Goal: Transaction & Acquisition: Purchase product/service

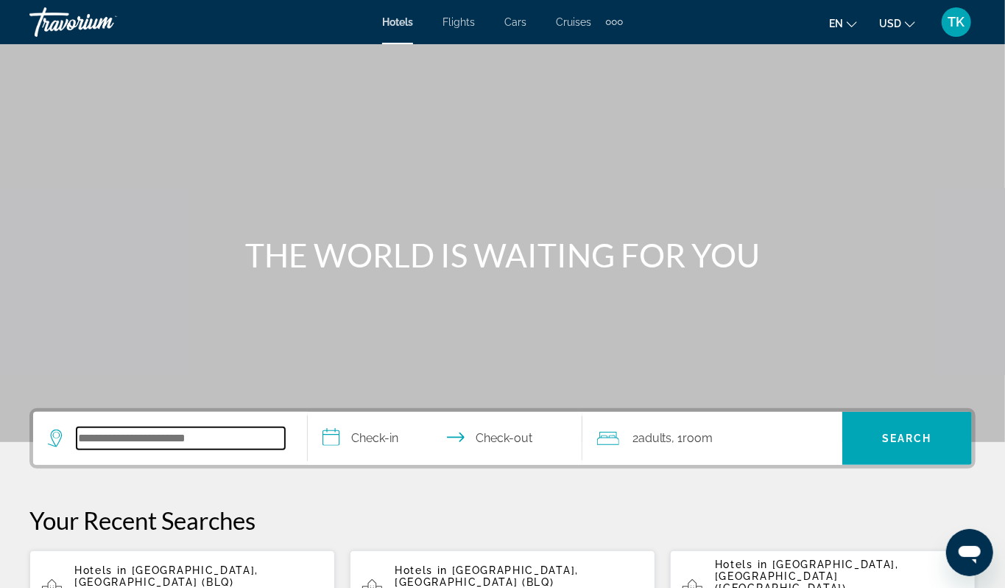
click at [122, 449] on input "Search hotel destination" at bounding box center [181, 438] width 208 height 22
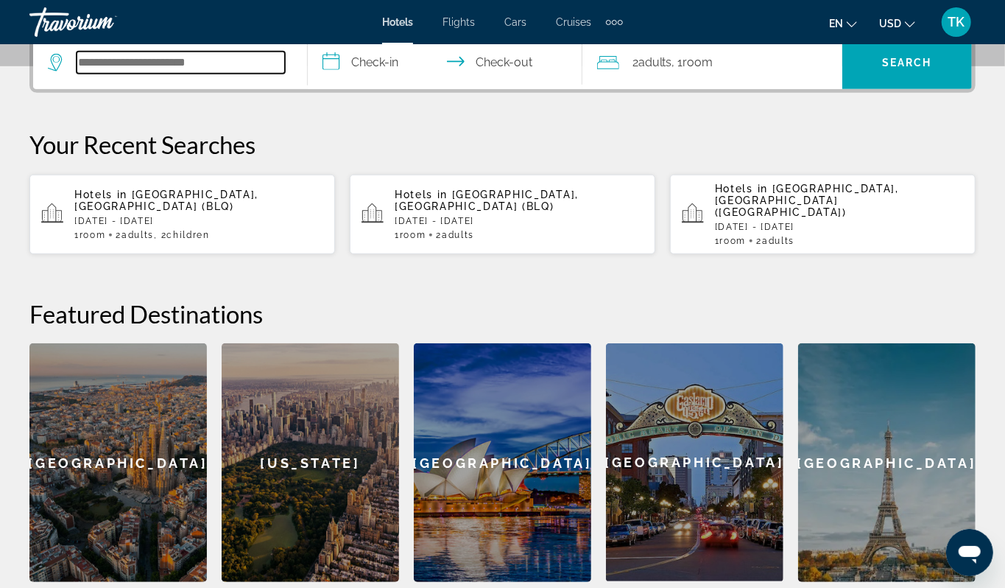
scroll to position [432, 0]
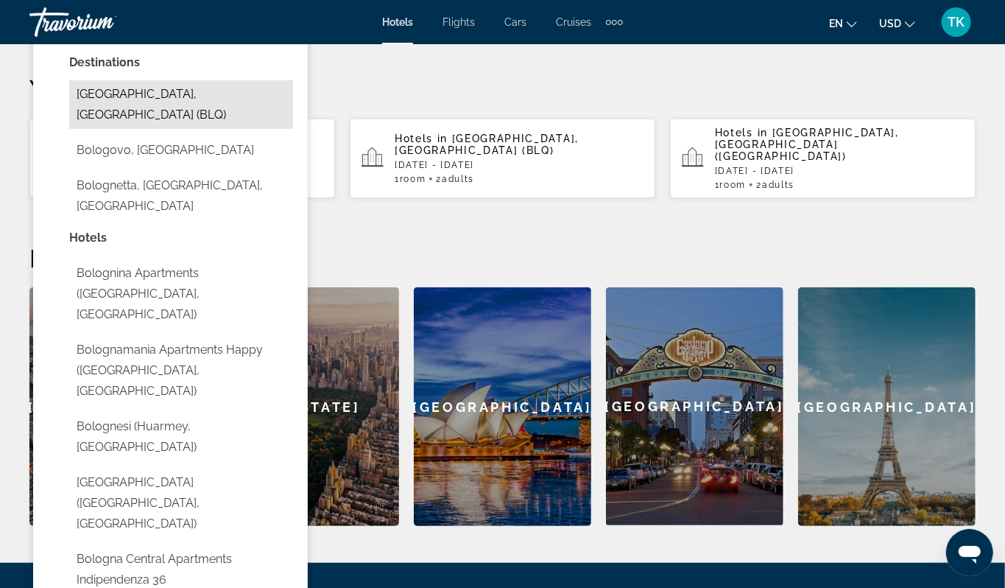
click at [191, 129] on button "Bologna, Italy (BLQ)" at bounding box center [181, 104] width 224 height 49
type input "**********"
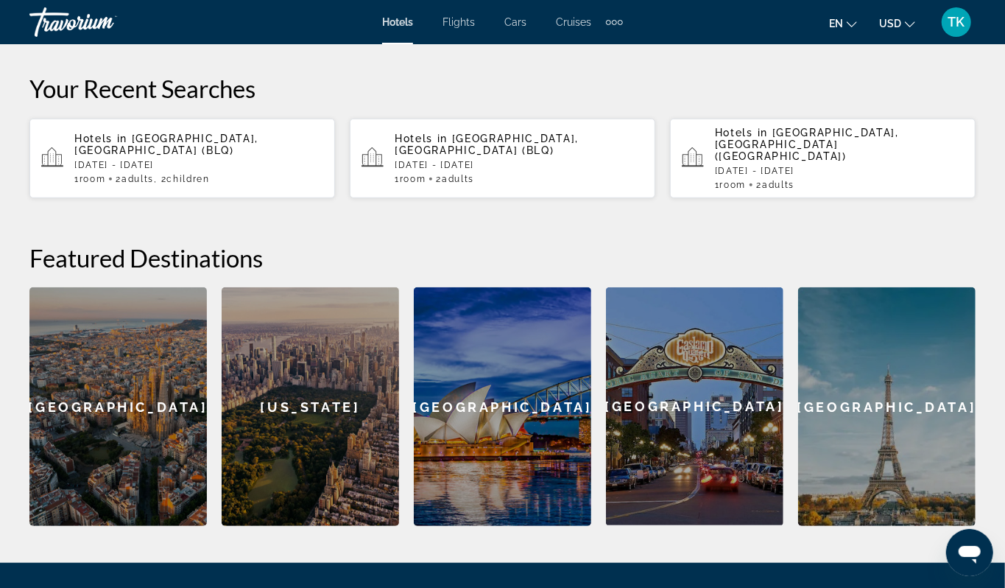
click at [384, 38] on input "**********" at bounding box center [448, 8] width 281 height 57
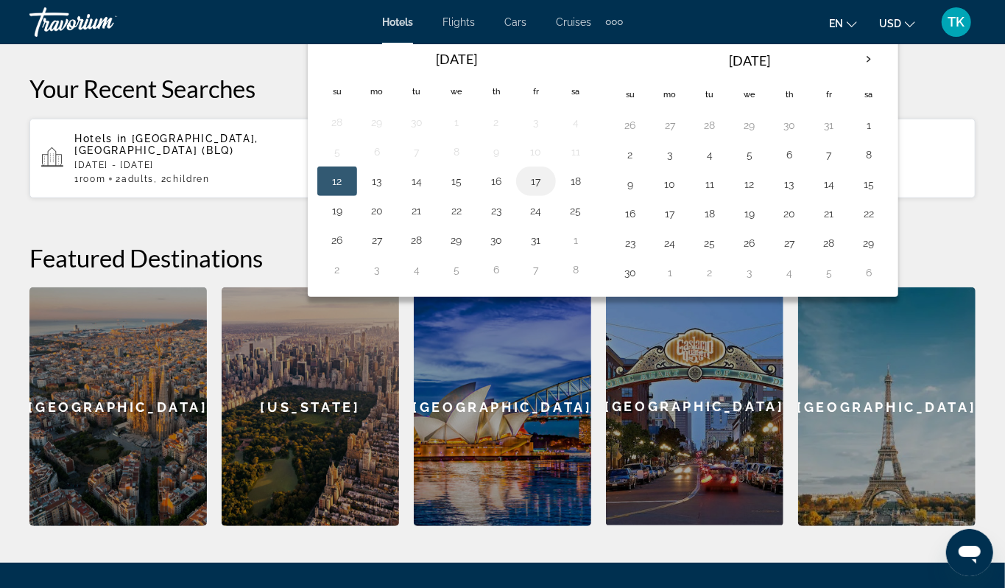
click at [548, 191] on button "17" at bounding box center [536, 181] width 24 height 21
click at [588, 191] on button "18" at bounding box center [576, 181] width 24 height 21
type input "**********"
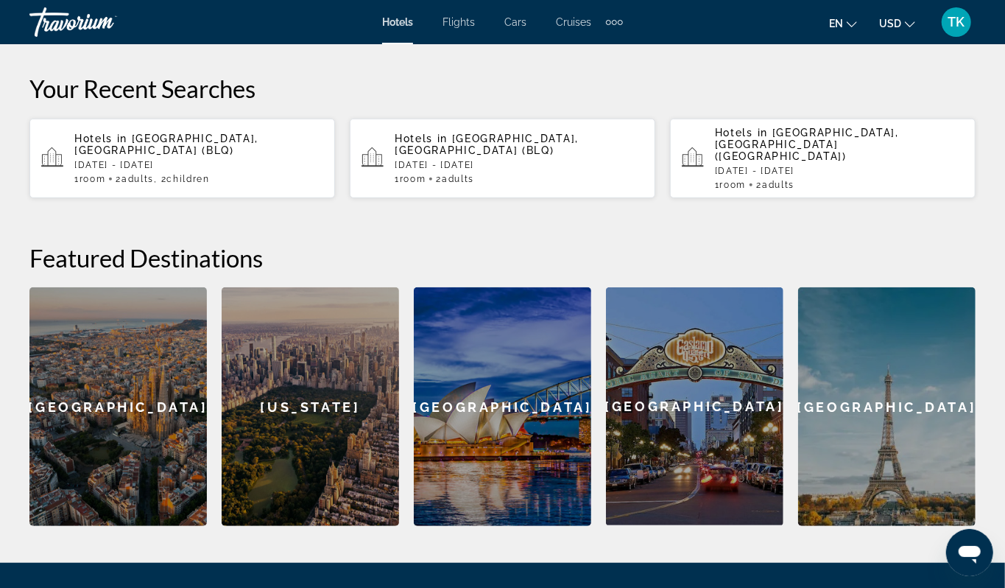
click at [714, 13] on span "Room" at bounding box center [698, 6] width 30 height 14
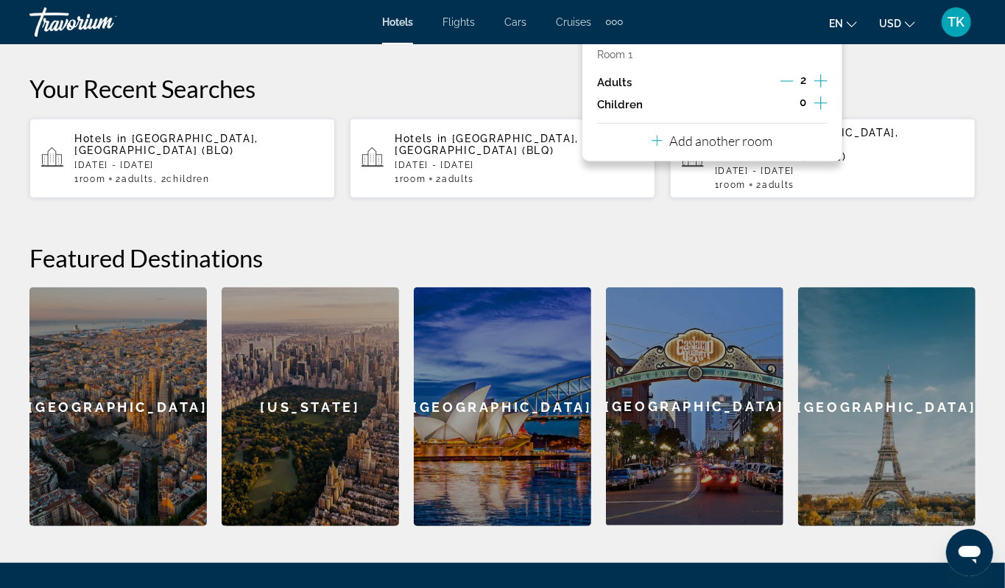
click at [815, 110] on icon "Increment children" at bounding box center [821, 102] width 13 height 13
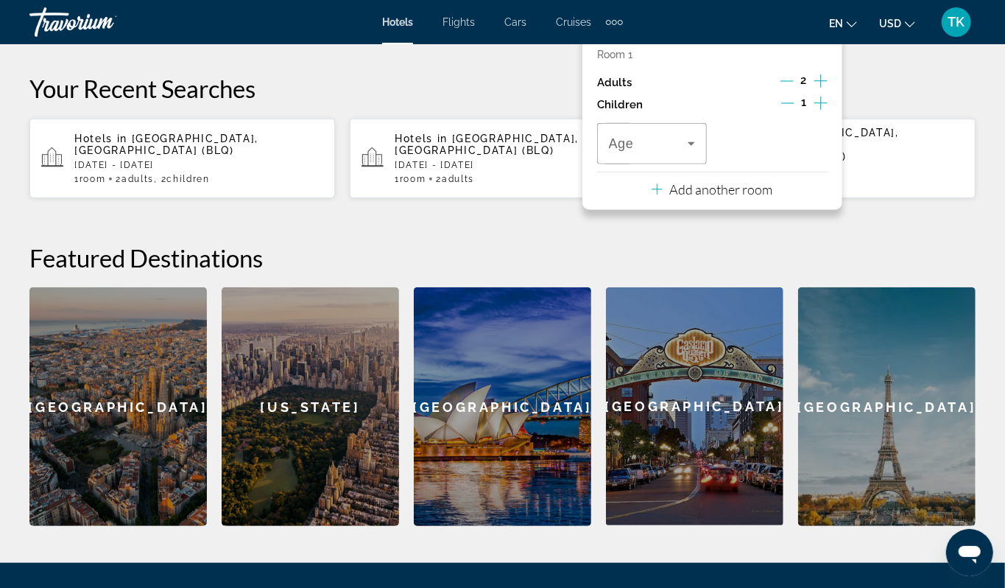
click at [815, 110] on icon "Increment children" at bounding box center [821, 102] width 13 height 13
click at [693, 152] on icon "Travelers: 2 adults, 2 children" at bounding box center [692, 144] width 18 height 18
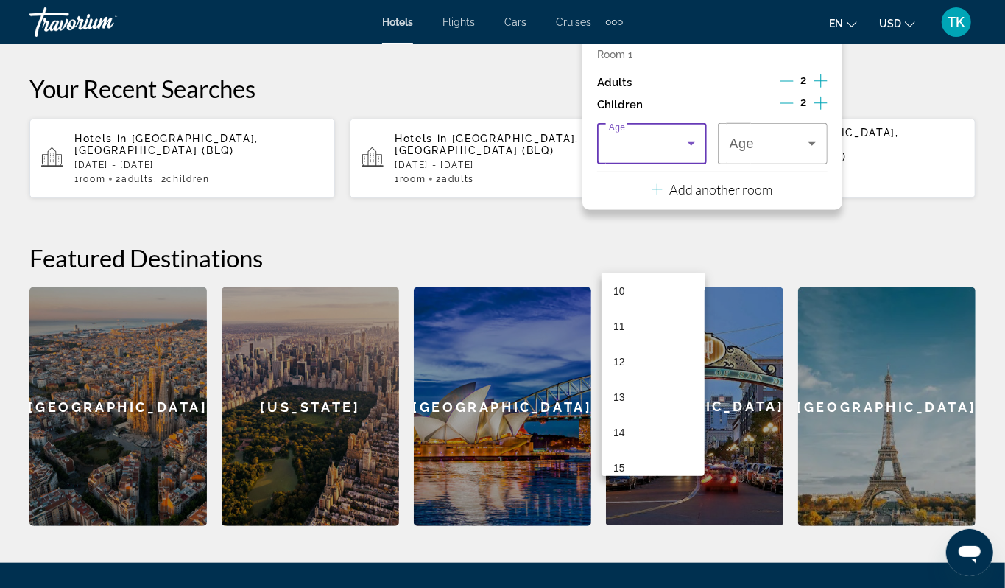
scroll to position [372, 0]
click at [638, 342] on mat-option "12" at bounding box center [653, 348] width 103 height 35
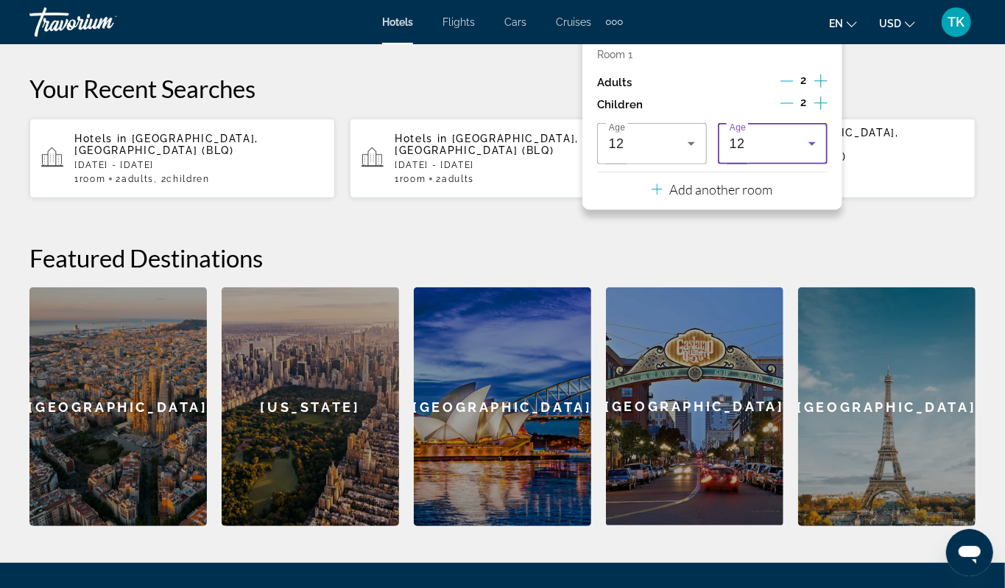
click at [809, 146] on icon "Travelers: 2 adults, 2 children" at bounding box center [812, 144] width 7 height 4
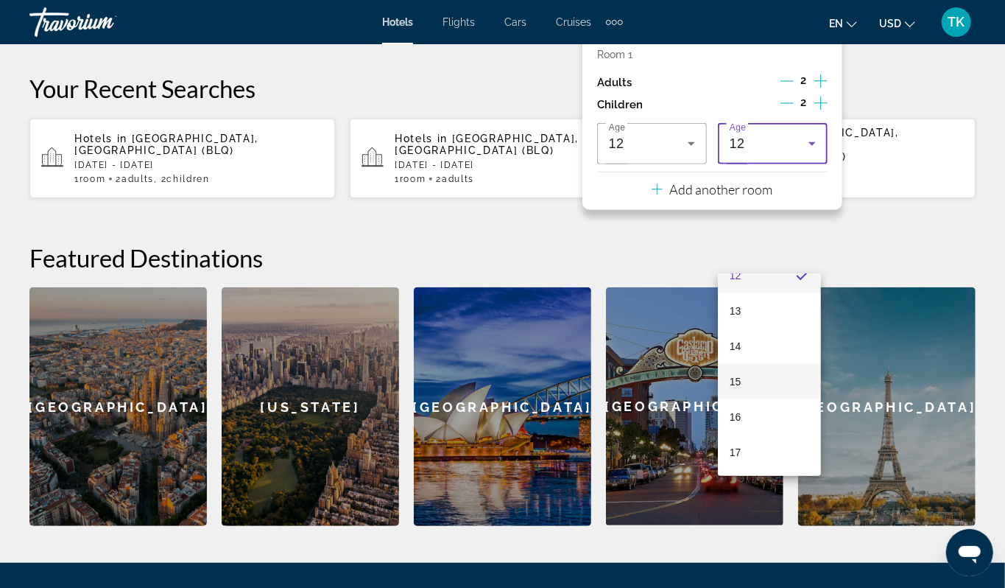
scroll to position [446, 0]
click at [764, 381] on mat-option "15" at bounding box center [769, 381] width 103 height 35
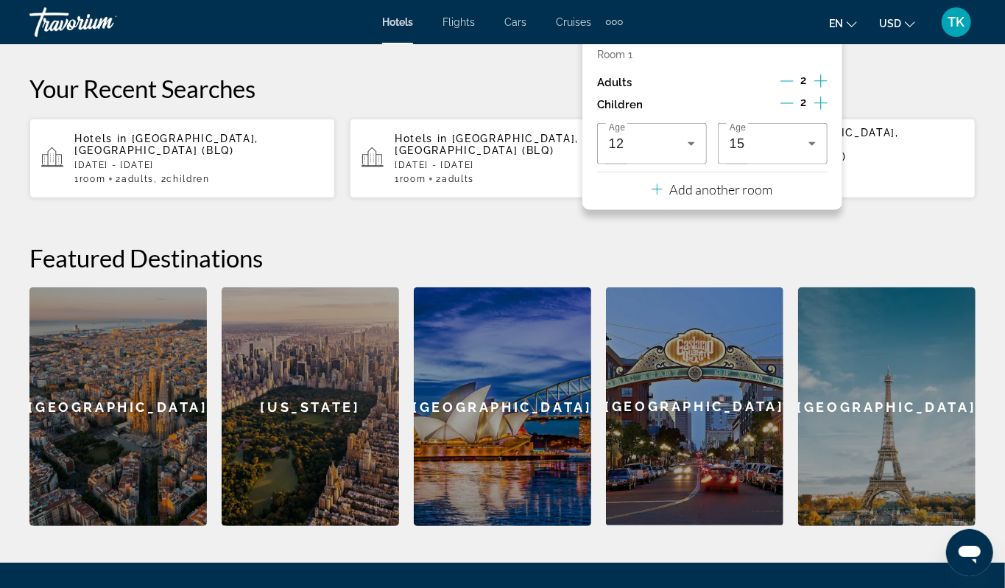
click at [905, 13] on span "Search" at bounding box center [907, 7] width 50 height 12
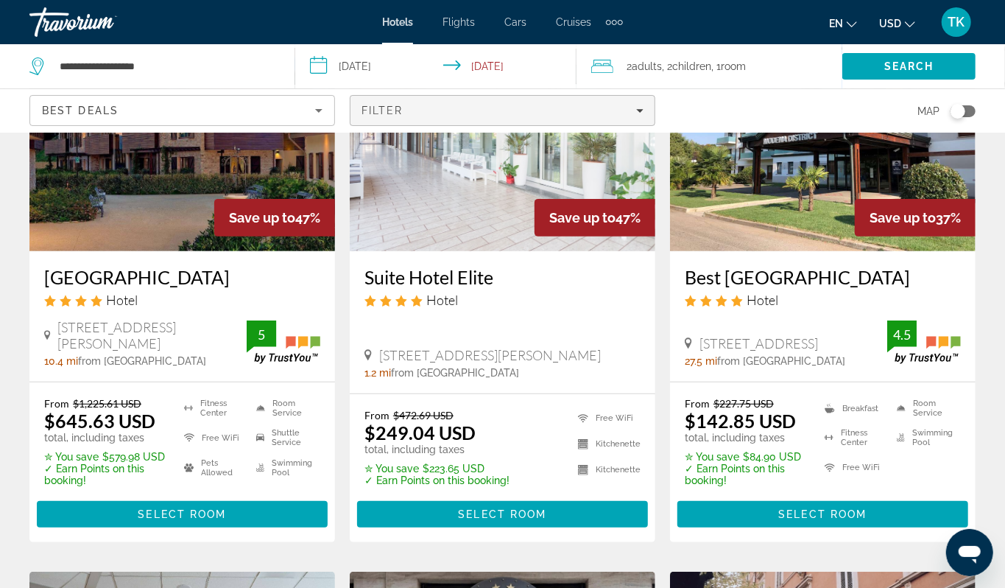
scroll to position [169, 0]
click at [636, 114] on icon "Filters" at bounding box center [639, 110] width 7 height 7
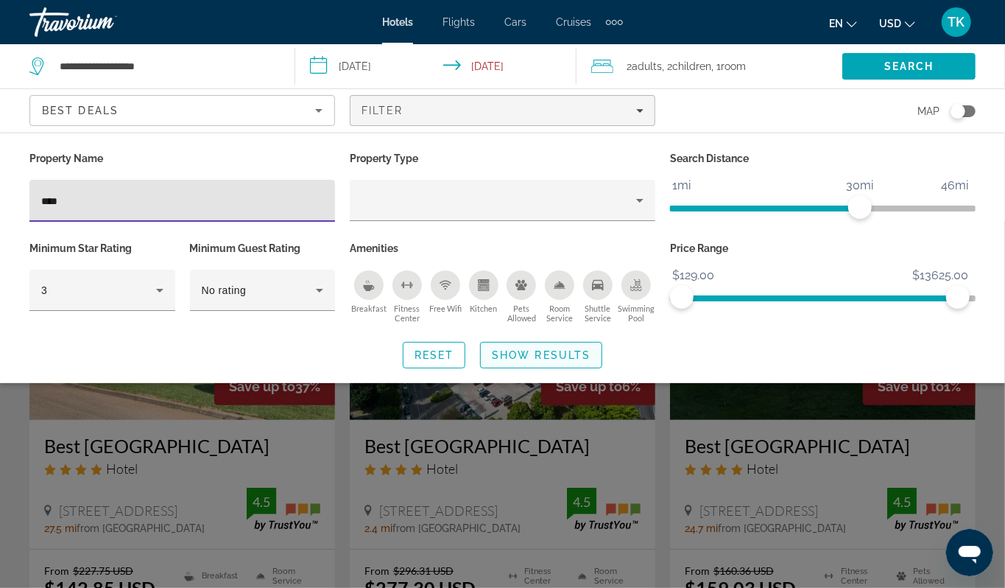
type input "****"
click at [532, 361] on span "Show Results" at bounding box center [541, 355] width 99 height 12
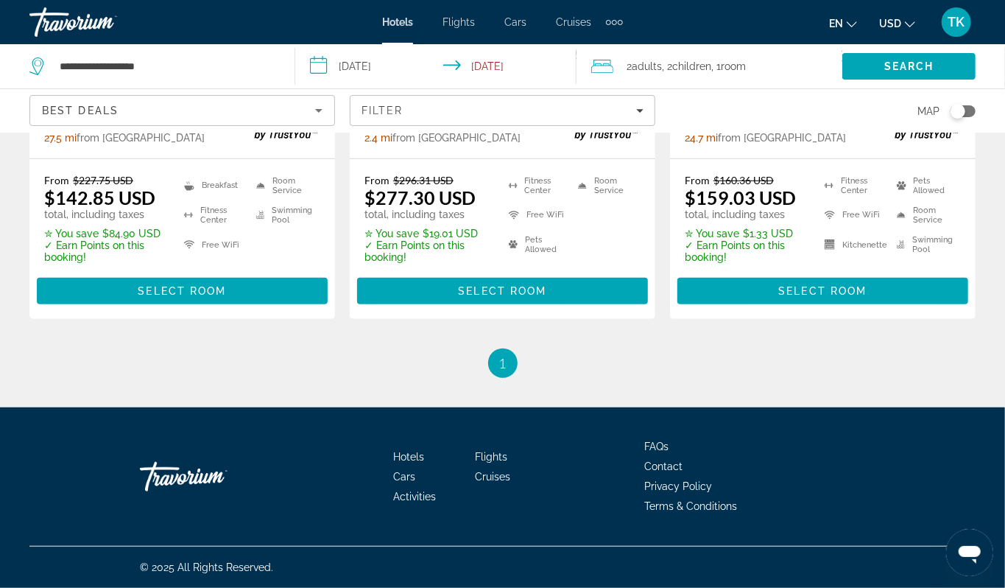
scroll to position [524, 0]
click at [799, 297] on span "Select Room" at bounding box center [823, 291] width 88 height 12
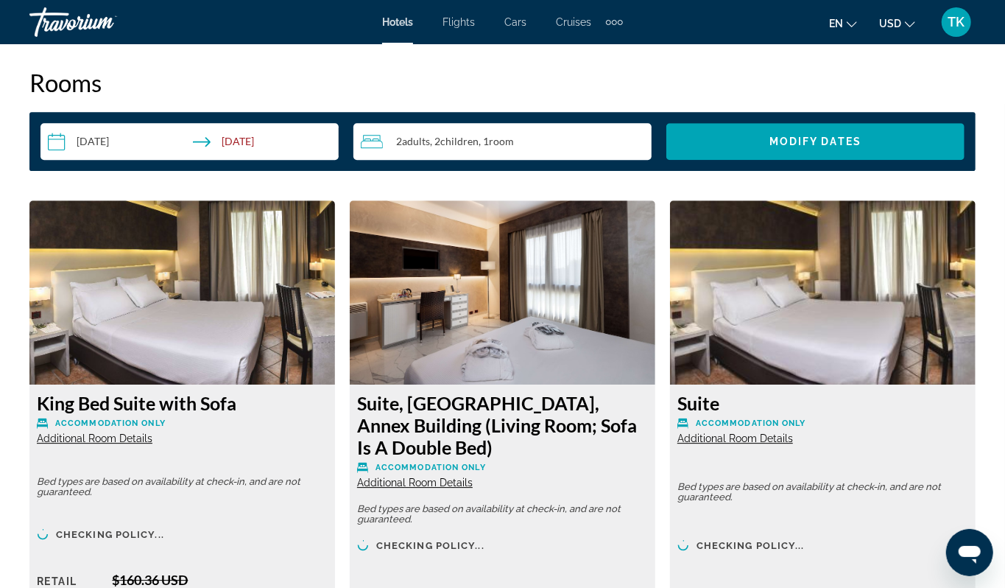
scroll to position [2145, 0]
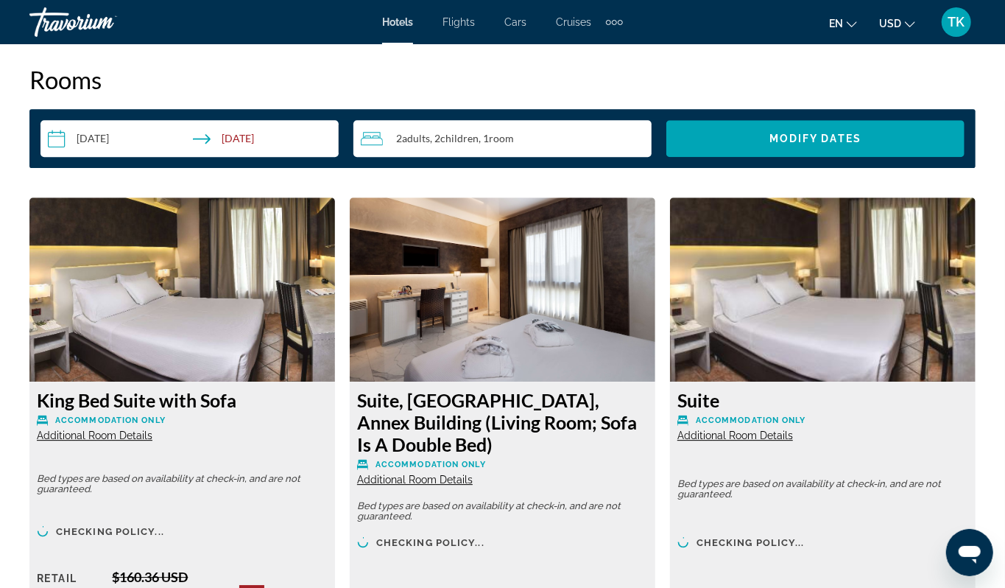
click at [949, 17] on button "Zoom out" at bounding box center [953, 1] width 29 height 29
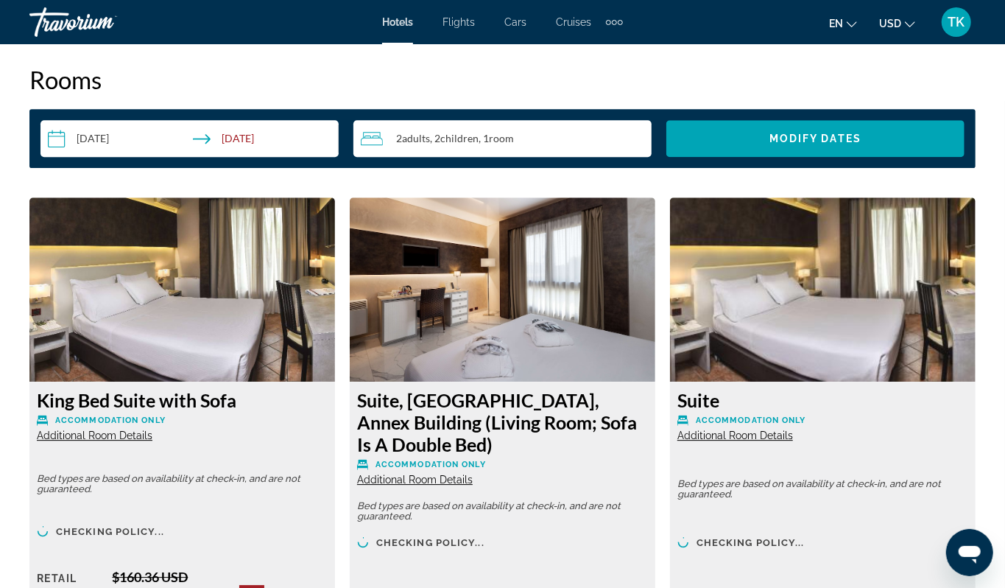
click at [949, 17] on button "Zoom out" at bounding box center [953, 1] width 29 height 29
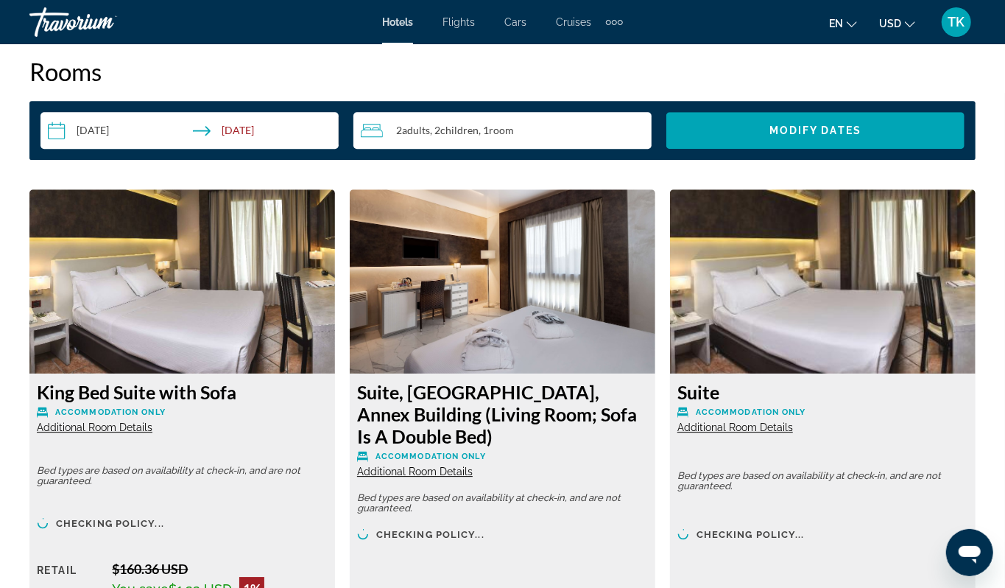
scroll to position [2154, 0]
drag, startPoint x: 492, startPoint y: 190, endPoint x: 427, endPoint y: 315, distance: 141.0
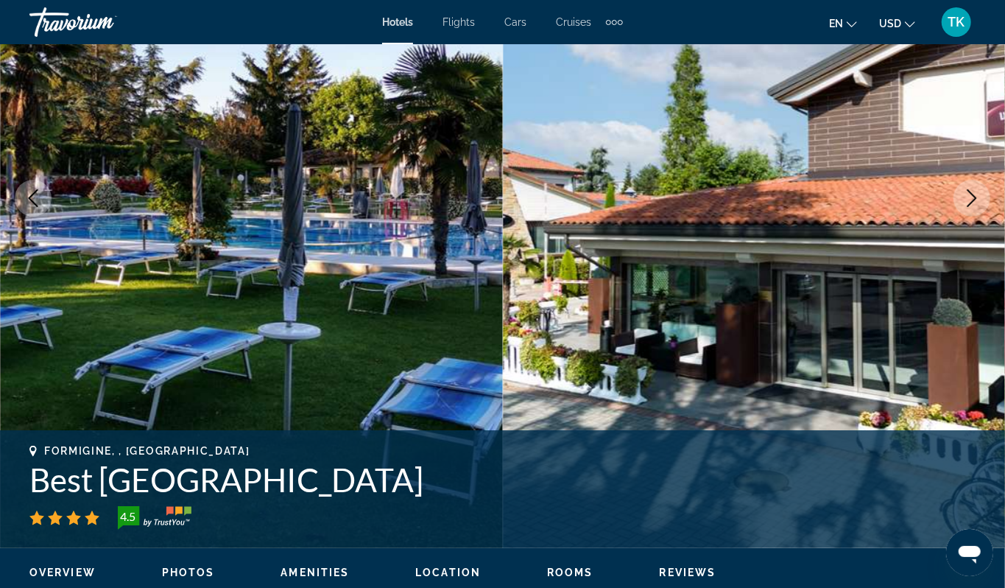
scroll to position [0, 0]
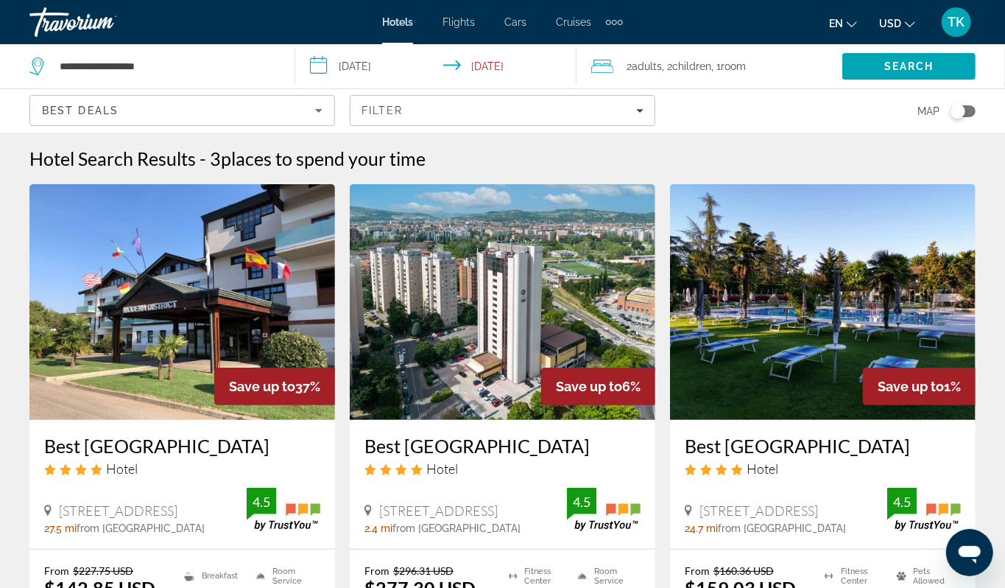
click at [96, 119] on div "Best Deals" at bounding box center [178, 111] width 273 height 18
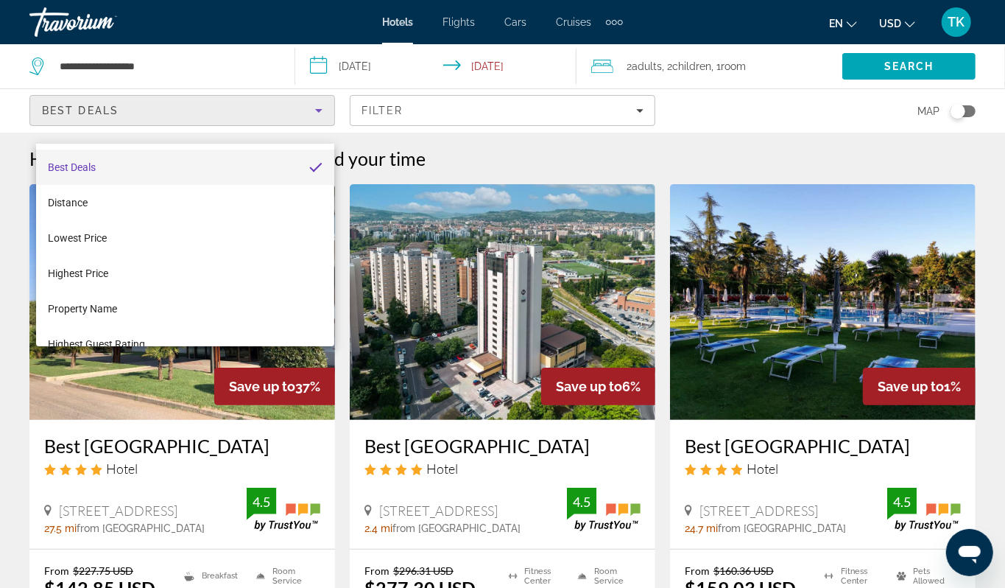
click at [688, 125] on div at bounding box center [502, 294] width 1005 height 588
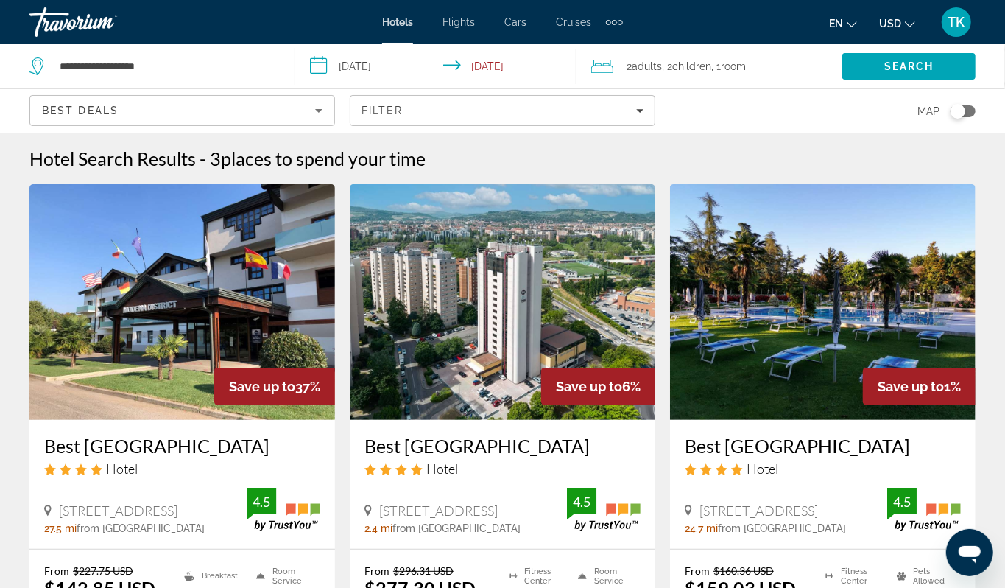
click at [321, 119] on icon "Sort by" at bounding box center [319, 111] width 18 height 18
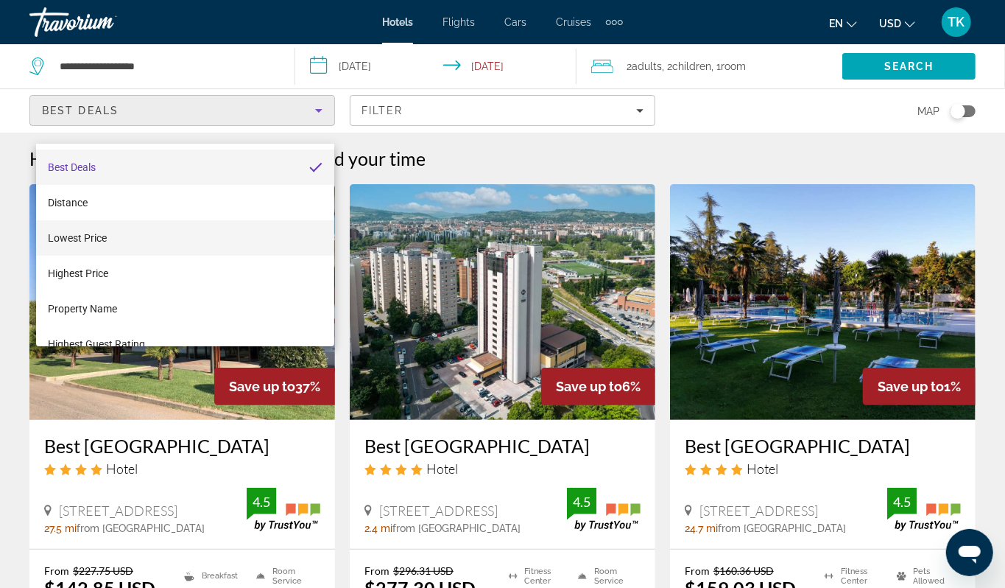
click at [145, 228] on mat-option "Lowest Price" at bounding box center [185, 237] width 299 height 35
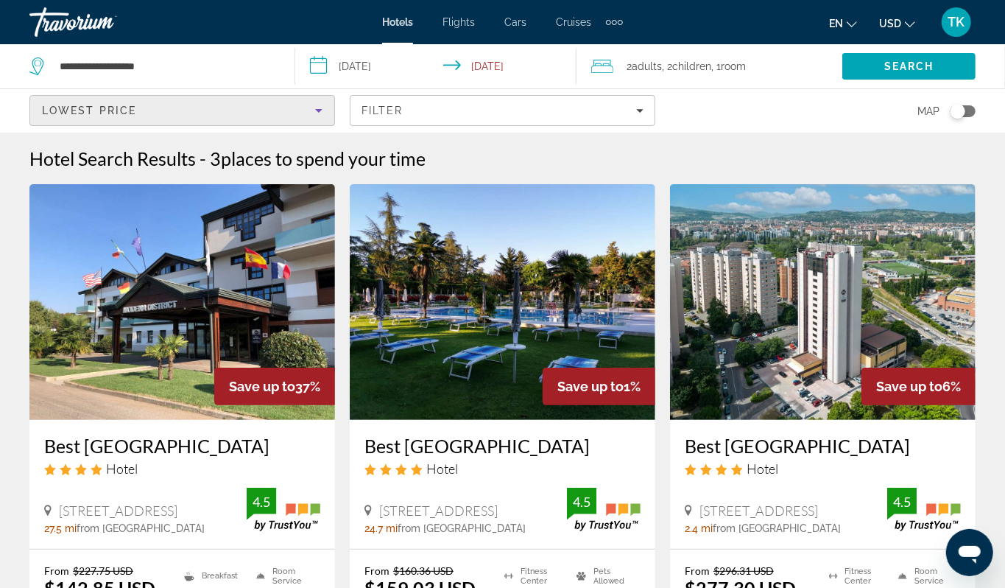
click at [951, 119] on div "Toggle map" at bounding box center [958, 111] width 15 height 15
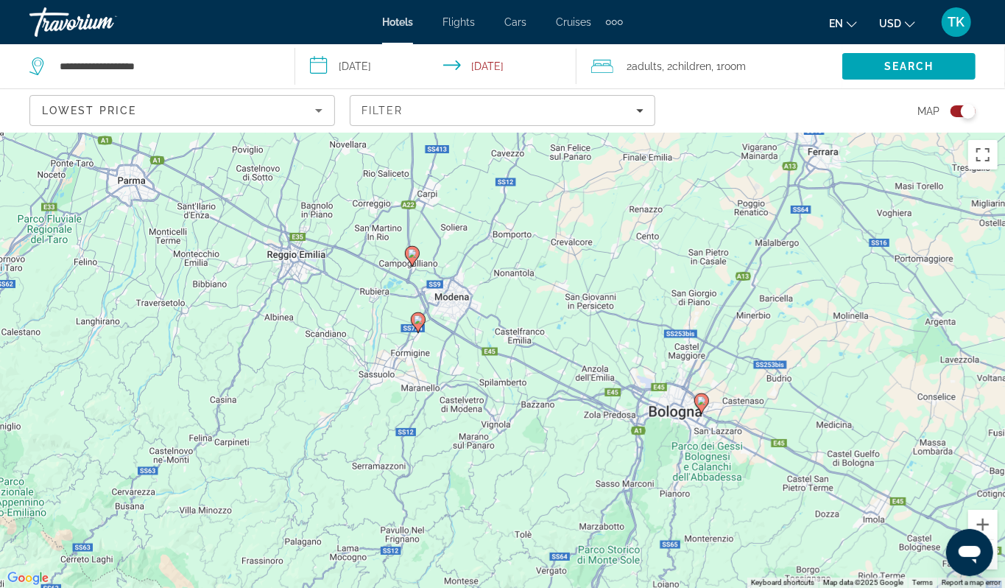
click at [701, 405] on image "Main content" at bounding box center [701, 400] width 9 height 9
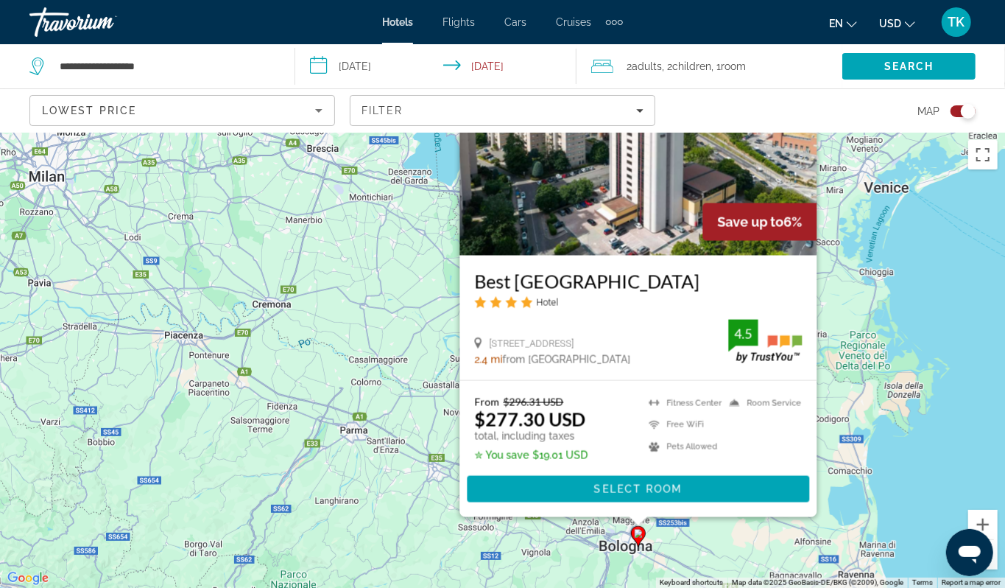
click at [348, 460] on div "To activate drag with keyboard, press Alt + Enter. Once in keyboard drag state,…" at bounding box center [502, 360] width 1005 height 455
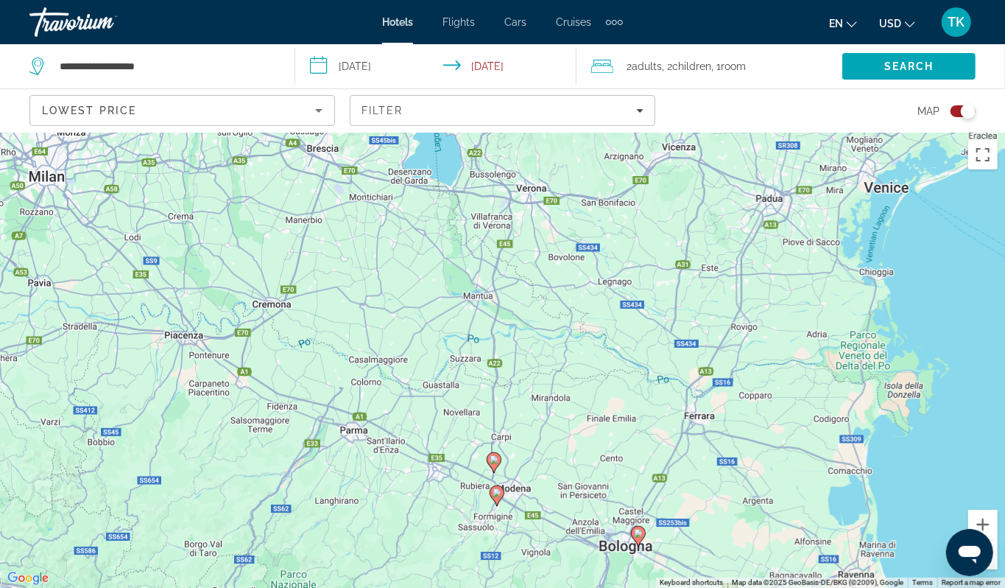
click at [495, 464] on image "Main content" at bounding box center [494, 459] width 9 height 9
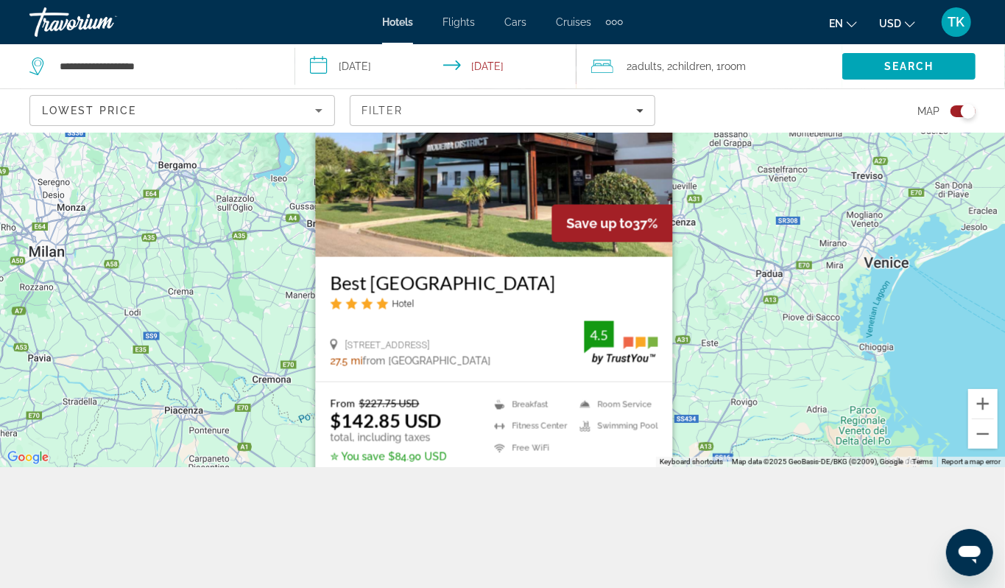
scroll to position [159, 0]
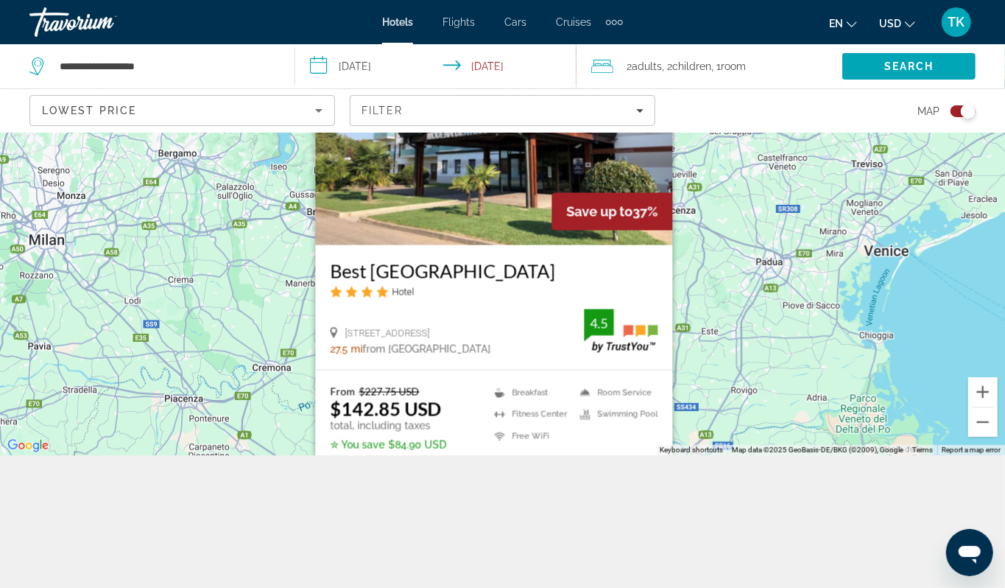
click at [493, 260] on h3 "Best Western Hotel Modena District" at bounding box center [494, 271] width 328 height 22
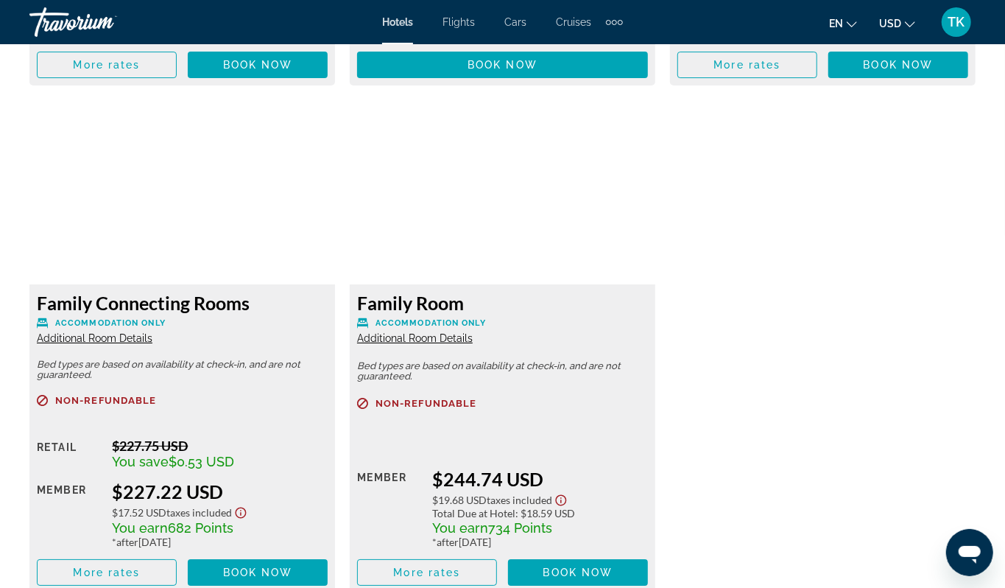
scroll to position [2758, 0]
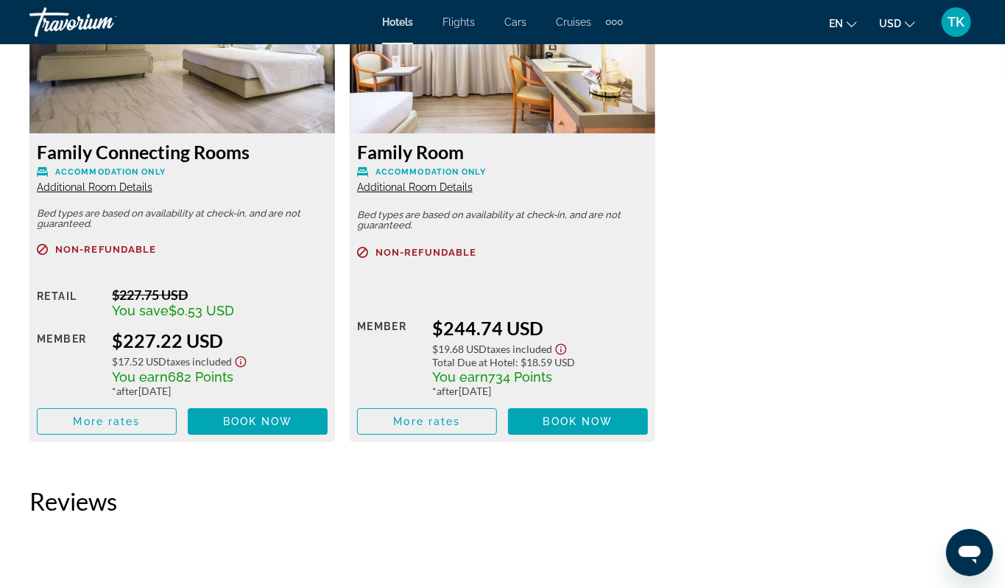
scroll to position [2992, 0]
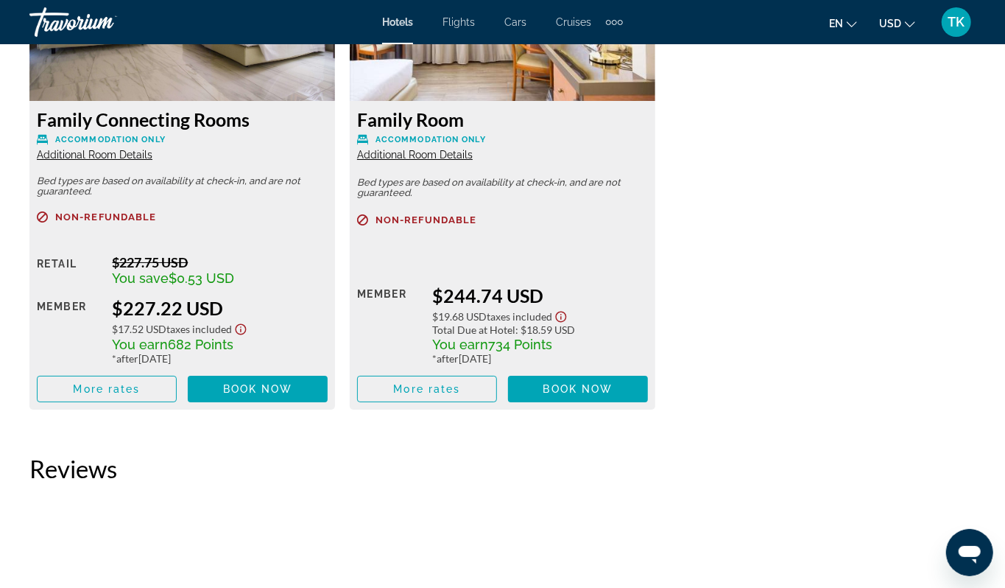
scroll to position [2939, 0]
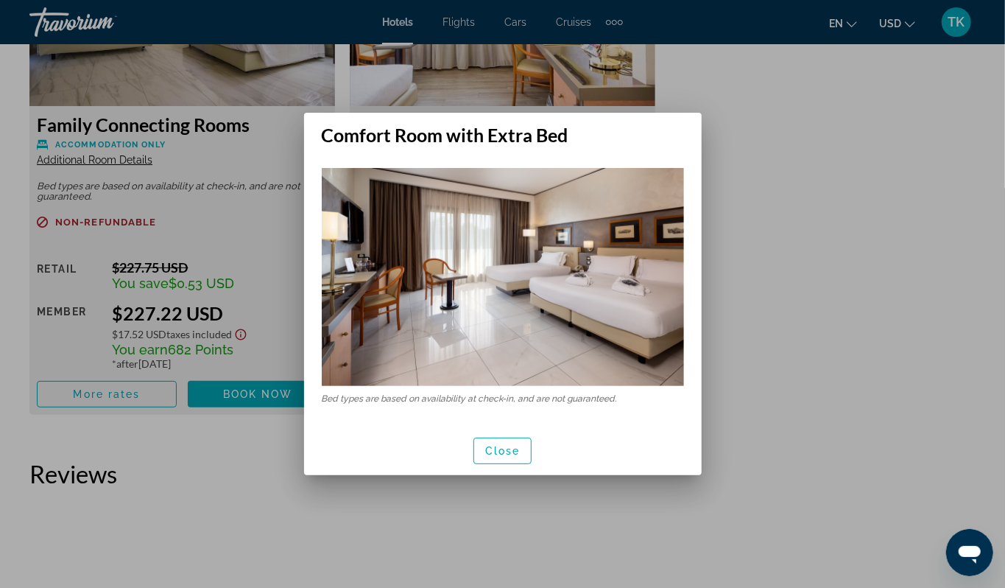
scroll to position [0, 0]
click at [529, 289] on img at bounding box center [503, 277] width 362 height 218
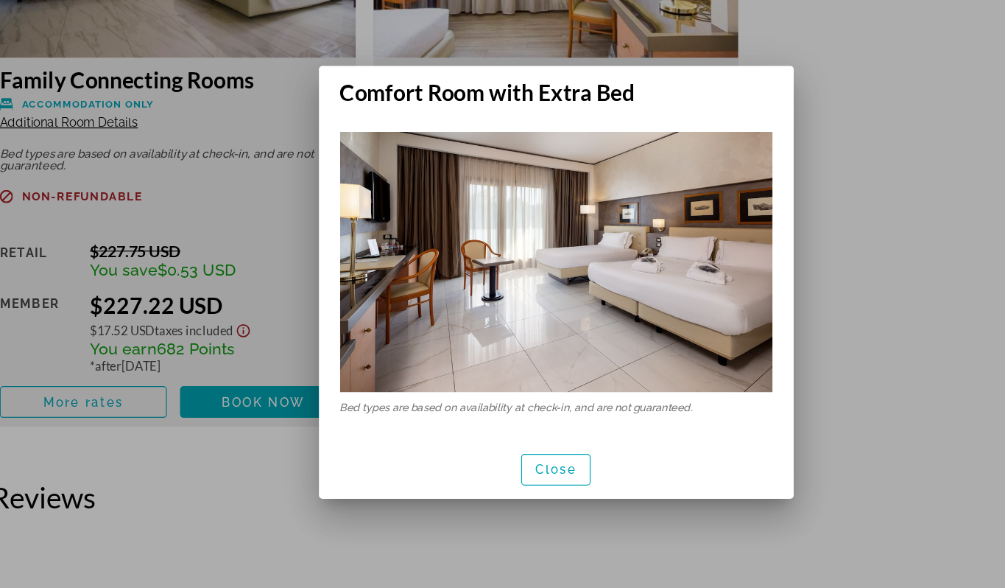
click at [587, 113] on h2 "Comfort Room with Extra Bed" at bounding box center [503, 129] width 398 height 33
click at [305, 30] on div at bounding box center [502, 294] width 1005 height 588
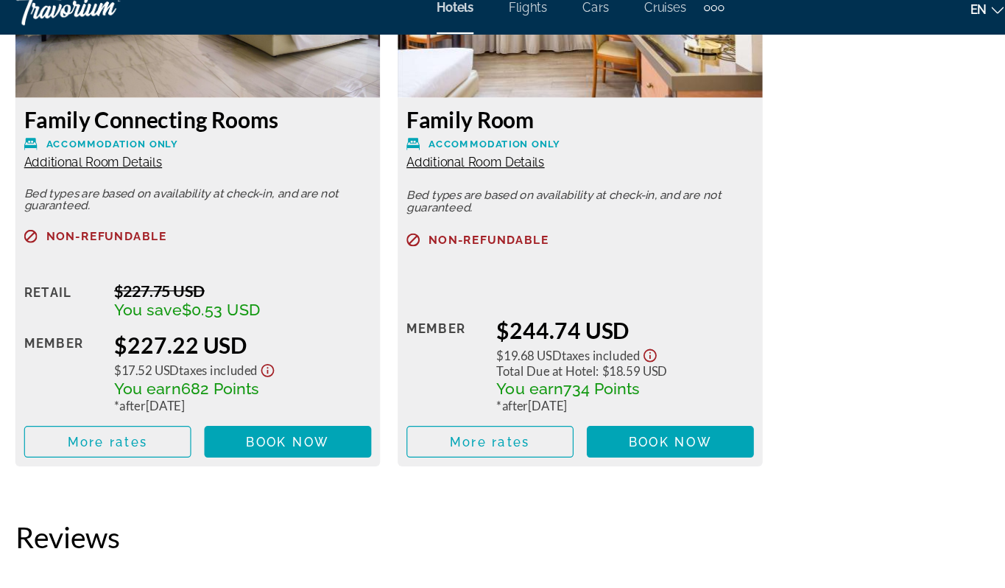
scroll to position [2948, 0]
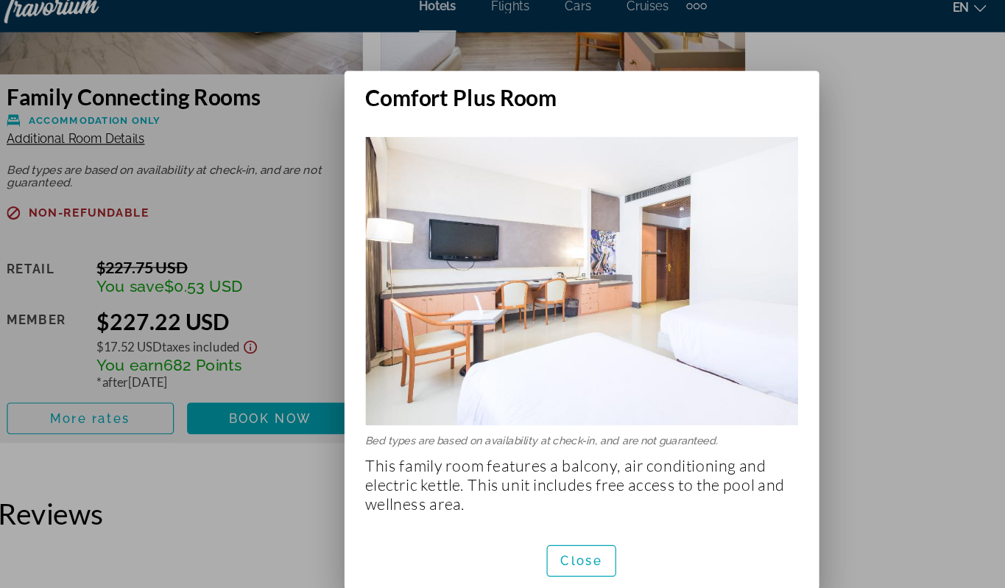
scroll to position [0, 0]
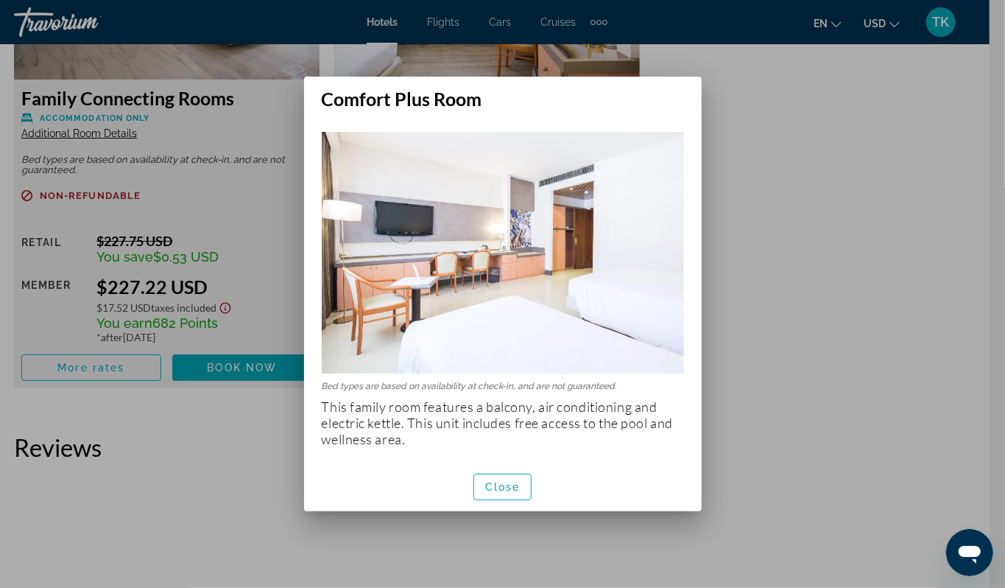
click at [859, 487] on div at bounding box center [502, 294] width 1005 height 588
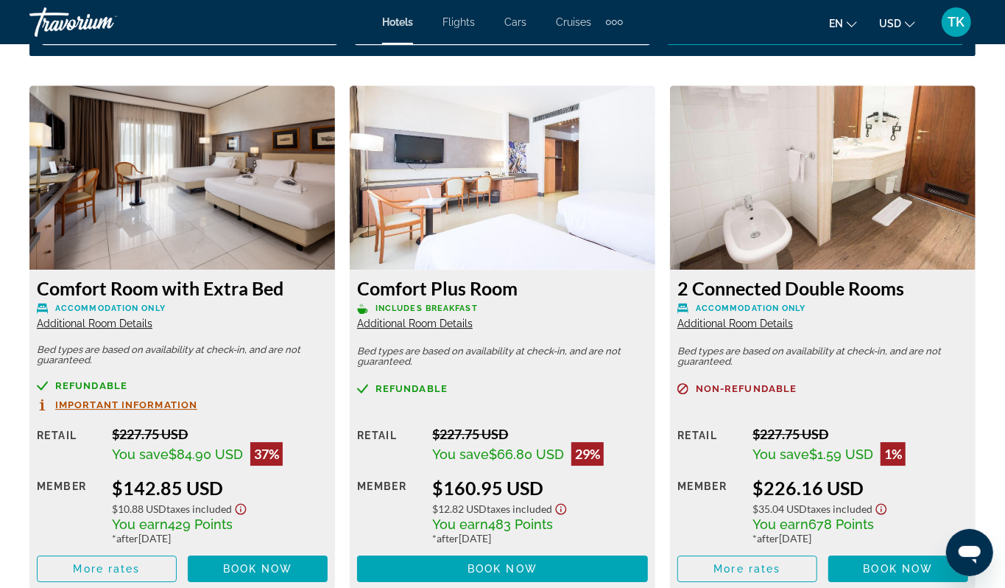
scroll to position [2260, 0]
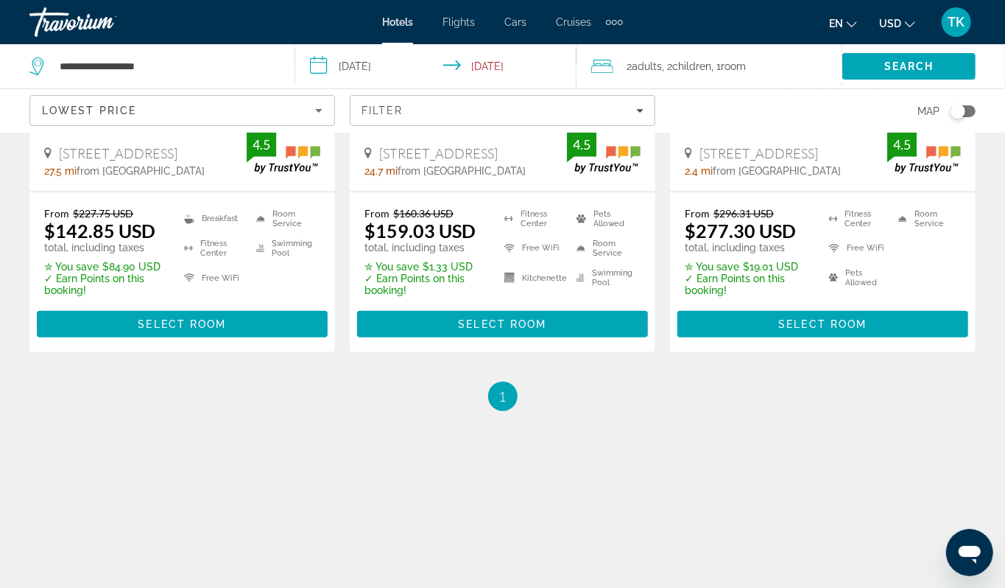
scroll to position [548, 0]
click at [508, 328] on span "Select Room" at bounding box center [502, 324] width 88 height 12
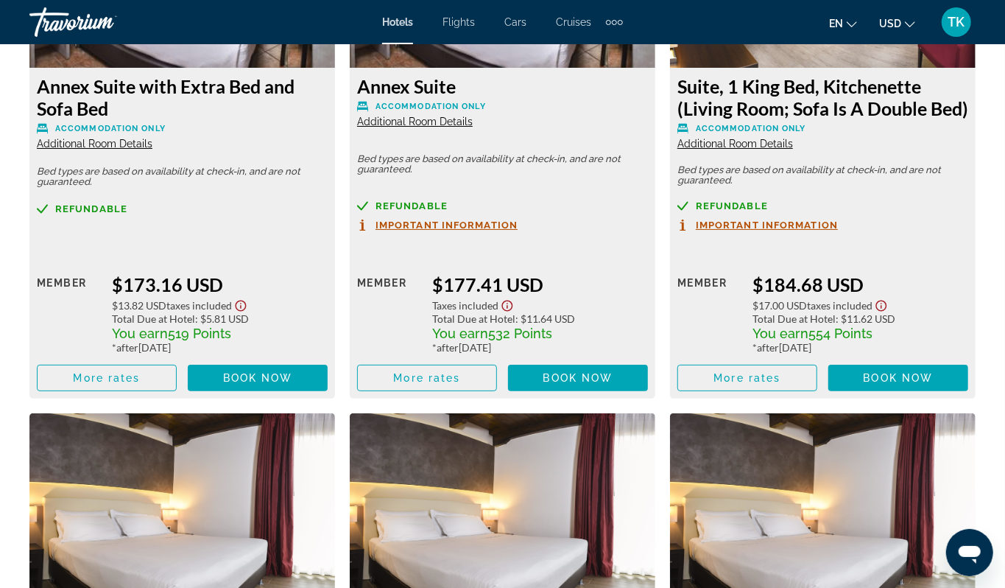
scroll to position [3012, 0]
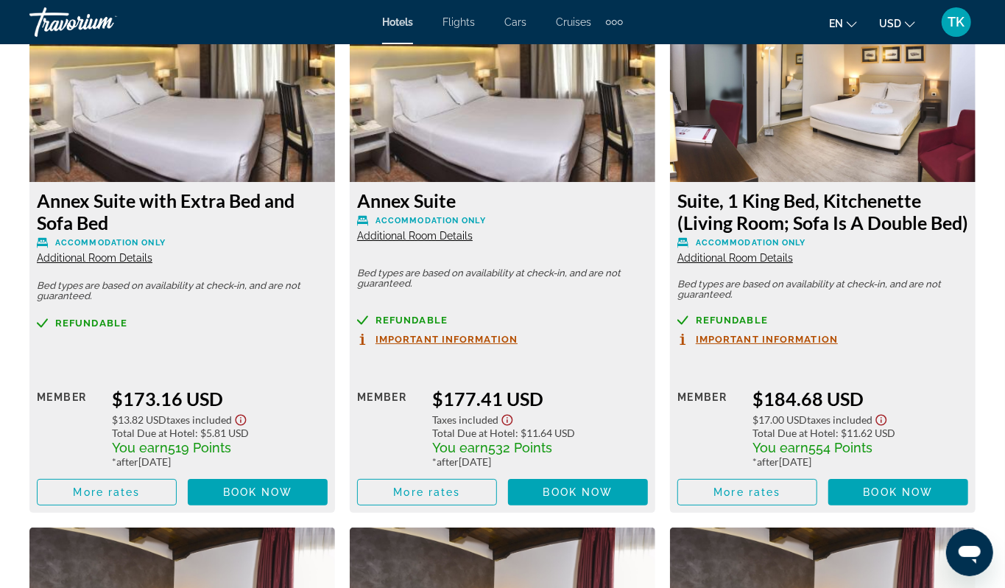
scroll to position [2896, 0]
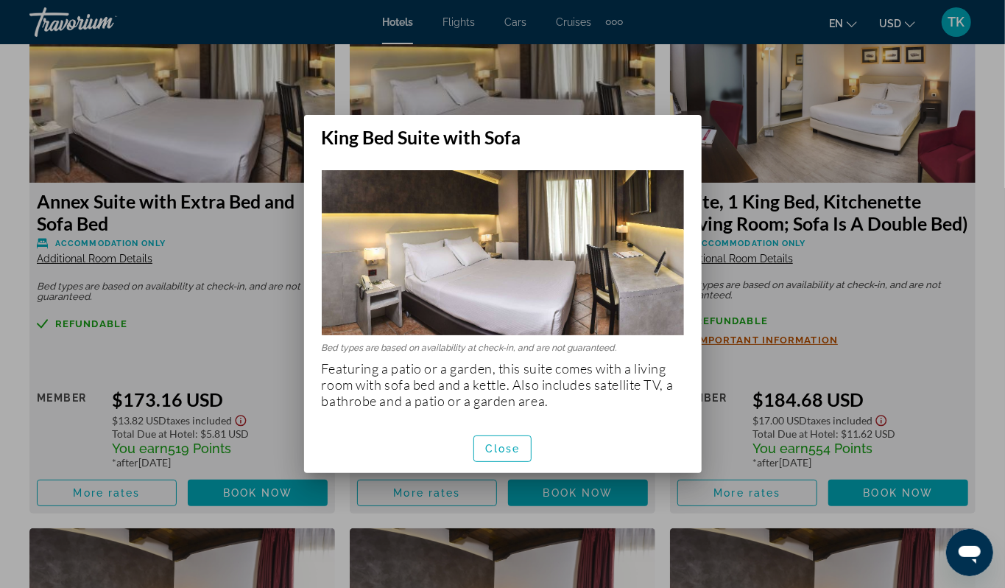
click at [222, 193] on div at bounding box center [502, 294] width 1005 height 588
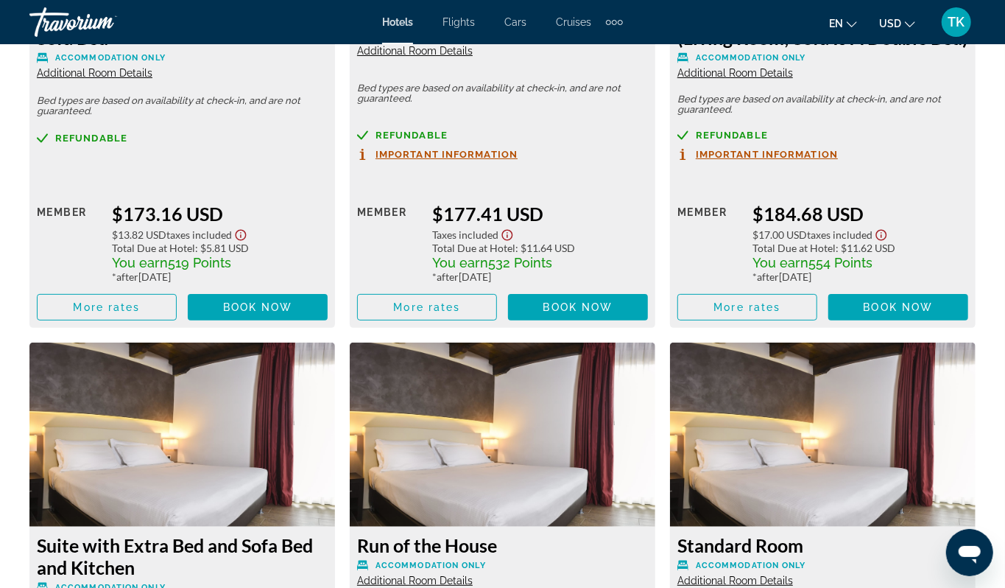
scroll to position [3086, 0]
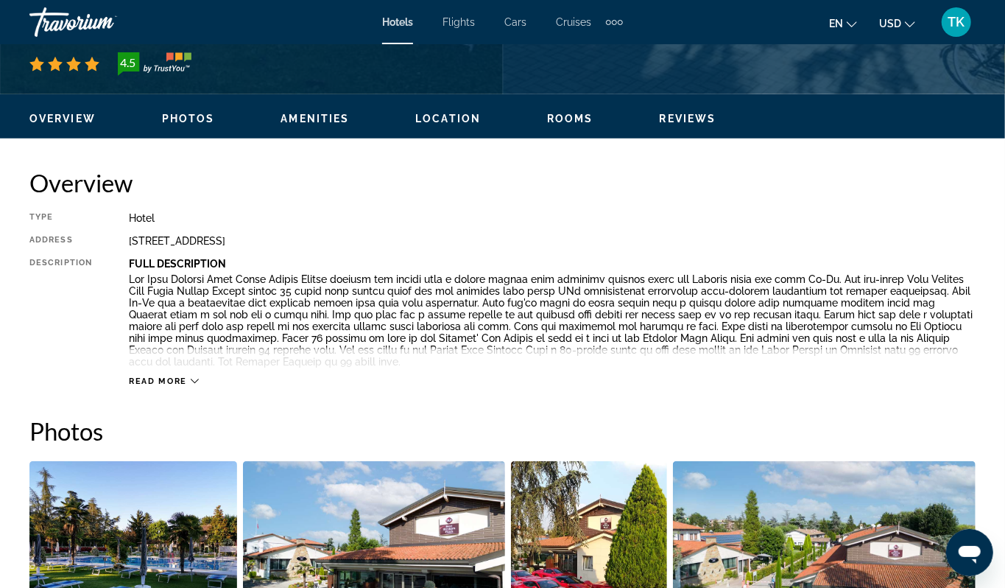
scroll to position [649, 0]
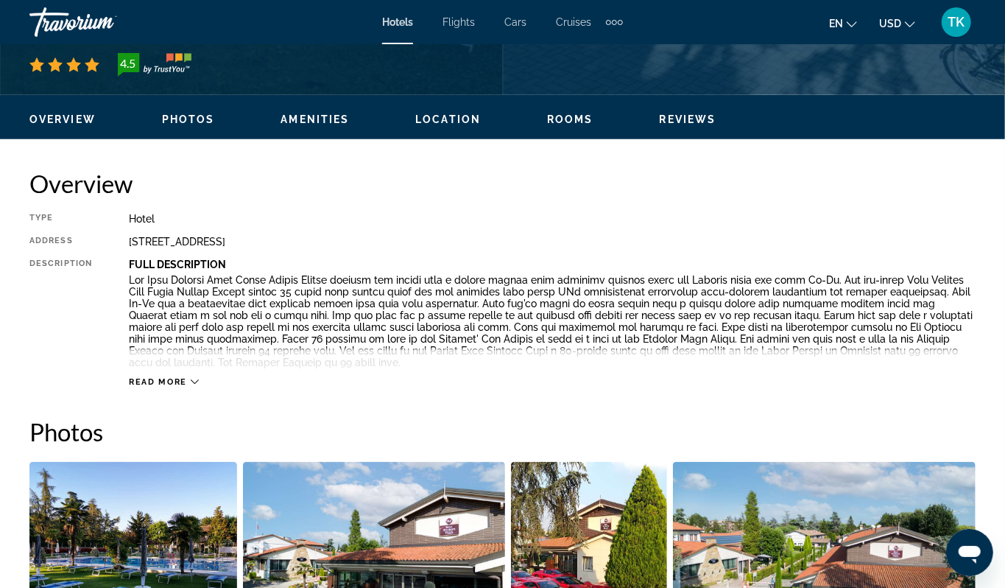
drag, startPoint x: 602, startPoint y: 163, endPoint x: 44, endPoint y: 176, distance: 558.4
click at [44, 46] on h1 "Best Western Plus Hotel Modena Resort" at bounding box center [502, 26] width 946 height 38
drag, startPoint x: 44, startPoint y: 176, endPoint x: 57, endPoint y: 163, distance: 18.2
click at [57, 46] on h1 "Best Western Plus Hotel Modena Resort" at bounding box center [502, 26] width 946 height 38
click at [610, 46] on h1 "Best Western Plus Hotel Modena Resort" at bounding box center [502, 26] width 946 height 38
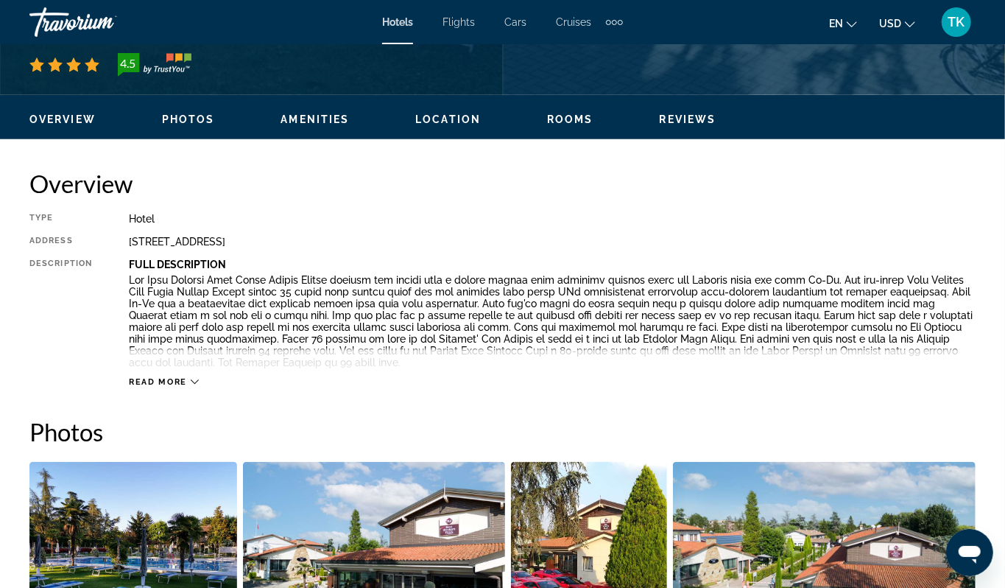
drag, startPoint x: 608, startPoint y: 160, endPoint x: 30, endPoint y: 166, distance: 577.5
click at [30, 80] on div "Formigine, , Italy Best Western Plus Hotel Modena Resort 4.5 Address Via Giardi…" at bounding box center [502, 36] width 1005 height 88
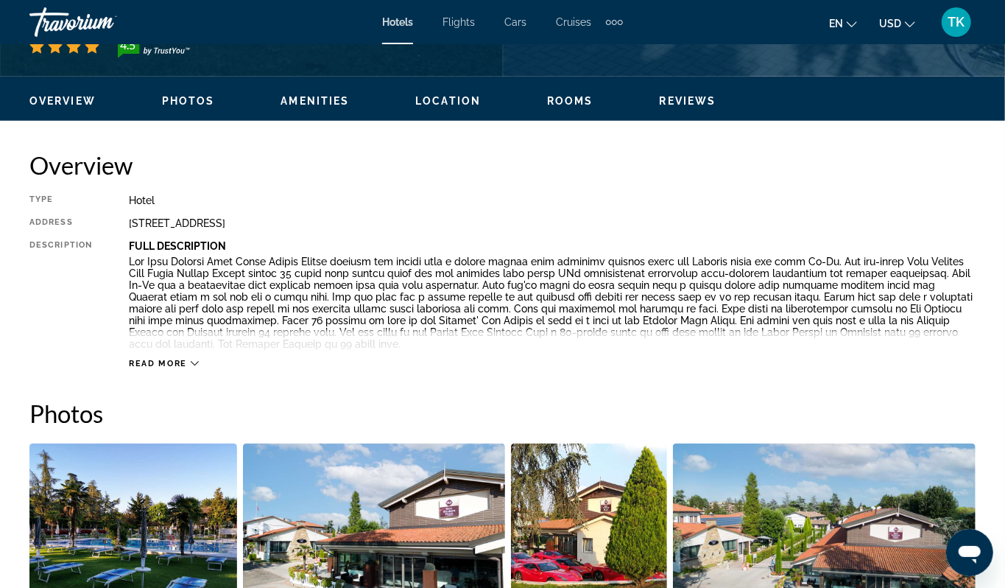
scroll to position [645, 0]
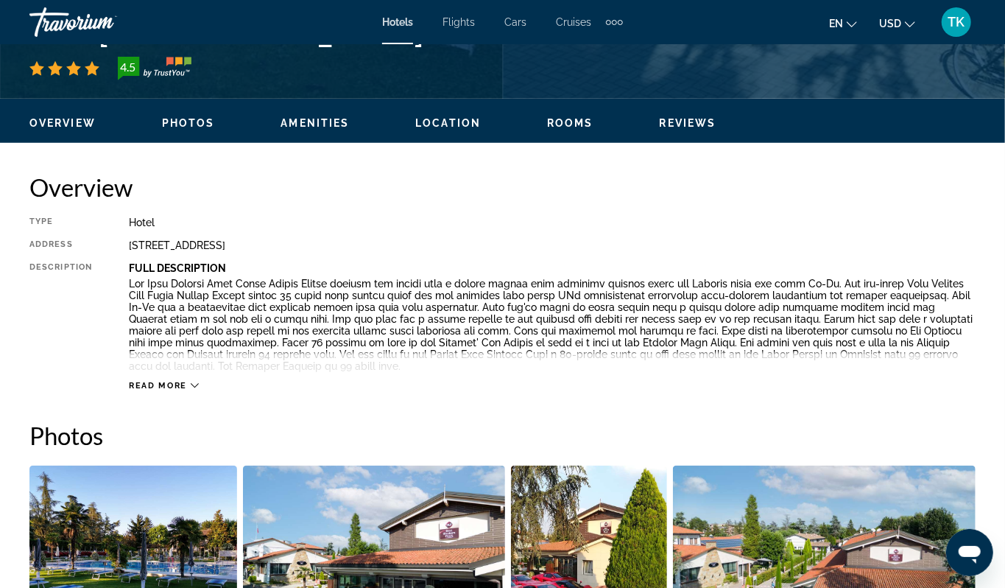
copy h1 "Best Western Plus Hotel Modena Resort"
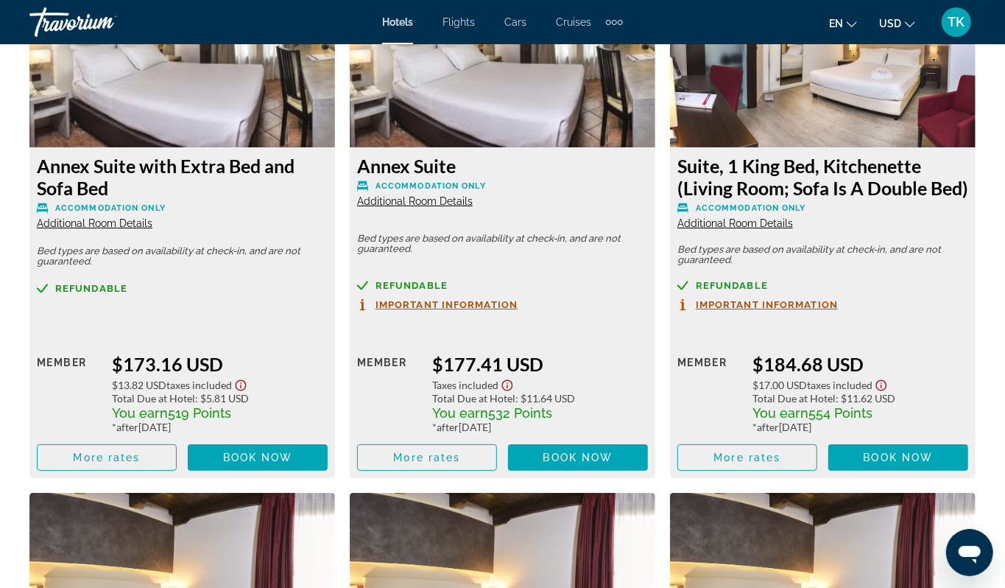
scroll to position [2927, 0]
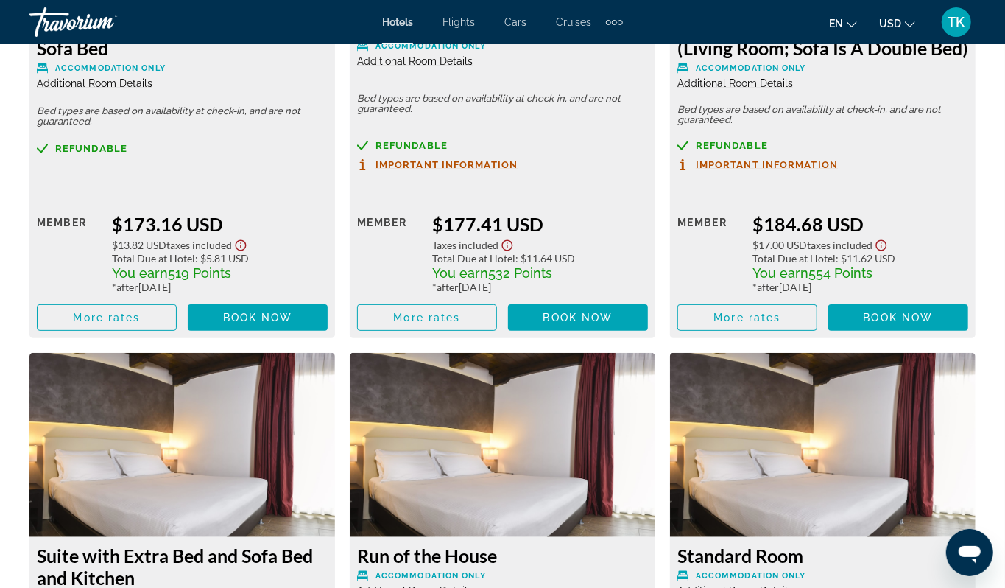
scroll to position [3074, 0]
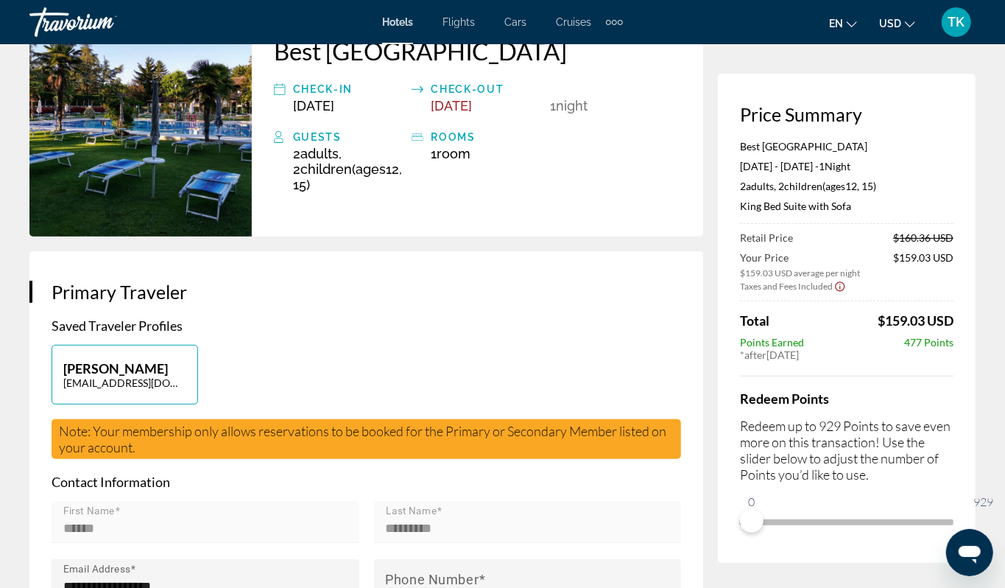
scroll to position [112, 0]
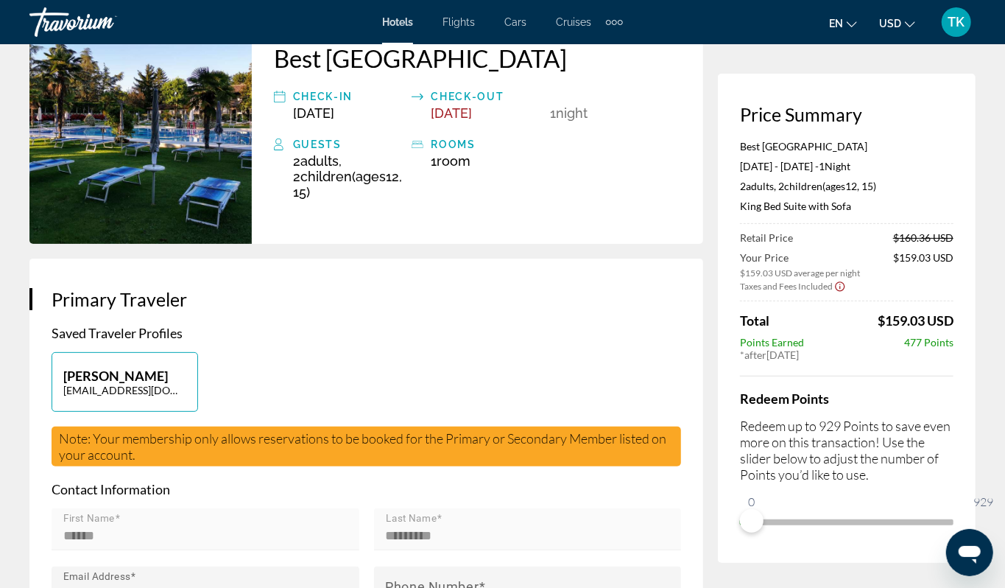
click at [835, 291] on icon "Show Taxes and Fees disclaimer" at bounding box center [840, 286] width 10 height 10
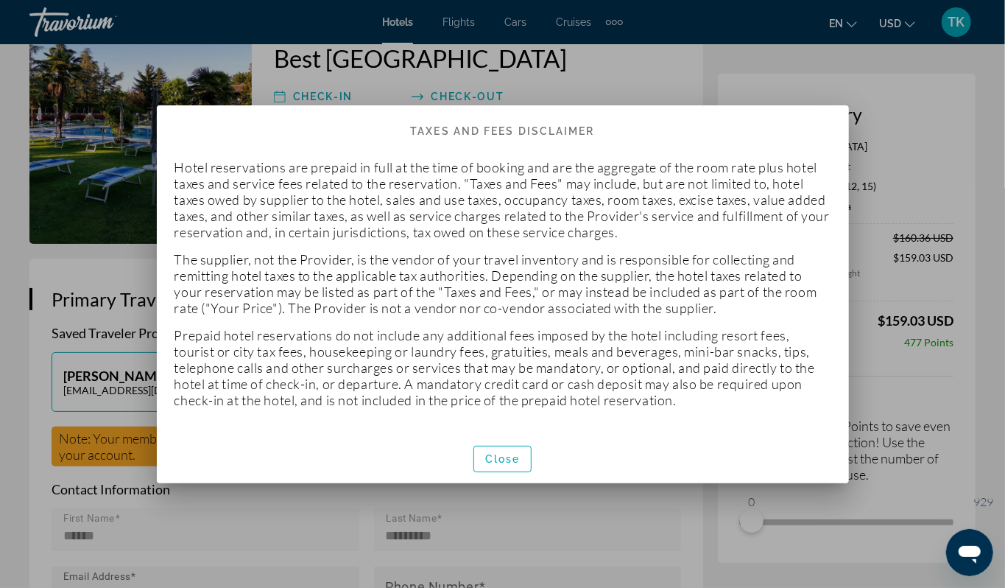
scroll to position [0, 0]
click at [975, 69] on div at bounding box center [502, 294] width 1005 height 588
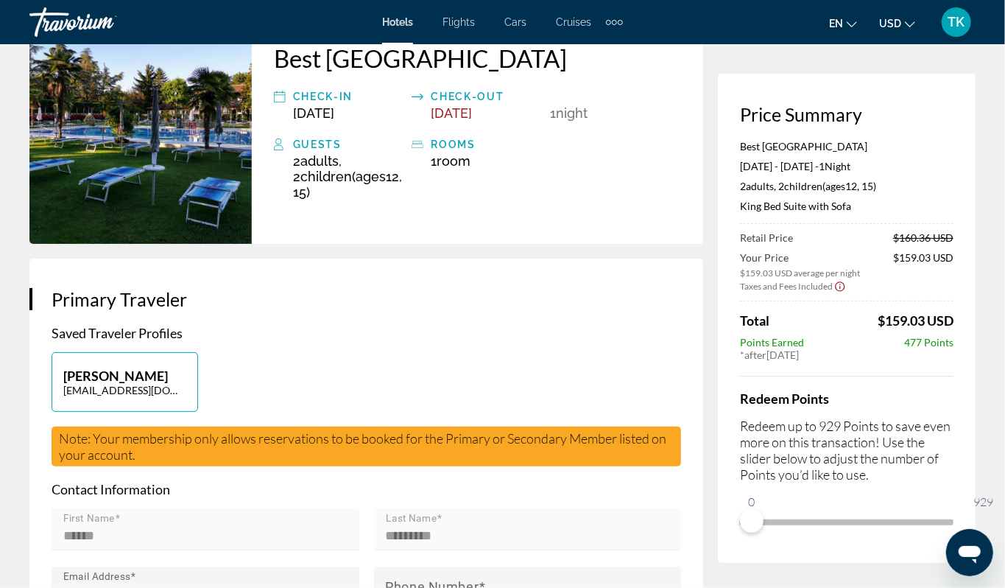
scroll to position [112, 0]
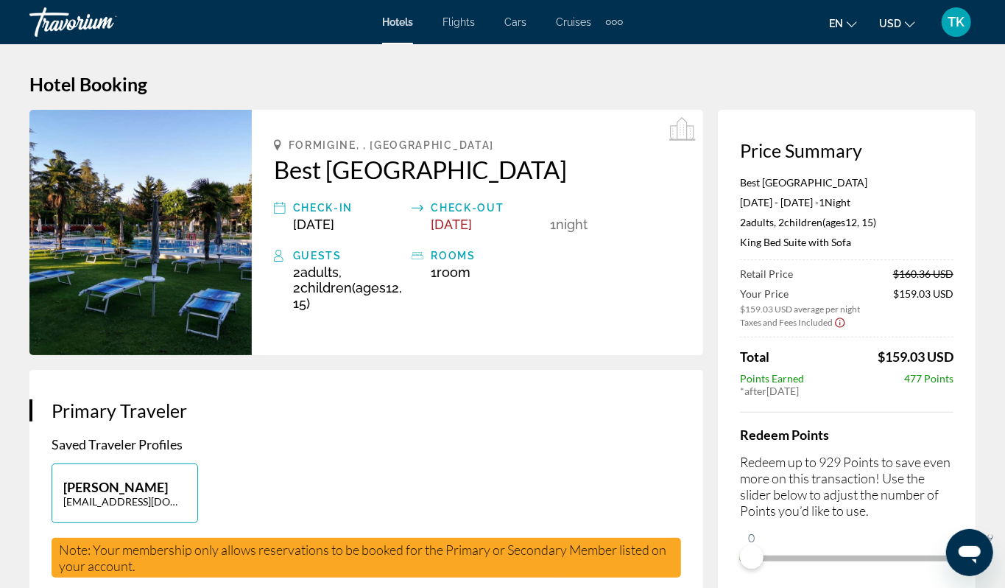
scroll to position [0, 0]
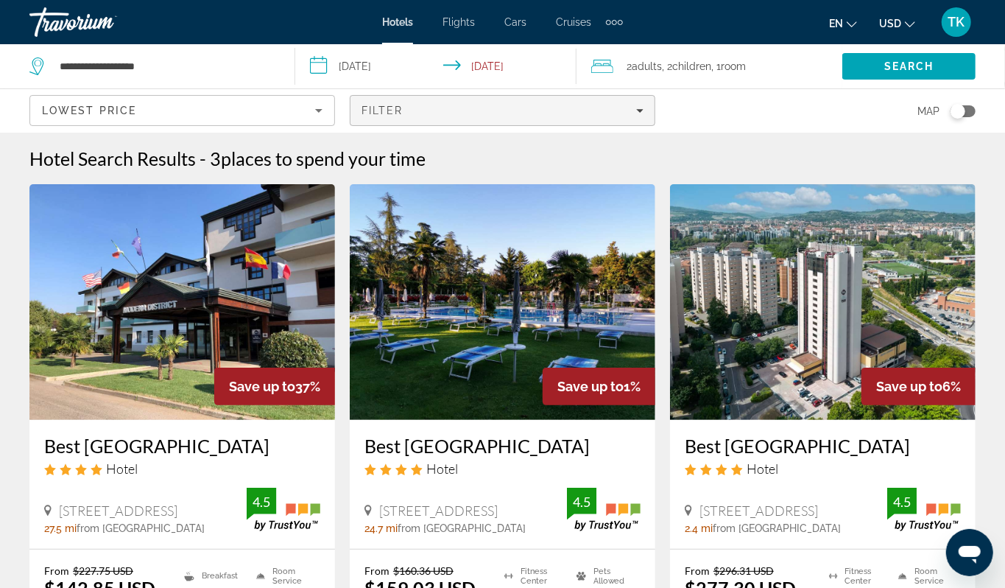
click at [640, 114] on icon "Filters" at bounding box center [639, 110] width 7 height 7
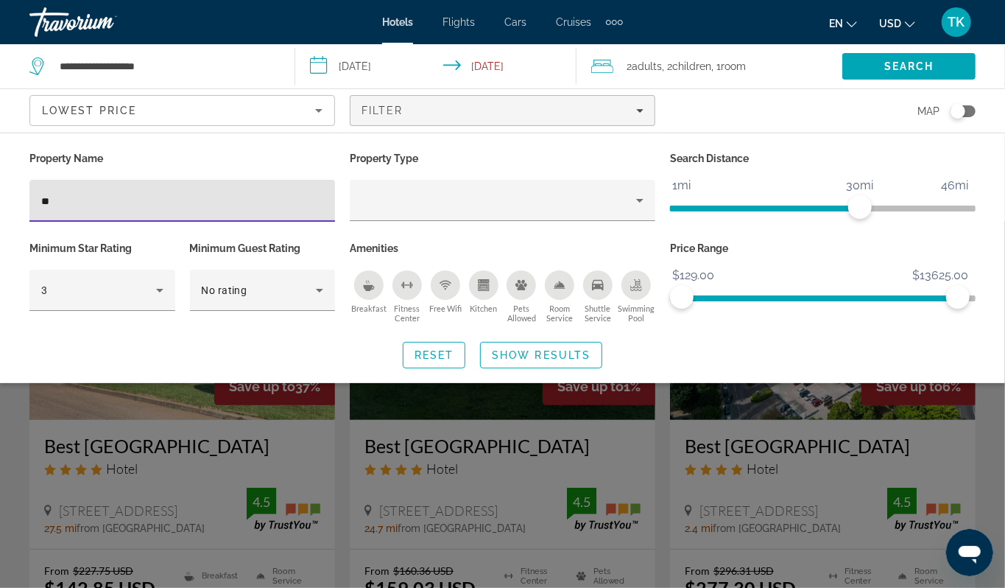
type input "*"
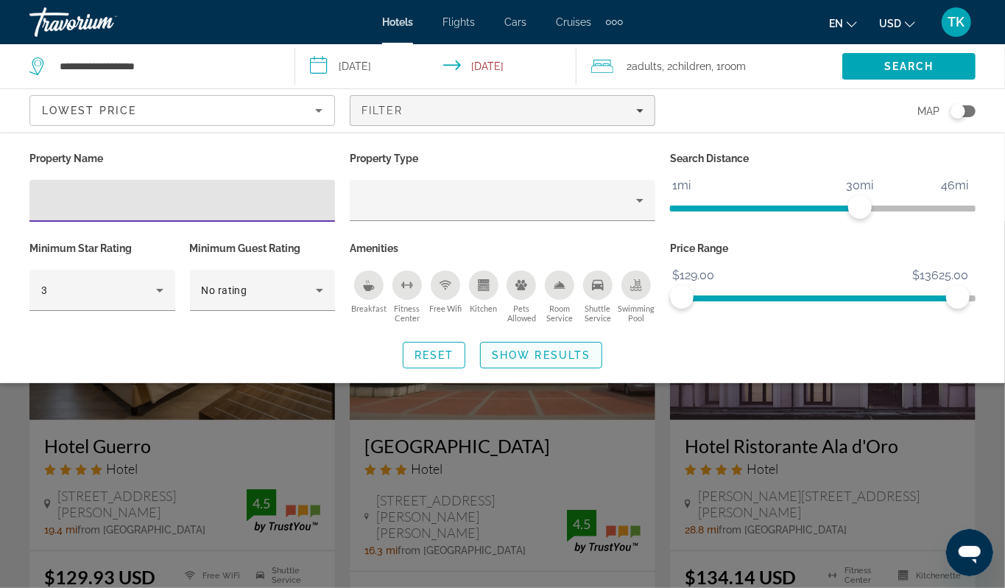
click at [529, 373] on span "Search widget" at bounding box center [541, 354] width 121 height 35
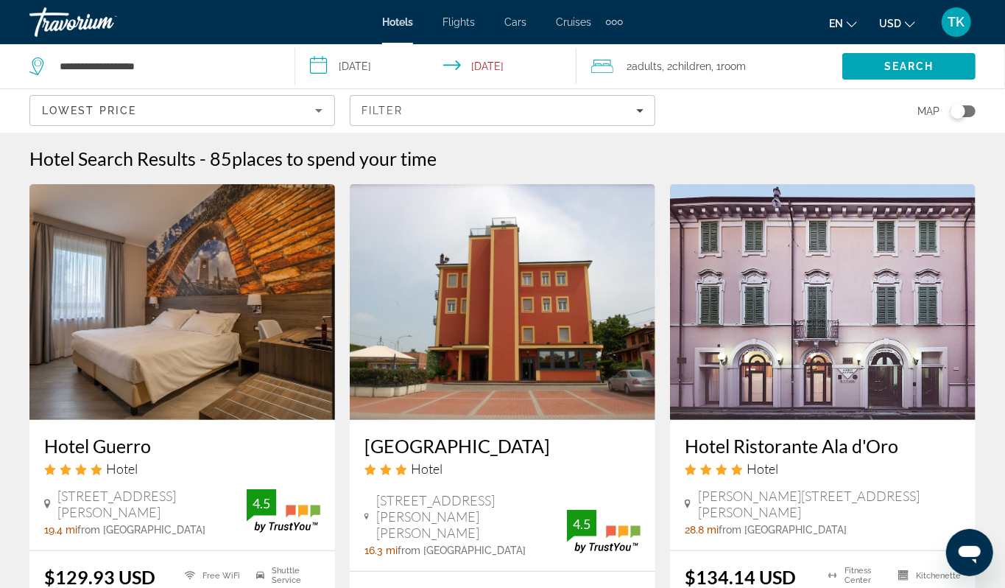
click at [321, 119] on icon "Sort by" at bounding box center [319, 111] width 18 height 18
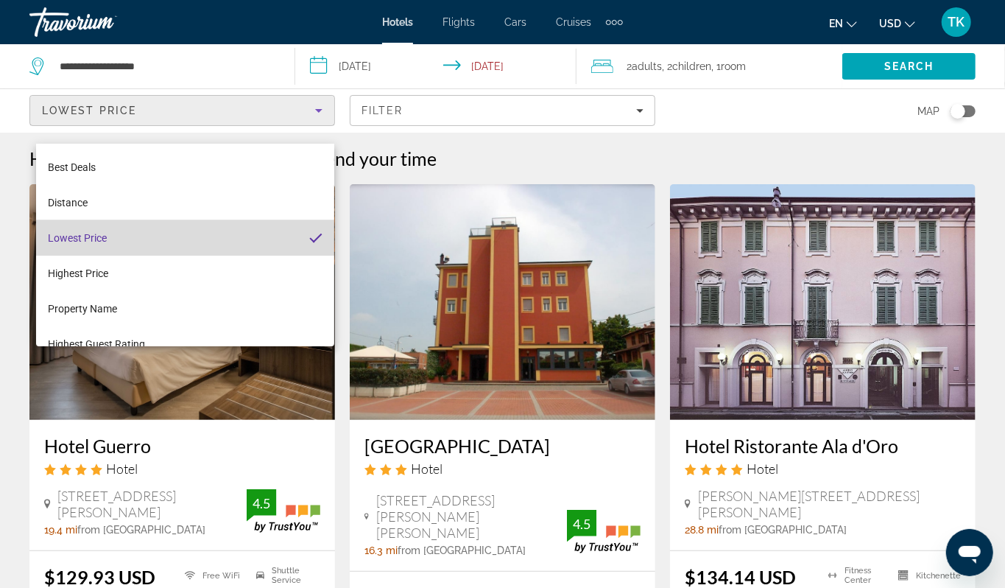
click at [225, 231] on mat-option "Lowest Price" at bounding box center [185, 237] width 299 height 35
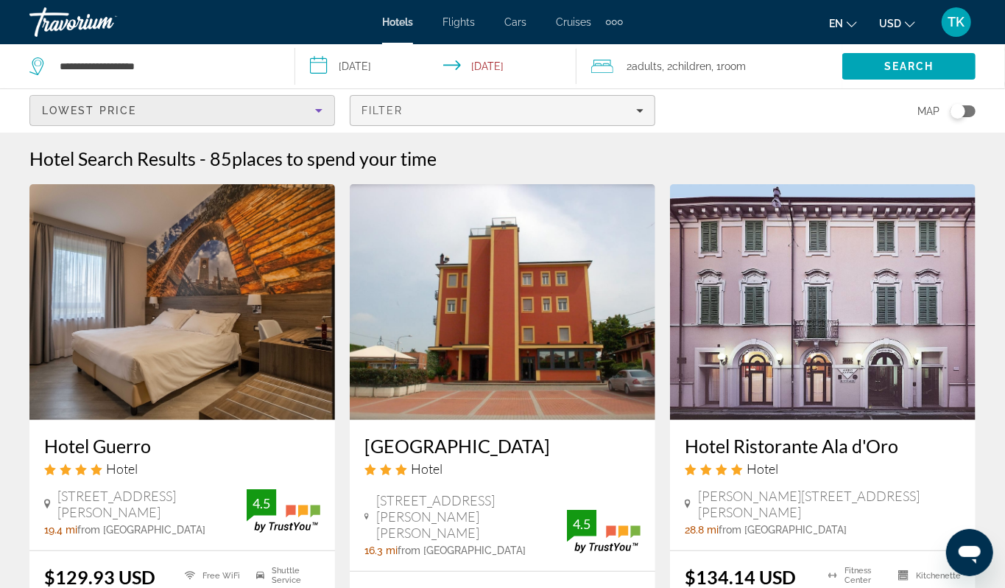
click at [636, 114] on icon "Filters" at bounding box center [639, 110] width 7 height 7
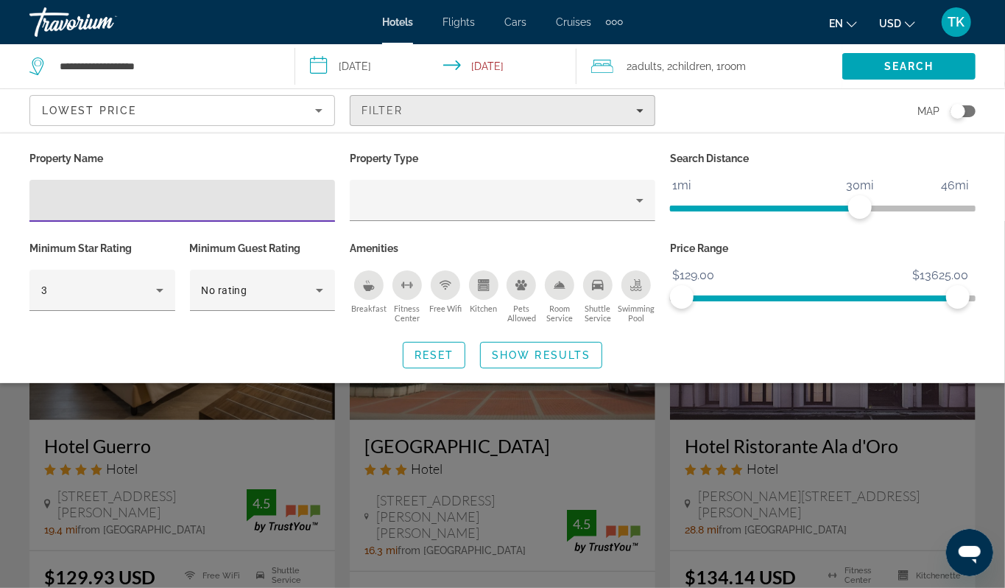
click at [636, 114] on icon "Filters" at bounding box center [639, 110] width 7 height 7
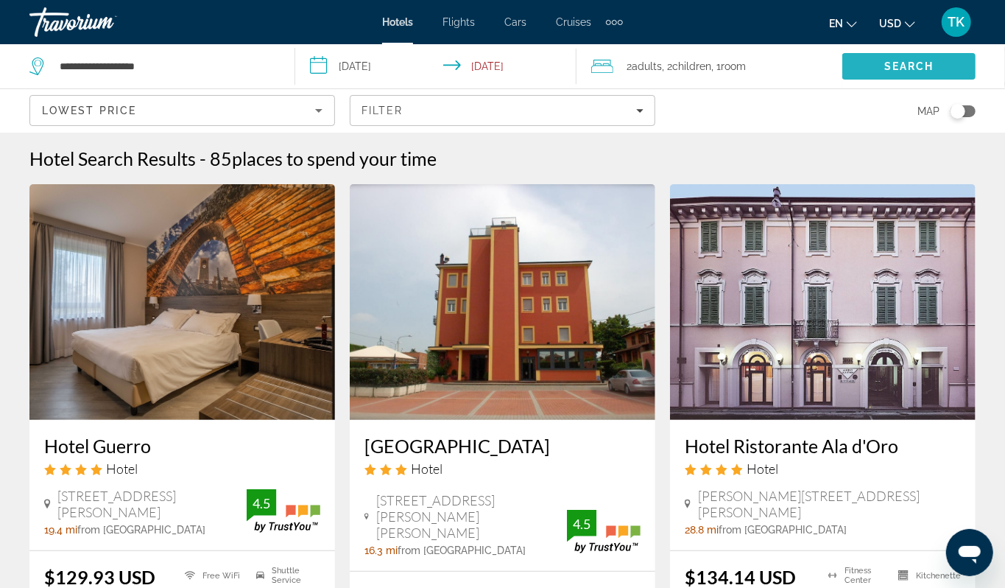
click at [928, 72] on span "Search" at bounding box center [910, 66] width 50 height 12
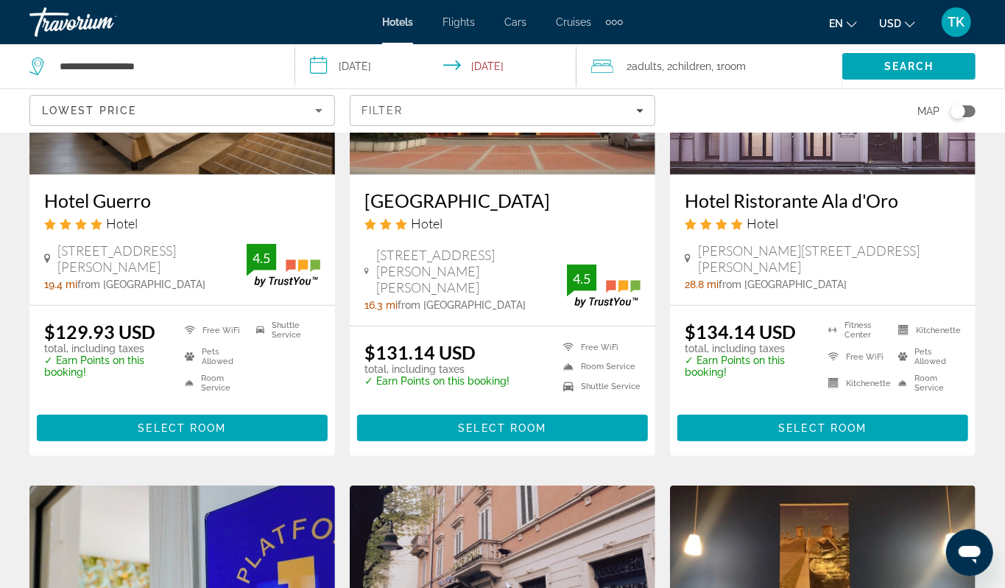
click at [735, 175] on img "Main content" at bounding box center [823, 57] width 306 height 236
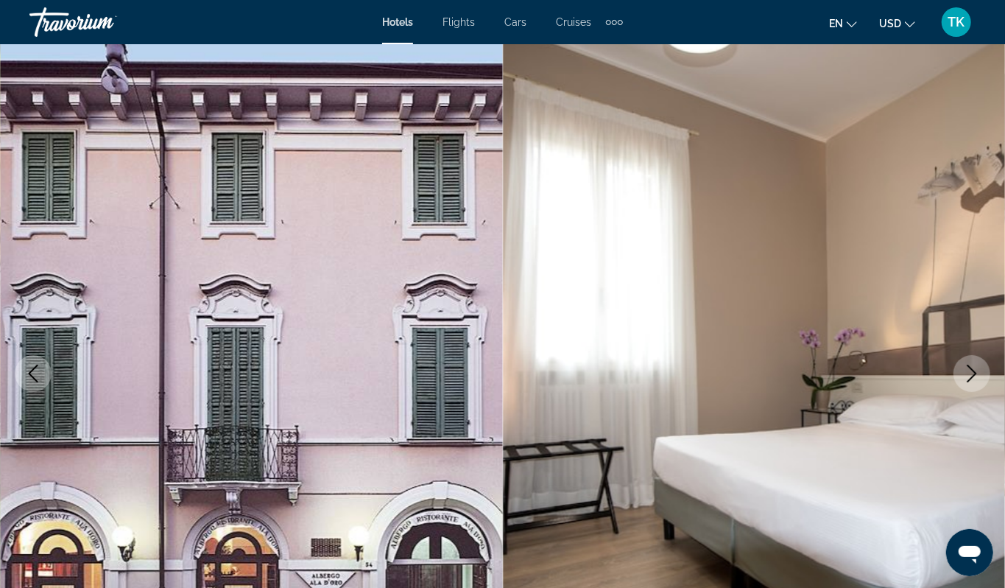
scroll to position [237, 0]
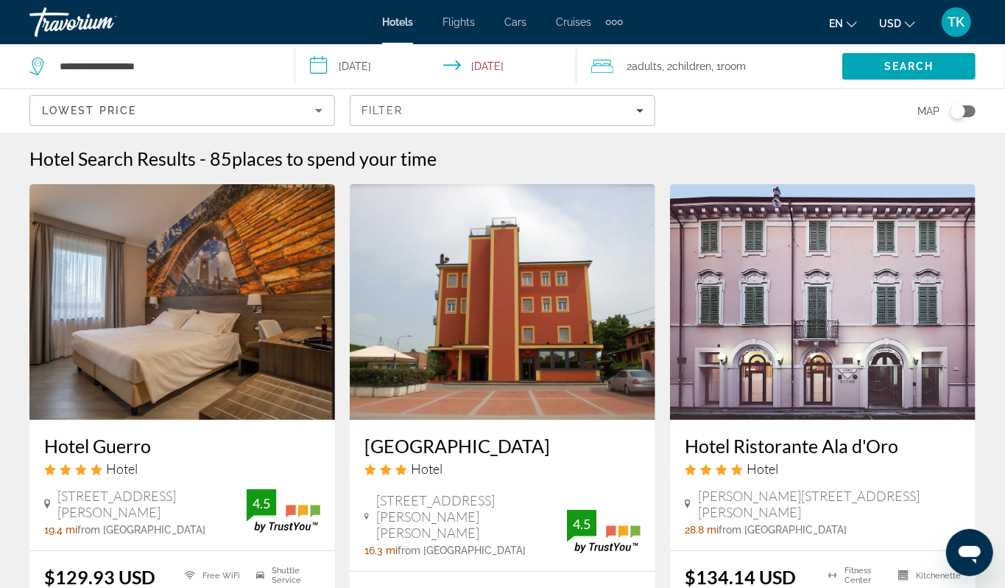
click at [955, 119] on div "Toggle map" at bounding box center [958, 111] width 15 height 15
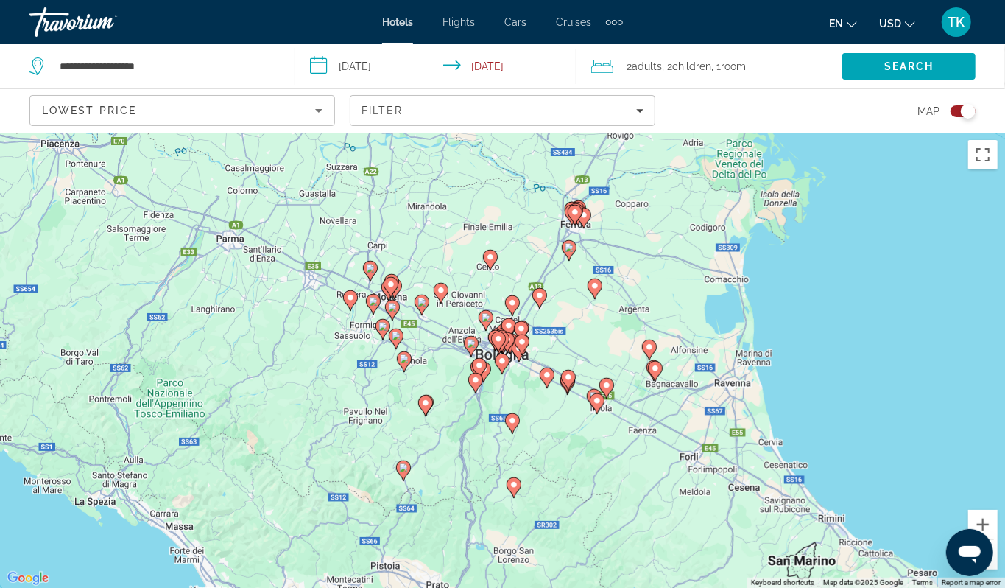
click at [426, 358] on div "To activate drag with keyboard, press Alt + Enter. Once in keyboard drag state,…" at bounding box center [502, 360] width 1005 height 455
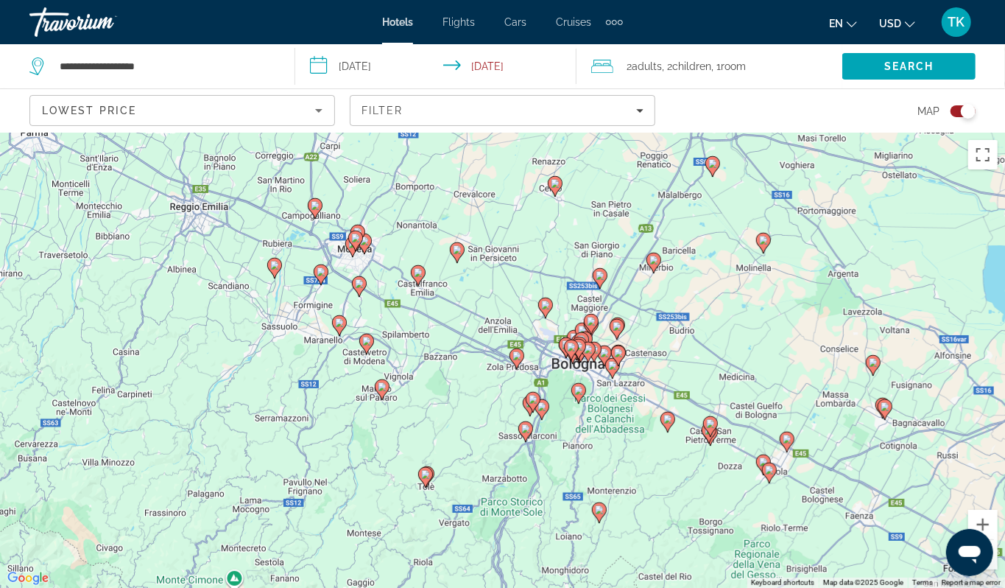
click at [365, 331] on div "To activate drag with keyboard, press Alt + Enter. Once in keyboard drag state,…" at bounding box center [502, 360] width 1005 height 455
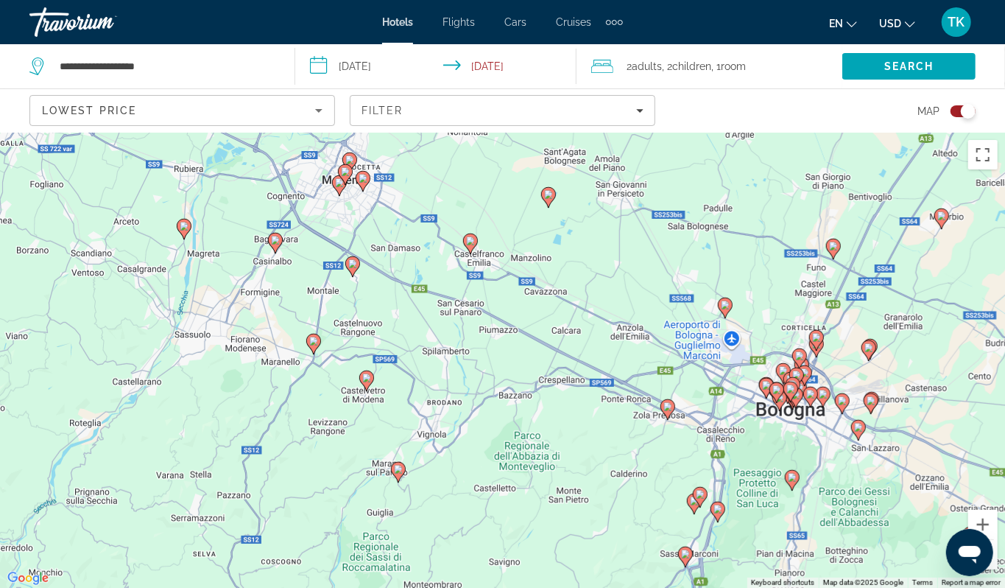
click at [365, 331] on div "To activate drag with keyboard, press Alt + Enter. Once in keyboard drag state,…" at bounding box center [502, 360] width 1005 height 455
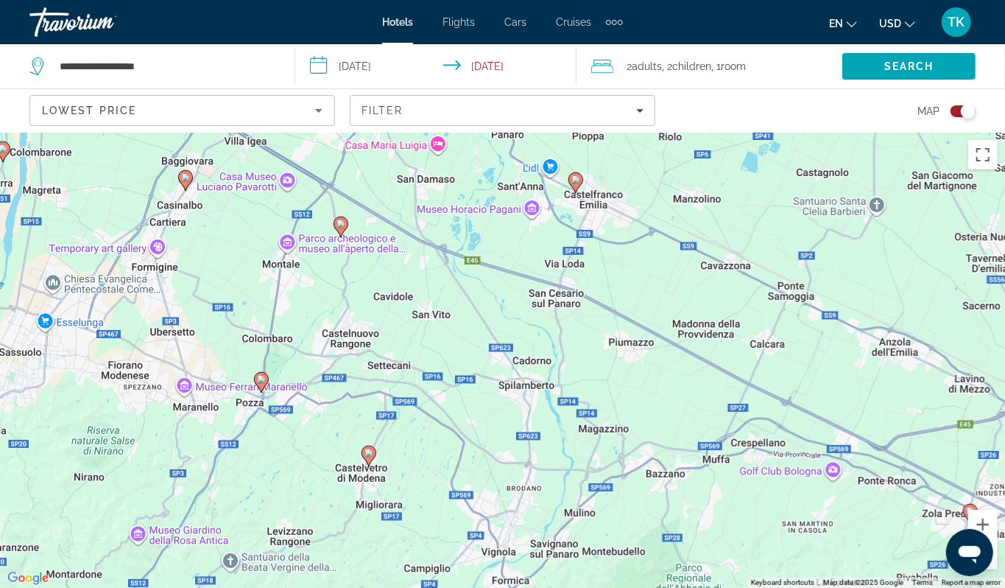
click at [373, 296] on div "To activate drag with keyboard, press Alt + Enter. Once in keyboard drag state,…" at bounding box center [502, 360] width 1005 height 455
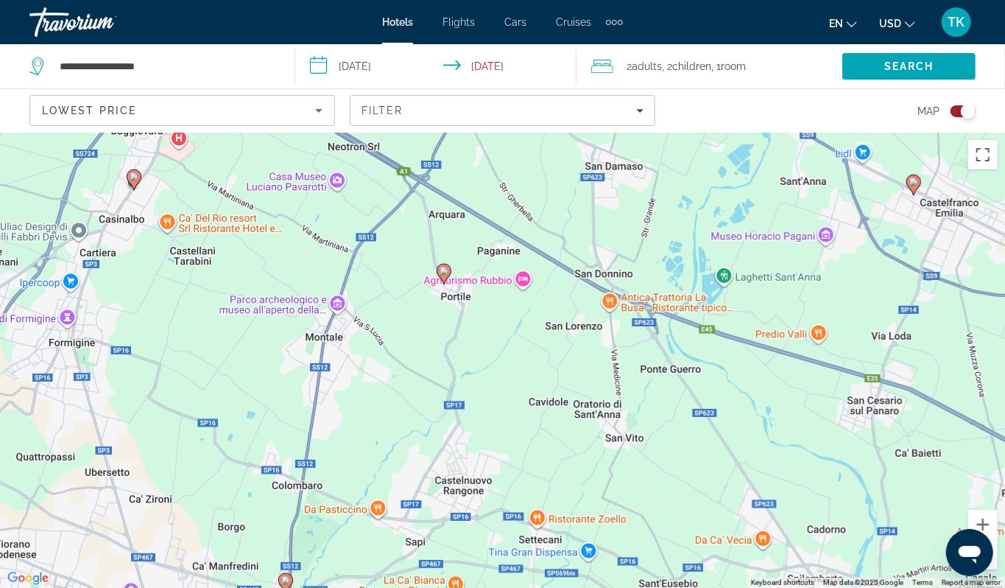
drag, startPoint x: 373, startPoint y: 296, endPoint x: 507, endPoint y: 392, distance: 165.3
click at [507, 392] on div "To activate drag with keyboard, press Alt + Enter. Once in keyboard drag state,…" at bounding box center [502, 360] width 1005 height 455
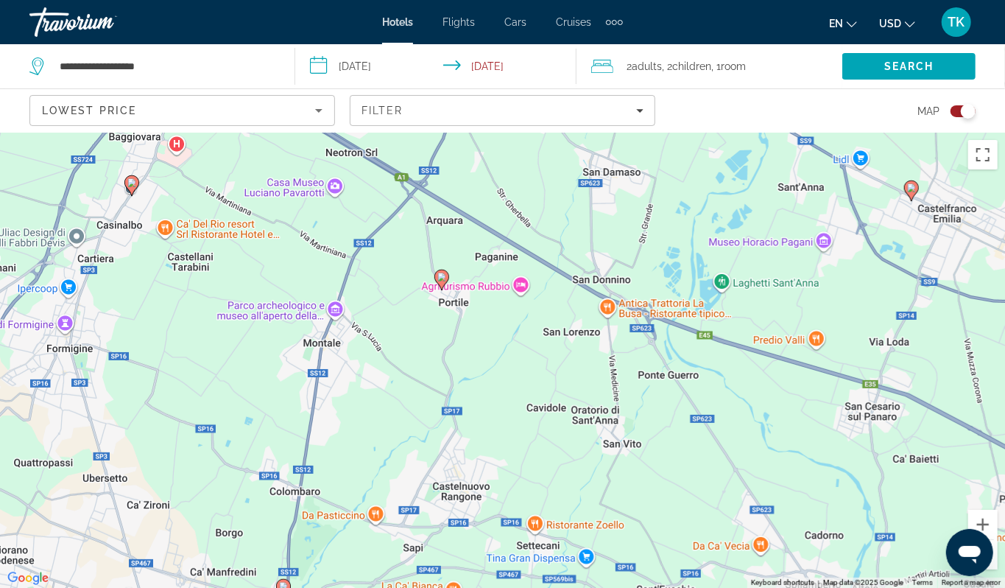
click at [507, 392] on div "To activate drag with keyboard, press Alt + Enter. Once in keyboard drag state,…" at bounding box center [502, 360] width 1005 height 455
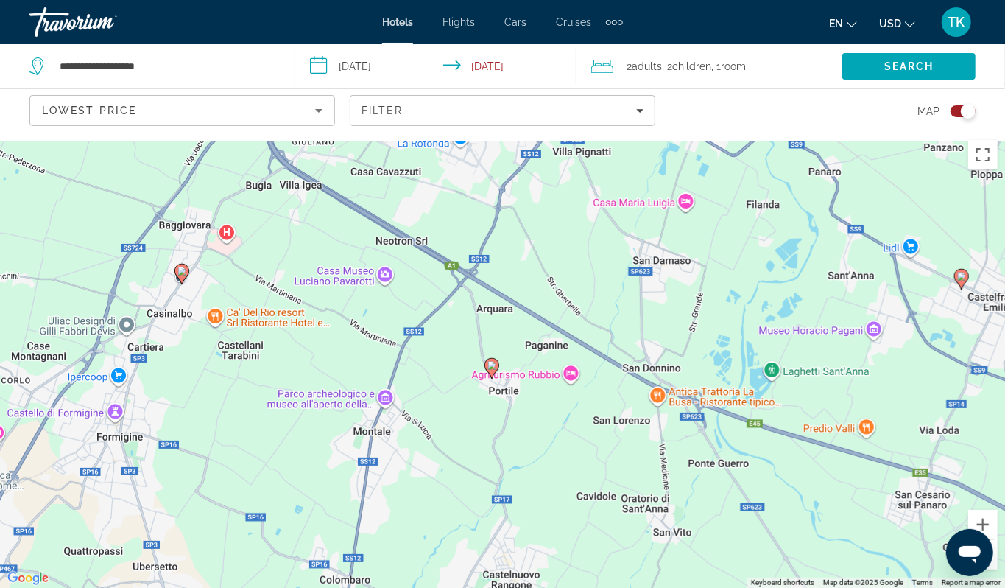
drag, startPoint x: 507, startPoint y: 392, endPoint x: 557, endPoint y: 485, distance: 105.1
click at [557, 485] on div "To activate drag with keyboard, press Alt + Enter. Once in keyboard drag state,…" at bounding box center [502, 360] width 1005 height 455
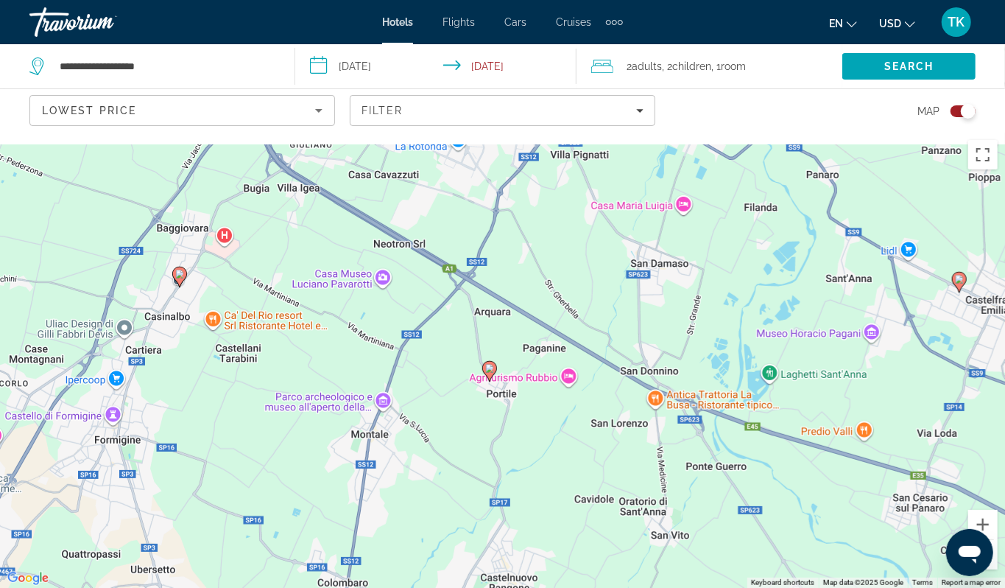
click at [175, 278] on image "Main content" at bounding box center [179, 274] width 9 height 9
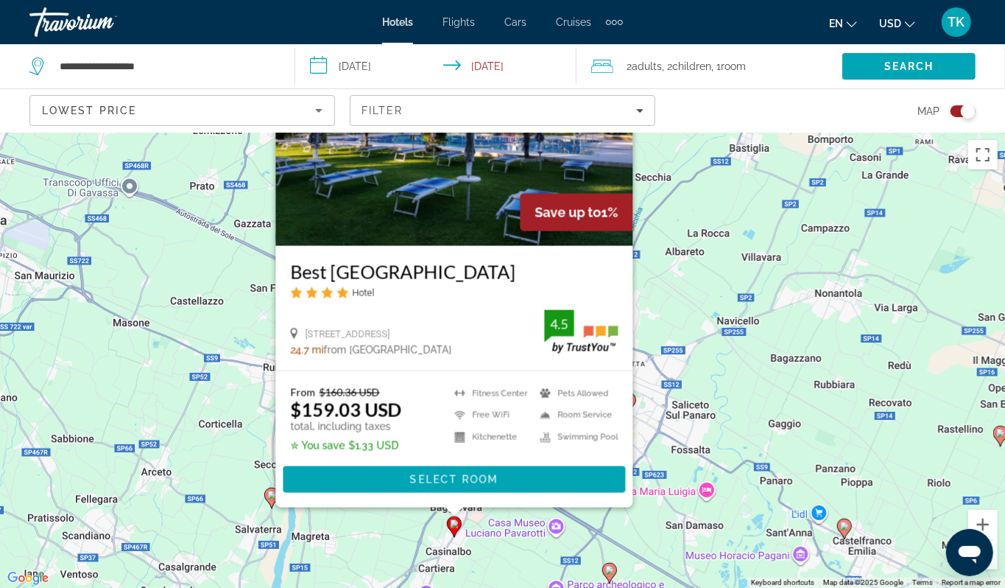
click at [742, 392] on div "To activate drag with keyboard, press Alt + Enter. Once in keyboard drag state,…" at bounding box center [502, 360] width 1005 height 455
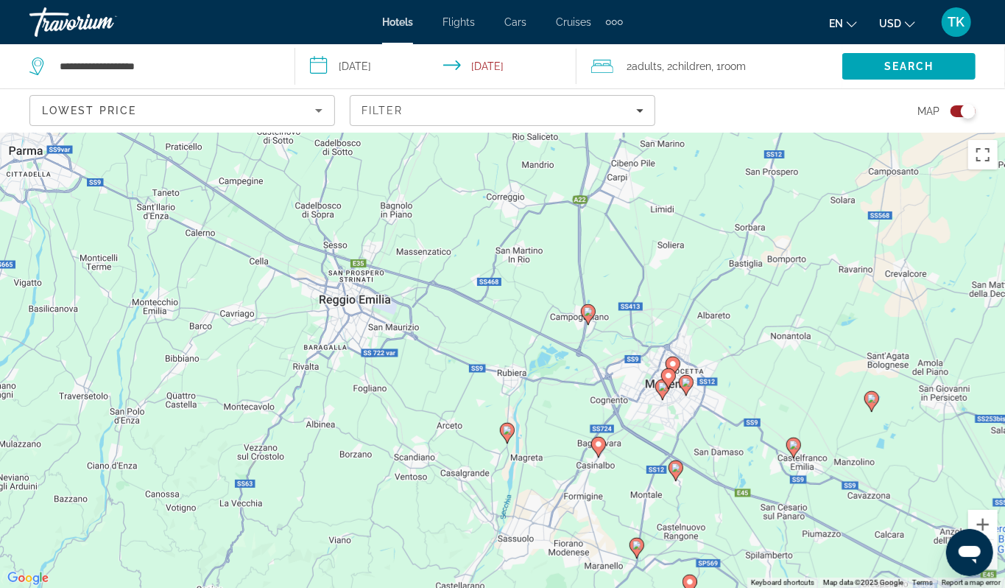
click at [661, 391] on image "Main content" at bounding box center [662, 386] width 9 height 9
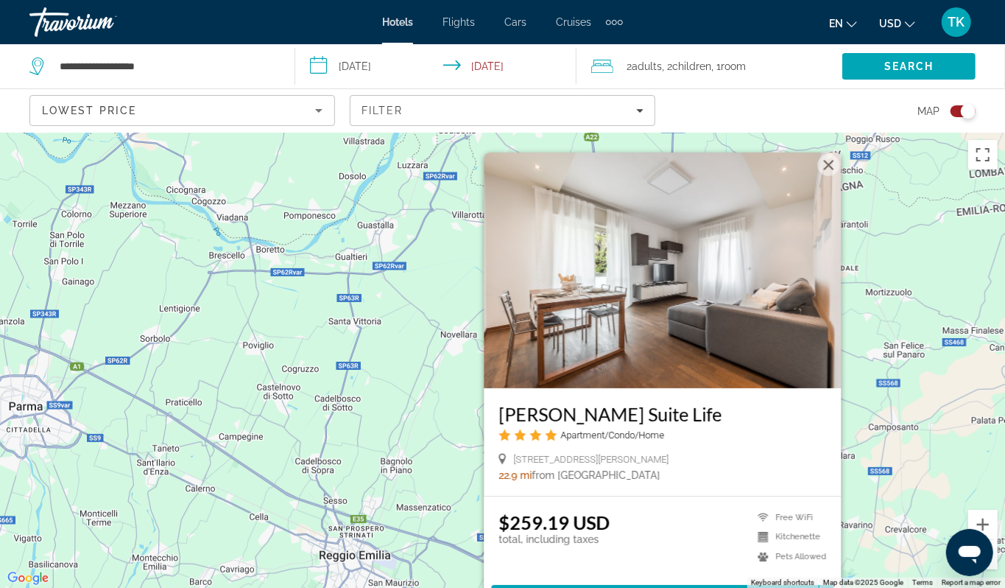
click at [875, 343] on div "To activate drag with keyboard, press Alt + Enter. Once in keyboard drag state,…" at bounding box center [502, 360] width 1005 height 455
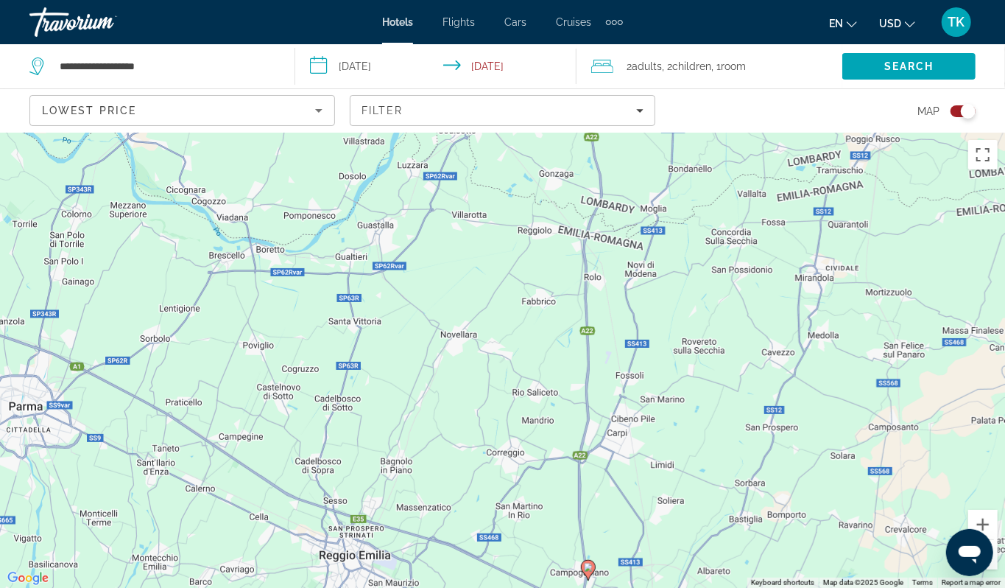
click at [961, 119] on div "Toggle map" at bounding box center [968, 111] width 15 height 15
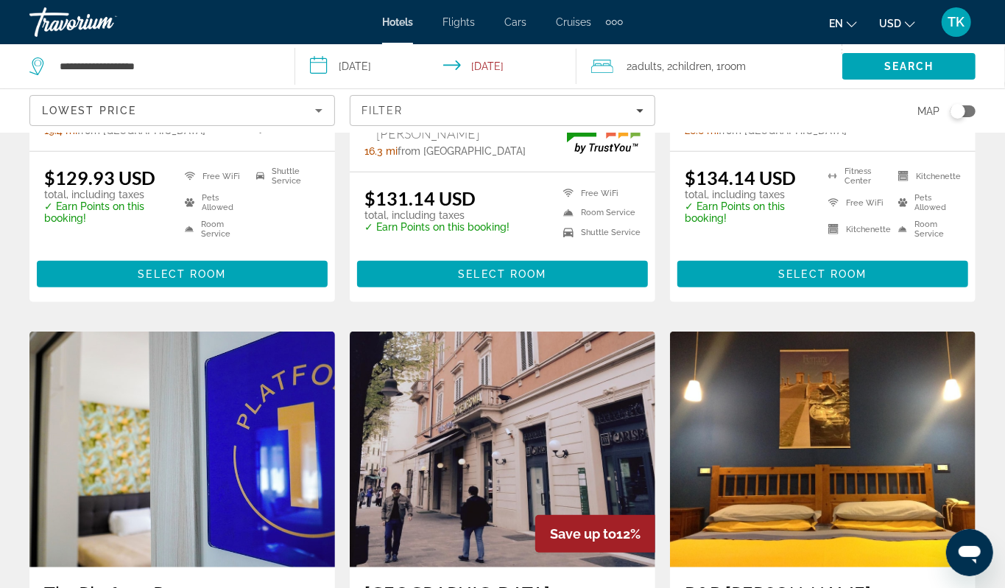
scroll to position [401, 0]
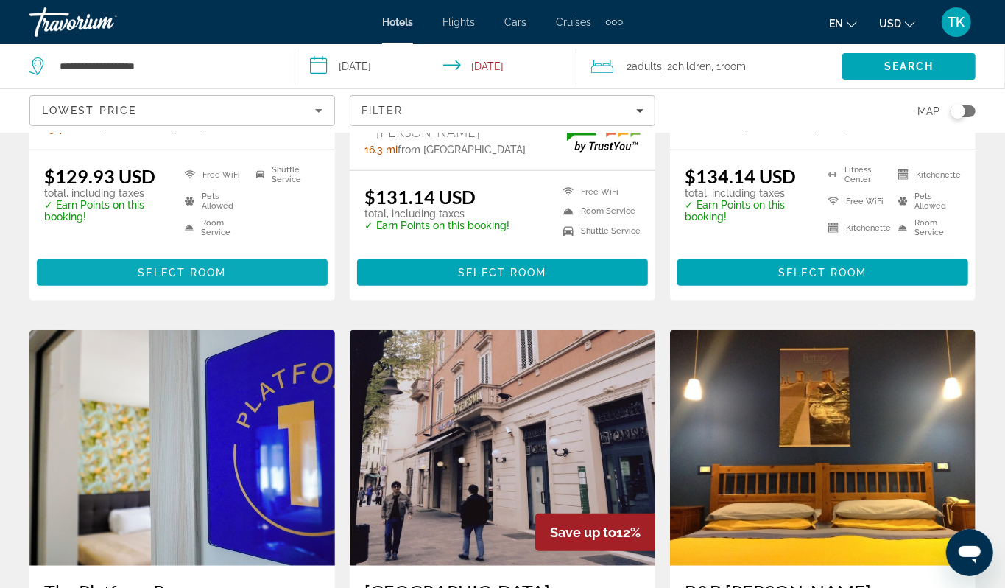
click at [178, 290] on span "Main content" at bounding box center [182, 272] width 291 height 35
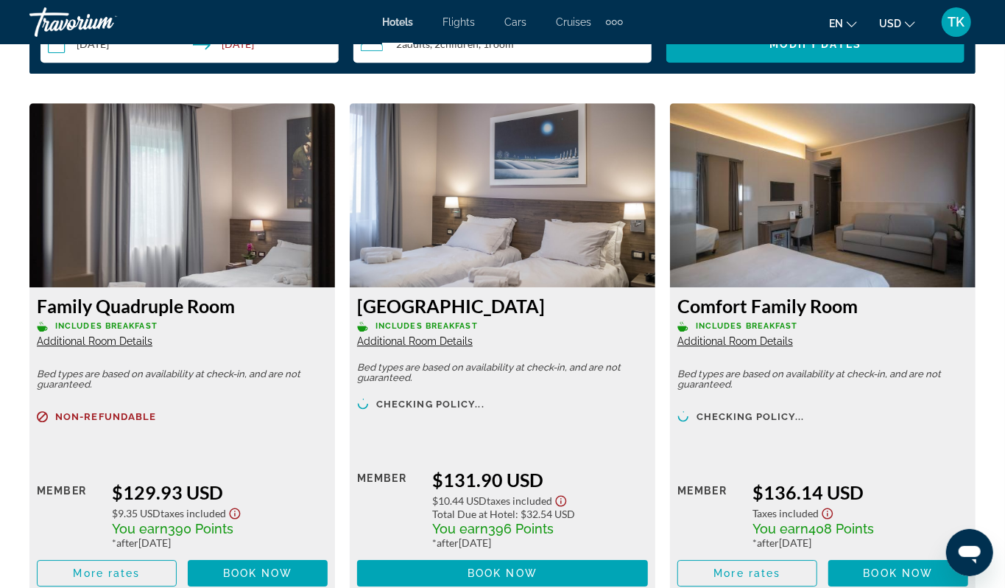
scroll to position [2238, 0]
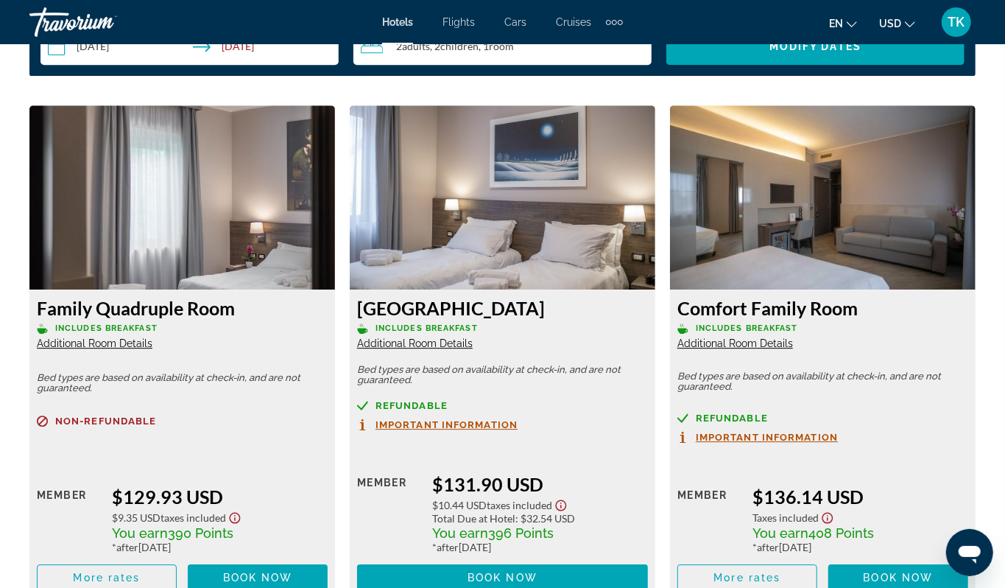
drag, startPoint x: 650, startPoint y: 244, endPoint x: 645, endPoint y: 316, distance: 72.3
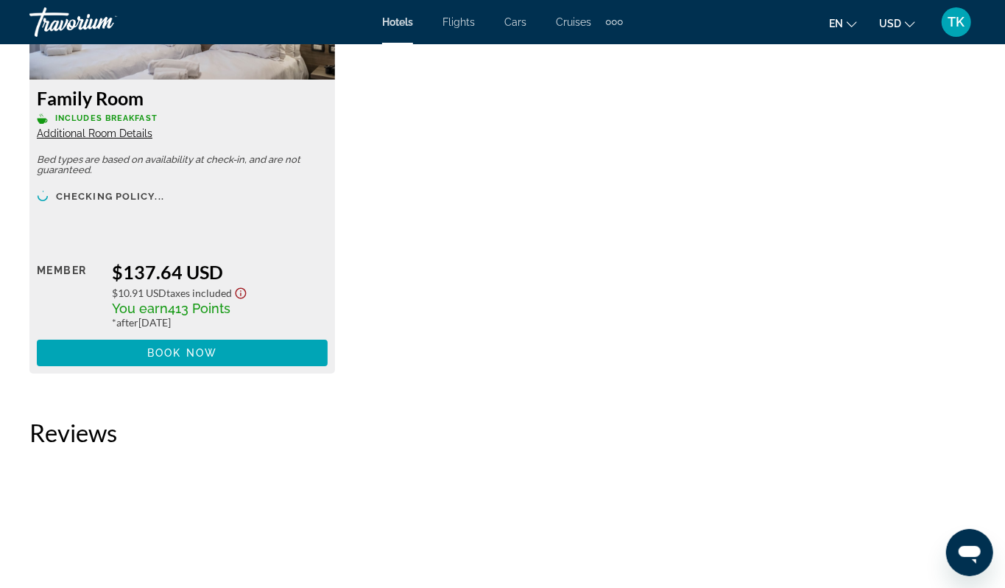
scroll to position [2956, 0]
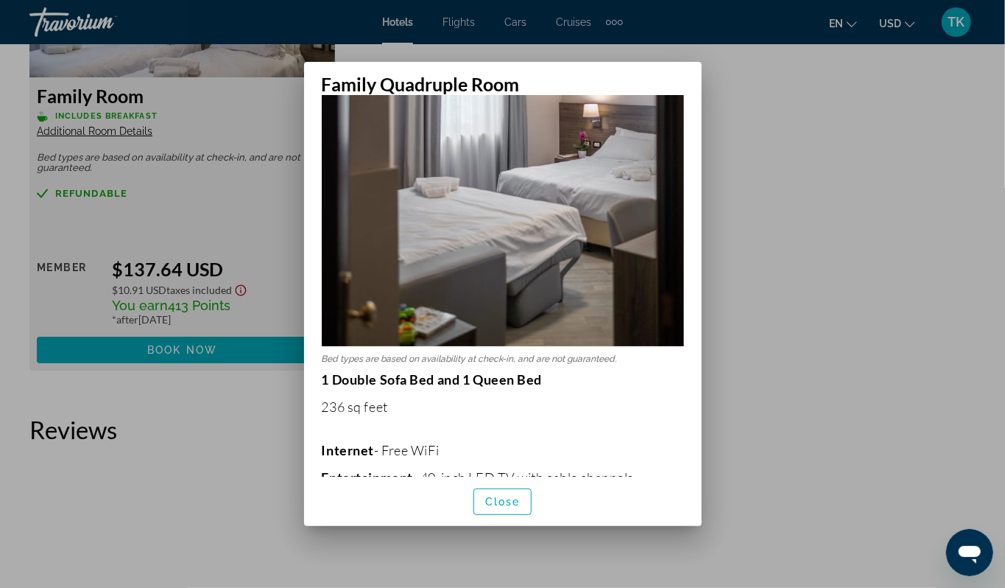
scroll to position [308, 0]
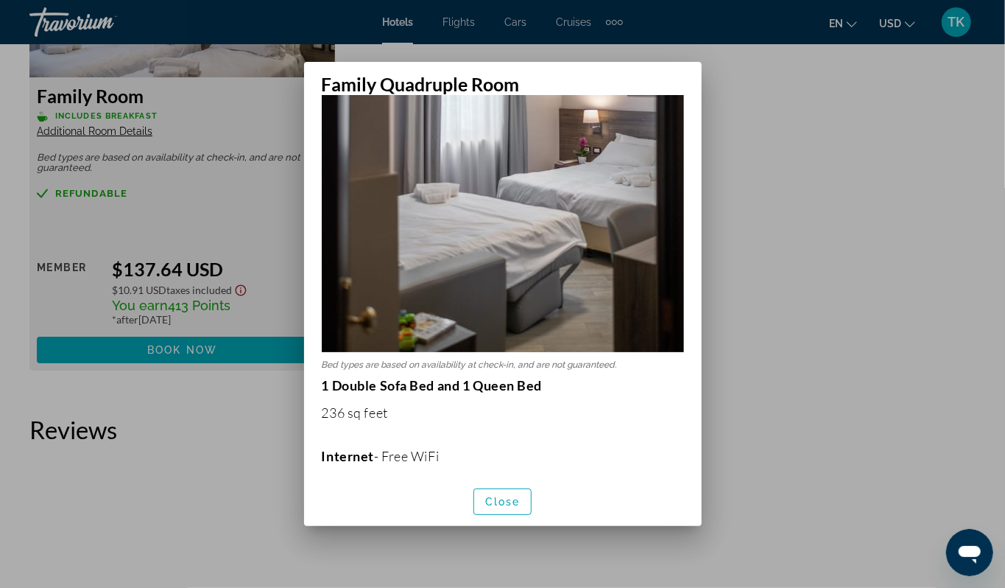
click at [765, 474] on div at bounding box center [502, 294] width 1005 height 588
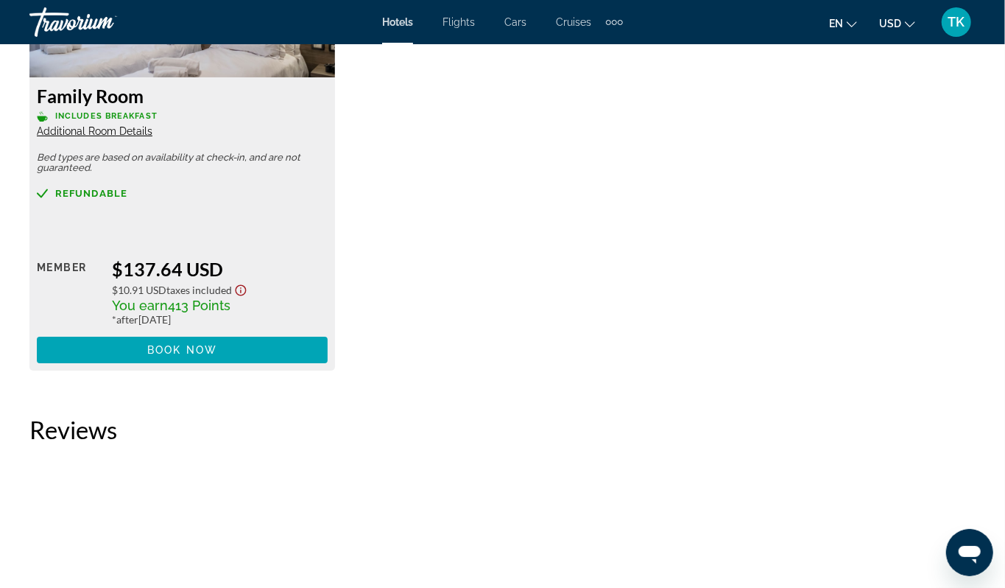
scroll to position [2956, 0]
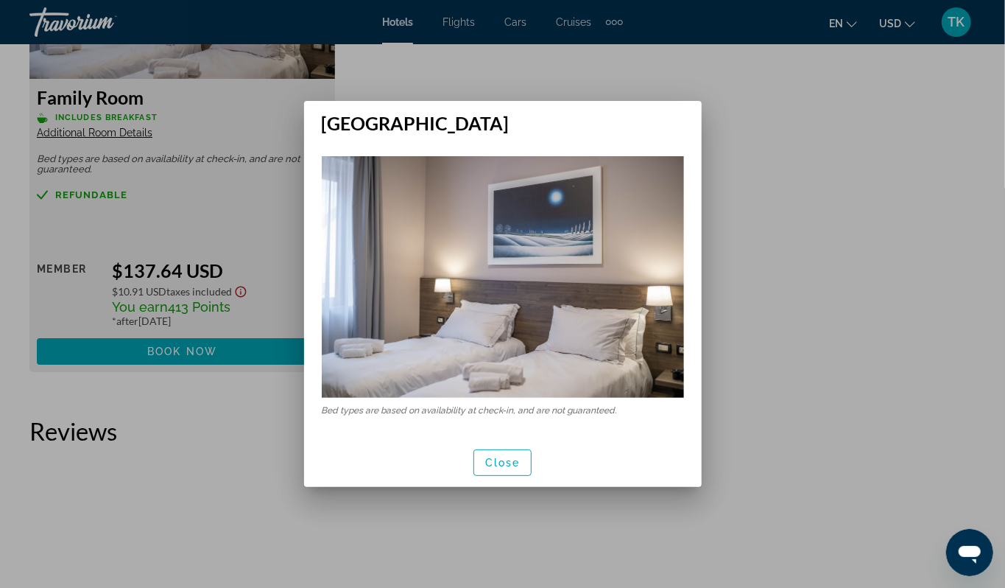
scroll to position [0, 0]
click at [781, 482] on div at bounding box center [502, 294] width 1005 height 588
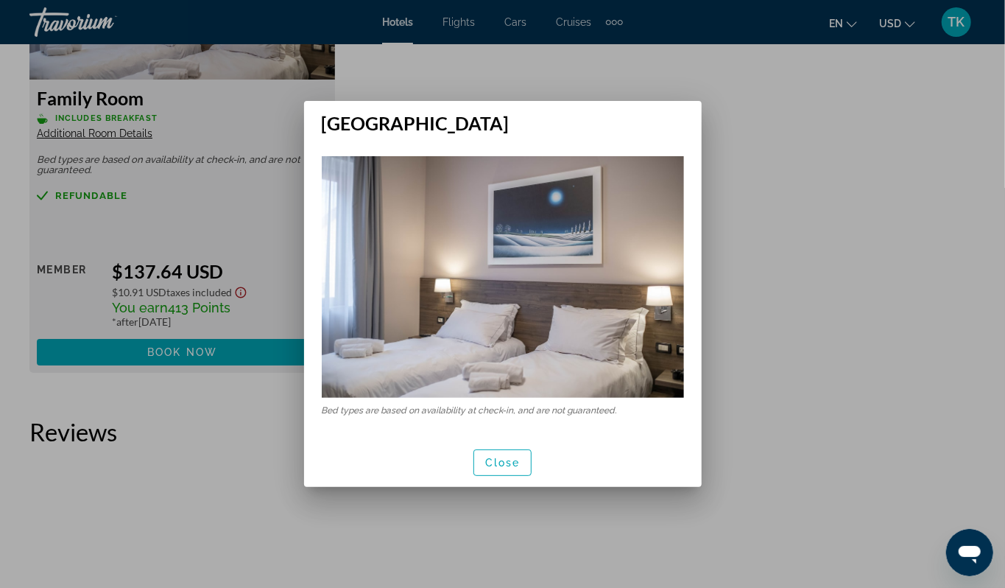
click at [974, 127] on div at bounding box center [502, 294] width 1005 height 588
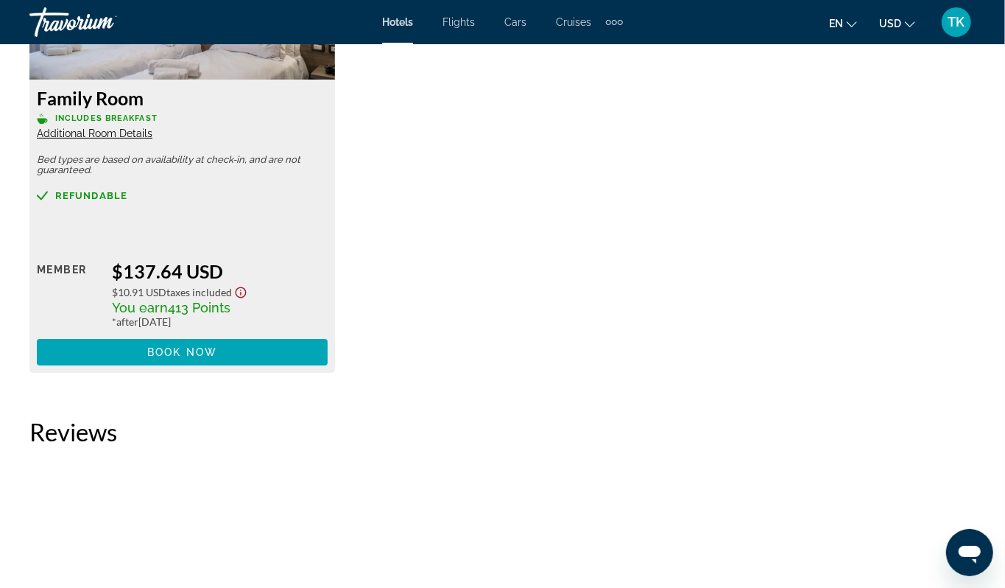
scroll to position [2955, 0]
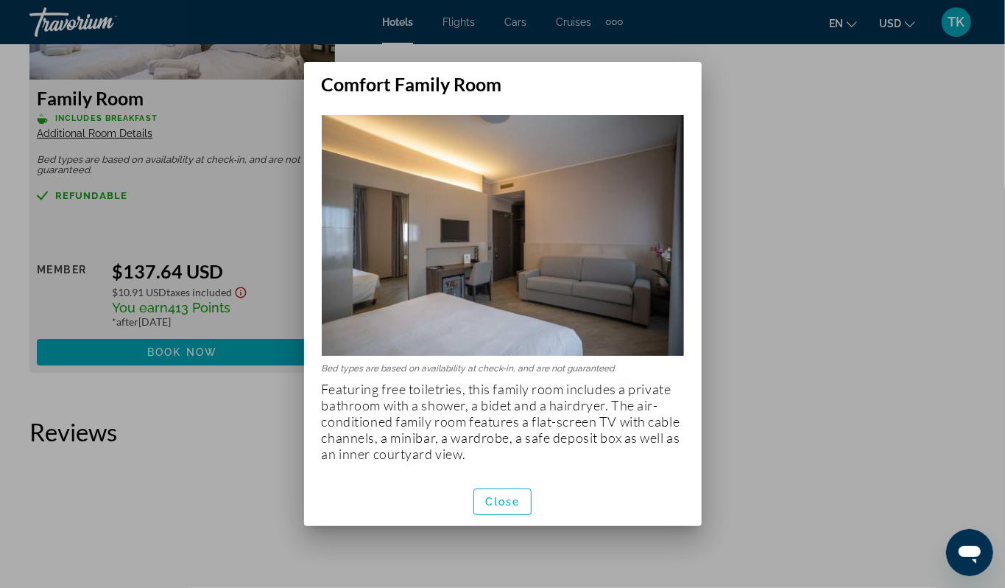
scroll to position [24, 0]
click at [764, 460] on div at bounding box center [502, 294] width 1005 height 588
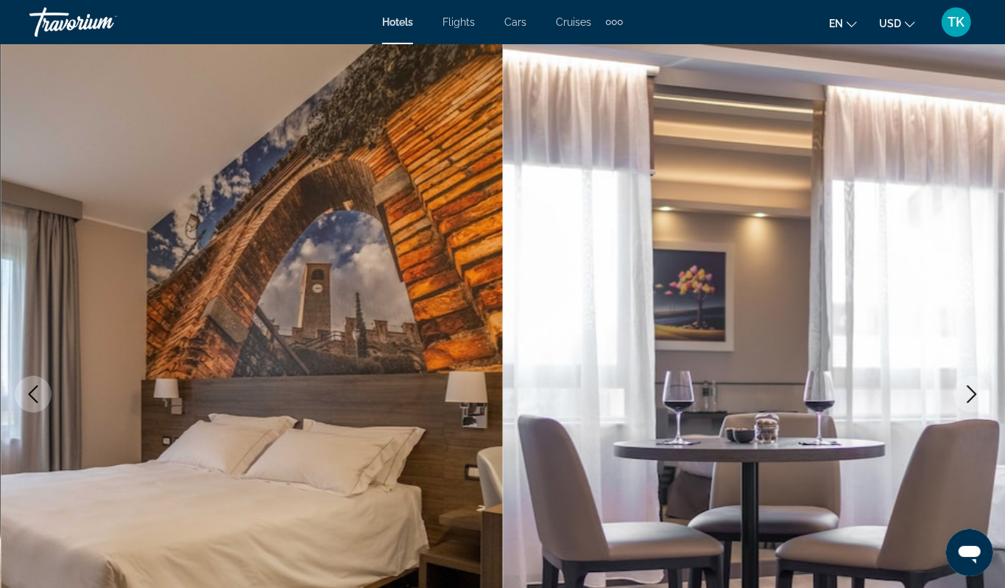
scroll to position [2955, 0]
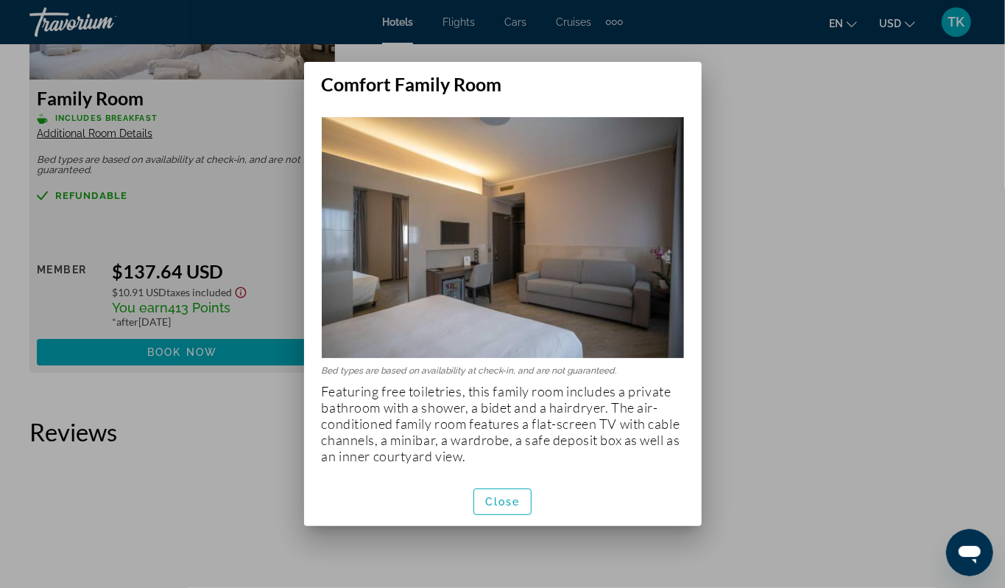
click at [805, 472] on div at bounding box center [502, 294] width 1005 height 588
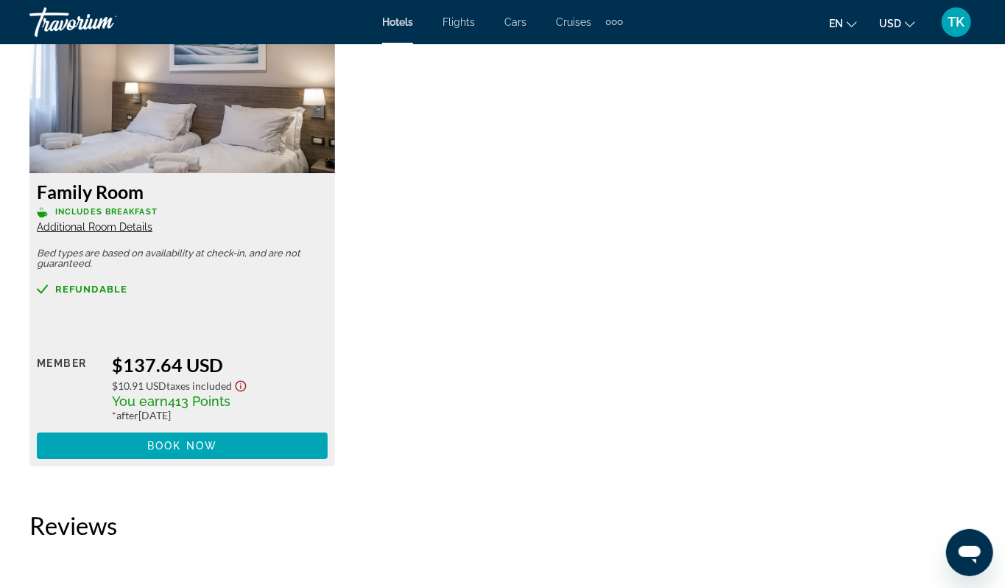
scroll to position [2867, 0]
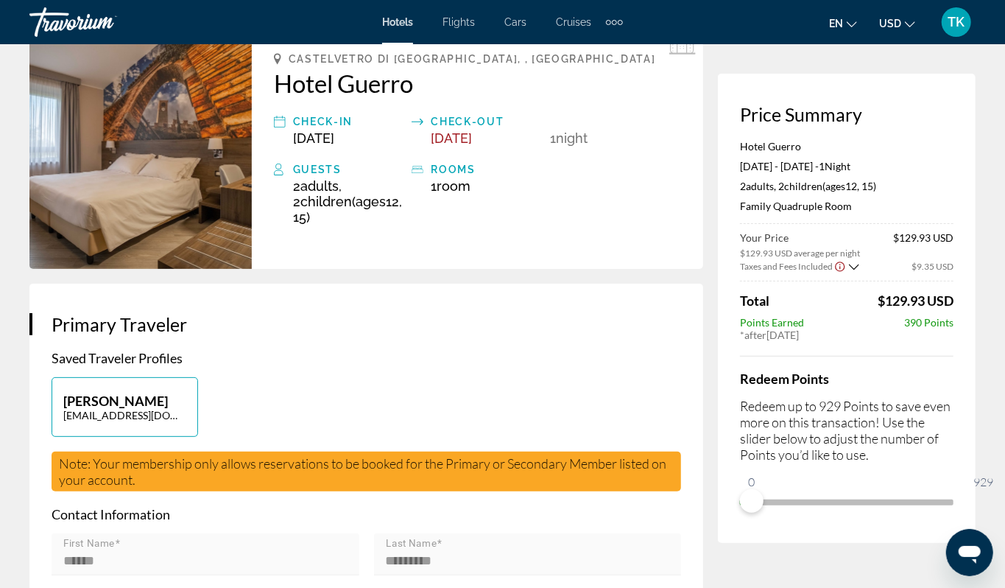
scroll to position [108, 0]
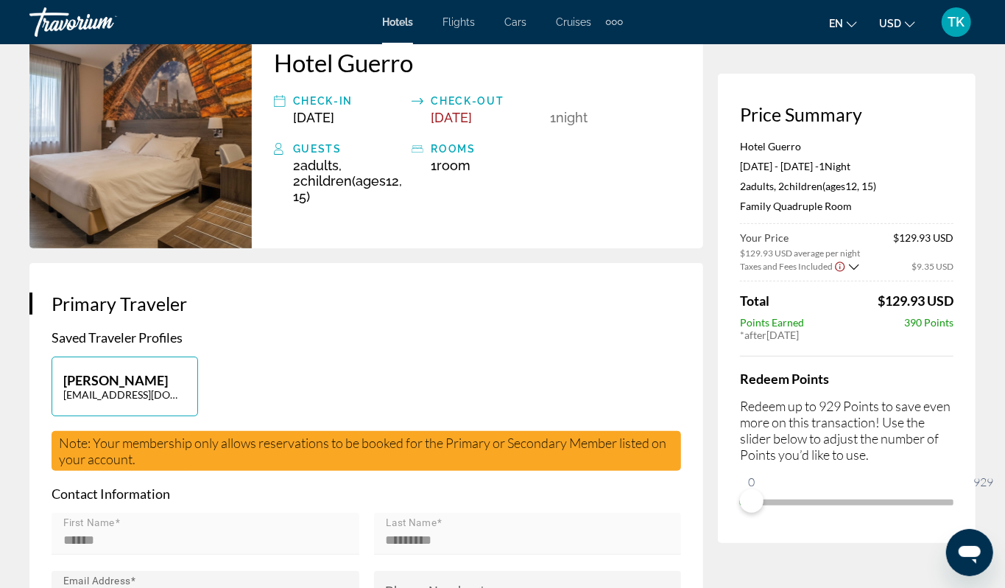
click at [849, 273] on icon "Show Taxes and Fees breakdown" at bounding box center [854, 267] width 10 height 13
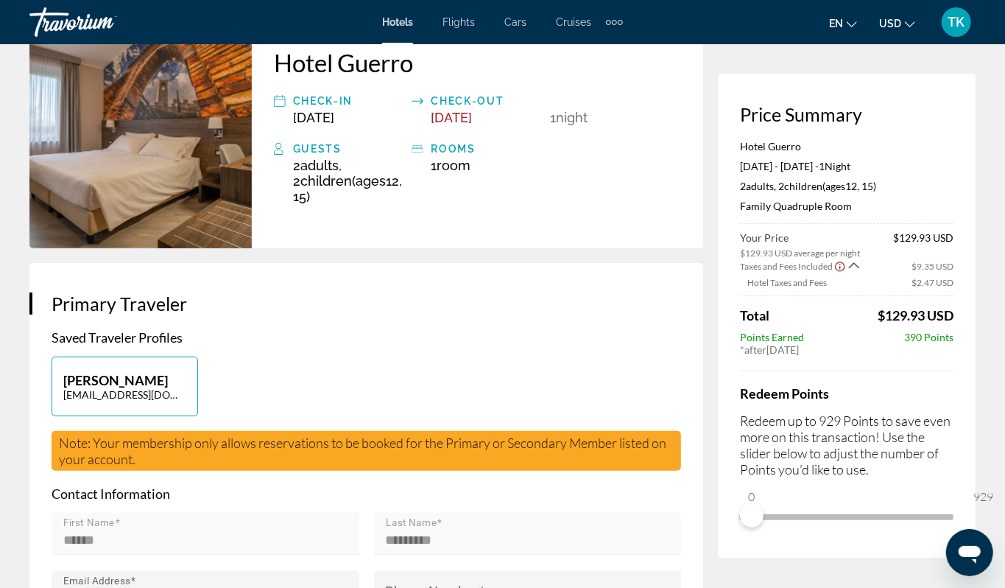
click at [849, 272] on icon "Show Taxes and Fees breakdown" at bounding box center [854, 265] width 10 height 13
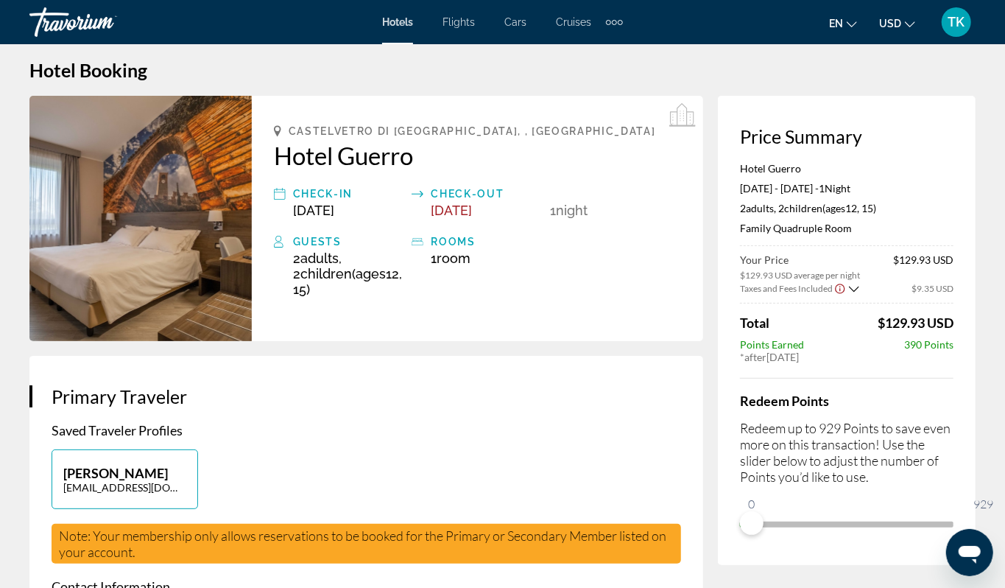
scroll to position [0, 0]
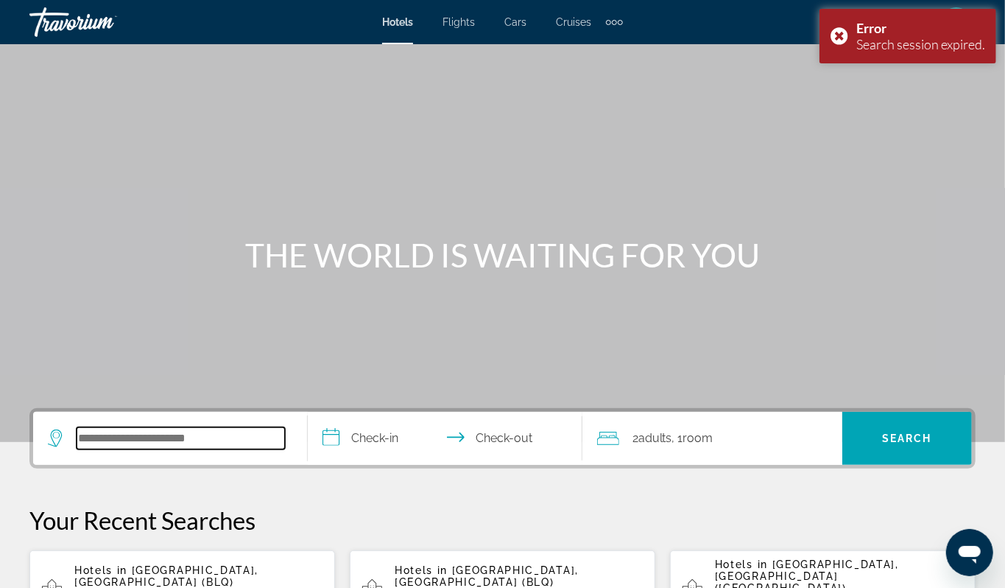
click at [196, 449] on input "Search hotel destination" at bounding box center [181, 438] width 208 height 22
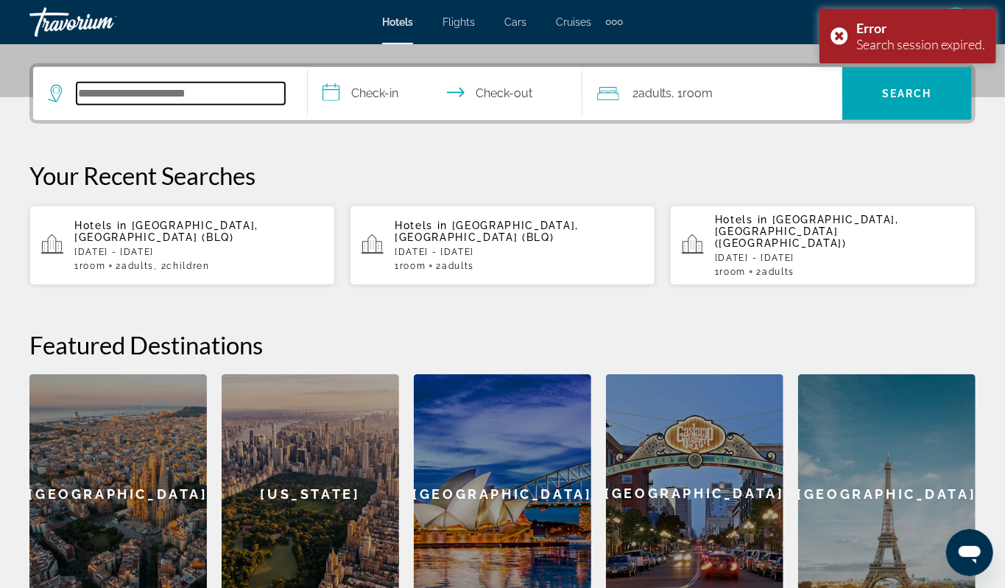
scroll to position [432, 0]
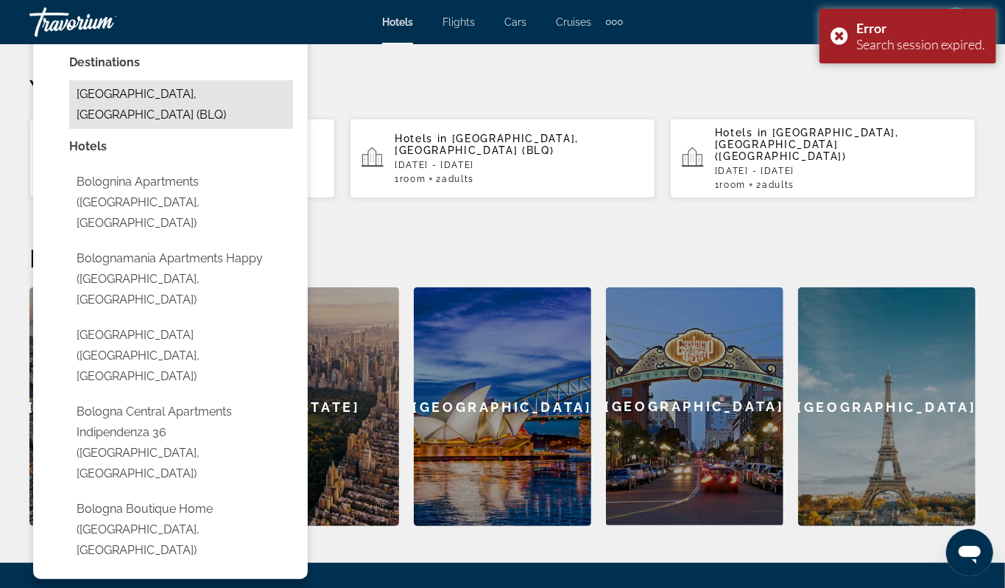
click at [205, 129] on button "Bologna, Italy (BLQ)" at bounding box center [181, 104] width 224 height 49
type input "**********"
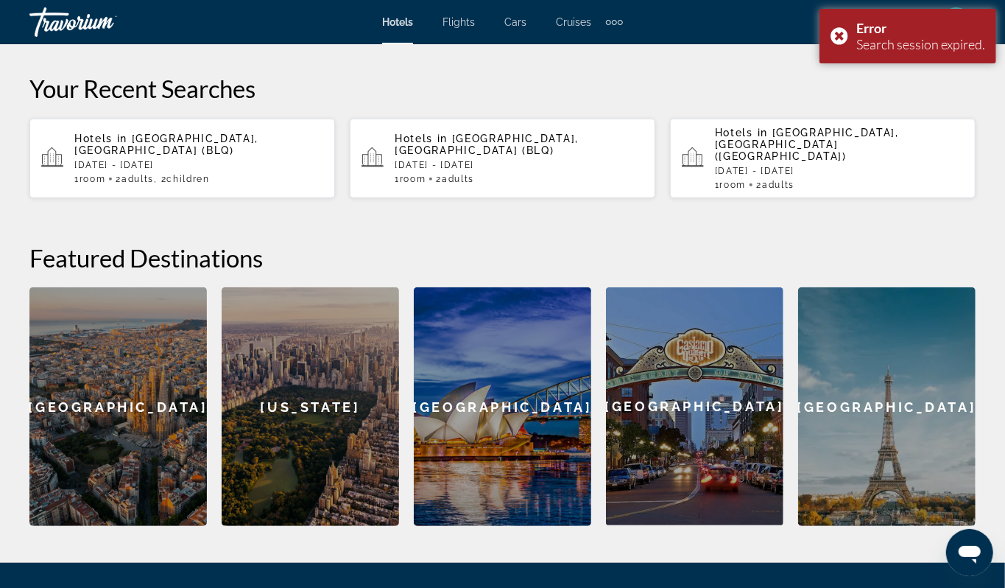
click at [399, 38] on input "**********" at bounding box center [448, 8] width 281 height 57
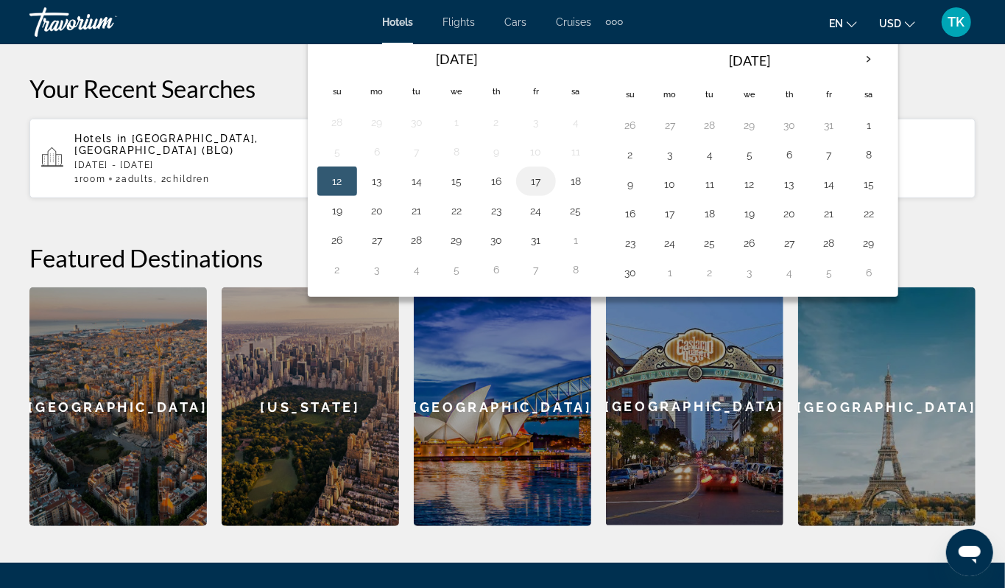
click at [548, 191] on button "17" at bounding box center [536, 181] width 24 height 21
click at [588, 191] on button "18" at bounding box center [576, 181] width 24 height 21
type input "**********"
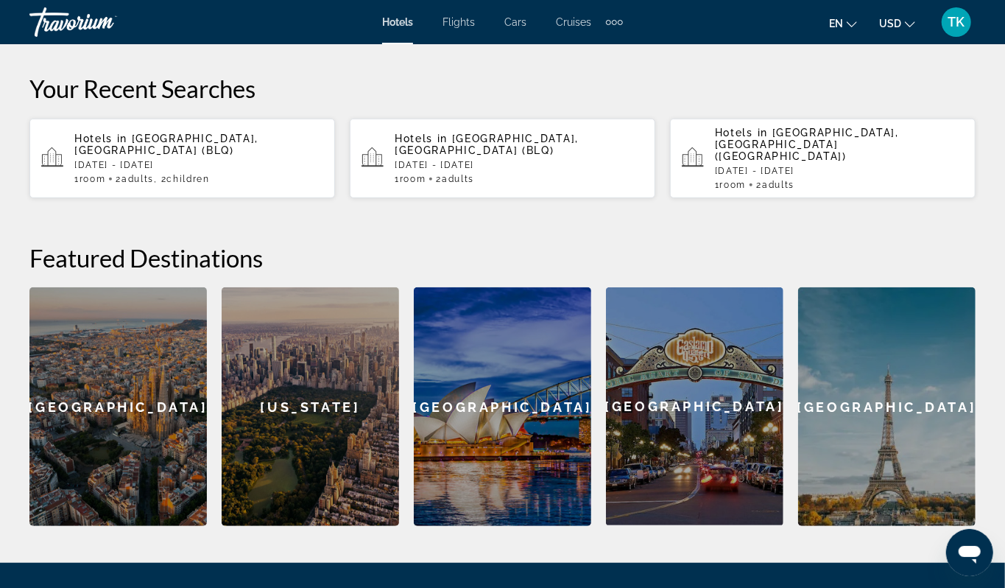
click at [709, 13] on span "Room" at bounding box center [698, 6] width 30 height 14
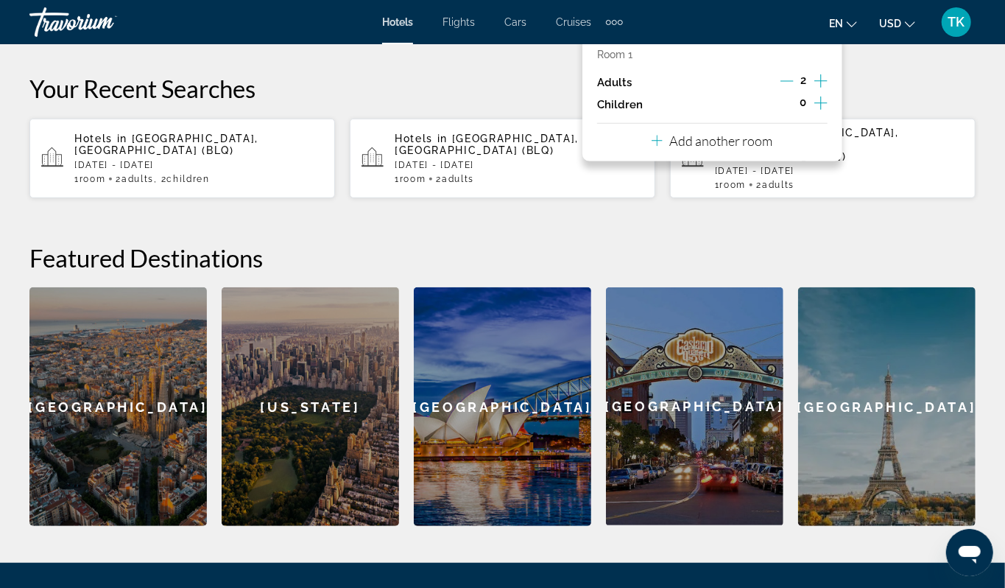
click at [815, 110] on icon "Increment children" at bounding box center [821, 102] width 13 height 13
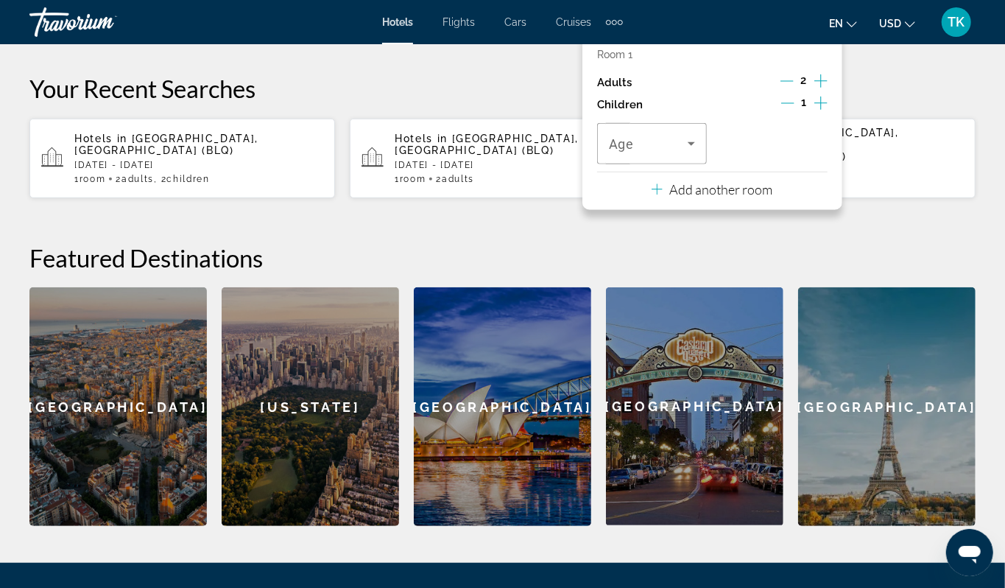
click at [815, 110] on icon "Increment children" at bounding box center [821, 102] width 13 height 13
click at [690, 152] on icon "Travelers: 2 adults, 2 children" at bounding box center [692, 144] width 18 height 18
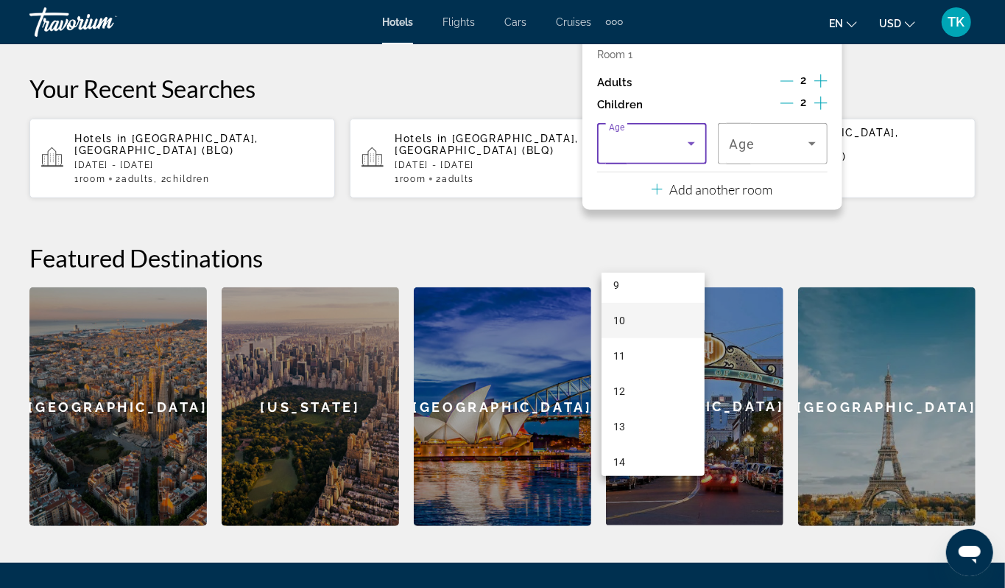
scroll to position [337, 0]
click at [666, 370] on mat-option "12" at bounding box center [653, 384] width 103 height 35
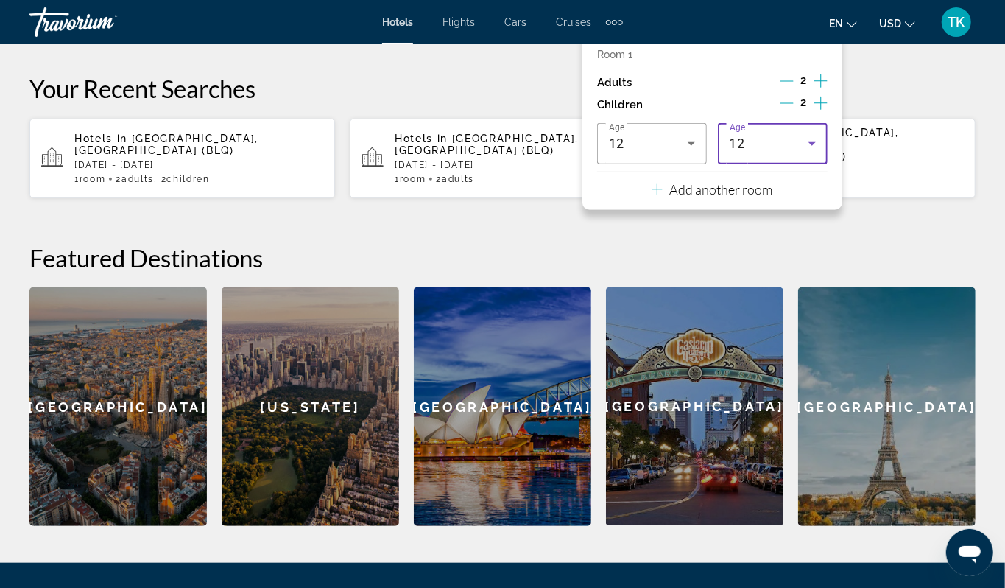
click at [805, 152] on icon "Travelers: 2 adults, 2 children" at bounding box center [813, 144] width 18 height 18
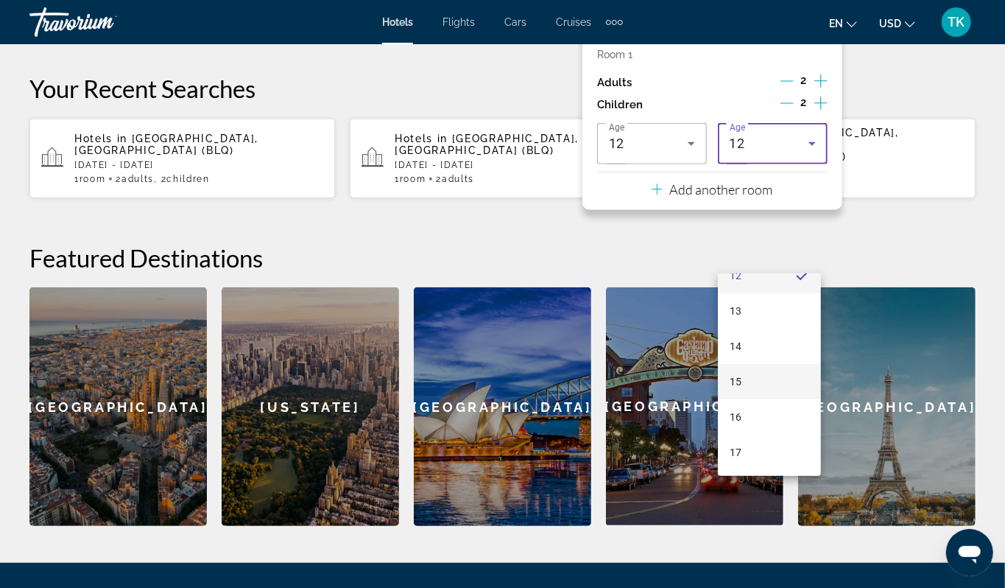
scroll to position [446, 0]
click at [763, 370] on mat-option "15" at bounding box center [769, 381] width 103 height 35
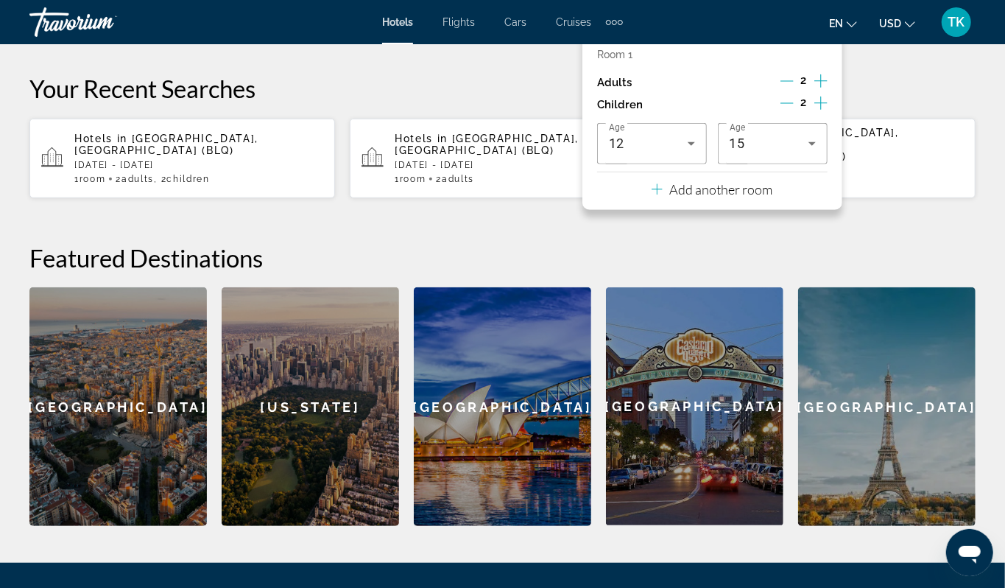
click at [882, 13] on span "Search" at bounding box center [907, 7] width 50 height 12
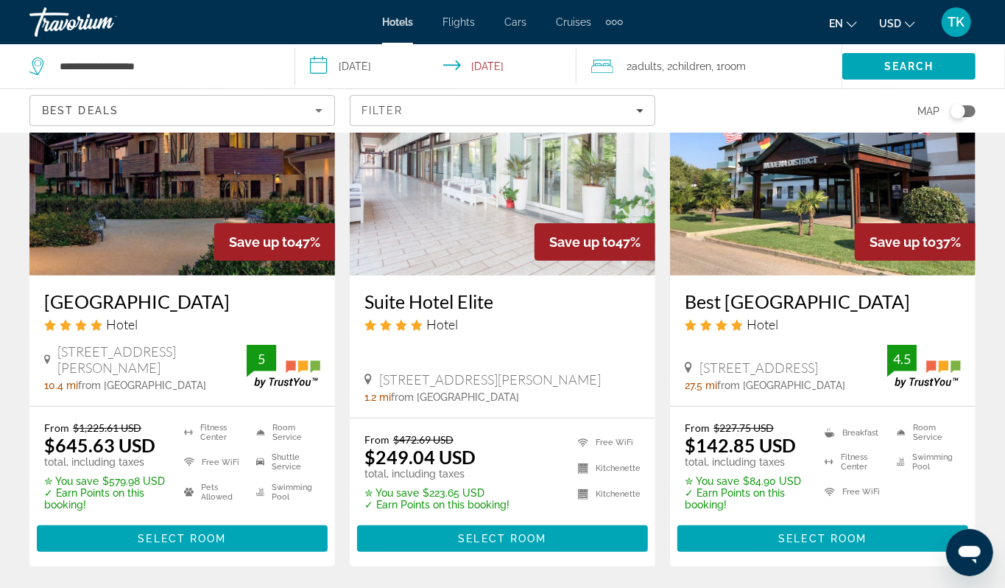
scroll to position [147, 0]
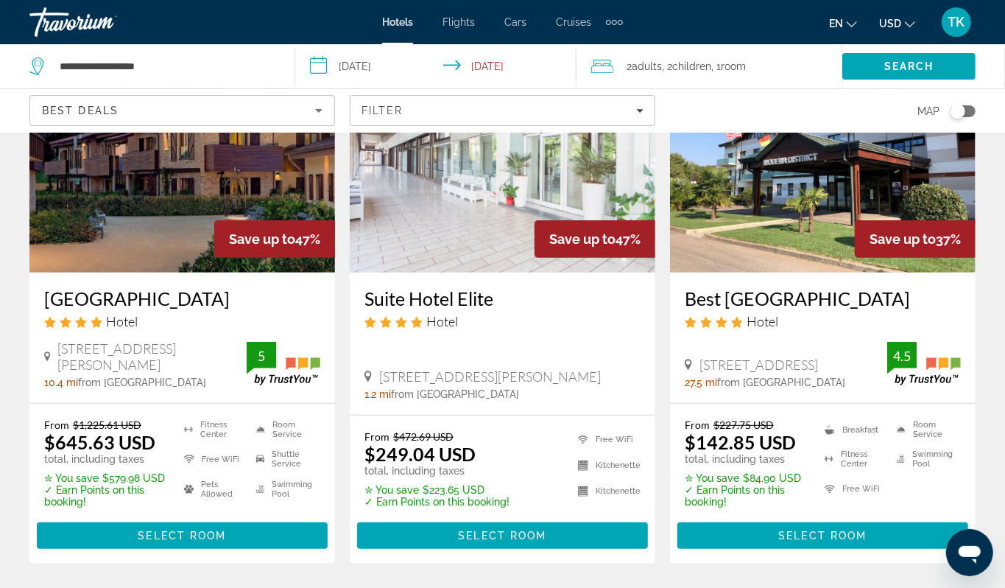
click at [315, 119] on icon "Sort by" at bounding box center [319, 111] width 18 height 18
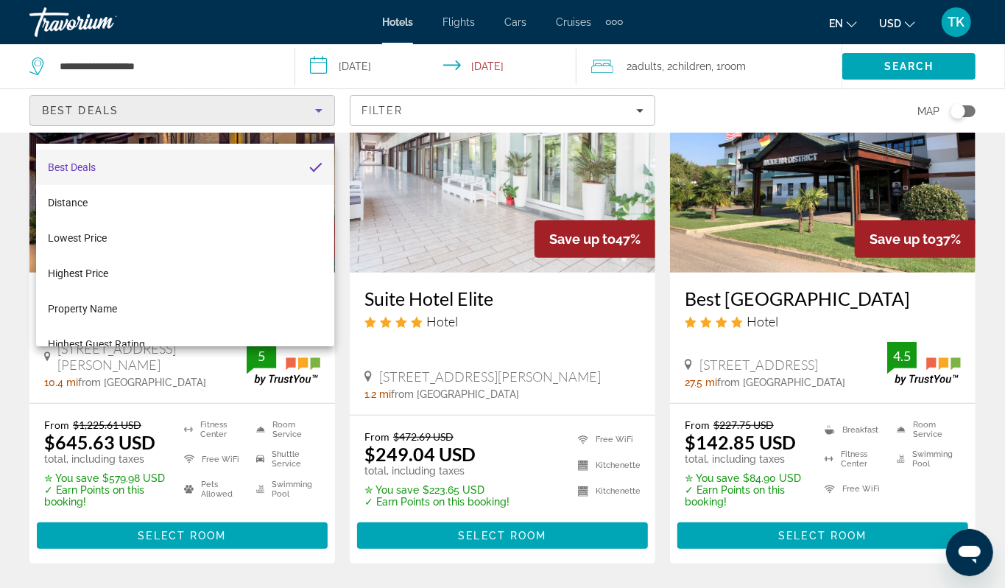
click at [189, 164] on mat-option "Best Deals" at bounding box center [185, 167] width 299 height 35
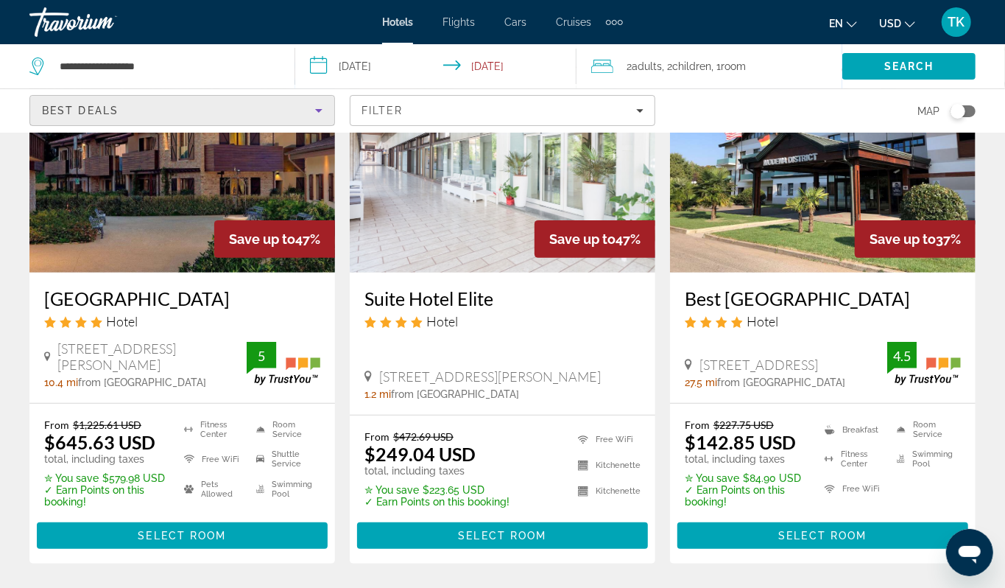
click at [319, 119] on icon "Sort by" at bounding box center [319, 111] width 18 height 18
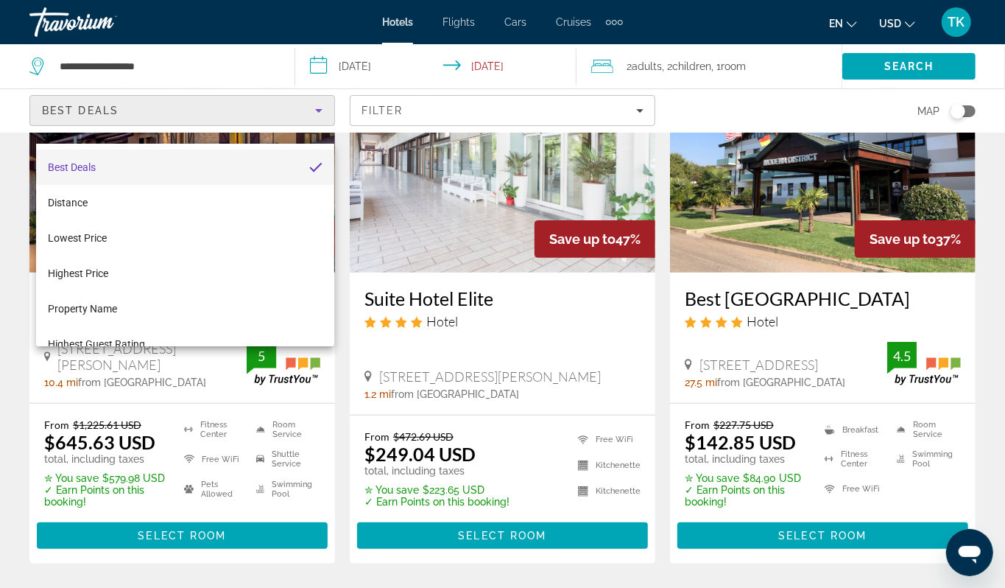
click at [319, 127] on div at bounding box center [502, 294] width 1005 height 588
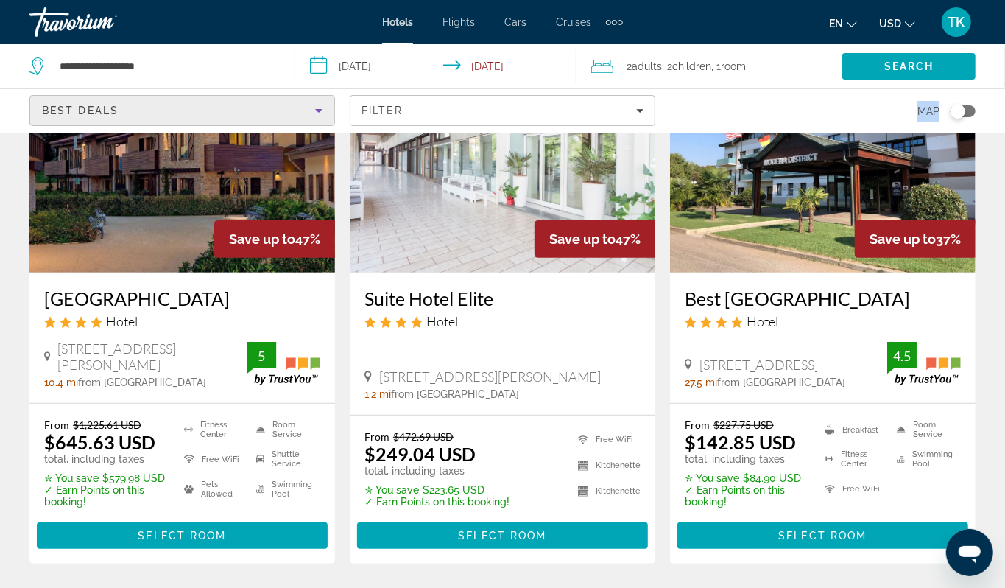
click at [319, 119] on icon "Sort by" at bounding box center [319, 111] width 18 height 18
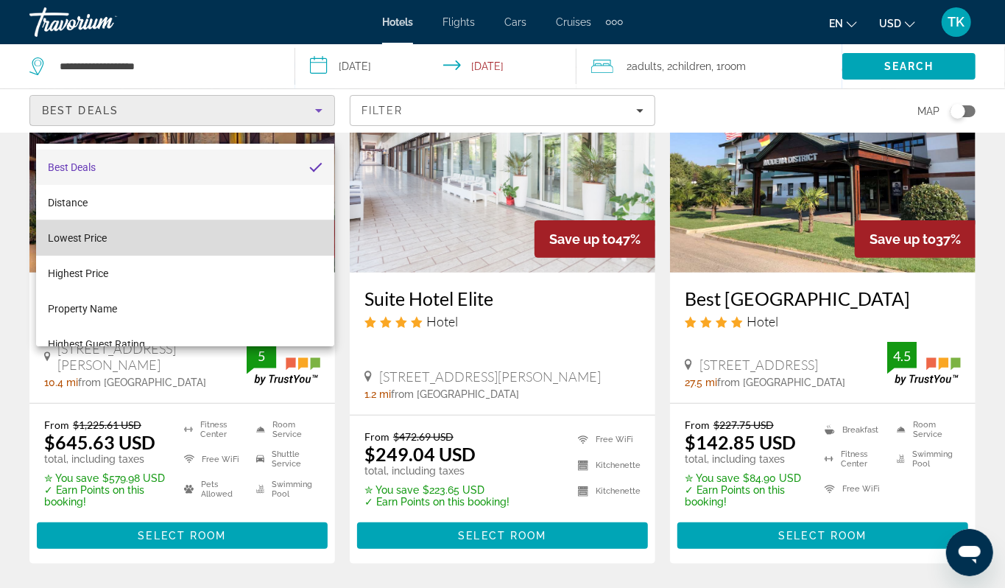
click at [127, 236] on mat-option "Lowest Price" at bounding box center [185, 237] width 299 height 35
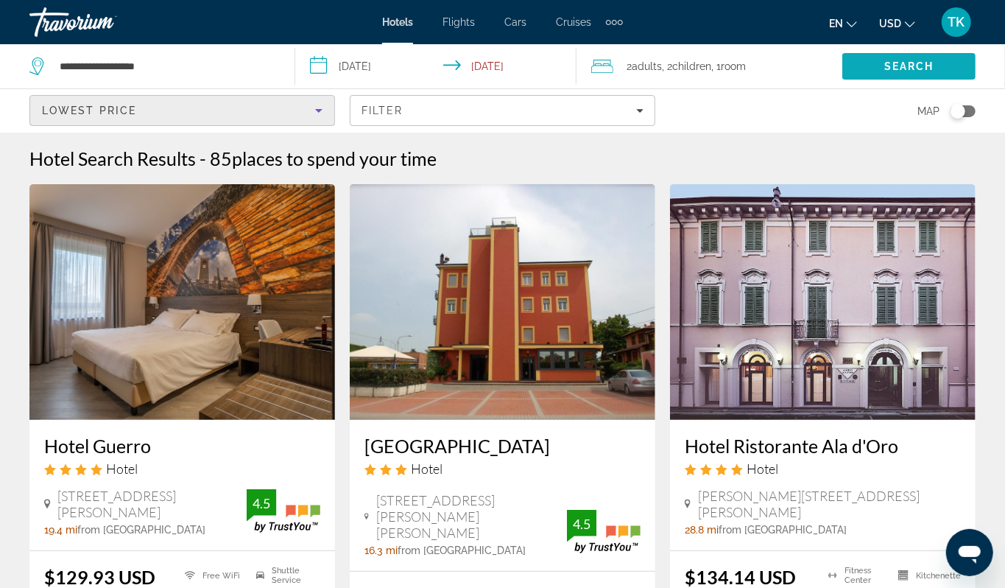
click at [911, 71] on span "Search" at bounding box center [910, 66] width 50 height 12
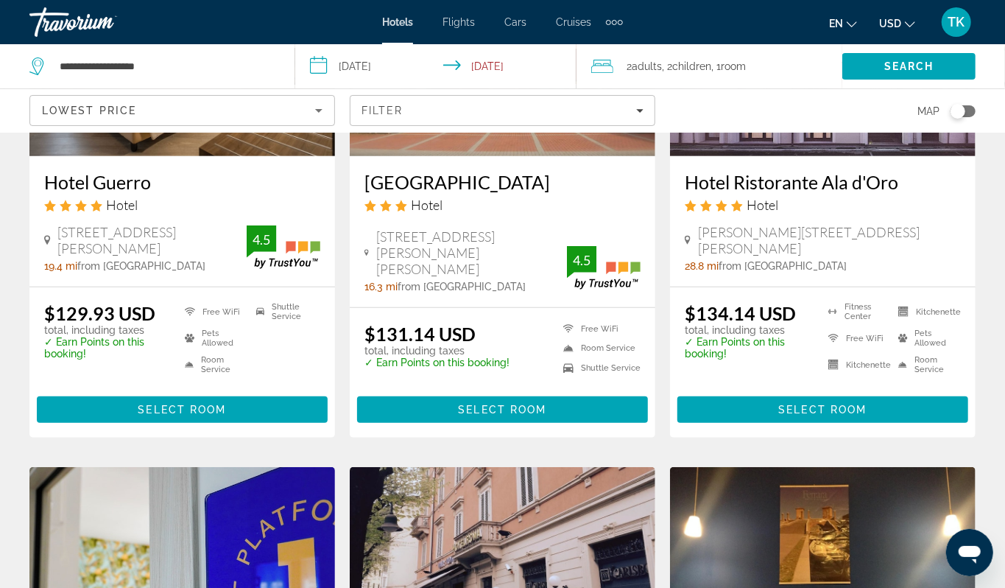
scroll to position [260, 1]
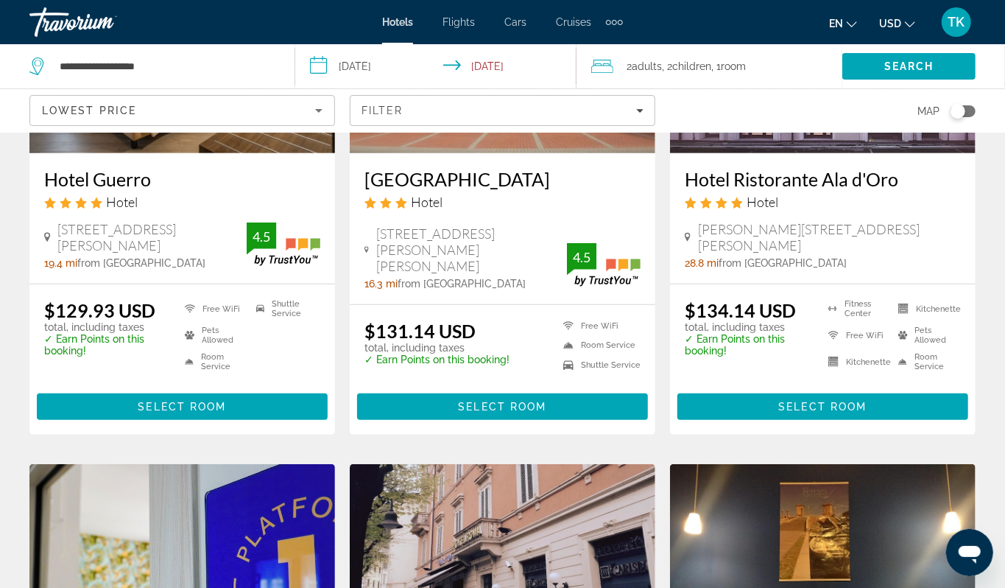
click at [604, 249] on div "Hotel Aquila Hotel 5 Via L. Da Vinci, Castelfranco Emilia 16.3 mi from Bologna …" at bounding box center [503, 228] width 306 height 151
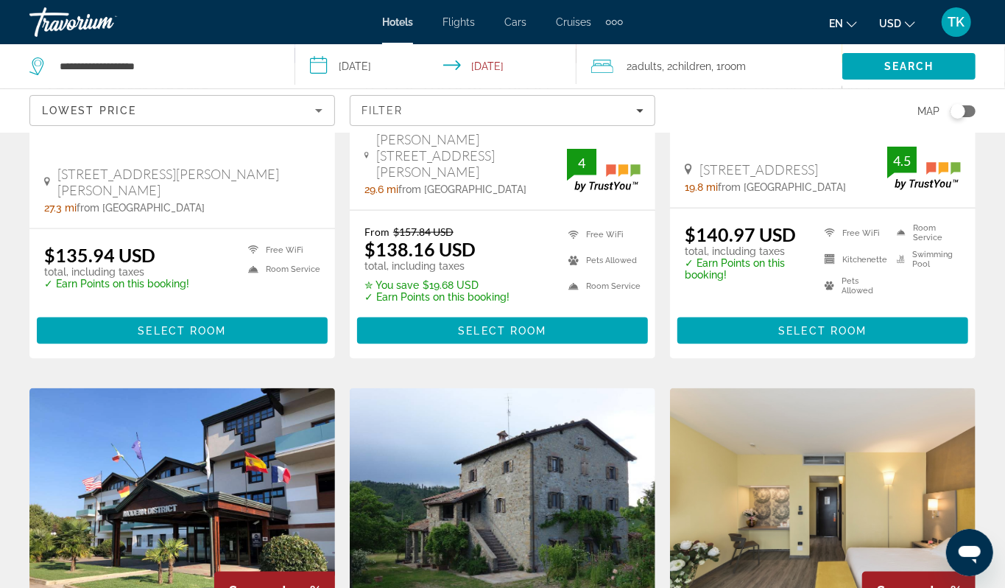
scroll to position [902, 0]
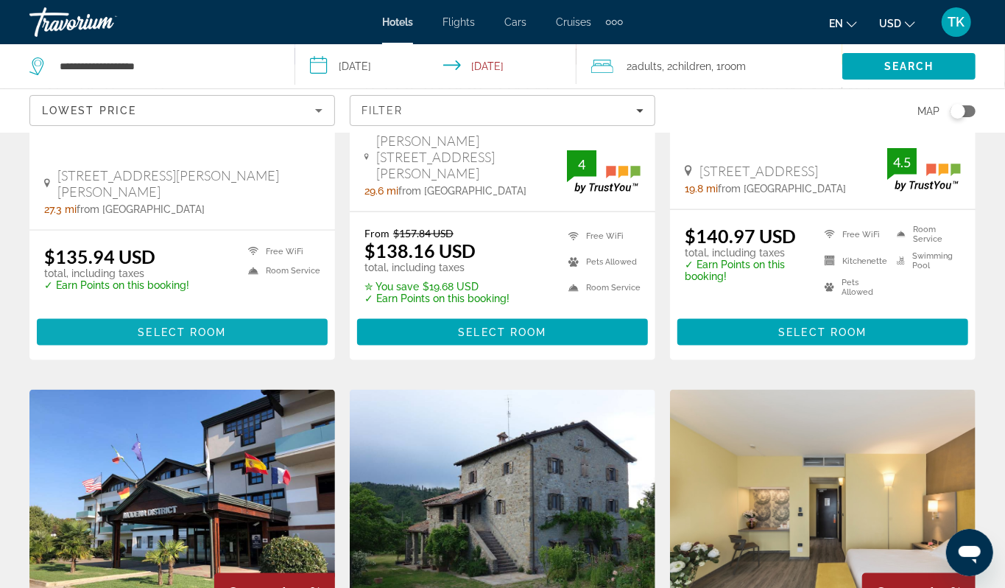
click at [211, 338] on span "Select Room" at bounding box center [182, 332] width 88 height 12
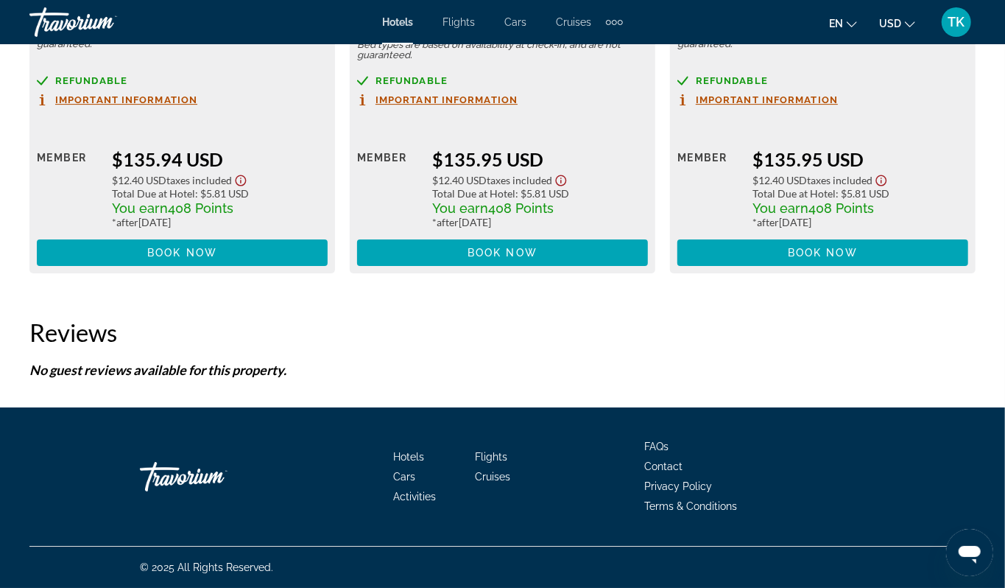
scroll to position [2873, 0]
click at [419, 24] on span "Additional Room Details" at bounding box center [415, 19] width 116 height 12
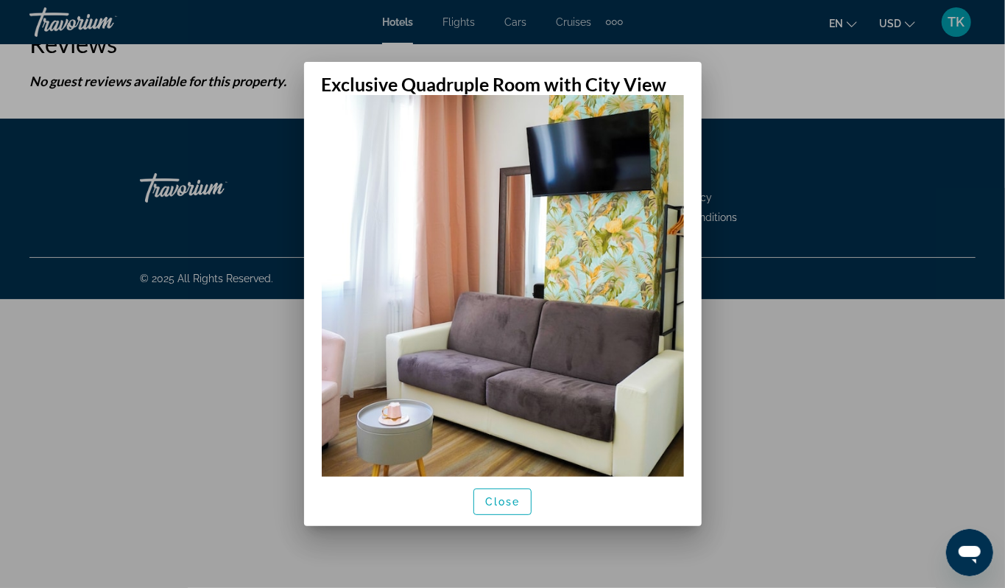
scroll to position [169, 0]
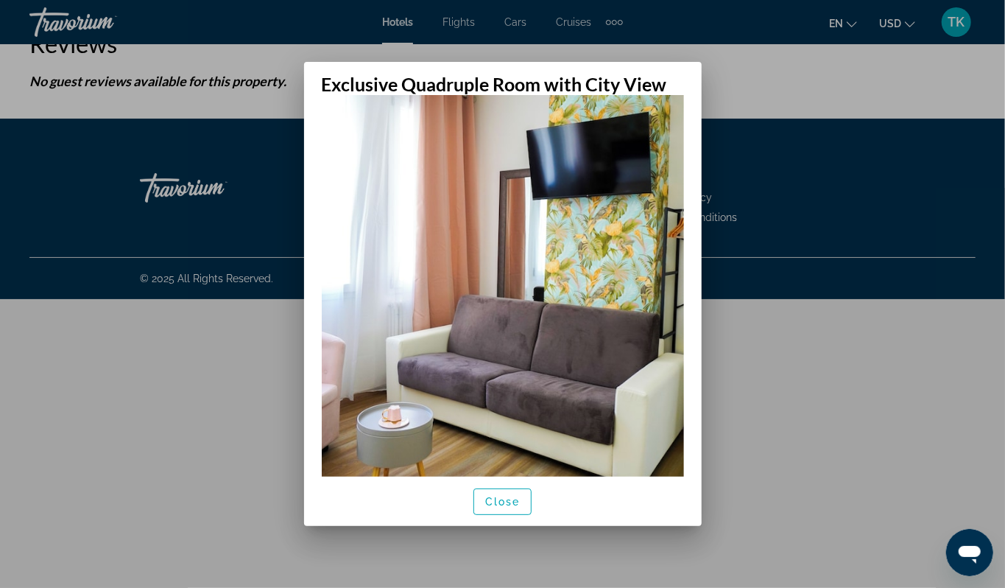
click at [18, 171] on div at bounding box center [502, 294] width 1005 height 588
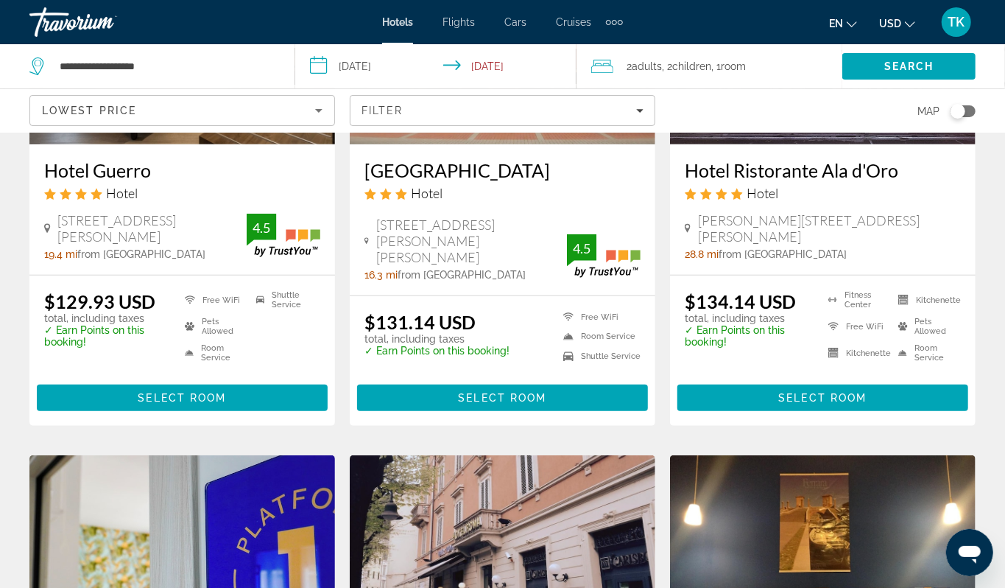
scroll to position [272, 0]
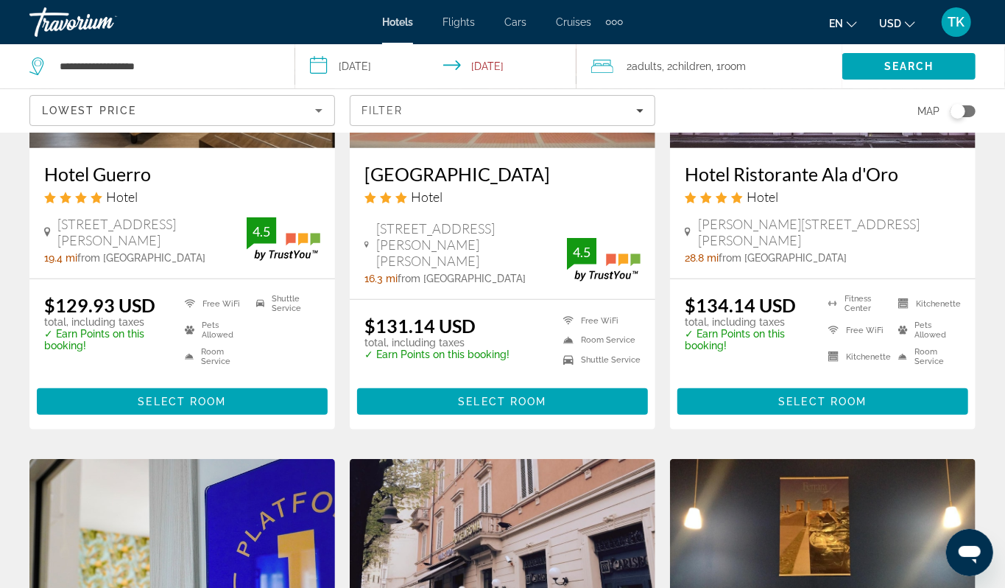
click at [781, 148] on img "Main content" at bounding box center [823, 30] width 306 height 236
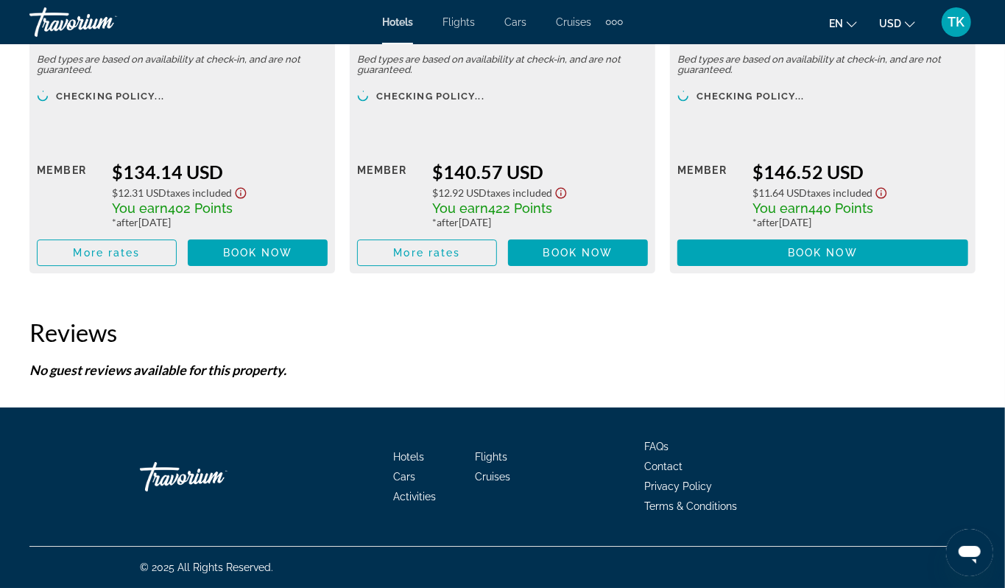
scroll to position [2710, 0]
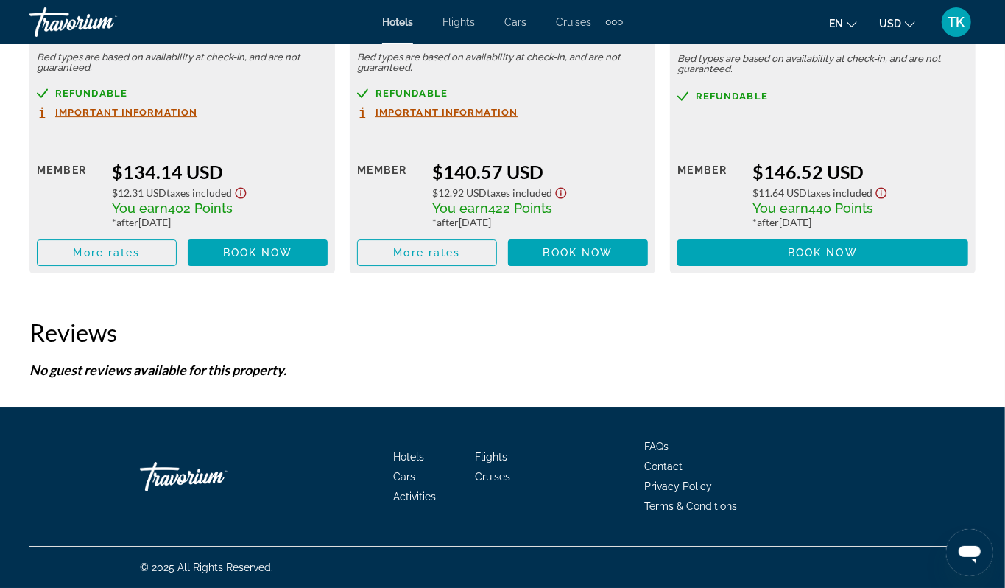
click at [91, 37] on span "Additional Room Details" at bounding box center [95, 31] width 116 height 12
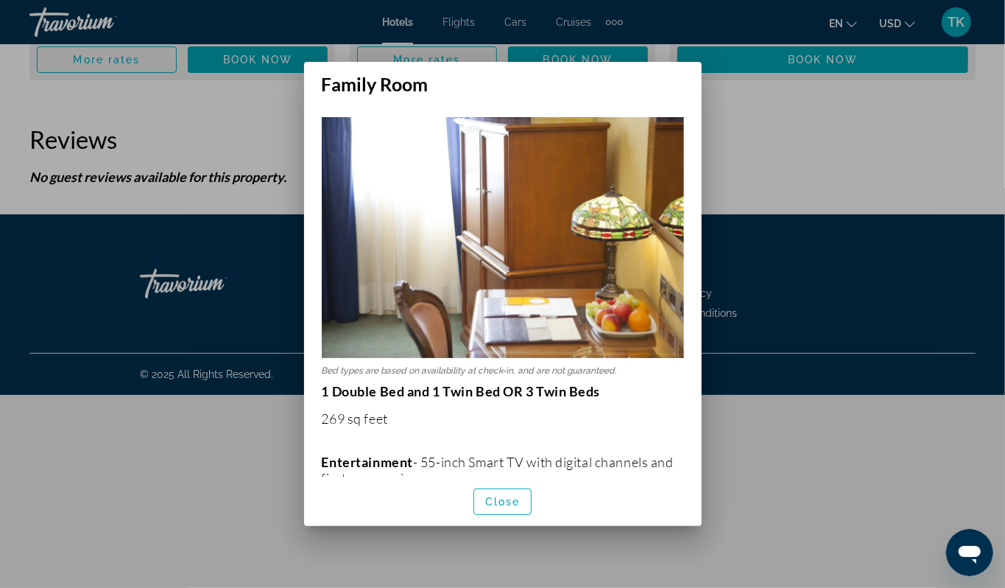
scroll to position [0, 0]
click at [267, 316] on div at bounding box center [502, 294] width 1005 height 588
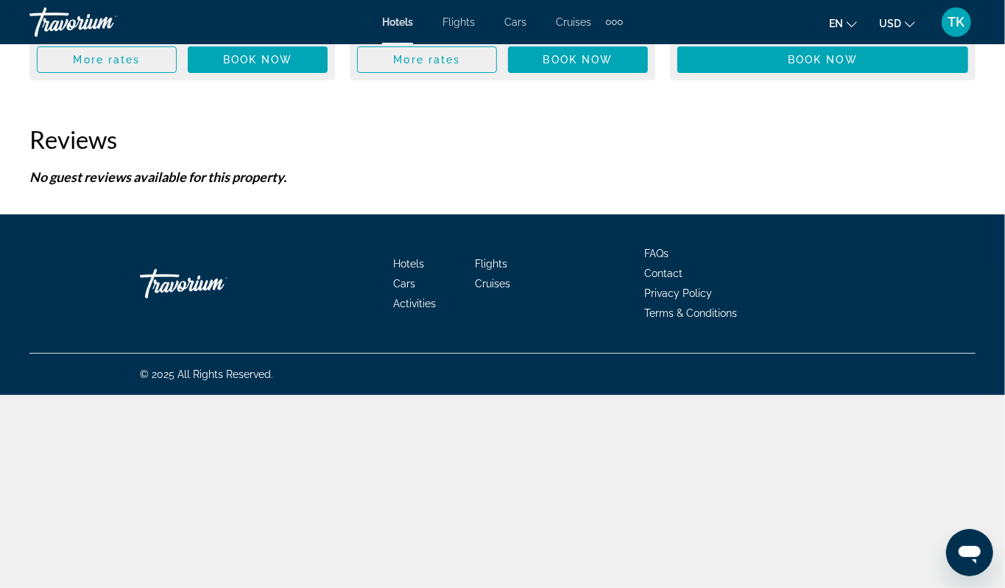
scroll to position [2710, 0]
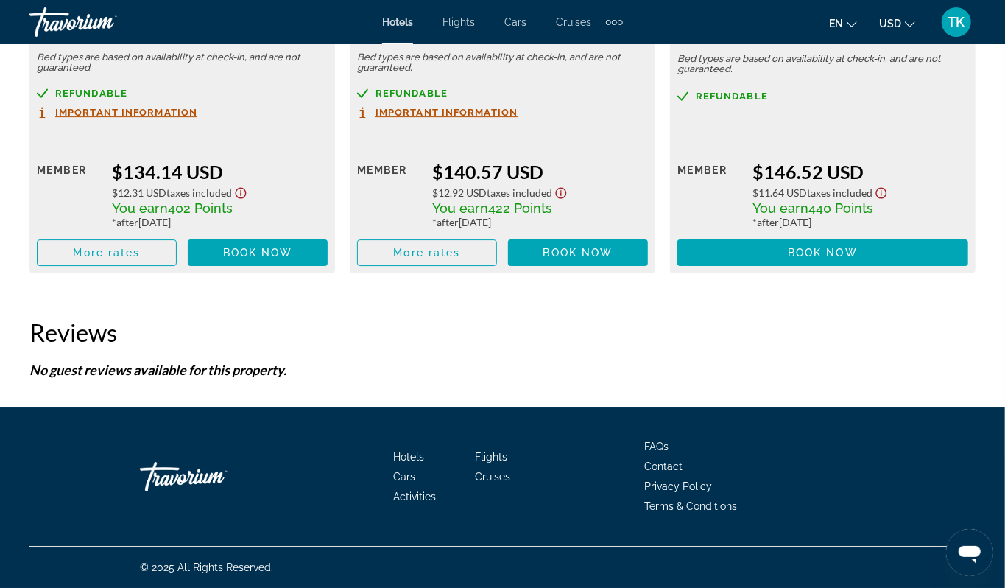
click at [421, 37] on span "Additional Room Details" at bounding box center [415, 31] width 116 height 12
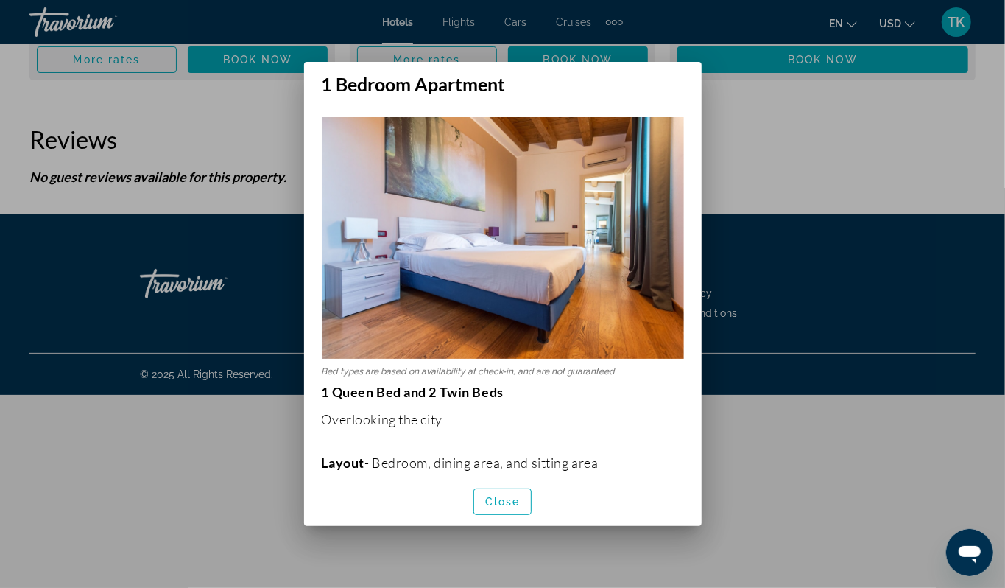
click at [273, 433] on div at bounding box center [502, 294] width 1005 height 588
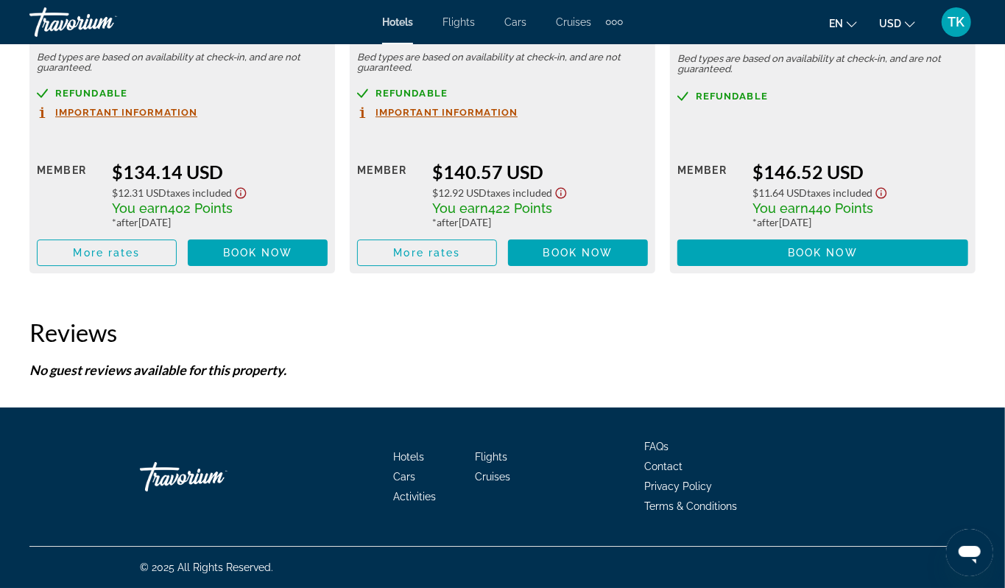
scroll to position [2861, 0]
click at [752, 37] on span "Additional Room Details" at bounding box center [736, 31] width 116 height 12
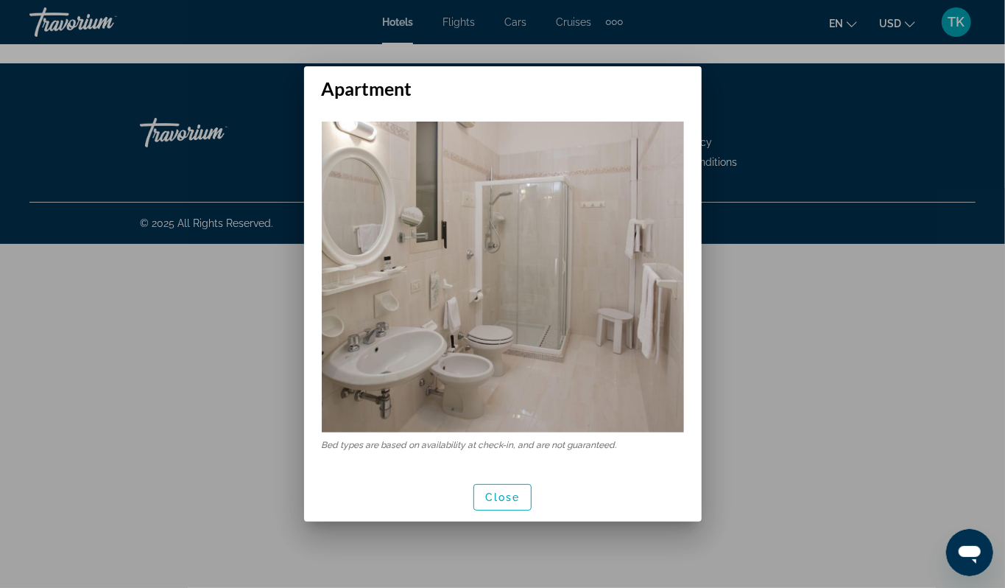
scroll to position [0, 0]
click at [917, 147] on div at bounding box center [502, 294] width 1005 height 588
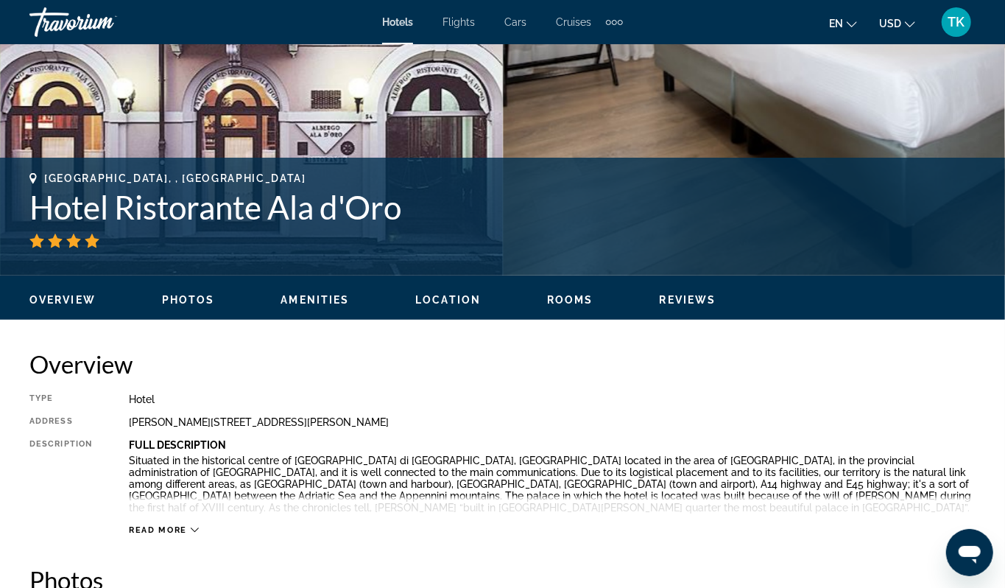
scroll to position [463, 0]
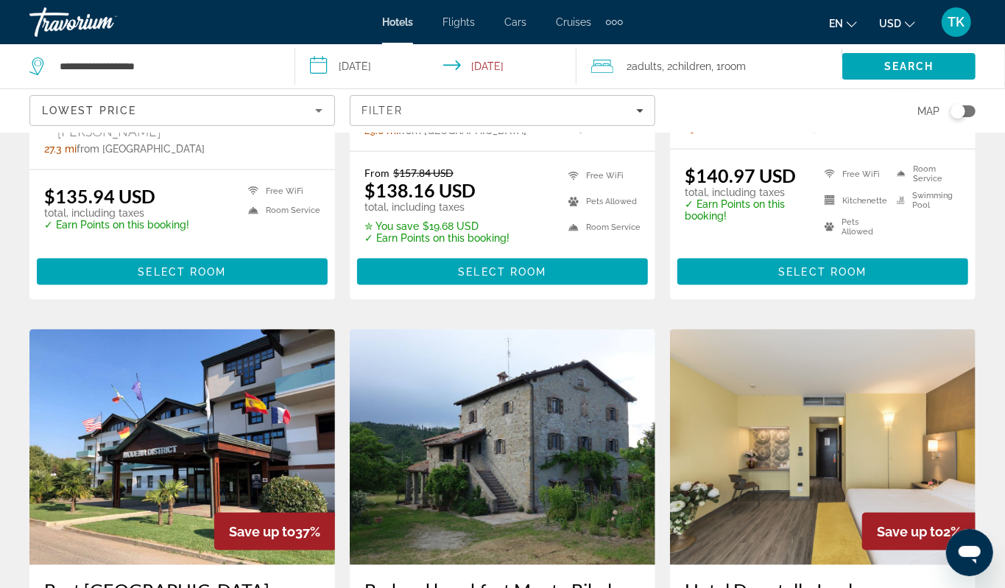
scroll to position [975, 0]
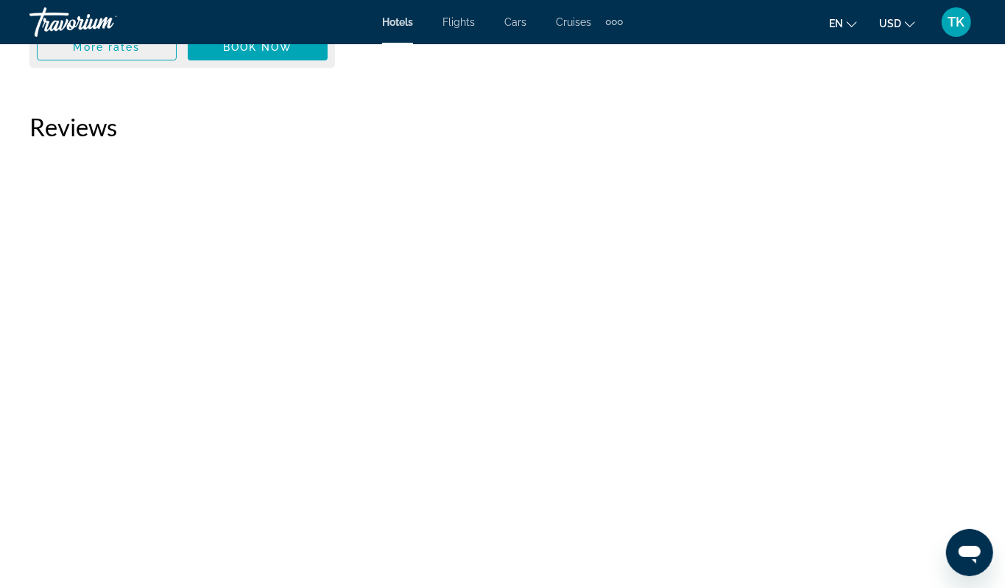
scroll to position [2735, 0]
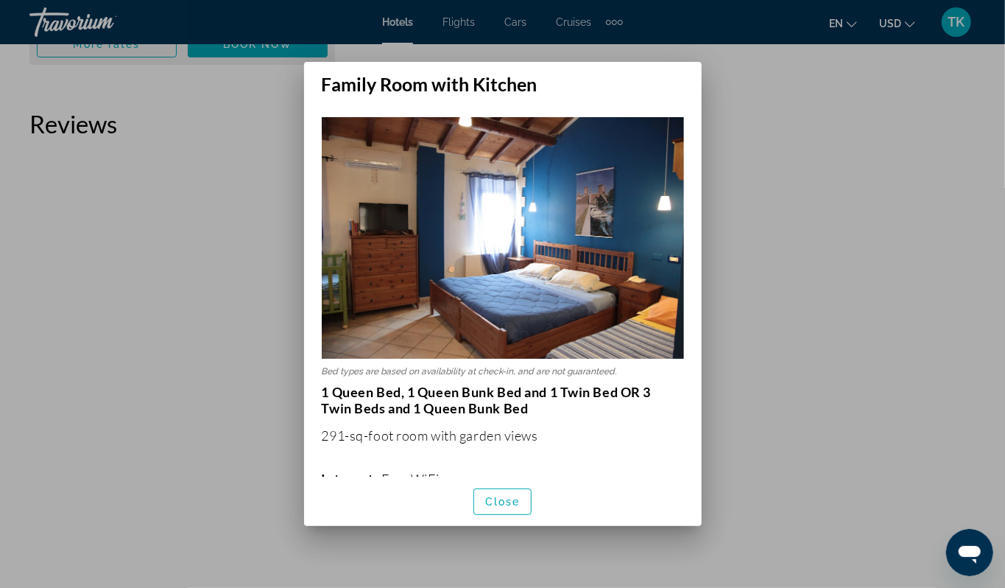
scroll to position [0, 0]
click at [755, 290] on div at bounding box center [502, 294] width 1005 height 588
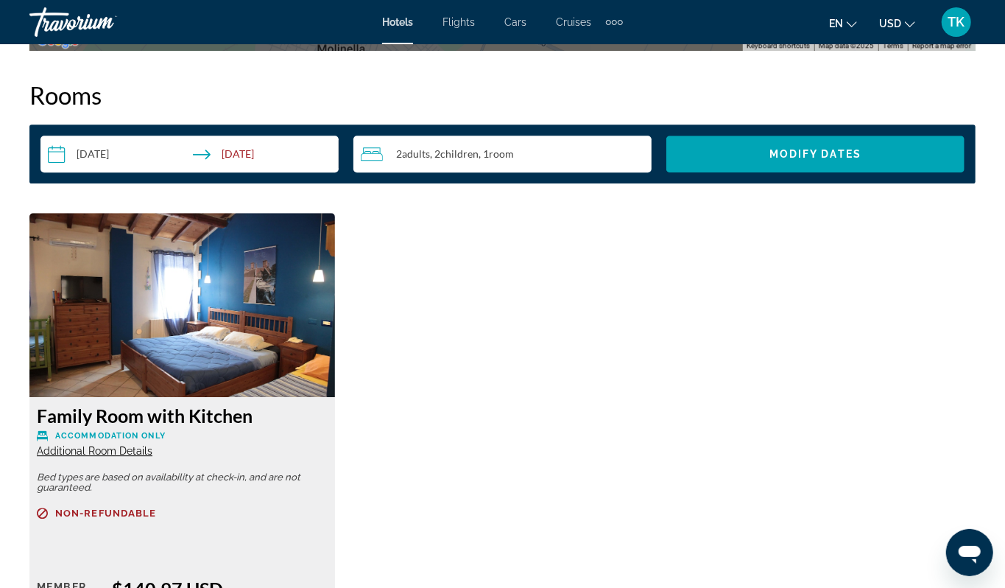
scroll to position [2116, 0]
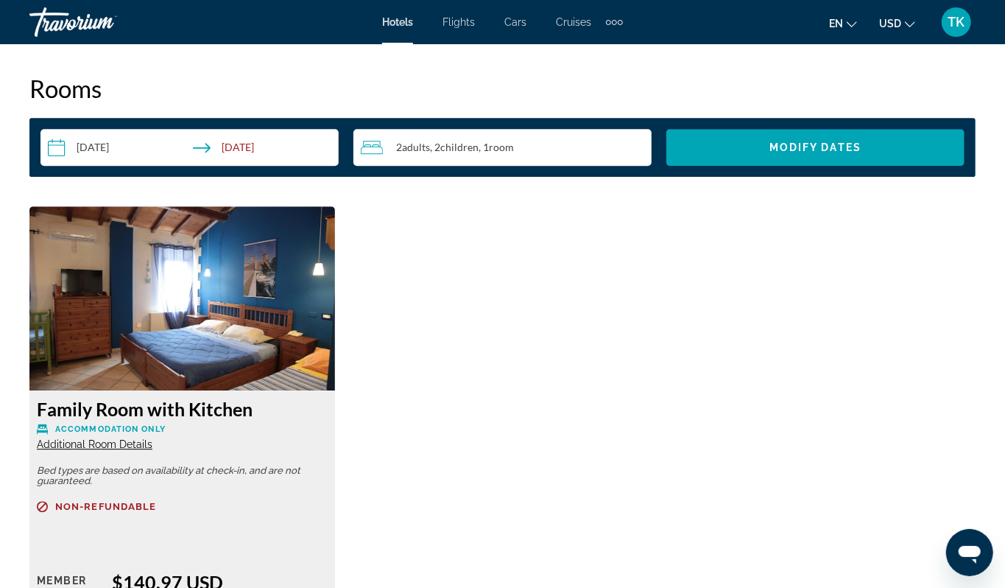
click at [946, 26] on button "Zoom out" at bounding box center [953, 10] width 29 height 29
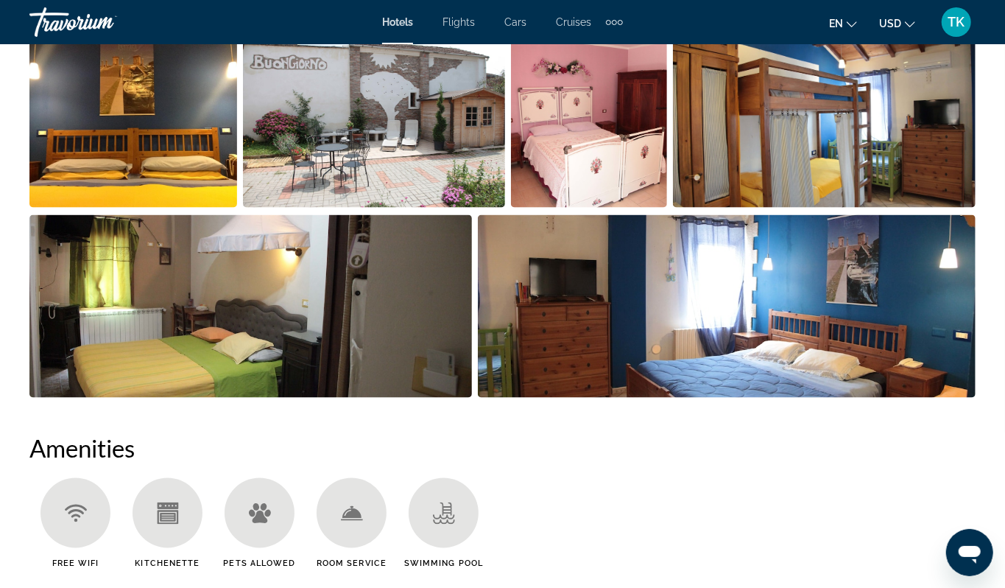
scroll to position [1064, 0]
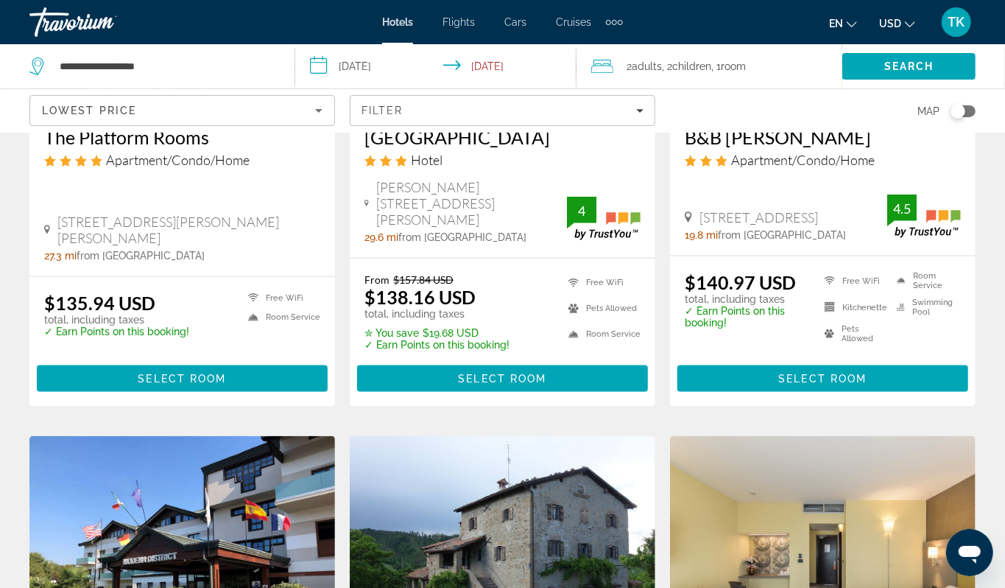
scroll to position [857, 0]
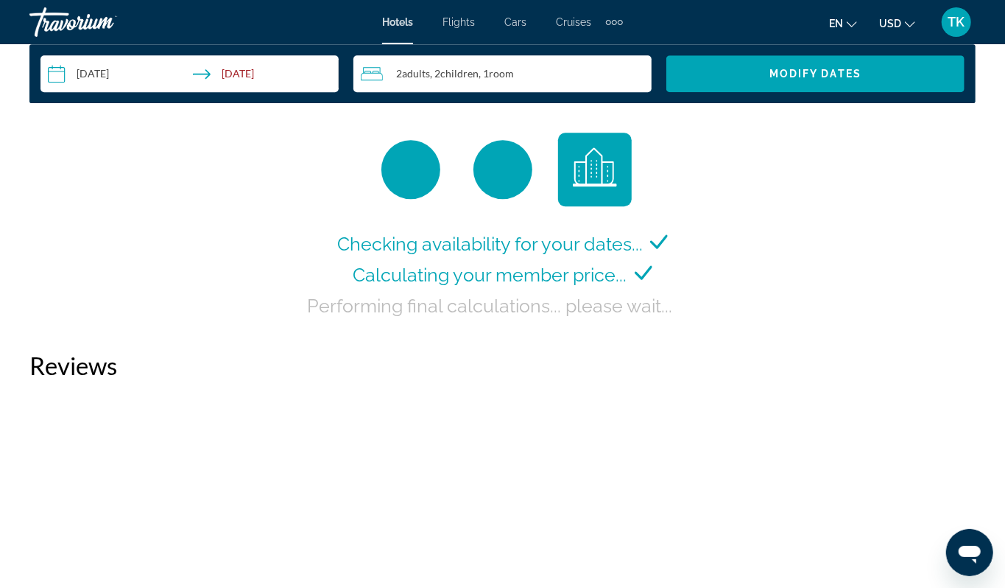
scroll to position [2210, 0]
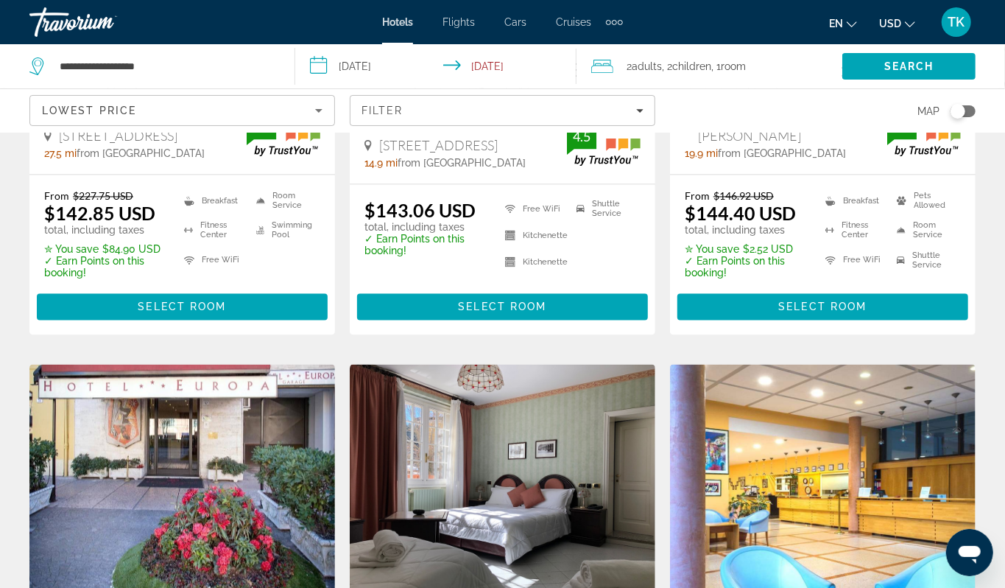
scroll to position [1480, 0]
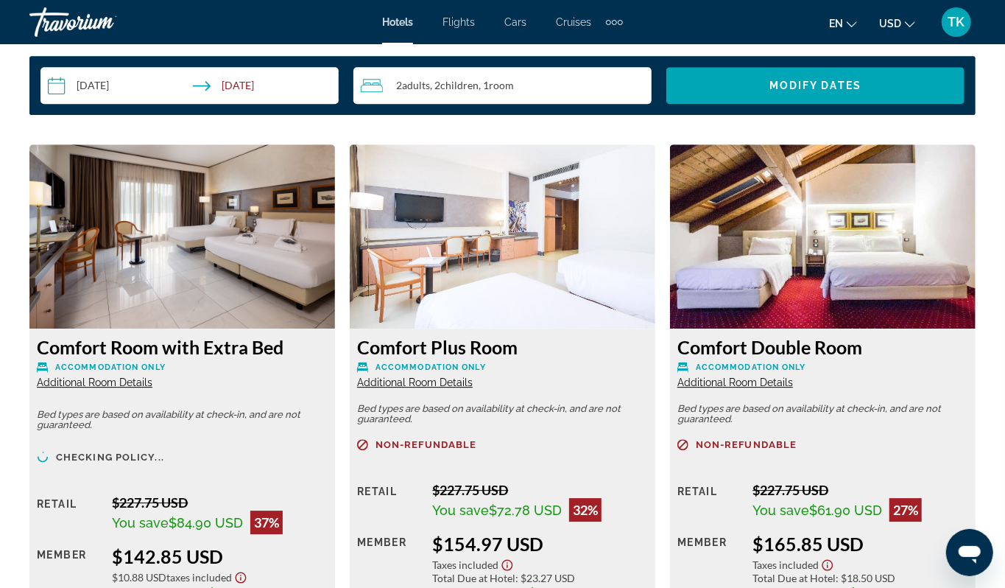
scroll to position [2213, 0]
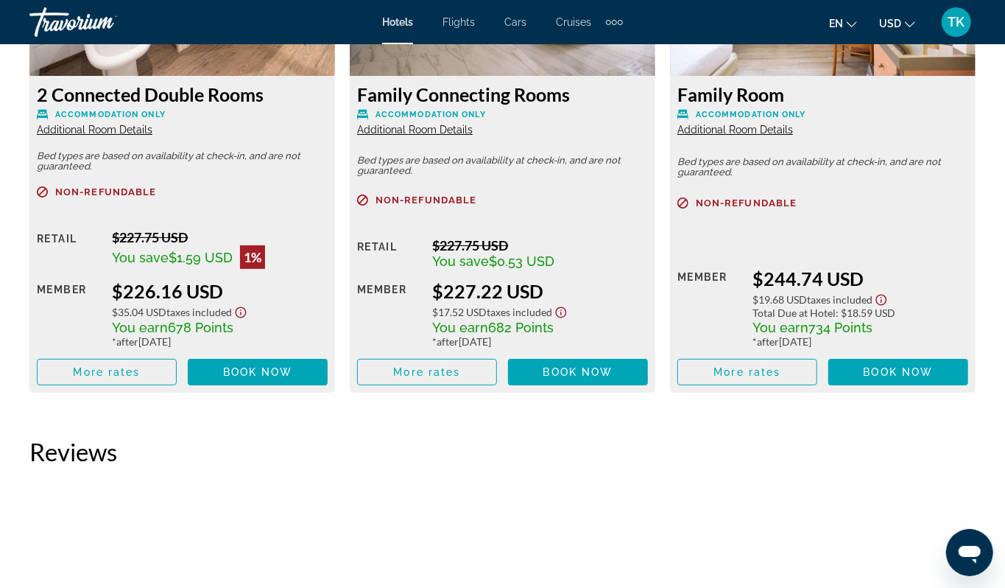
scroll to position [2989, 0]
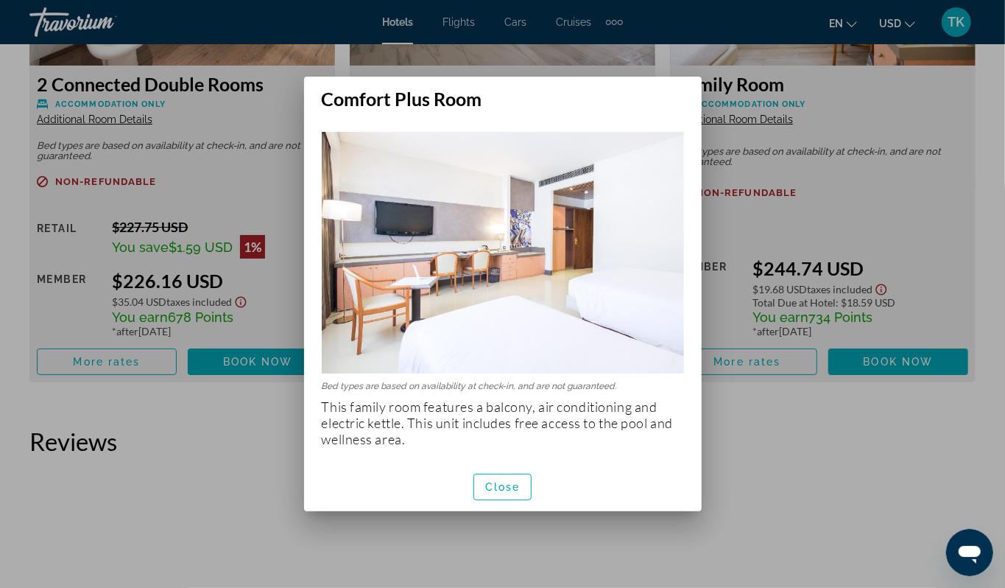
click at [891, 90] on div at bounding box center [502, 294] width 1005 height 588
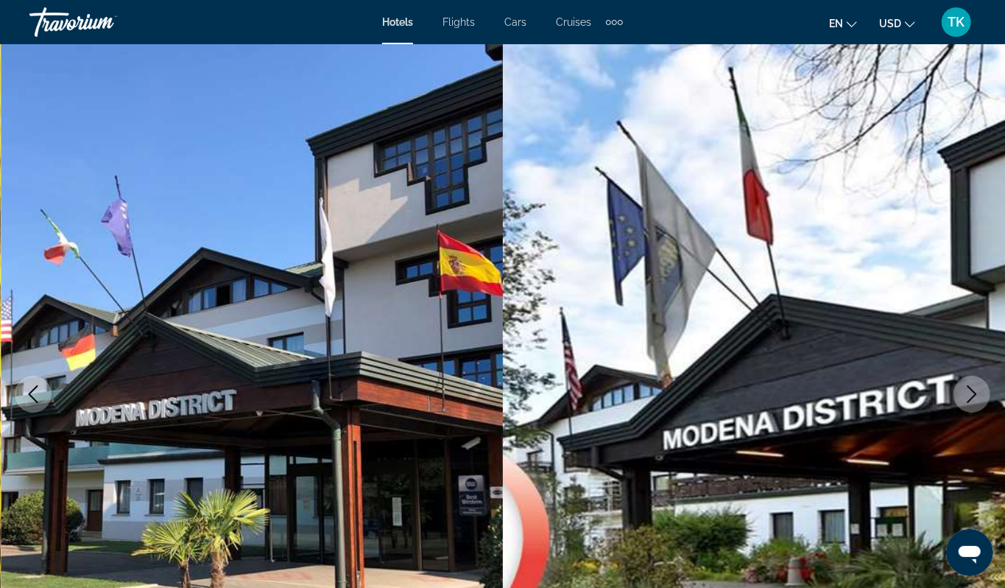
scroll to position [2988, 0]
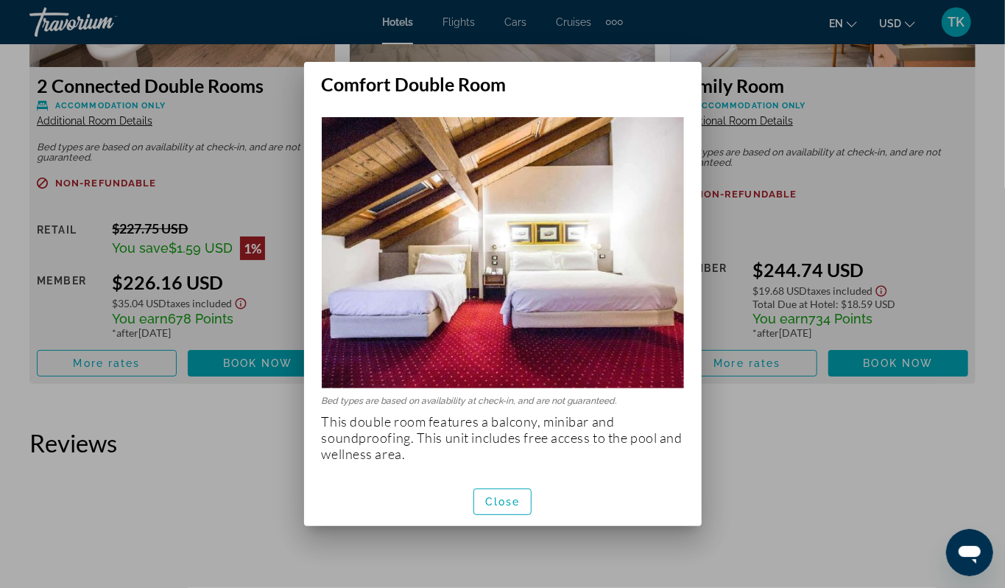
scroll to position [0, 0]
click at [984, 130] on div at bounding box center [502, 294] width 1005 height 588
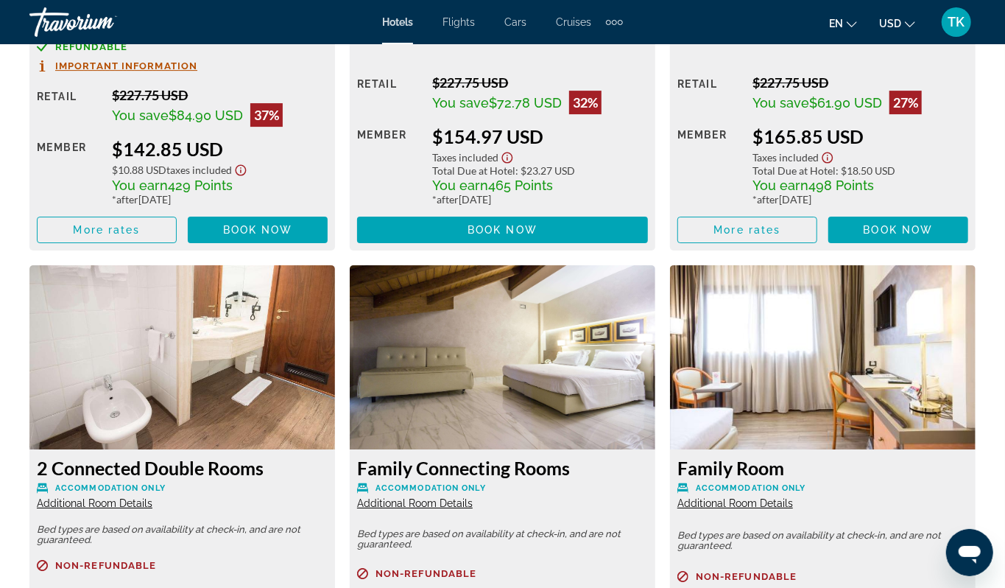
scroll to position [2570, 0]
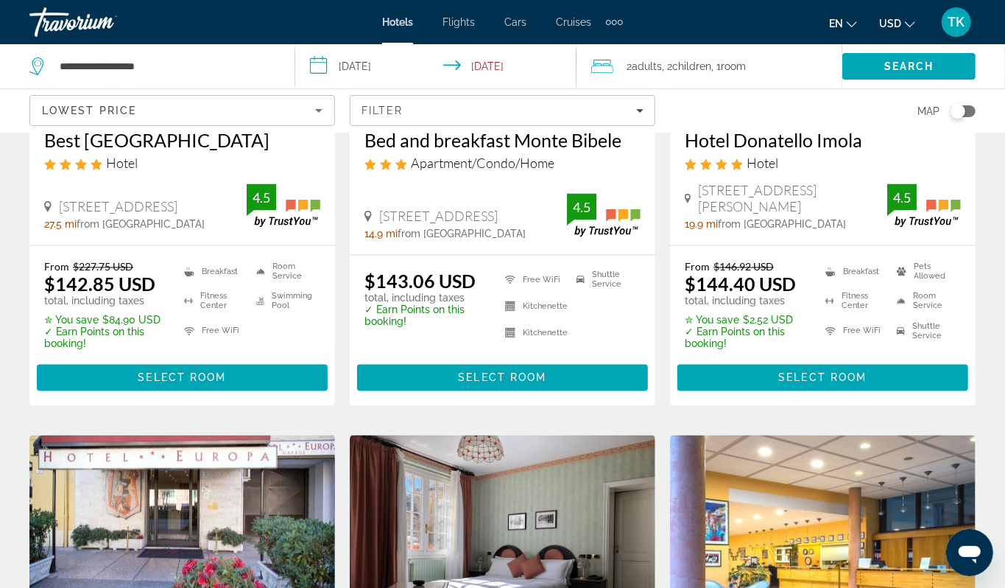
scroll to position [1413, 0]
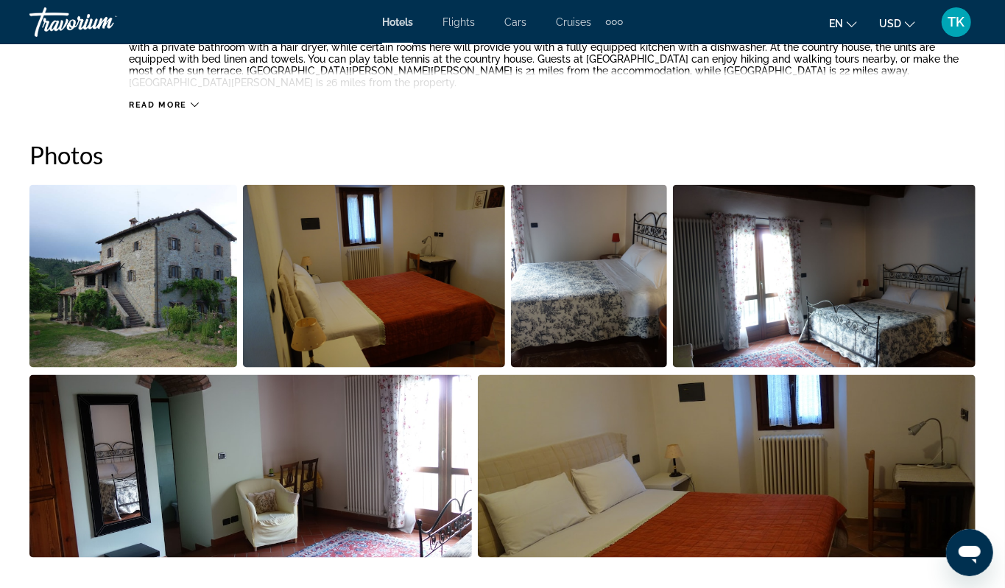
scroll to position [902, 0]
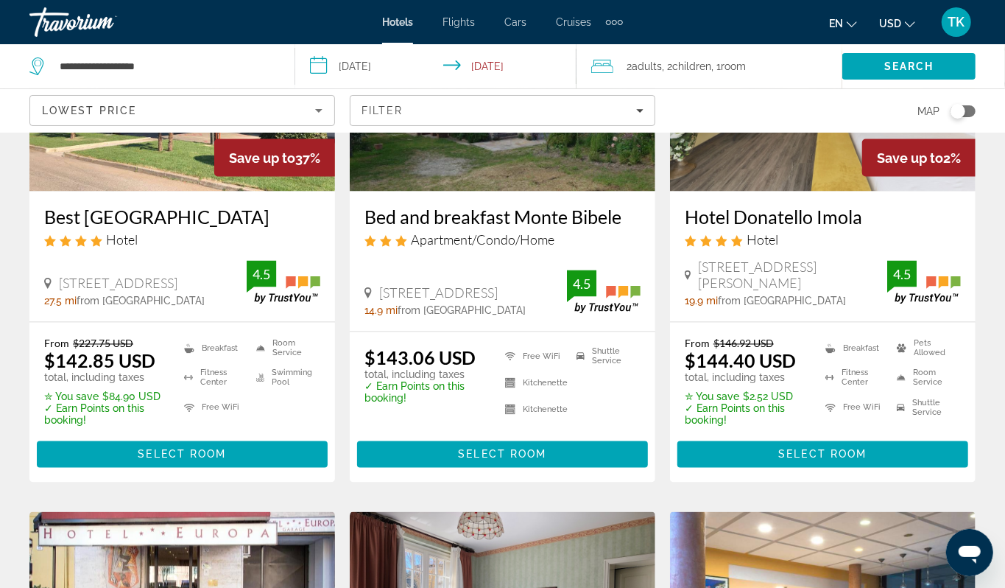
scroll to position [1338, 0]
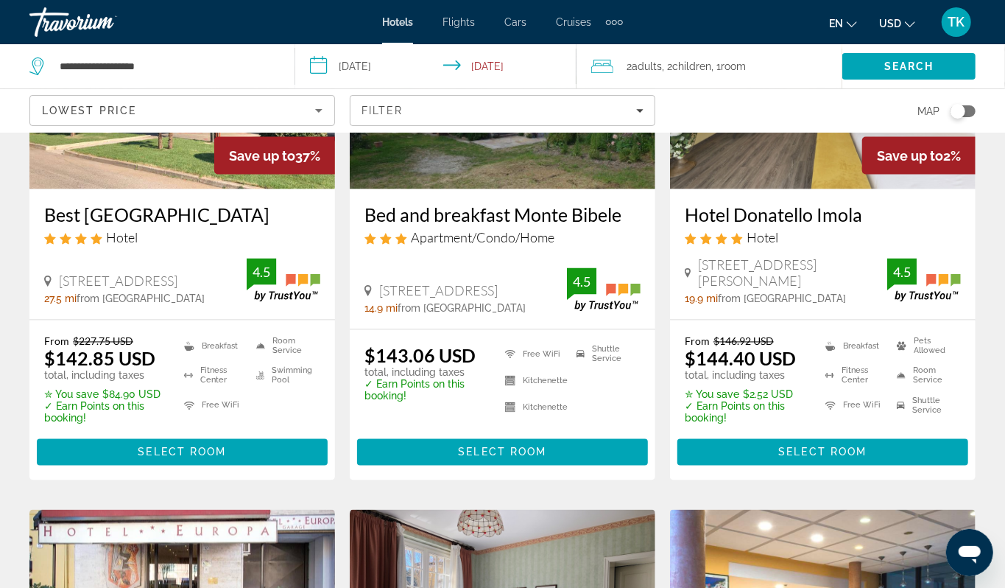
click at [812, 189] on img "Main content" at bounding box center [823, 72] width 306 height 236
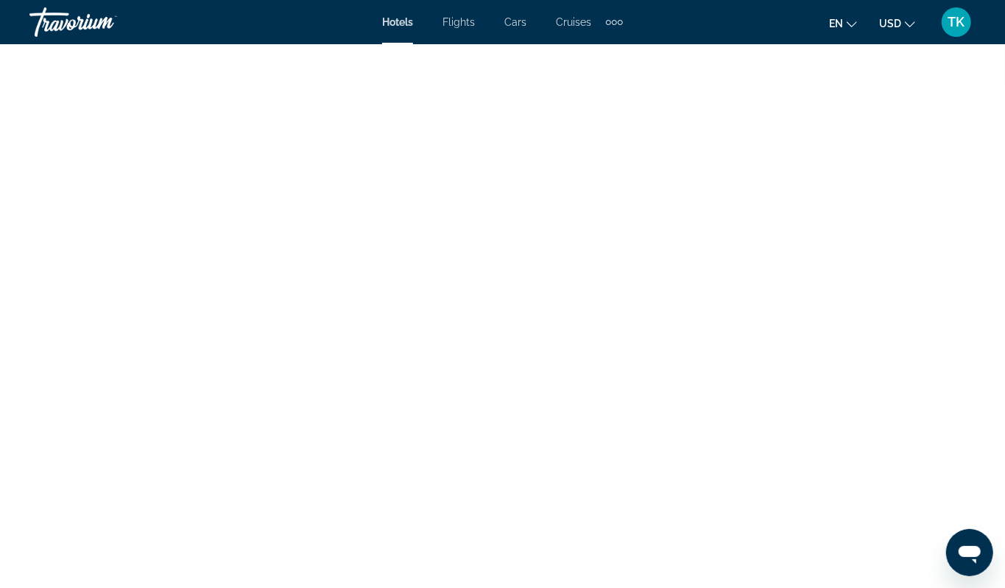
scroll to position [2914, 0]
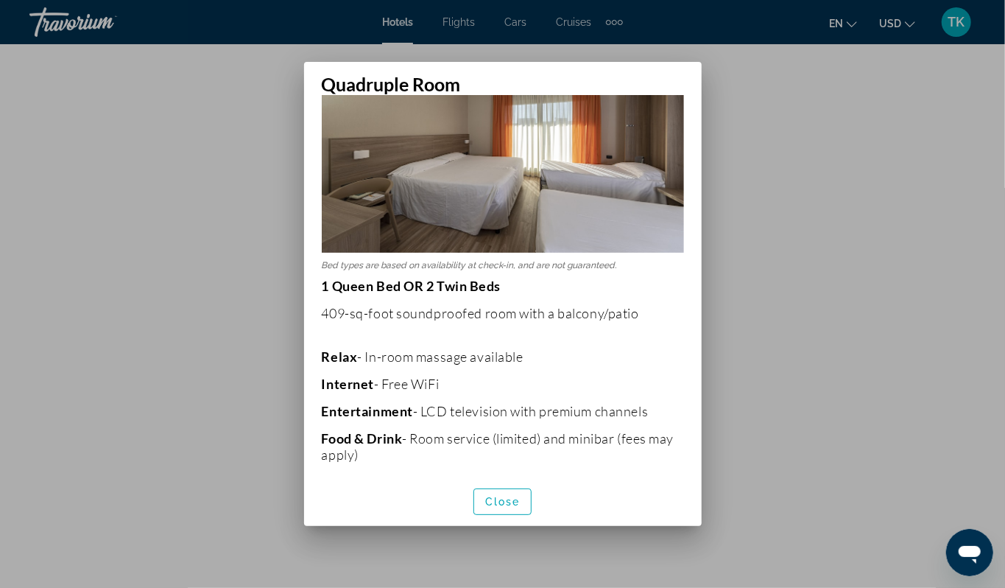
scroll to position [71, 0]
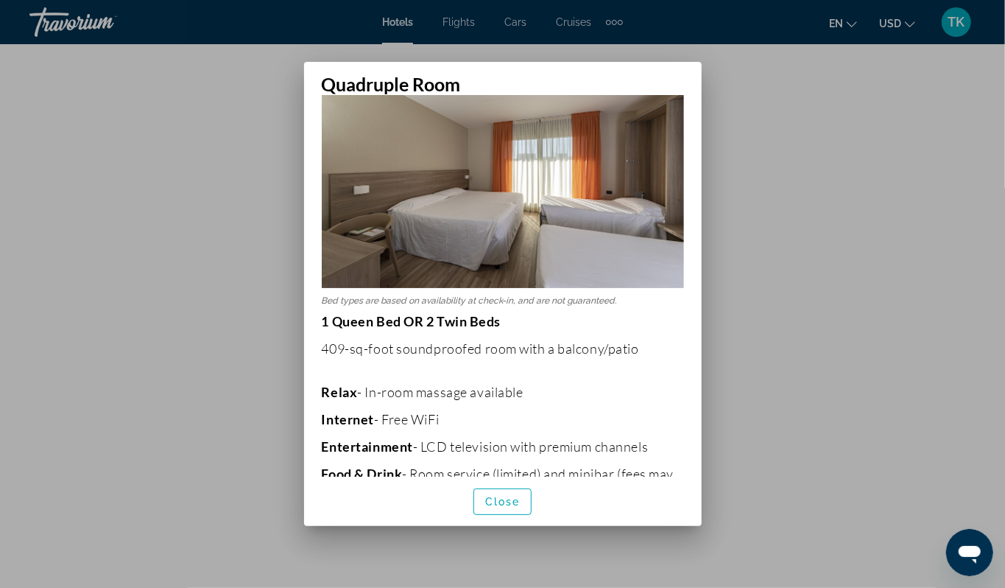
click at [893, 247] on div at bounding box center [502, 294] width 1005 height 588
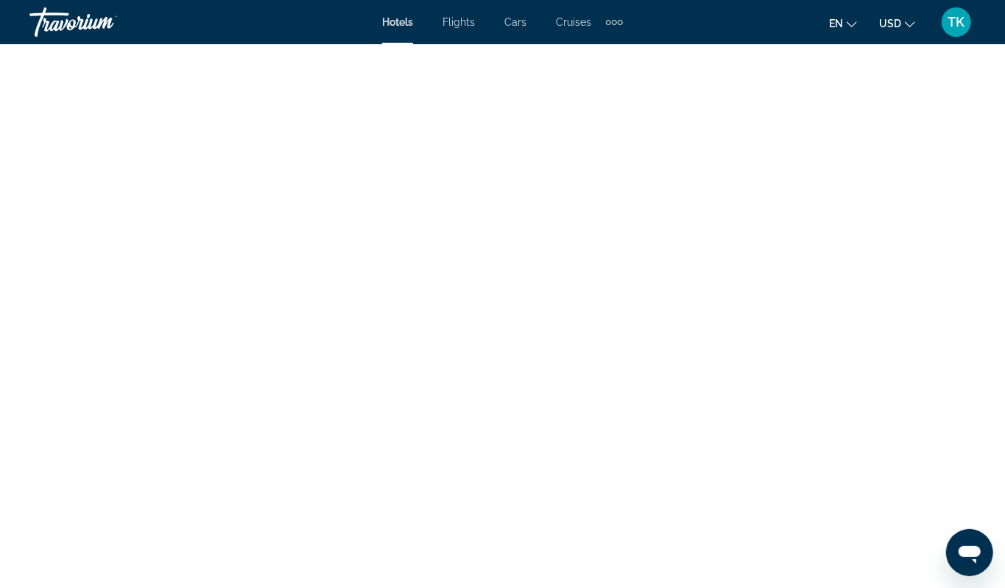
scroll to position [2961, 0]
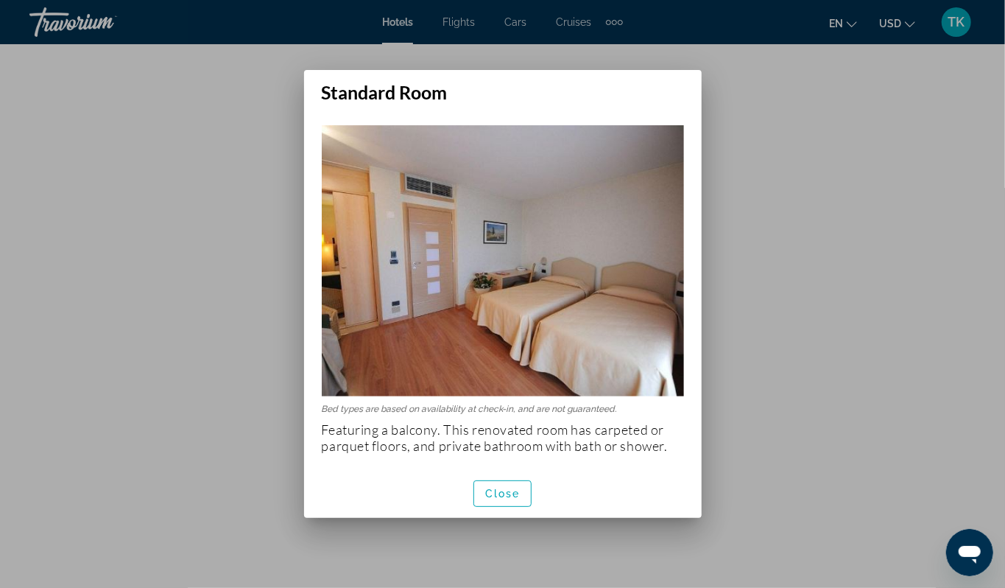
click at [903, 212] on div at bounding box center [502, 294] width 1005 height 588
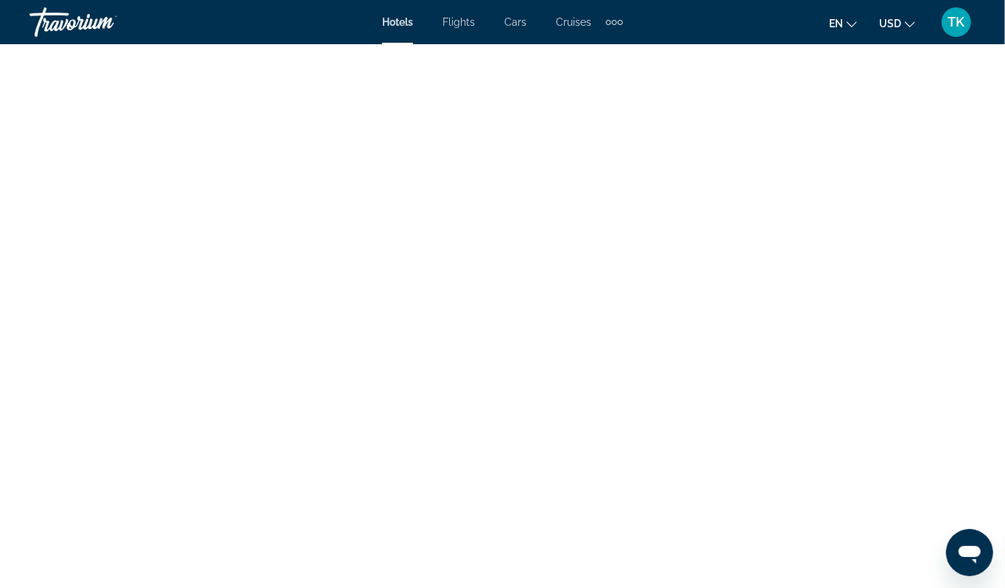
scroll to position [2961, 0]
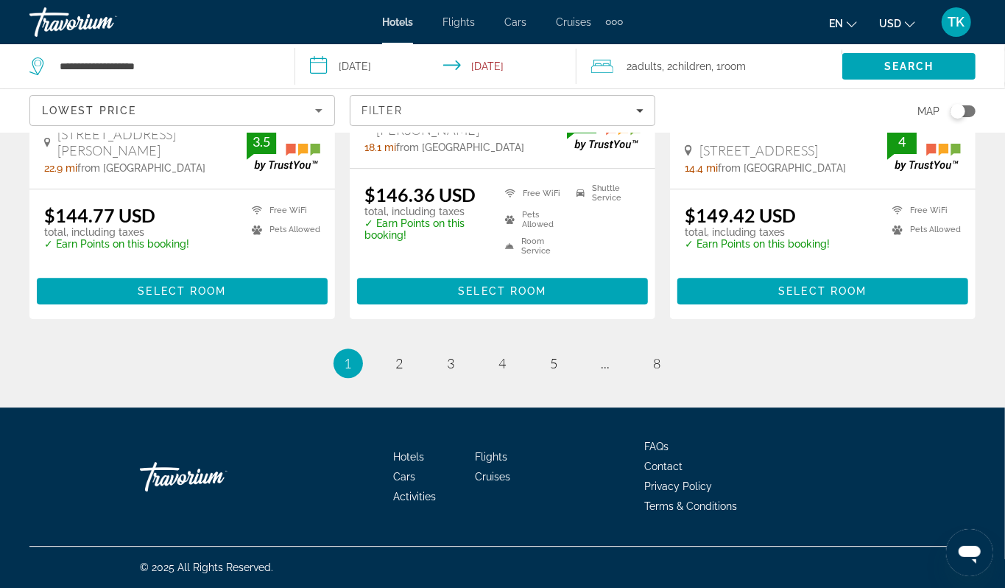
scroll to position [2339, 0]
click at [416, 309] on span "Main content" at bounding box center [502, 290] width 291 height 35
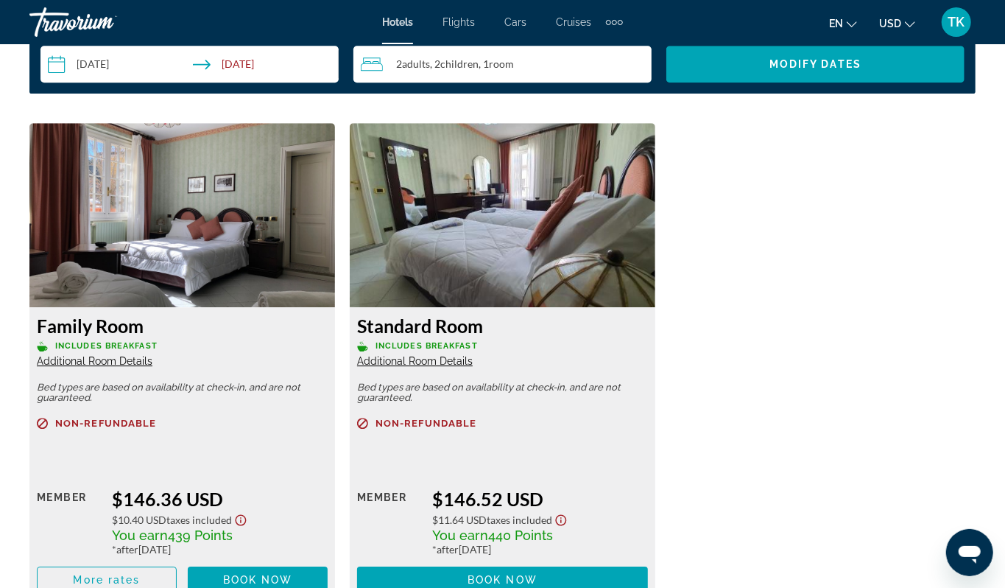
scroll to position [2223, 0]
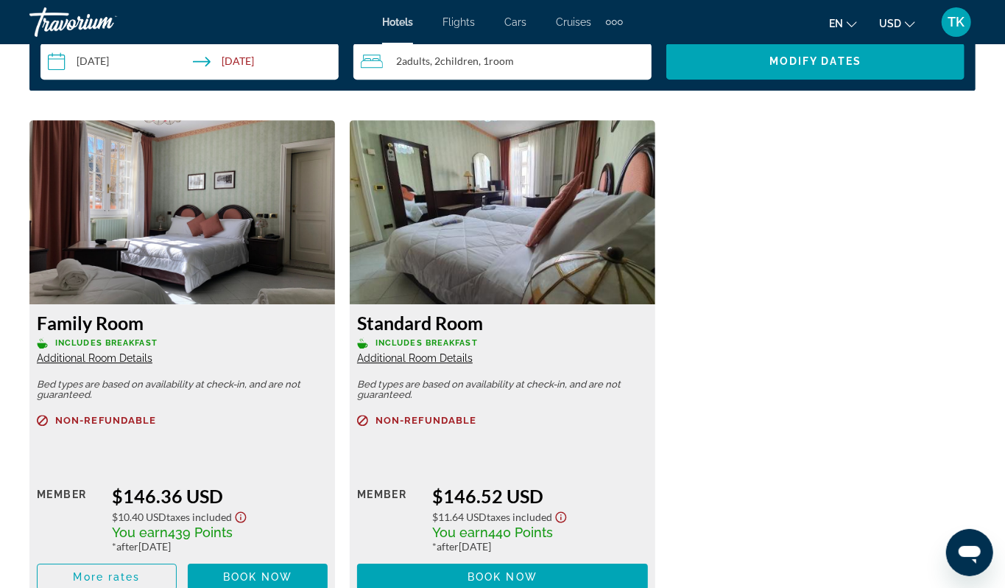
drag, startPoint x: 532, startPoint y: 144, endPoint x: 552, endPoint y: 235, distance: 93.5
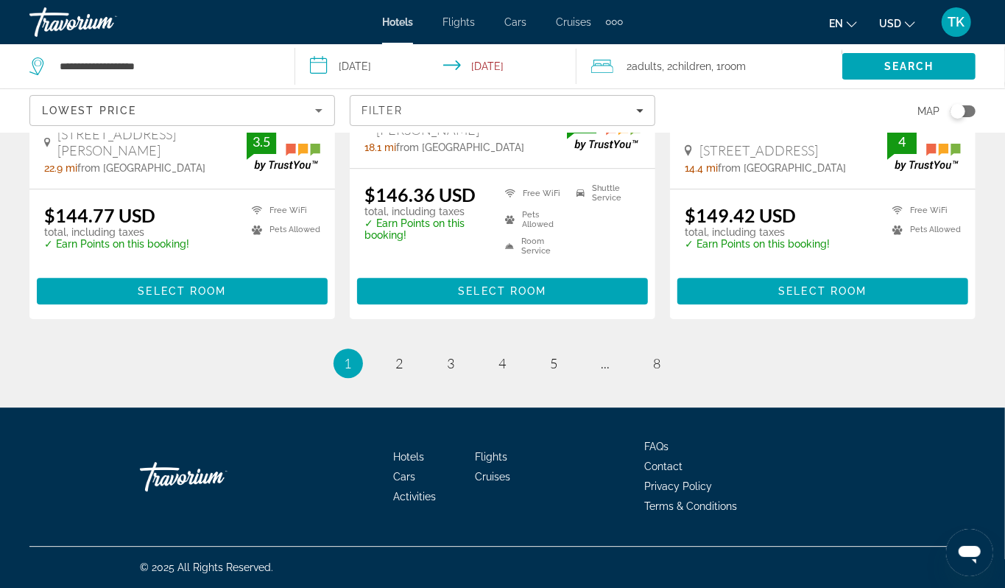
scroll to position [2231, 0]
click at [792, 297] on span "Select Room" at bounding box center [823, 291] width 88 height 12
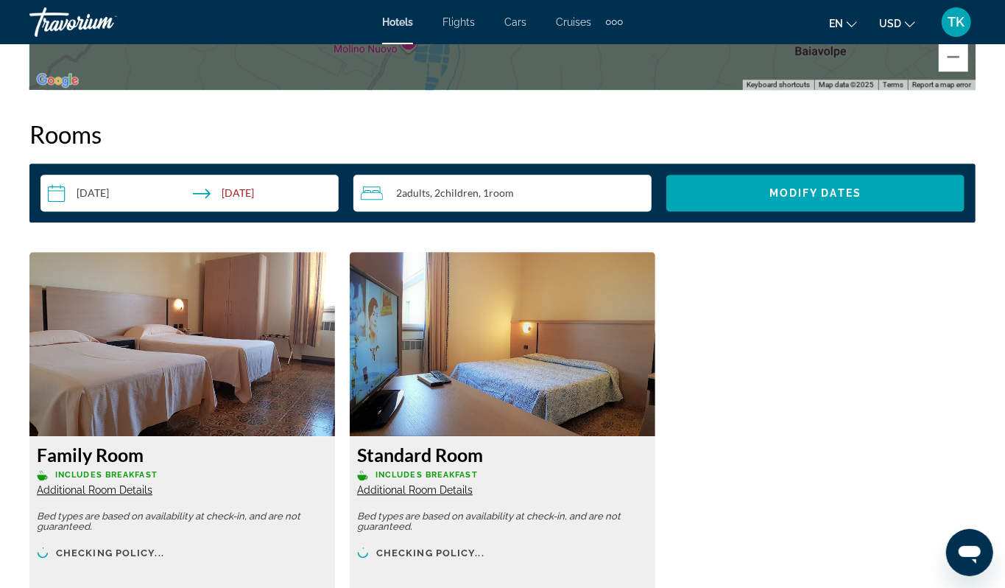
scroll to position [2161, 0]
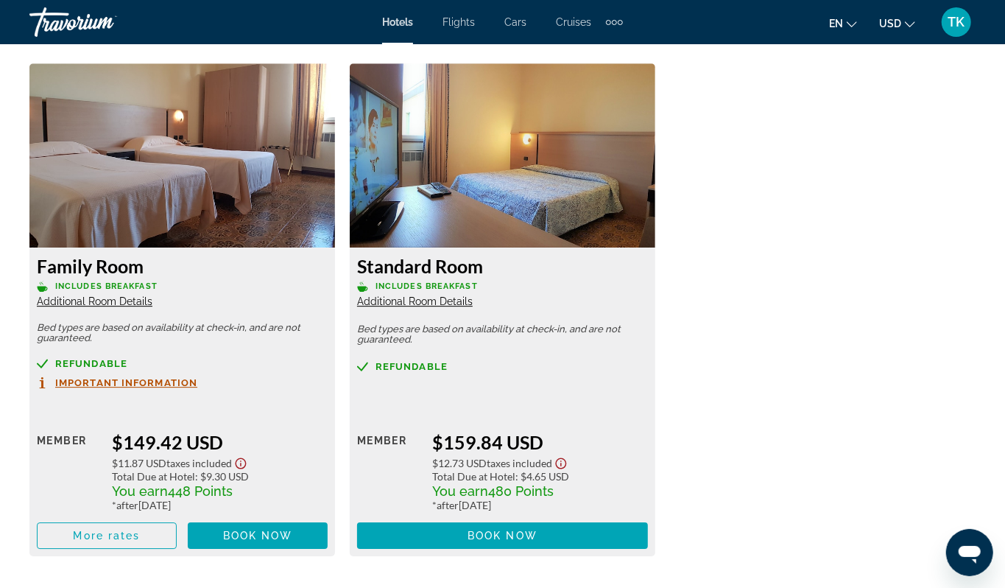
scroll to position [2260, 0]
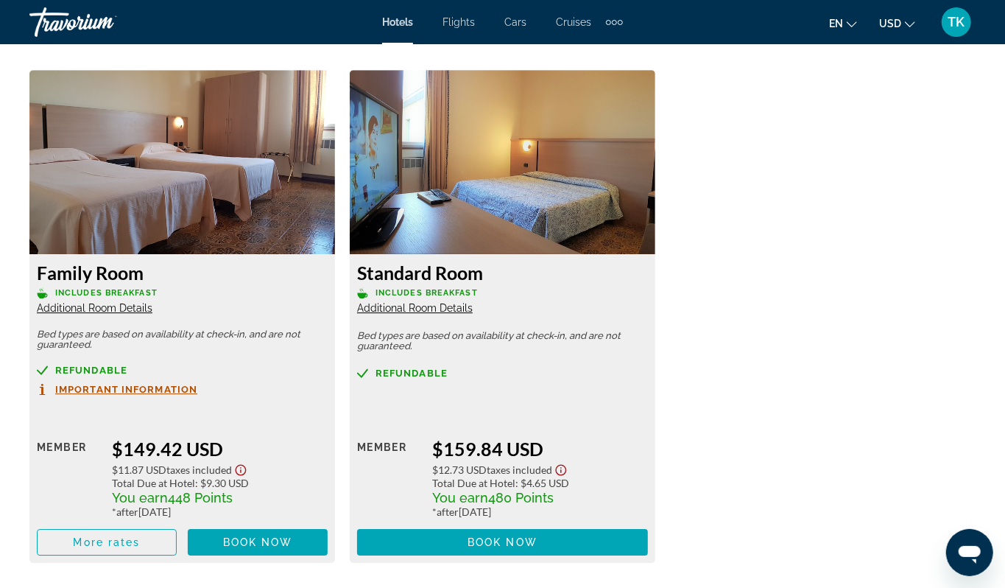
click at [305, 507] on div "**********" at bounding box center [502, 257] width 946 height 640
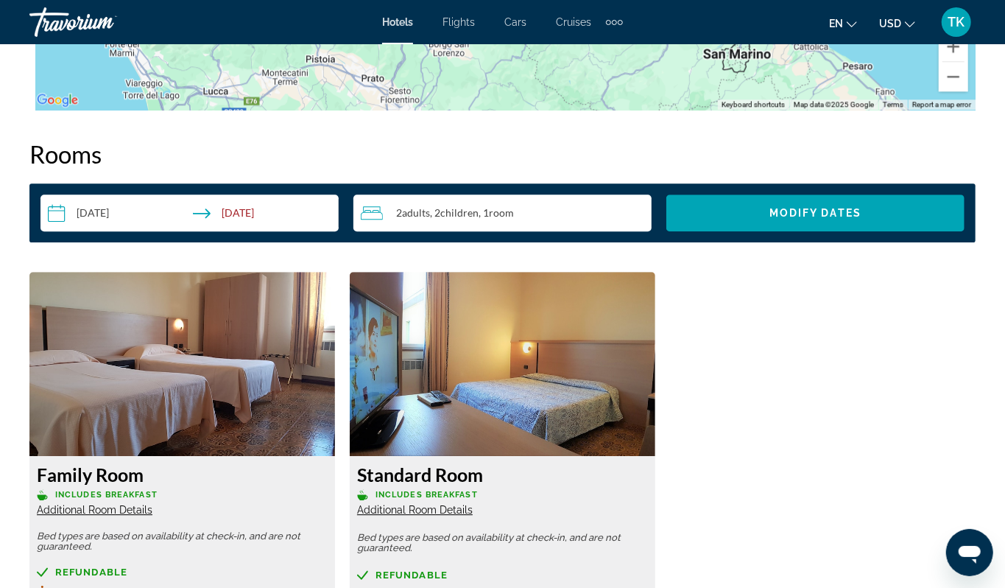
scroll to position [2021, 0]
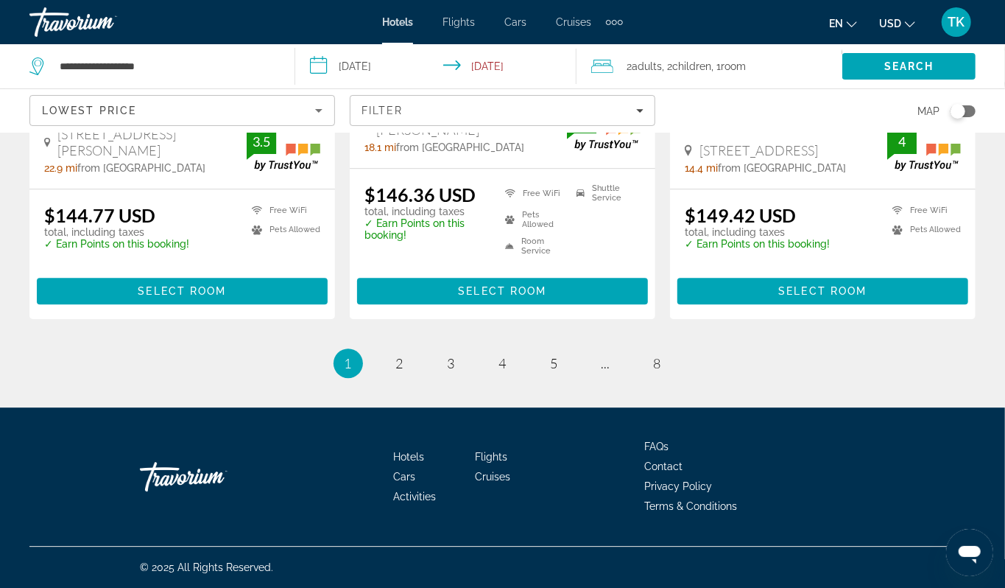
scroll to position [2549, 0]
click at [396, 355] on span "2" at bounding box center [399, 363] width 7 height 16
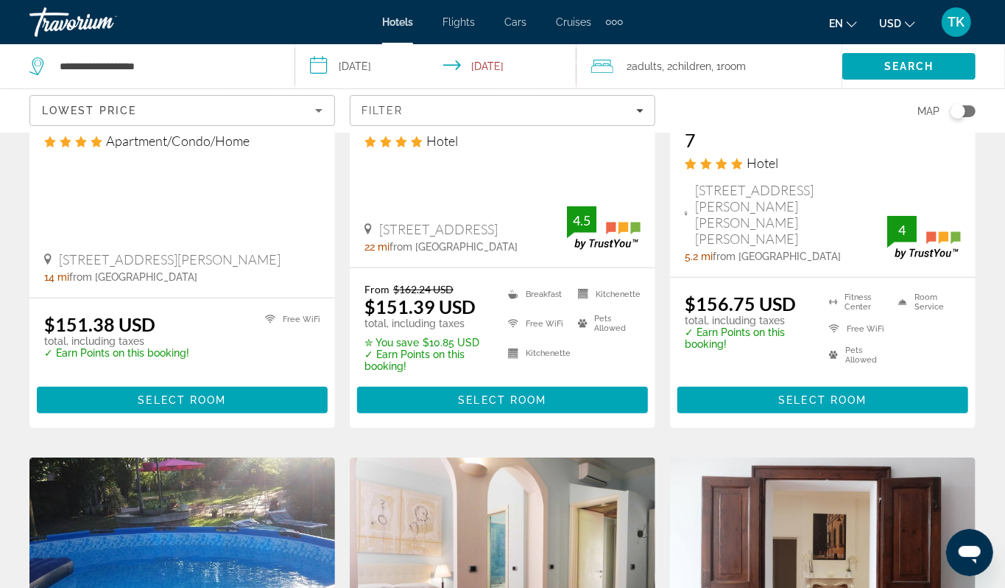
scroll to position [328, 0]
click at [192, 406] on span "Select Room" at bounding box center [182, 400] width 88 height 12
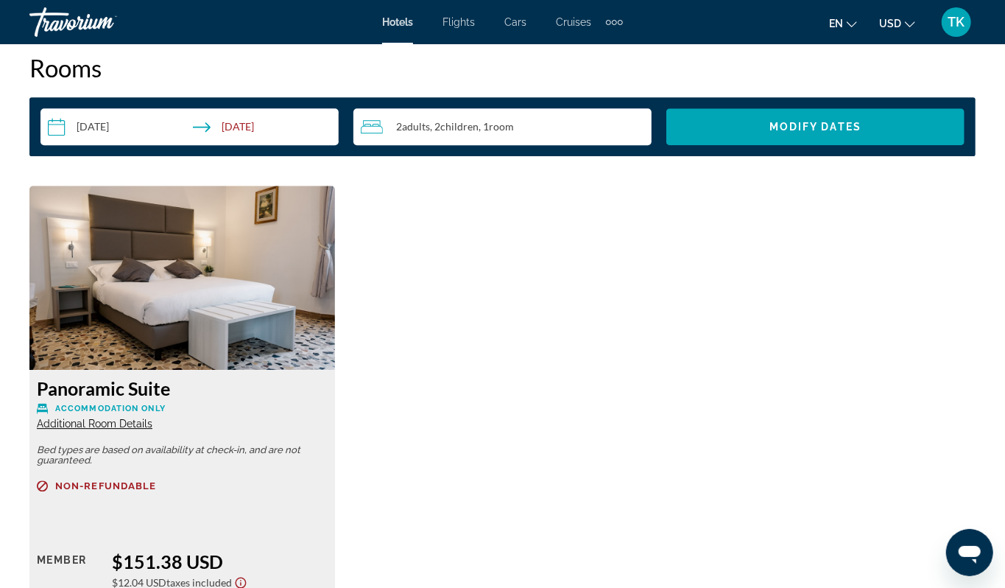
scroll to position [2184, 0]
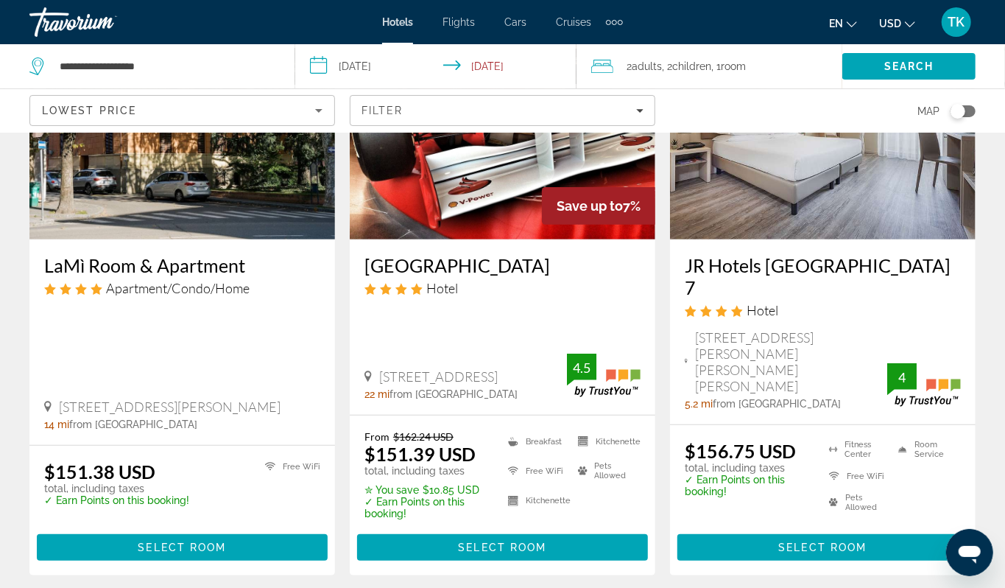
scroll to position [181, 0]
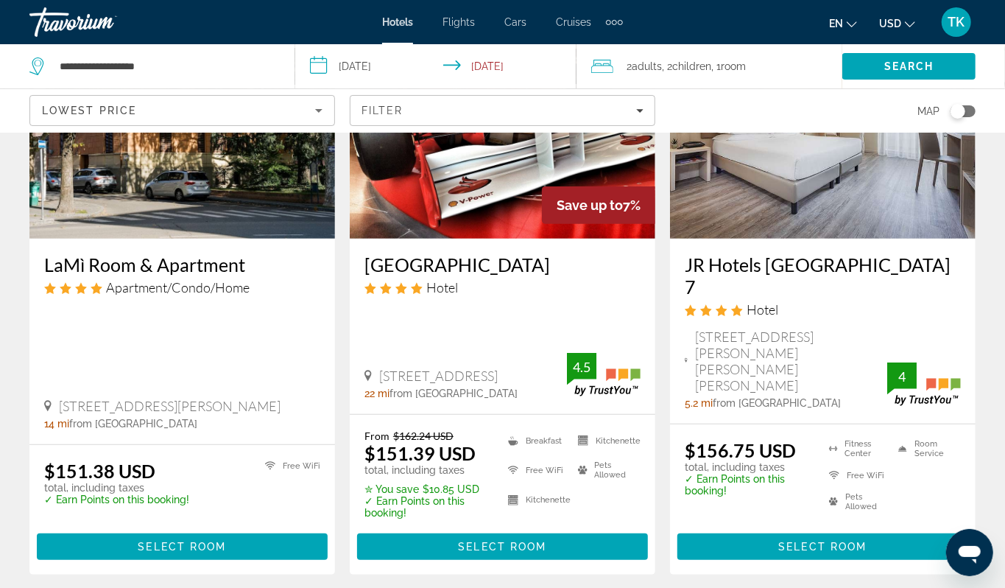
click at [952, 119] on div "Toggle map" at bounding box center [958, 111] width 15 height 15
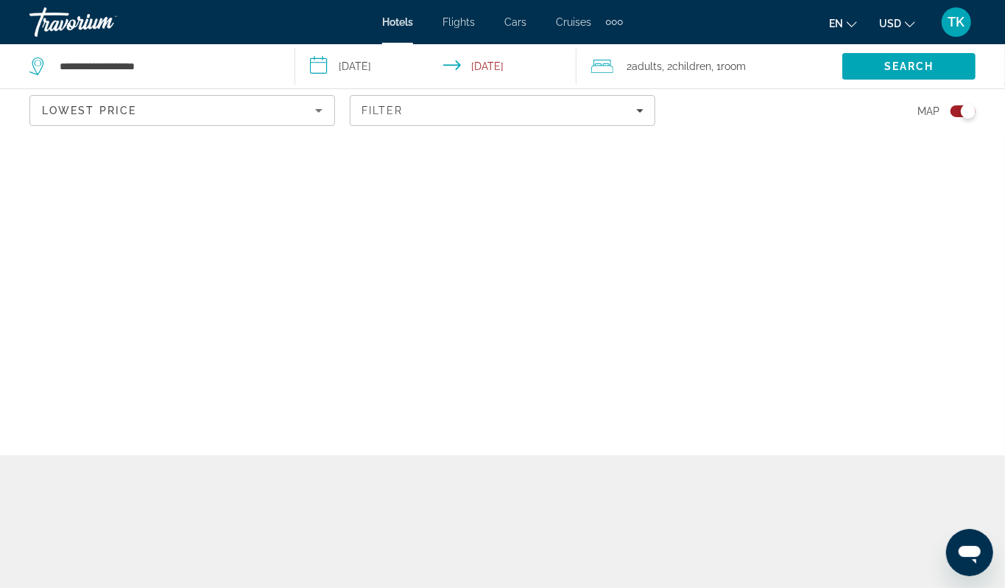
scroll to position [0, 0]
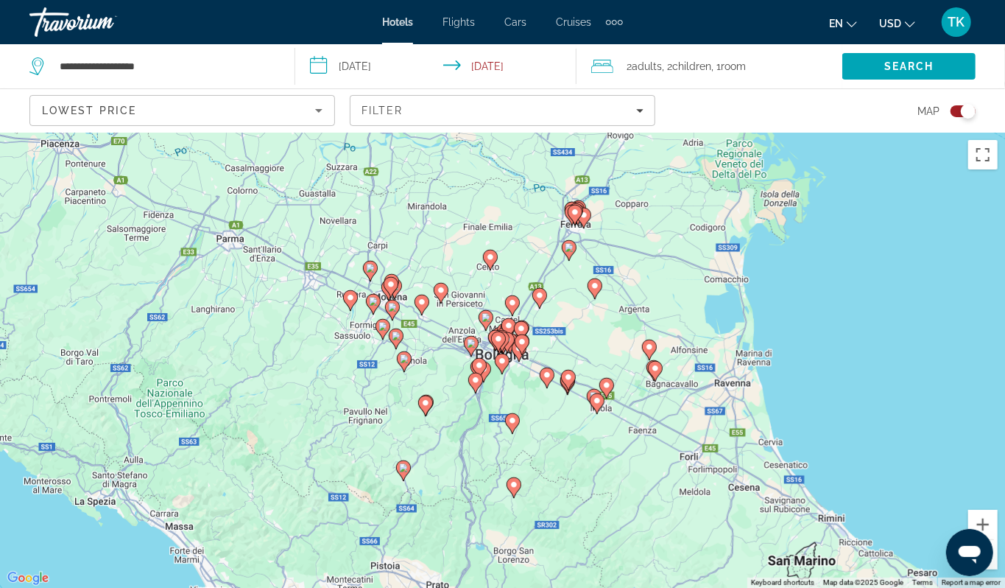
click at [445, 387] on div "To activate drag with keyboard, press Alt + Enter. Once in keyboard drag state,…" at bounding box center [502, 360] width 1005 height 455
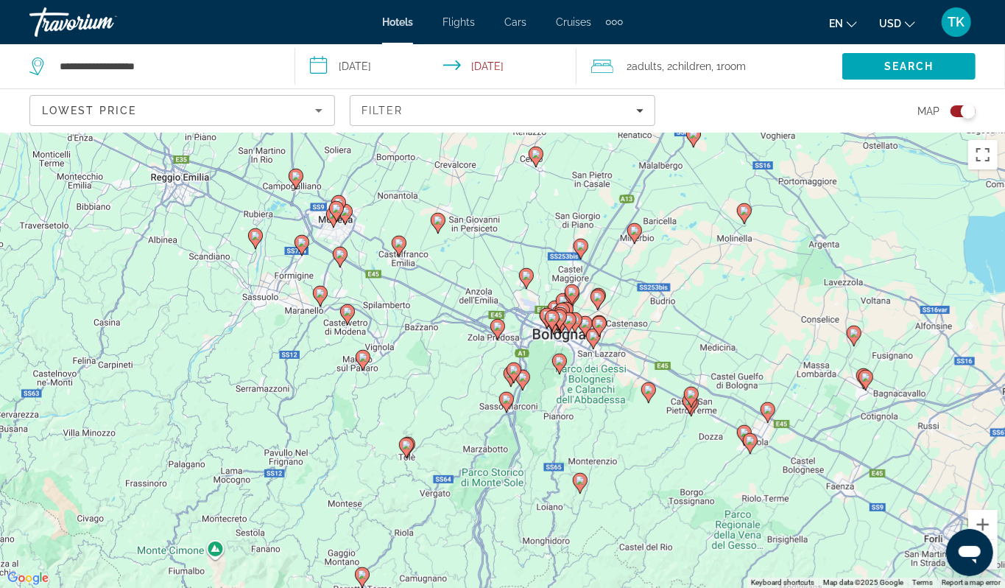
click at [464, 378] on div "To activate drag with keyboard, press Alt + Enter. Once in keyboard drag state,…" at bounding box center [502, 360] width 1005 height 455
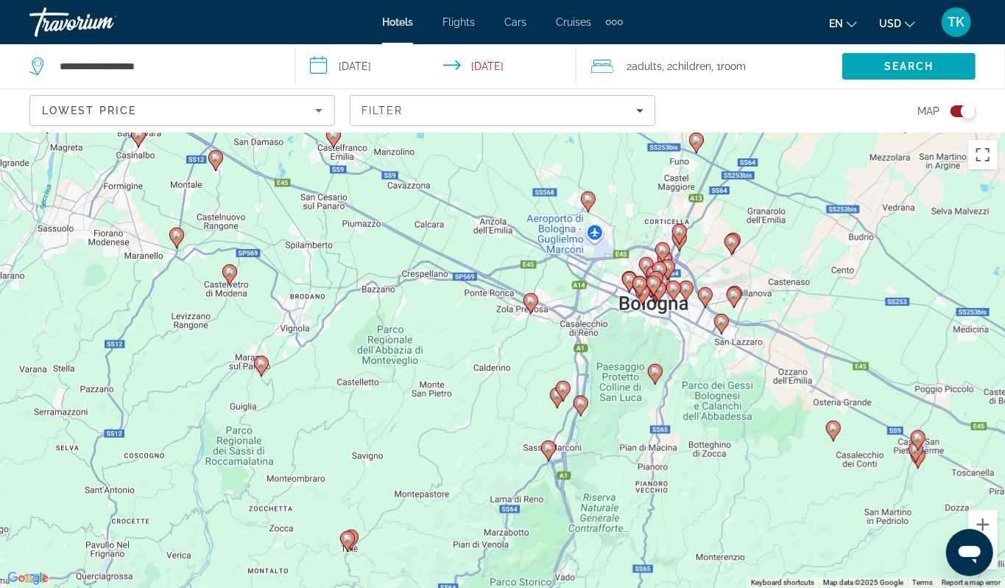
click at [526, 367] on div "To activate drag with keyboard, press Alt + Enter. Once in keyboard drag state,…" at bounding box center [502, 360] width 1005 height 455
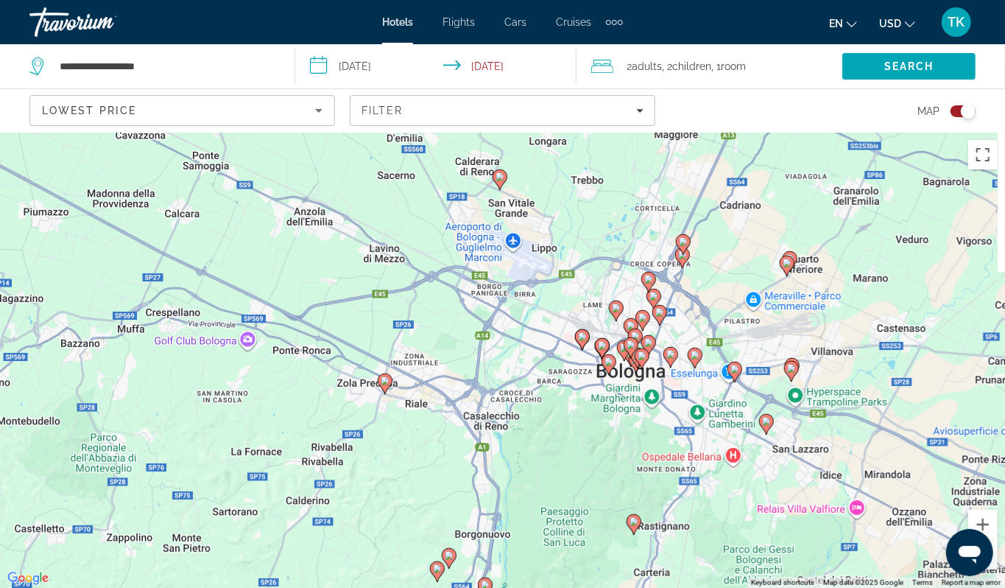
drag, startPoint x: 558, startPoint y: 342, endPoint x: 402, endPoint y: 464, distance: 197.9
click at [402, 464] on div "To activate drag with keyboard, press Alt + Enter. Once in keyboard drag state,…" at bounding box center [502, 360] width 1005 height 455
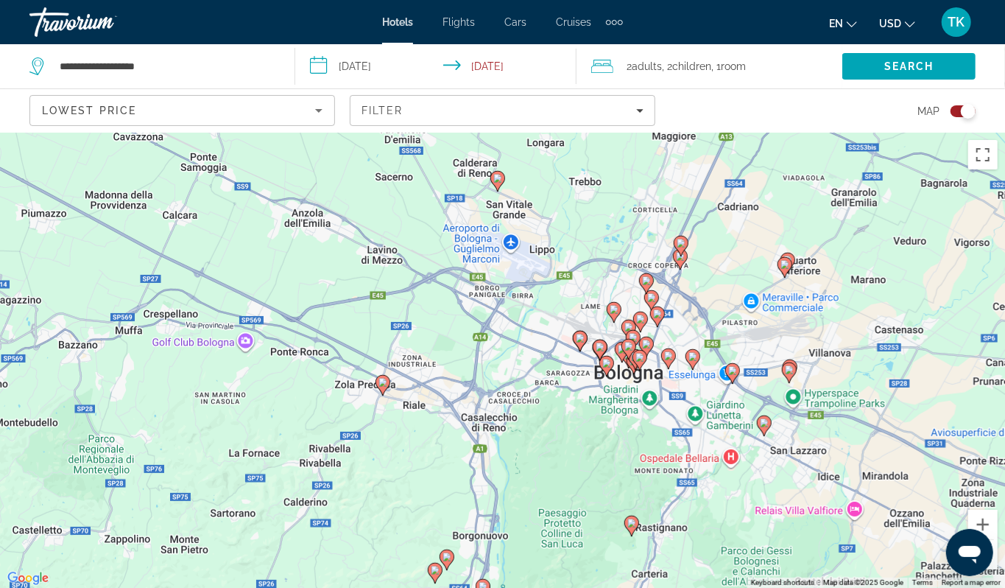
click at [384, 387] on image "Main content" at bounding box center [383, 382] width 9 height 9
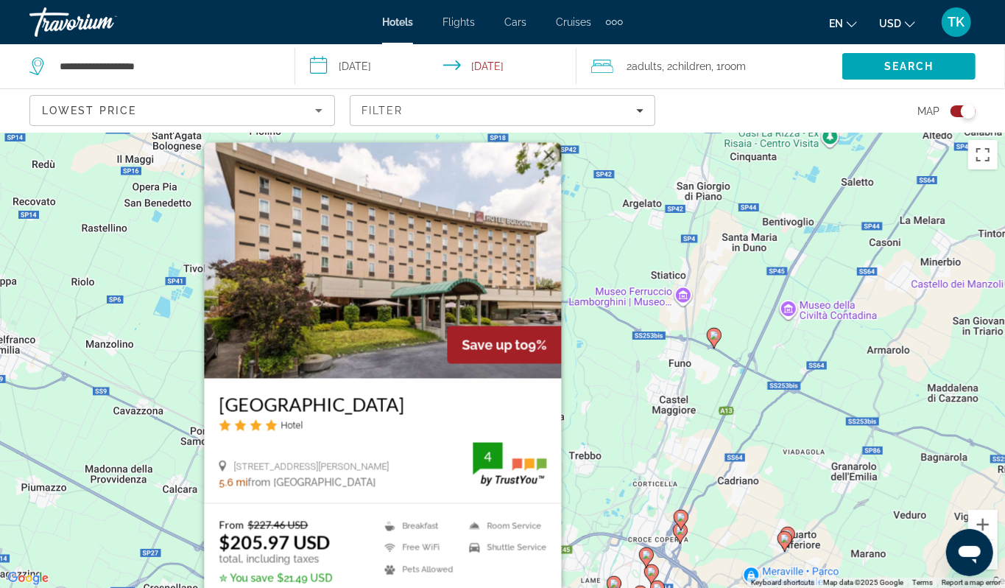
click at [605, 345] on div "To activate drag with keyboard, press Alt + Enter. Once in keyboard drag state,…" at bounding box center [502, 360] width 1005 height 455
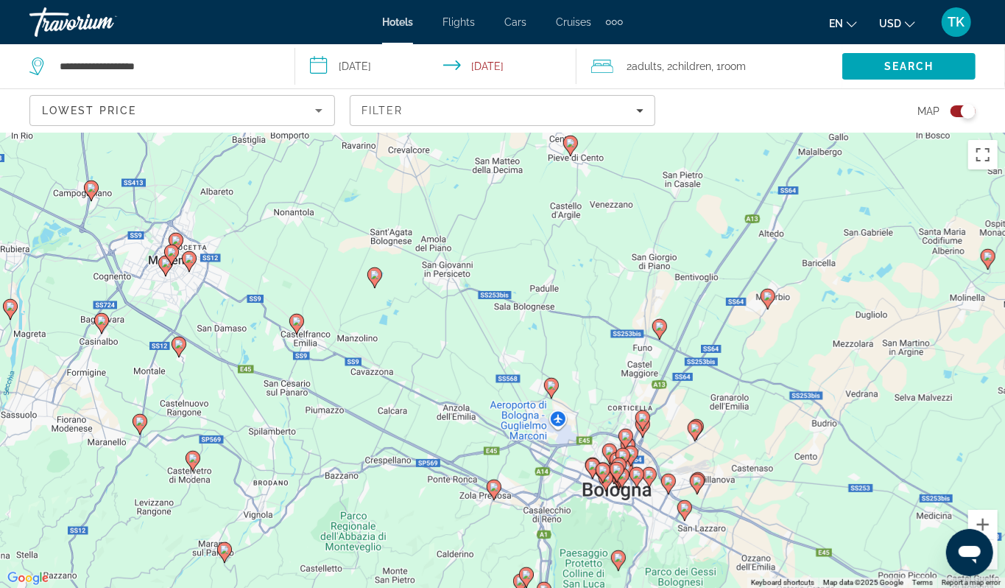
click at [552, 390] on image "Main content" at bounding box center [551, 385] width 9 height 9
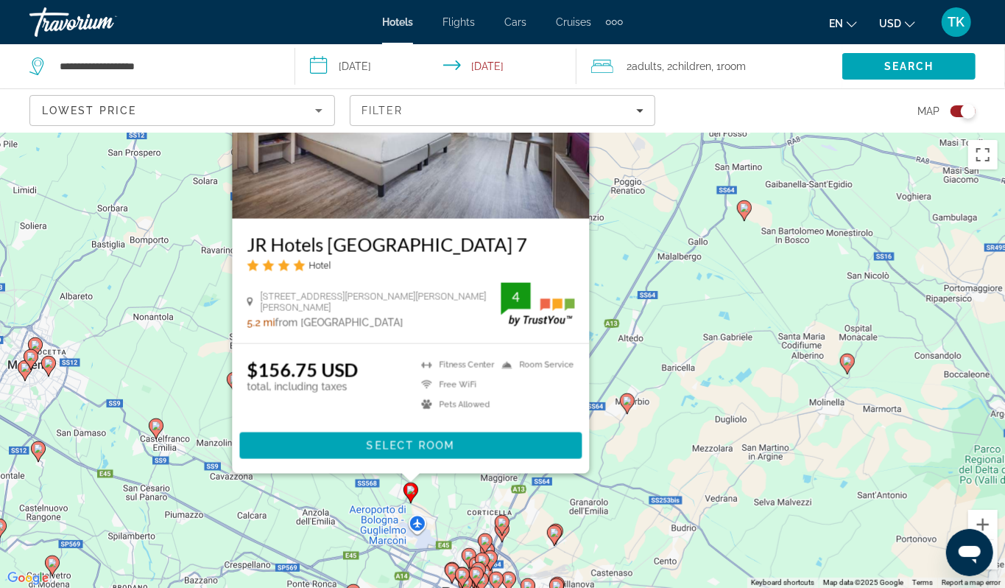
drag, startPoint x: 333, startPoint y: 424, endPoint x: 187, endPoint y: 254, distance: 224.1
click at [187, 254] on div "To activate drag with keyboard, press Alt + Enter. Once in keyboard drag state,…" at bounding box center [502, 360] width 1005 height 455
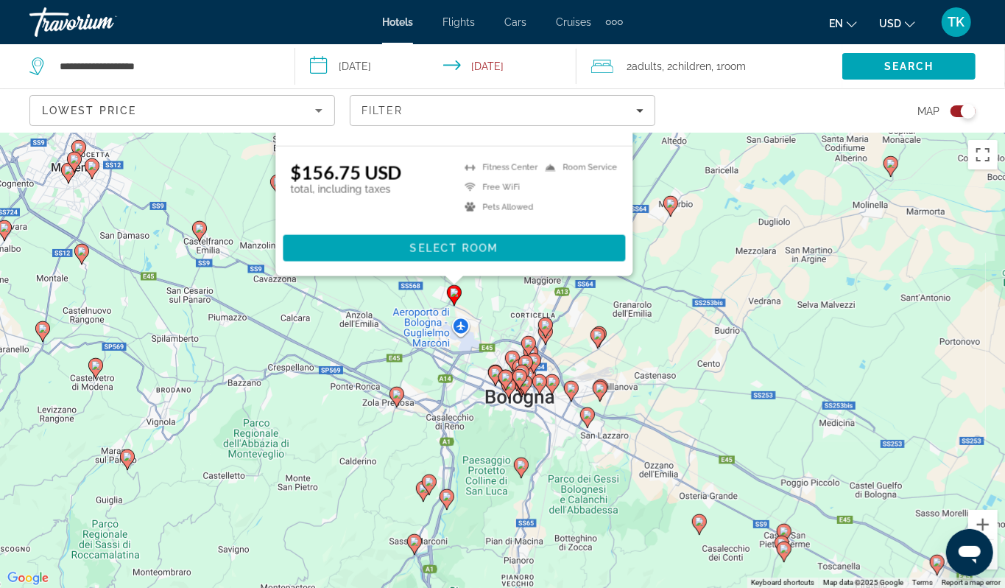
drag, startPoint x: 201, startPoint y: 434, endPoint x: 254, endPoint y: 240, distance: 200.8
click at [254, 240] on div "To activate drag with keyboard, press Alt + Enter. Once in keyboard drag state,…" at bounding box center [502, 360] width 1005 height 455
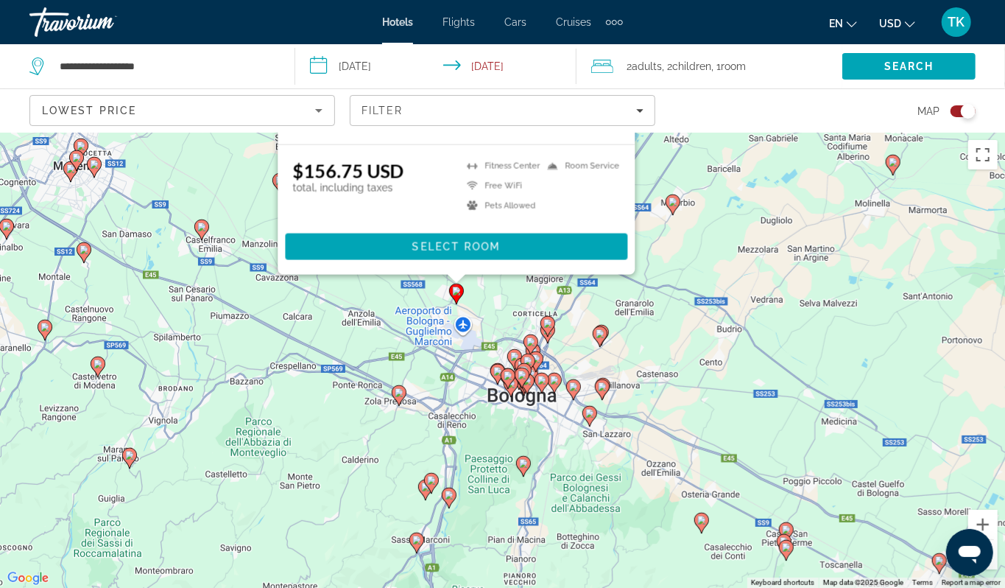
click at [202, 239] on icon "Main content" at bounding box center [200, 229] width 13 height 19
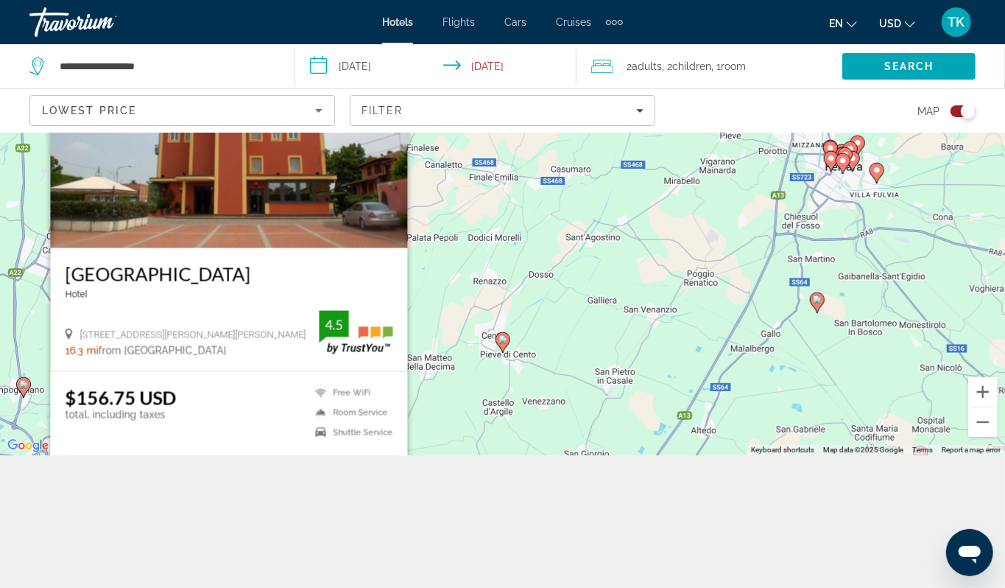
scroll to position [159, 0]
click at [249, 174] on img "Main content" at bounding box center [228, 131] width 357 height 236
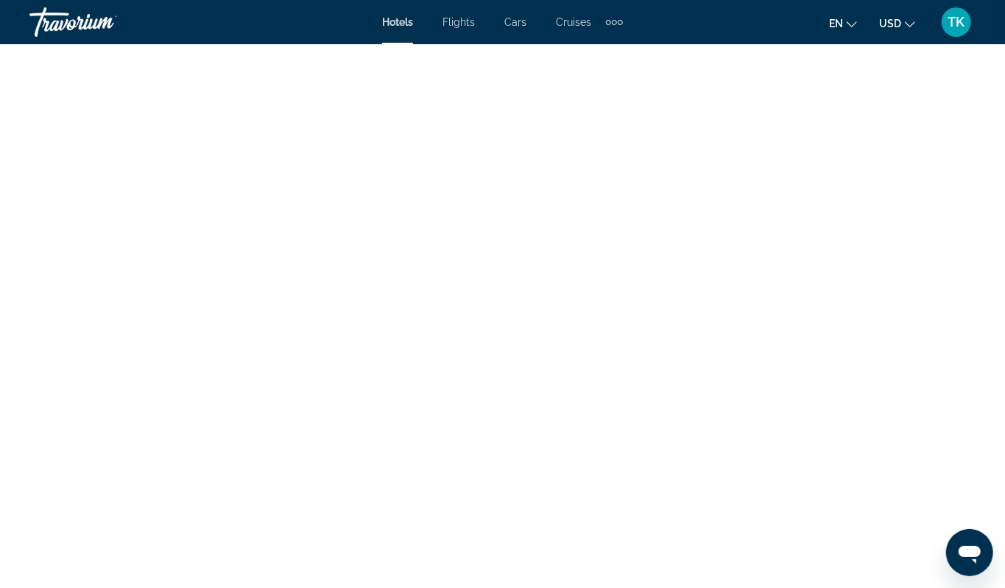
scroll to position [2855, 0]
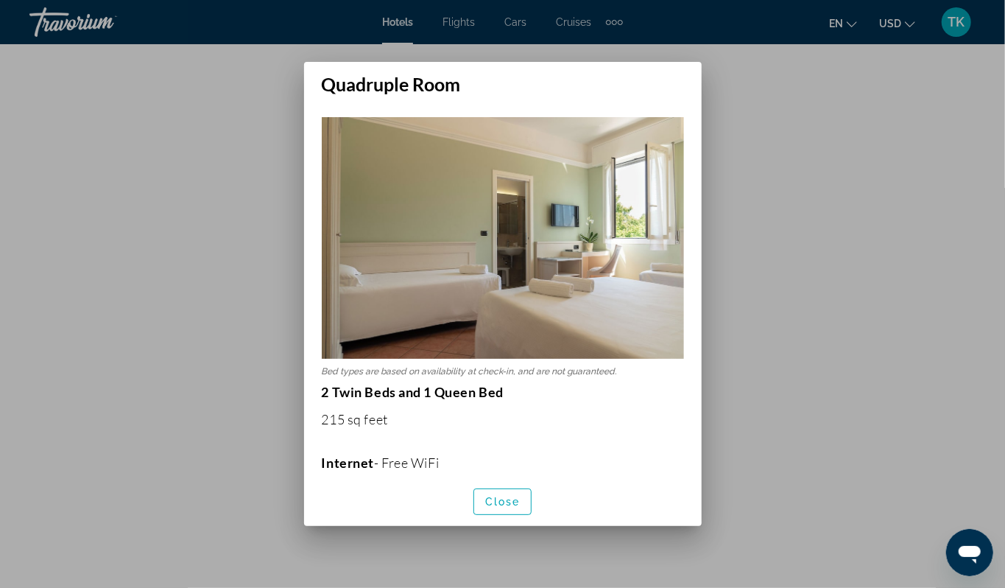
click at [809, 169] on div at bounding box center [502, 294] width 1005 height 588
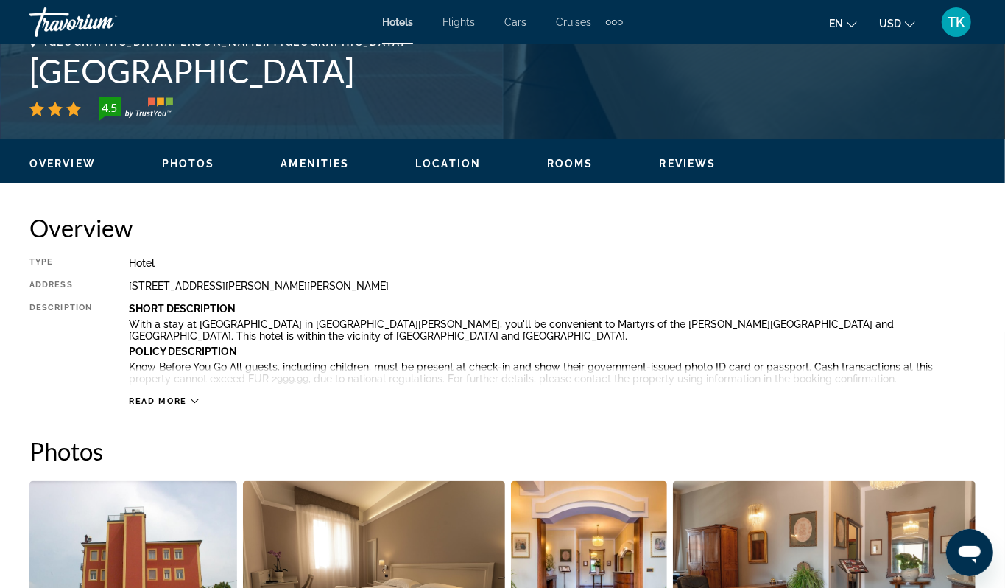
scroll to position [604, 0]
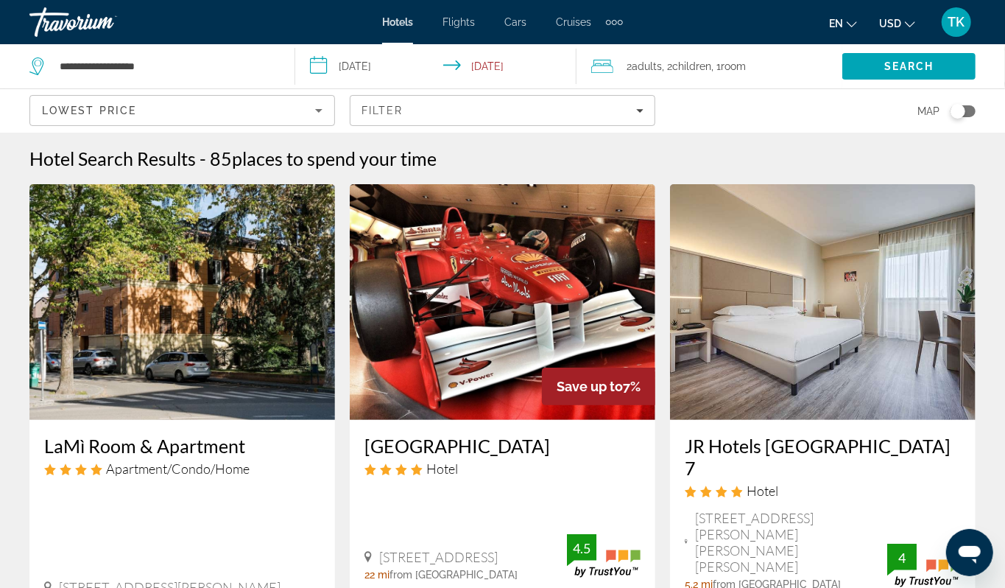
click at [952, 119] on div "Toggle map" at bounding box center [958, 111] width 15 height 15
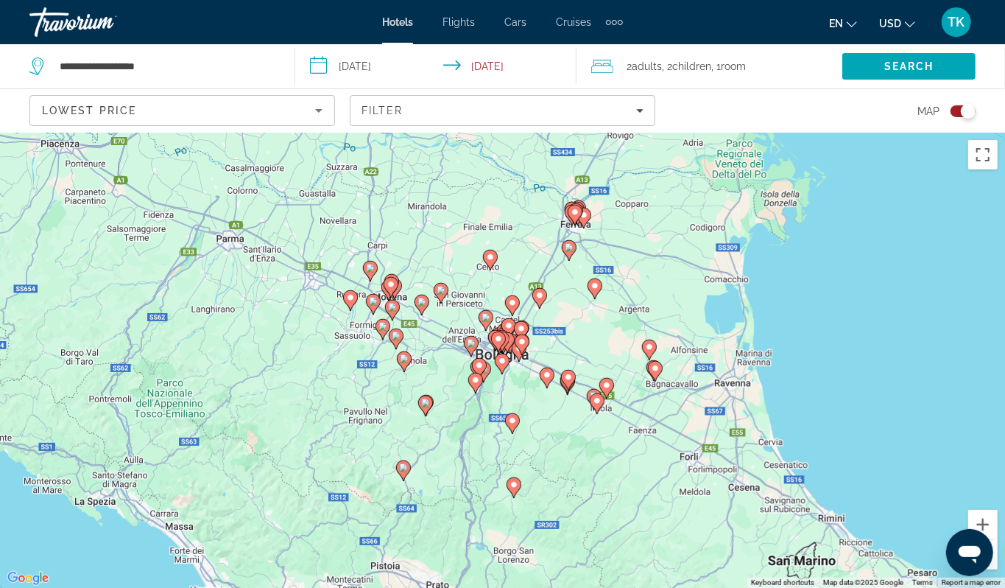
click at [431, 369] on div "To activate drag with keyboard, press Alt + Enter. Once in keyboard drag state,…" at bounding box center [502, 360] width 1005 height 455
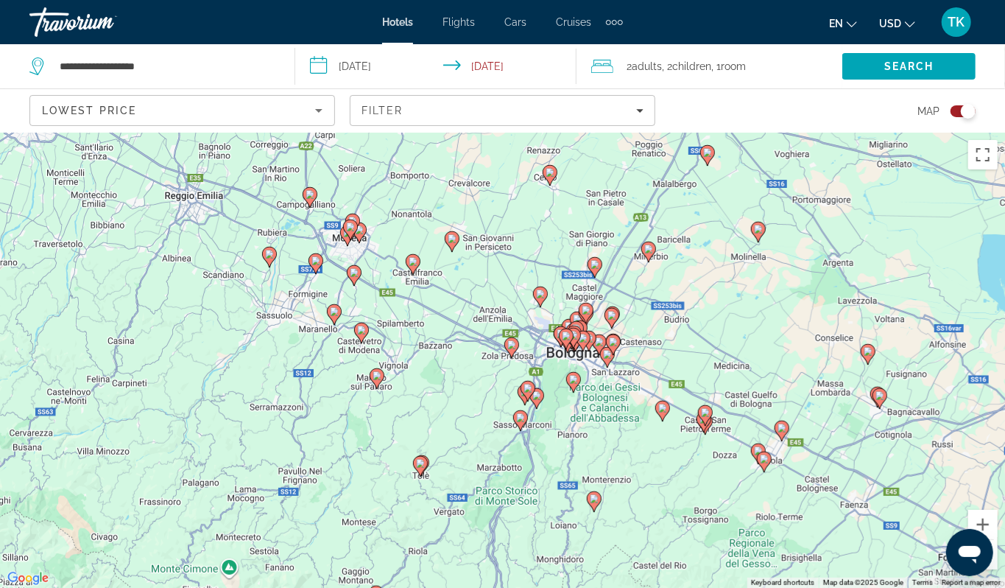
click at [419, 354] on div "To activate drag with keyboard, press Alt + Enter. Once in keyboard drag state,…" at bounding box center [502, 360] width 1005 height 455
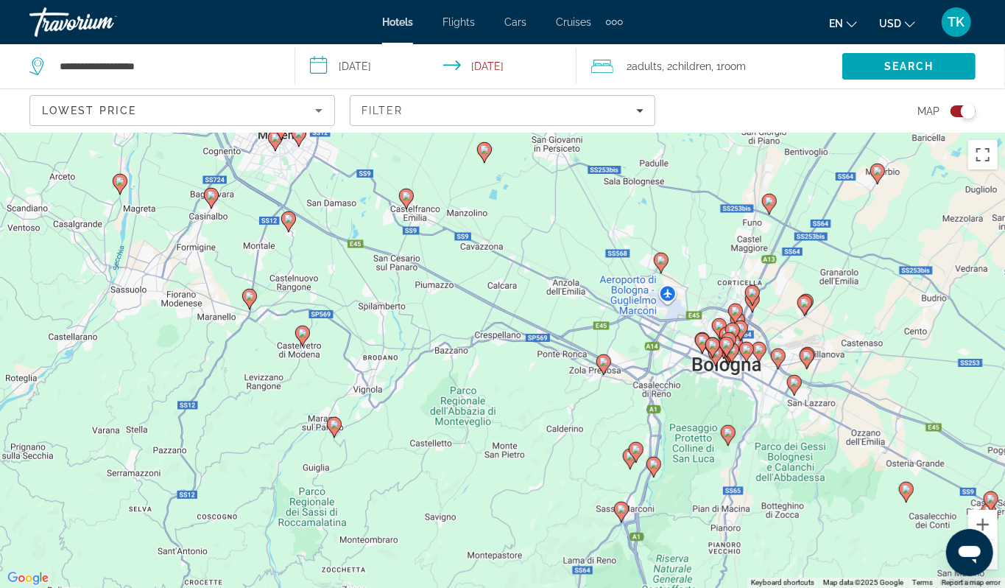
click at [289, 223] on image "Main content" at bounding box center [288, 218] width 9 height 9
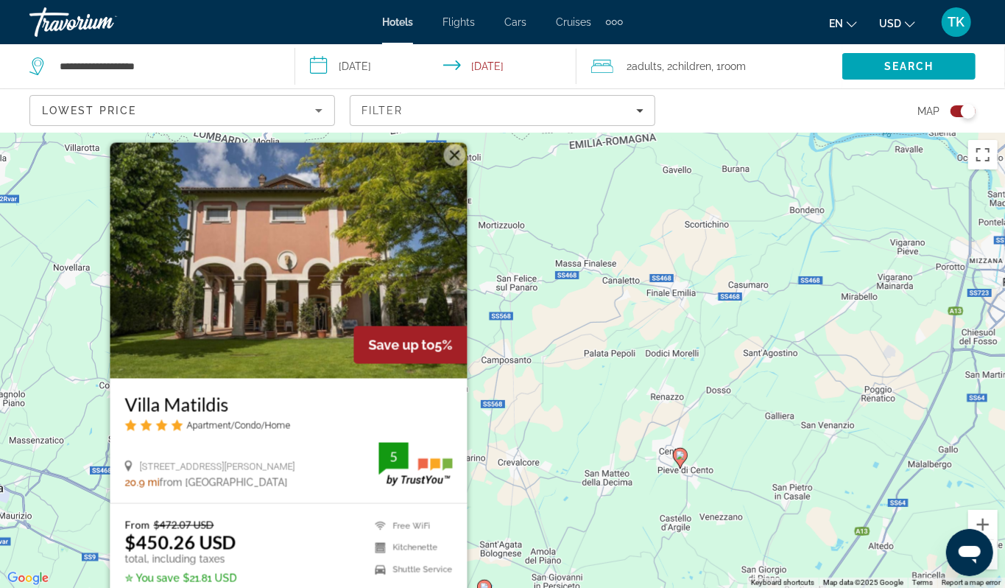
click at [580, 408] on div "To activate drag with keyboard, press Alt + Enter. Once in keyboard drag state,…" at bounding box center [502, 360] width 1005 height 455
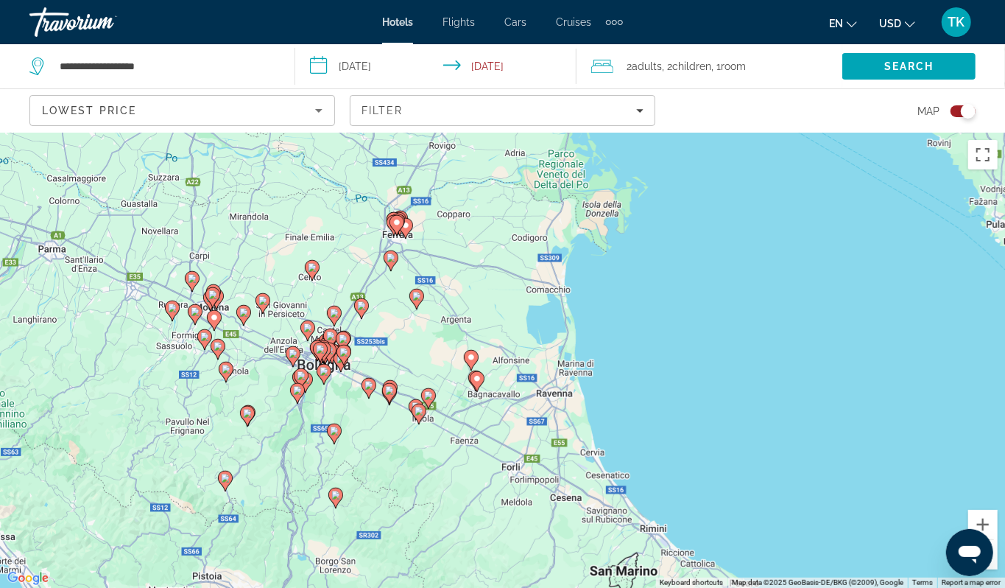
drag, startPoint x: 820, startPoint y: 380, endPoint x: 522, endPoint y: 245, distance: 326.7
click at [522, 245] on div "To activate drag with keyboard, press Alt + Enter. Once in keyboard drag state,…" at bounding box center [502, 360] width 1005 height 455
click at [242, 369] on div "To activate drag with keyboard, press Alt + Enter. Once in keyboard drag state,…" at bounding box center [502, 360] width 1005 height 455
click at [260, 369] on div "To activate drag with keyboard, press Alt + Enter. Once in keyboard drag state,…" at bounding box center [502, 360] width 1005 height 455
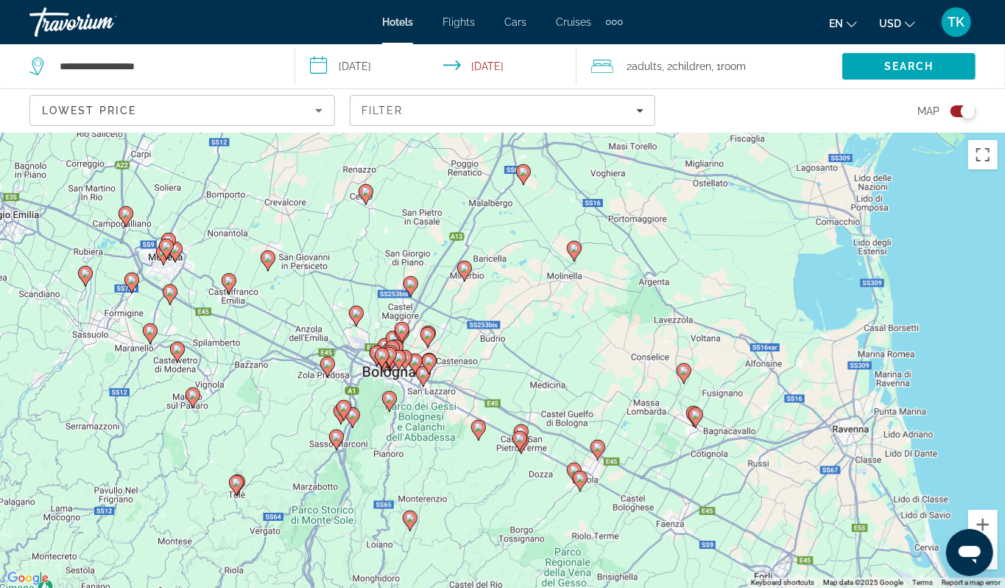
click at [260, 369] on div "To activate drag with keyboard, press Alt + Enter. Once in keyboard drag state,…" at bounding box center [502, 360] width 1005 height 455
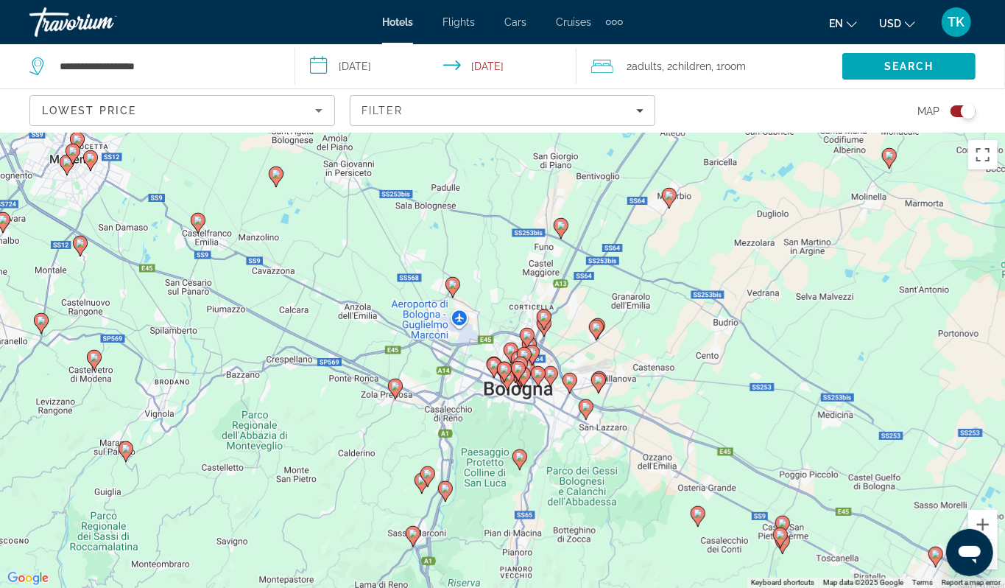
click at [78, 247] on image "Main content" at bounding box center [80, 243] width 9 height 9
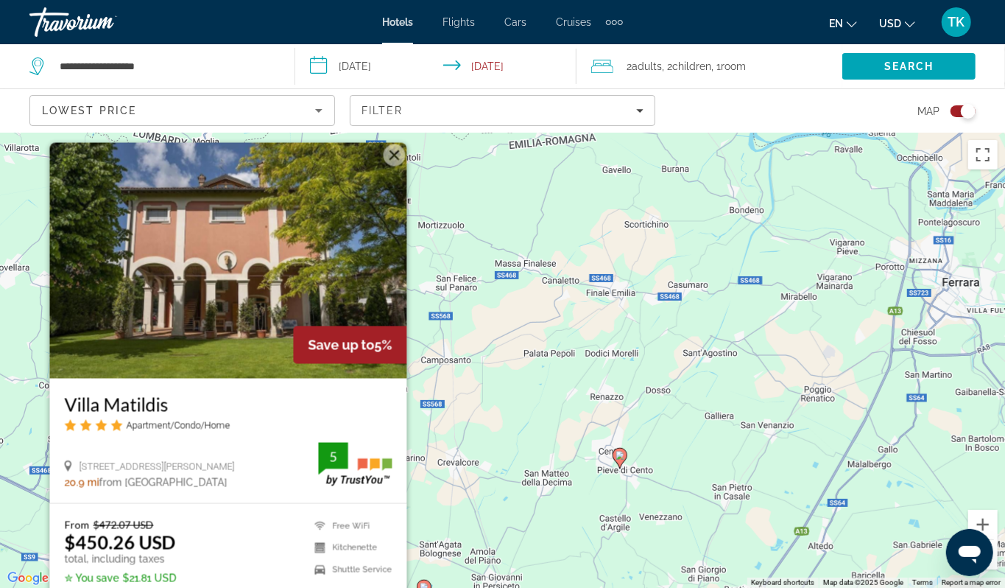
click at [513, 412] on div "To activate drag with keyboard, press Alt + Enter. Once in keyboard drag state,…" at bounding box center [502, 360] width 1005 height 455
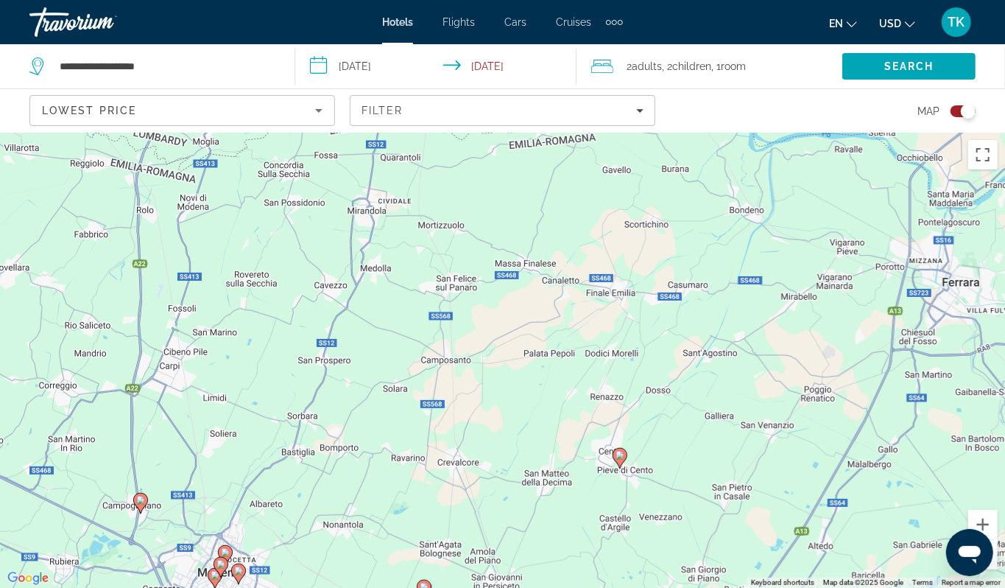
click at [143, 505] on image "Main content" at bounding box center [140, 500] width 9 height 9
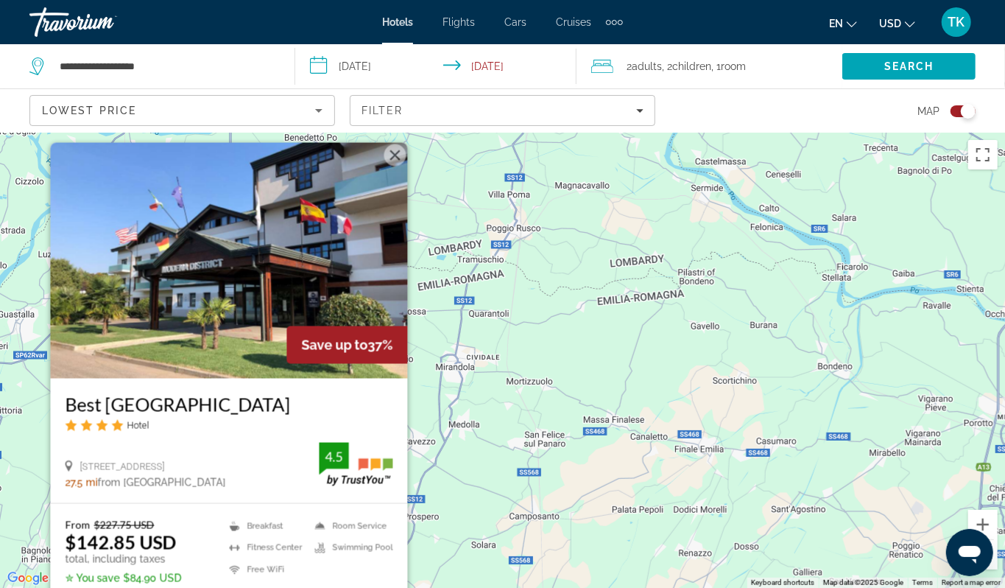
click at [600, 363] on div "To activate drag with keyboard, press Alt + Enter. Once in keyboard drag state,…" at bounding box center [502, 360] width 1005 height 455
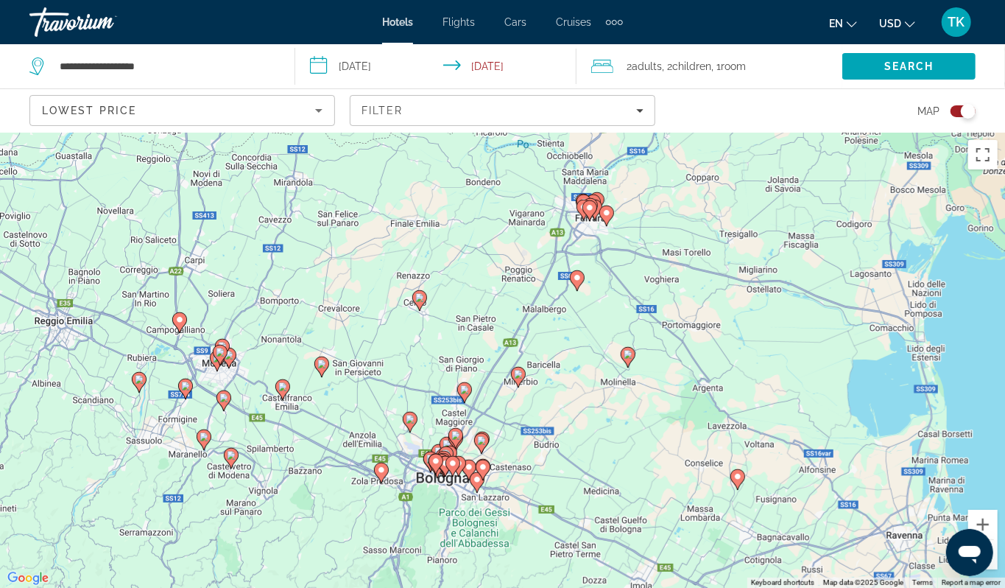
drag, startPoint x: 317, startPoint y: 422, endPoint x: 224, endPoint y: 204, distance: 236.9
click at [224, 204] on div "To activate drag with keyboard, press Alt + Enter. Once in keyboard drag state,…" at bounding box center [502, 360] width 1005 height 455
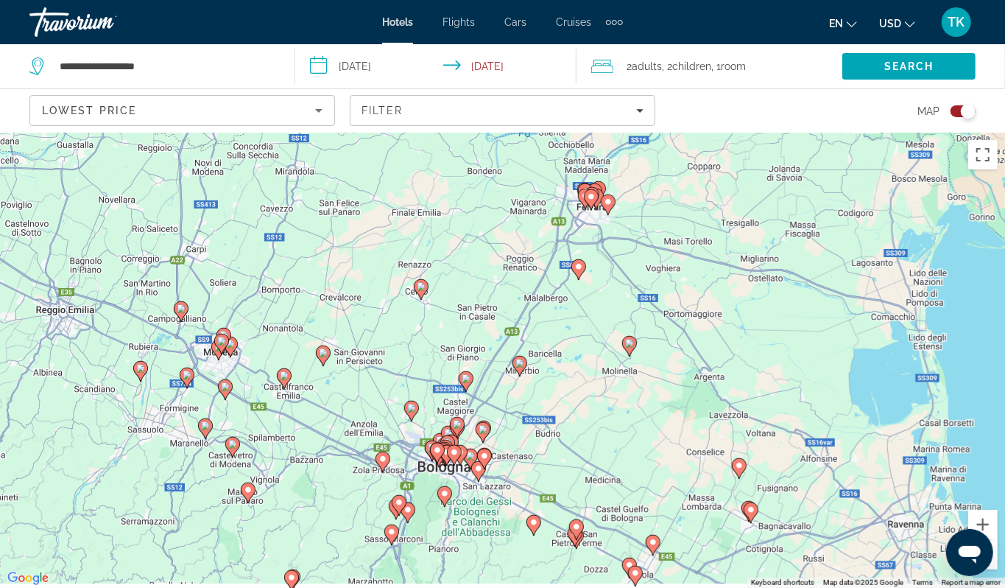
click at [184, 379] on image "Main content" at bounding box center [187, 374] width 9 height 9
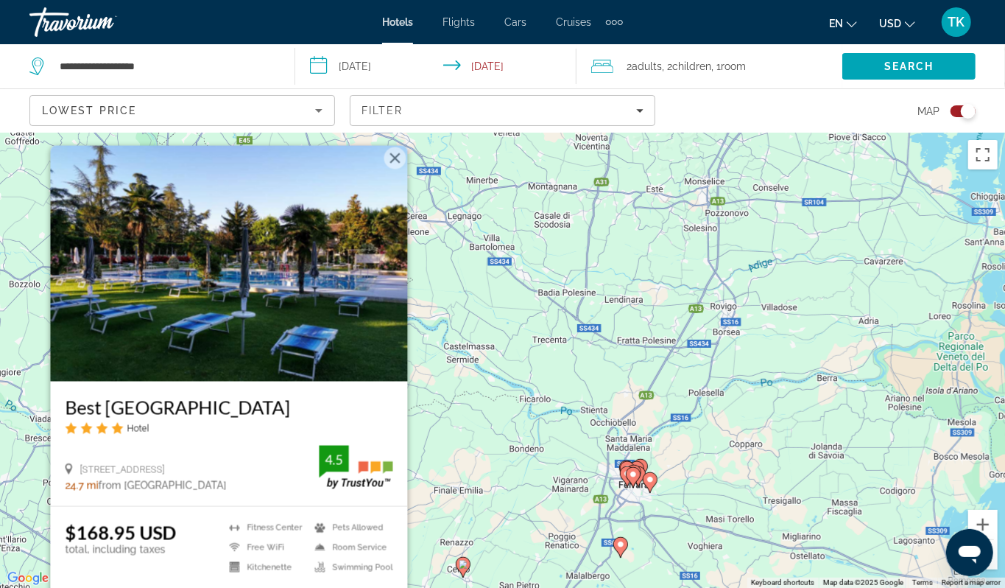
click at [460, 404] on div "To activate drag with keyboard, press Alt + Enter. Once in keyboard drag state,…" at bounding box center [502, 360] width 1005 height 455
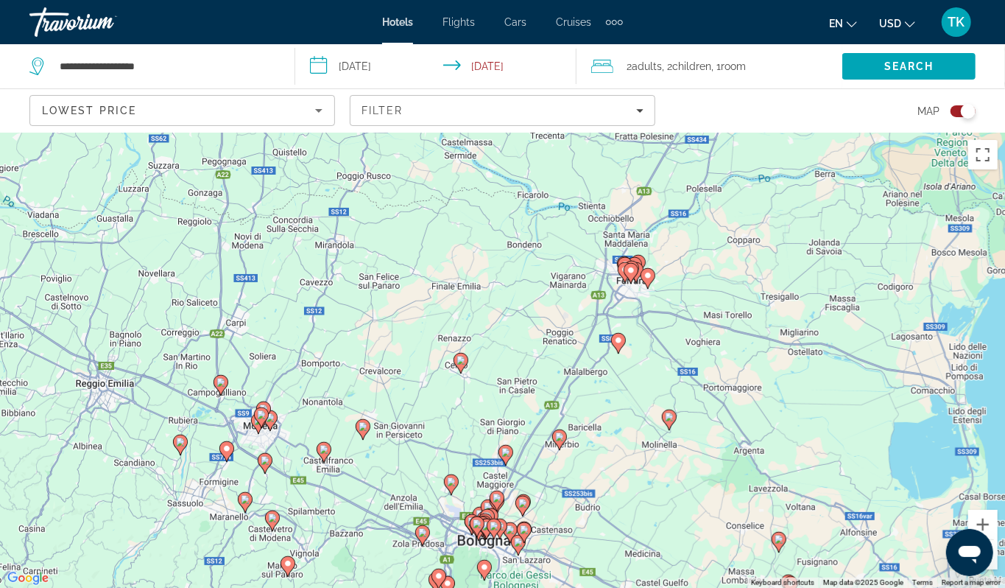
drag, startPoint x: 304, startPoint y: 479, endPoint x: 303, endPoint y: 273, distance: 206.2
click at [303, 273] on div "To activate drag with keyboard, press Alt + Enter. Once in keyboard drag state,…" at bounding box center [502, 360] width 1005 height 455
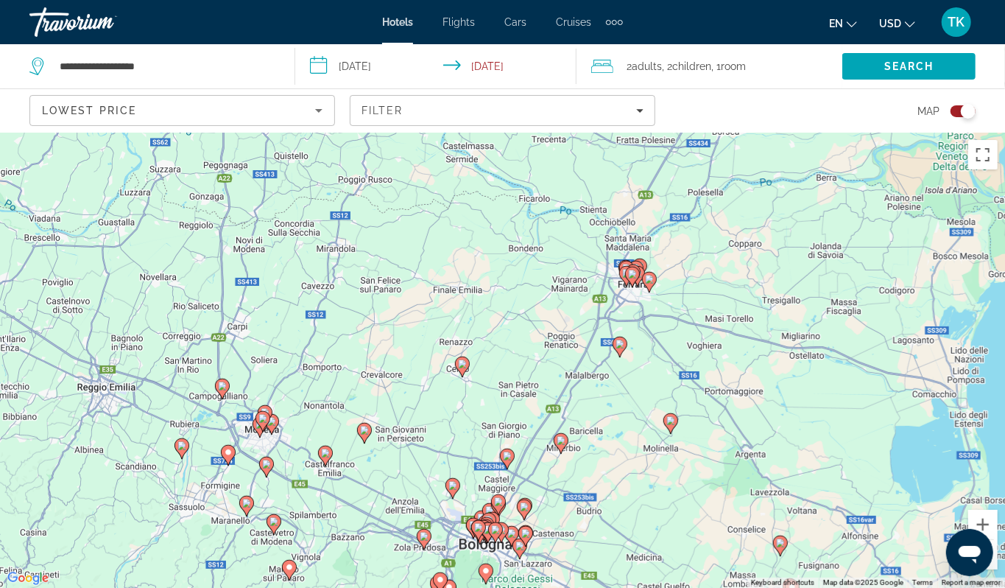
click at [219, 390] on image "Main content" at bounding box center [222, 386] width 9 height 9
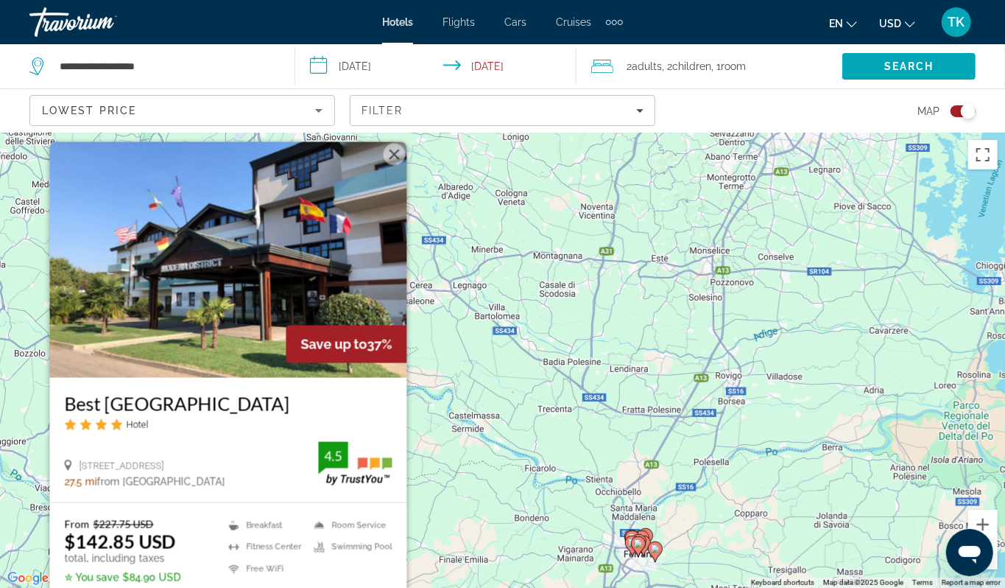
click at [448, 410] on div "To activate drag with keyboard, press Alt + Enter. Once in keyboard drag state,…" at bounding box center [502, 360] width 1005 height 455
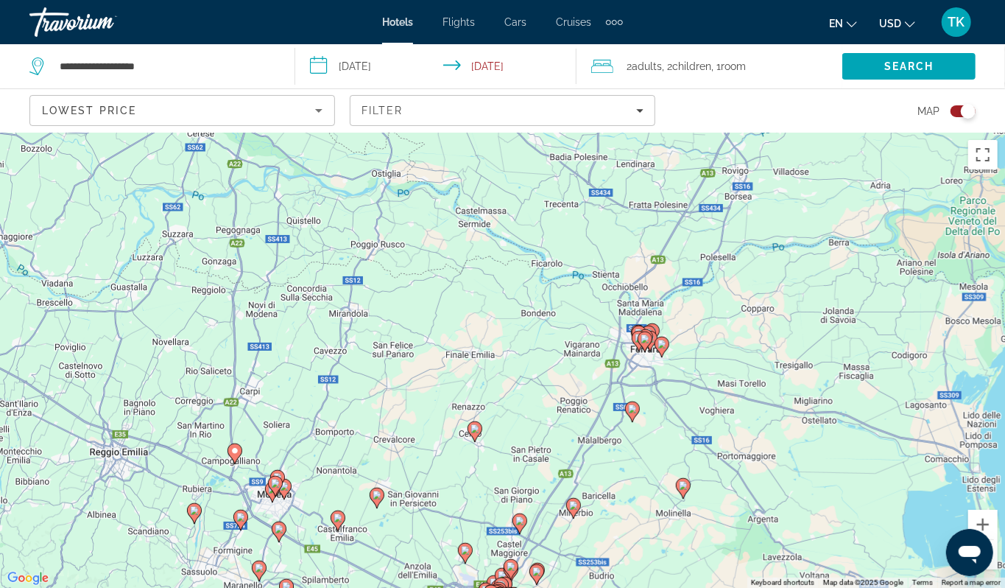
drag, startPoint x: 334, startPoint y: 446, endPoint x: 356, endPoint y: 231, distance: 215.5
click at [356, 231] on div "To activate drag with keyboard, press Alt + Enter. Once in keyboard drag state,…" at bounding box center [502, 360] width 1005 height 455
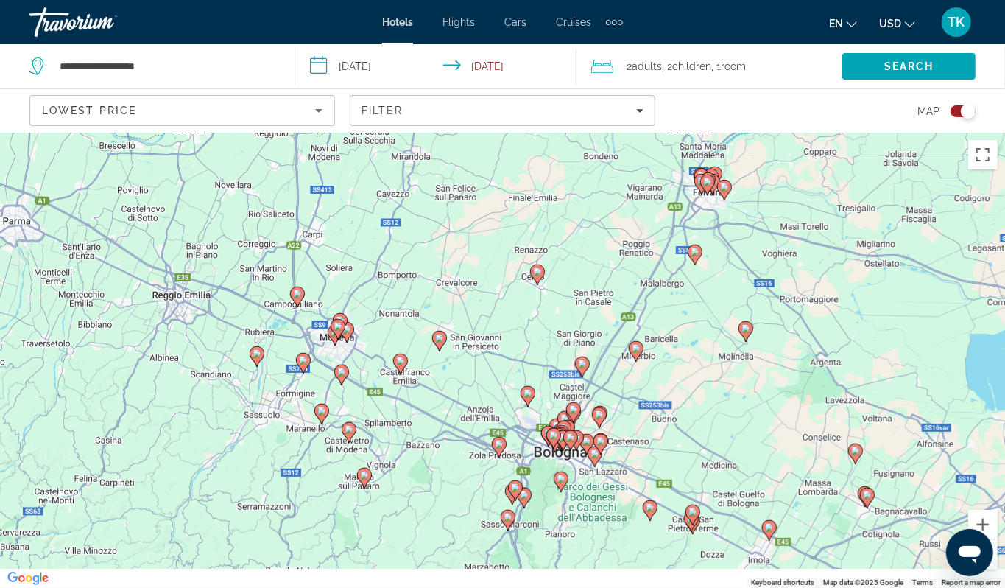
drag, startPoint x: 323, startPoint y: 426, endPoint x: 375, endPoint y: 266, distance: 168.2
click at [375, 266] on div "To activate drag with keyboard, press Alt + Enter. Once in keyboard drag state,…" at bounding box center [502, 360] width 1005 height 455
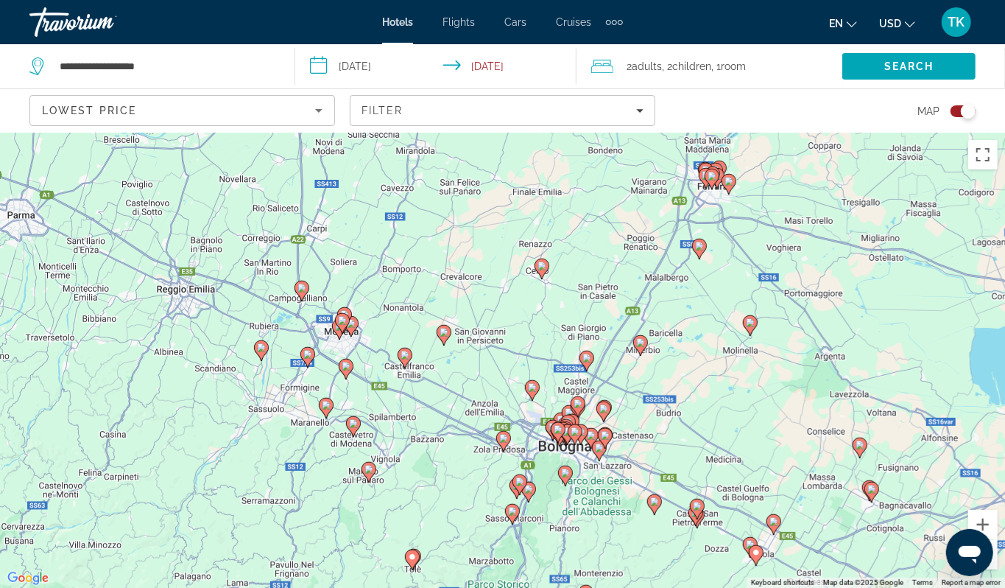
click at [256, 360] on icon "Main content" at bounding box center [260, 350] width 13 height 19
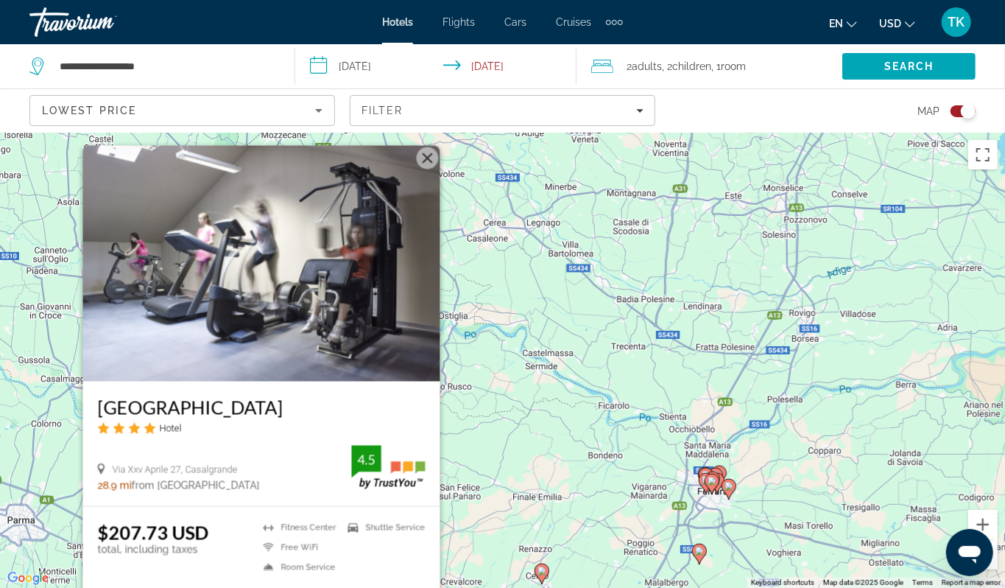
click at [495, 351] on div "To activate drag with keyboard, press Alt + Enter. Once in keyboard drag state,…" at bounding box center [502, 360] width 1005 height 455
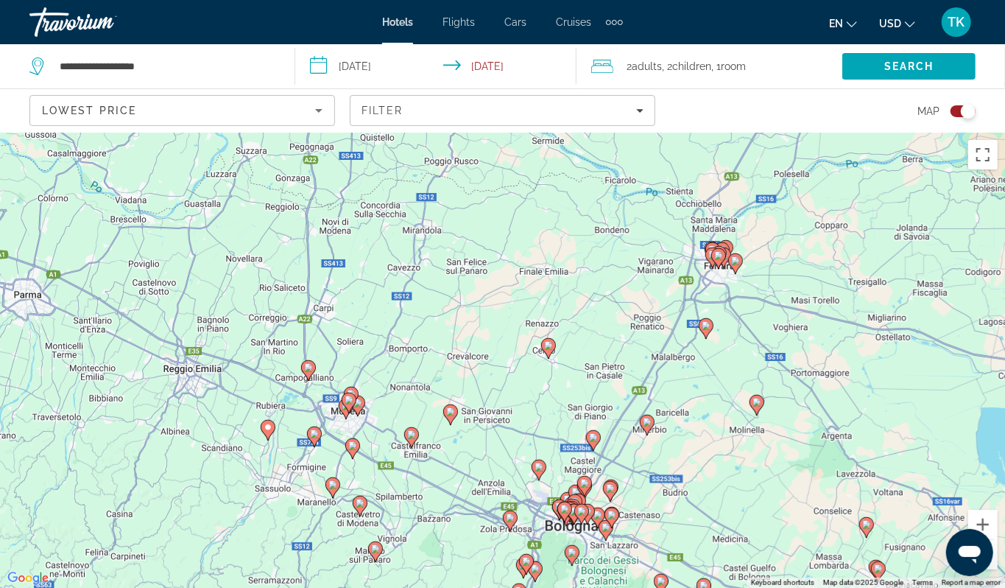
drag, startPoint x: 380, startPoint y: 418, endPoint x: 387, endPoint y: 187, distance: 231.4
click at [387, 187] on div "To activate drag with keyboard, press Alt + Enter. Once in keyboard drag state,…" at bounding box center [502, 360] width 1005 height 455
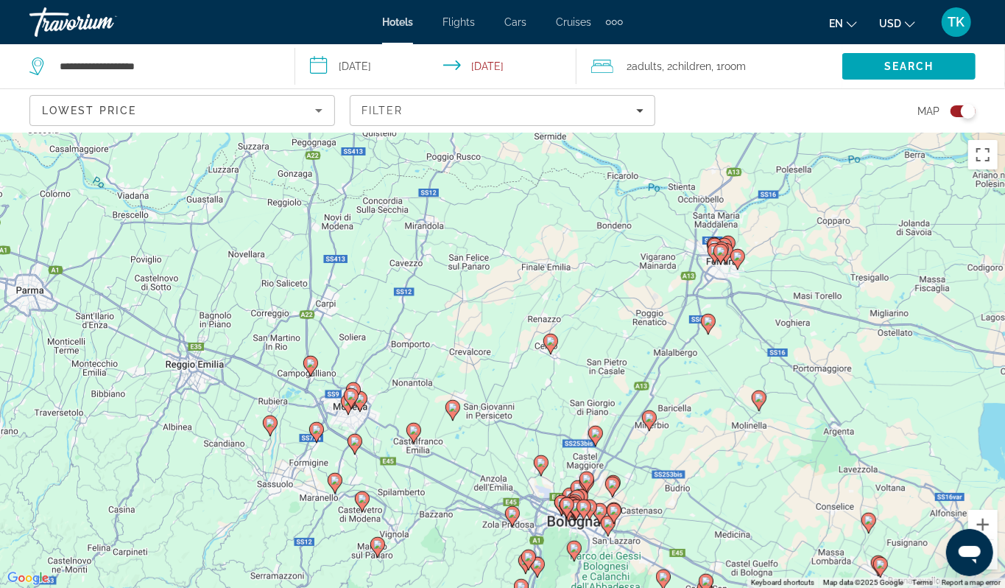
click at [354, 446] on image "Main content" at bounding box center [355, 441] width 9 height 9
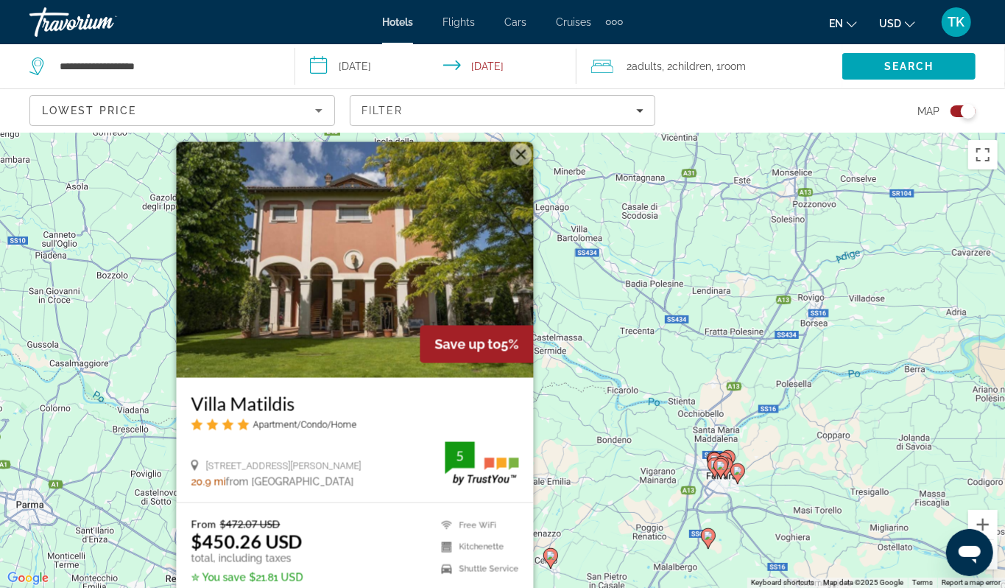
click at [593, 305] on div "To activate drag with keyboard, press Alt + Enter. Once in keyboard drag state,…" at bounding box center [502, 360] width 1005 height 455
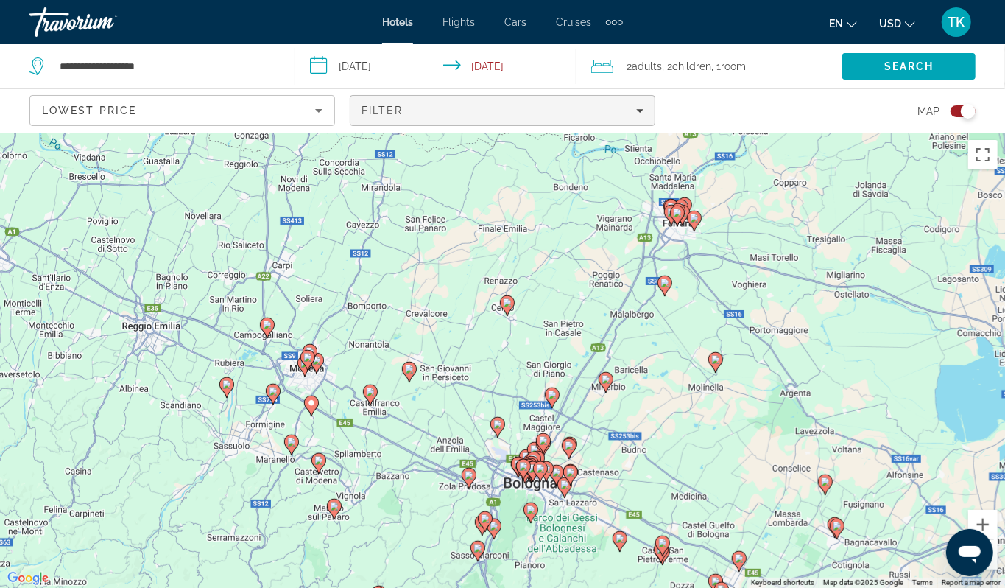
drag, startPoint x: 427, startPoint y: 386, endPoint x: 390, endPoint y: 124, distance: 264.9
click at [390, 133] on div "**********" at bounding box center [502, 427] width 1005 height 588
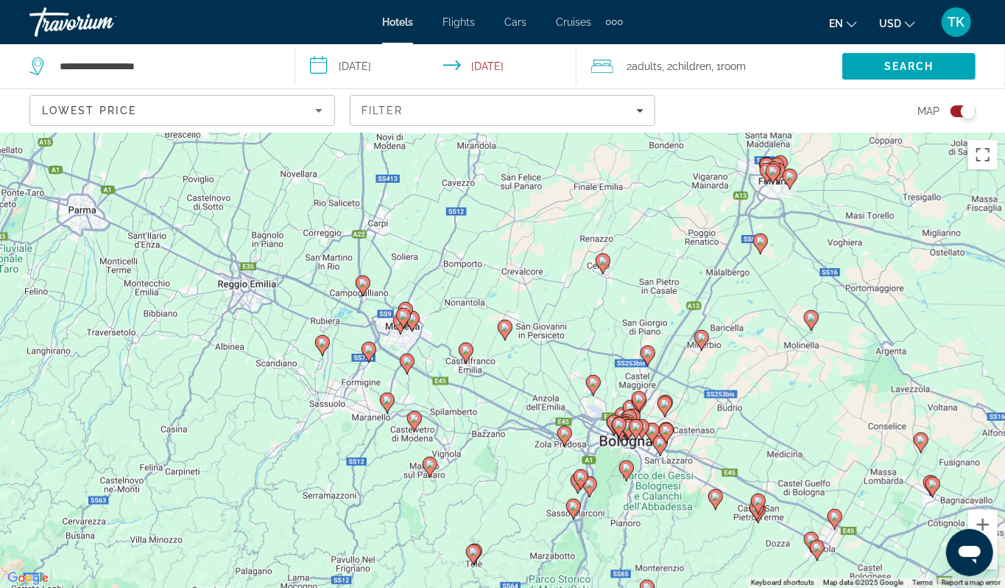
drag, startPoint x: 315, startPoint y: 378, endPoint x: 407, endPoint y: 340, distance: 98.8
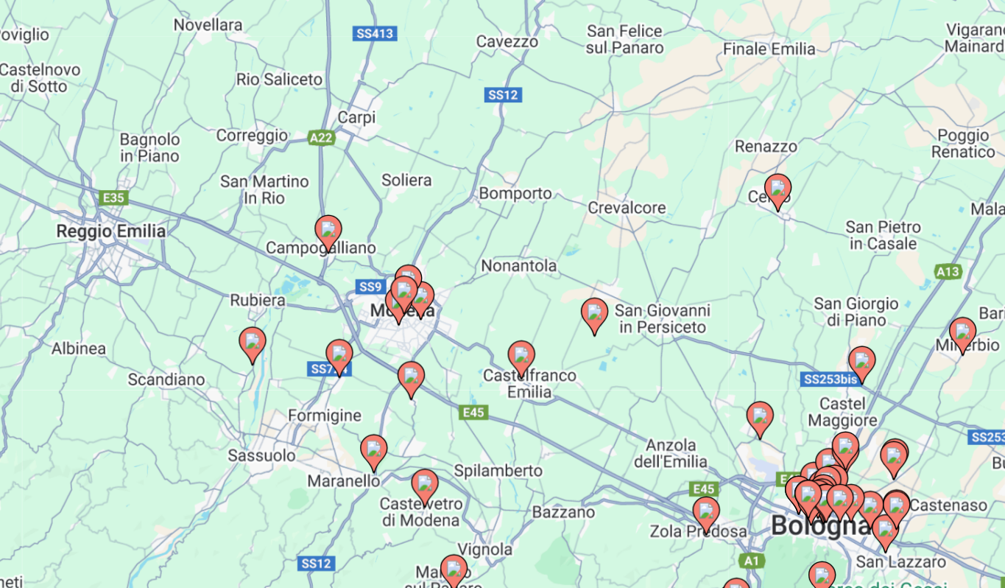
click at [367, 343] on image "Main content" at bounding box center [371, 347] width 9 height 9
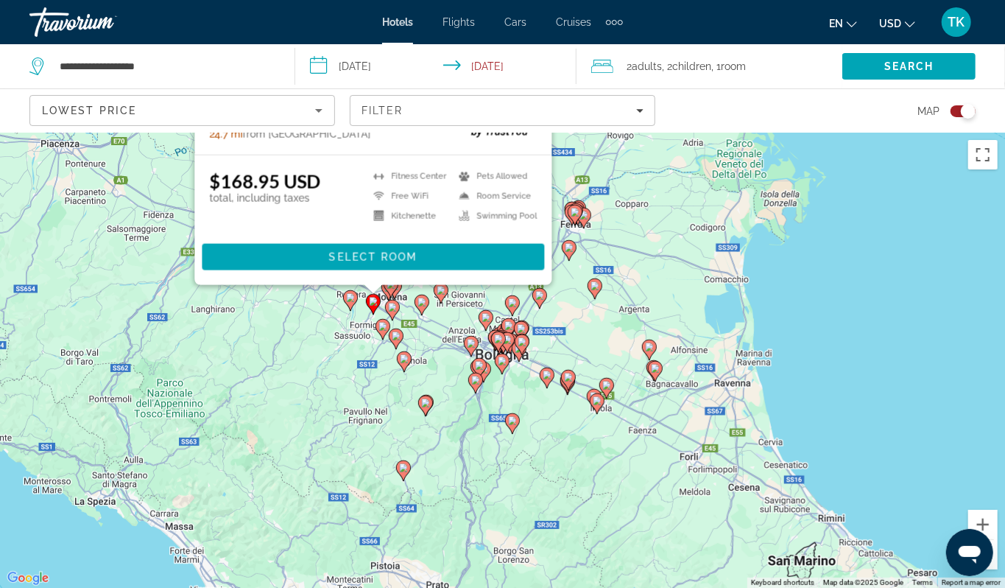
click at [326, 384] on div "To activate drag with keyboard, press Alt + Enter. Once in keyboard drag state,…" at bounding box center [502, 360] width 1005 height 455
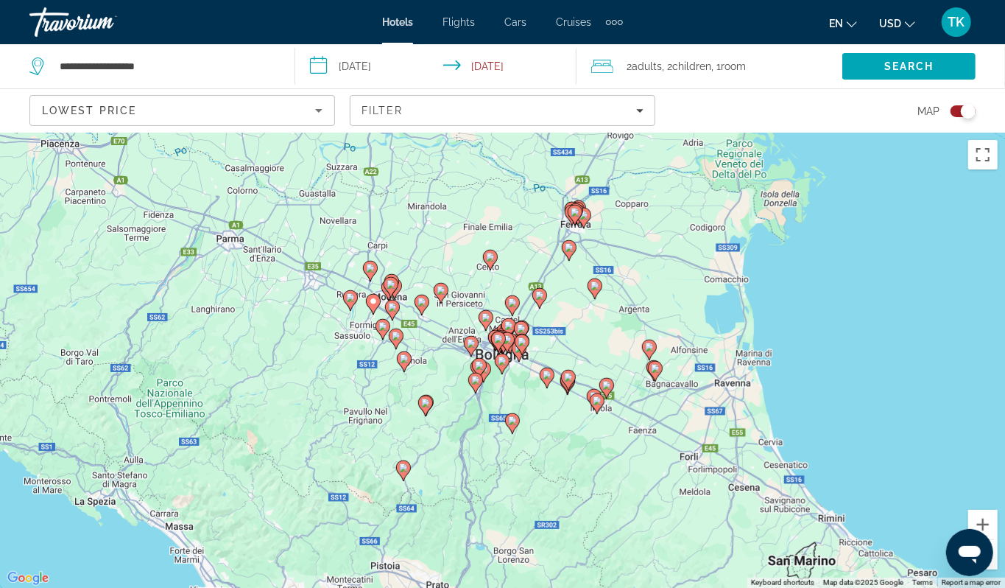
click at [401, 298] on icon "Main content" at bounding box center [394, 288] width 15 height 21
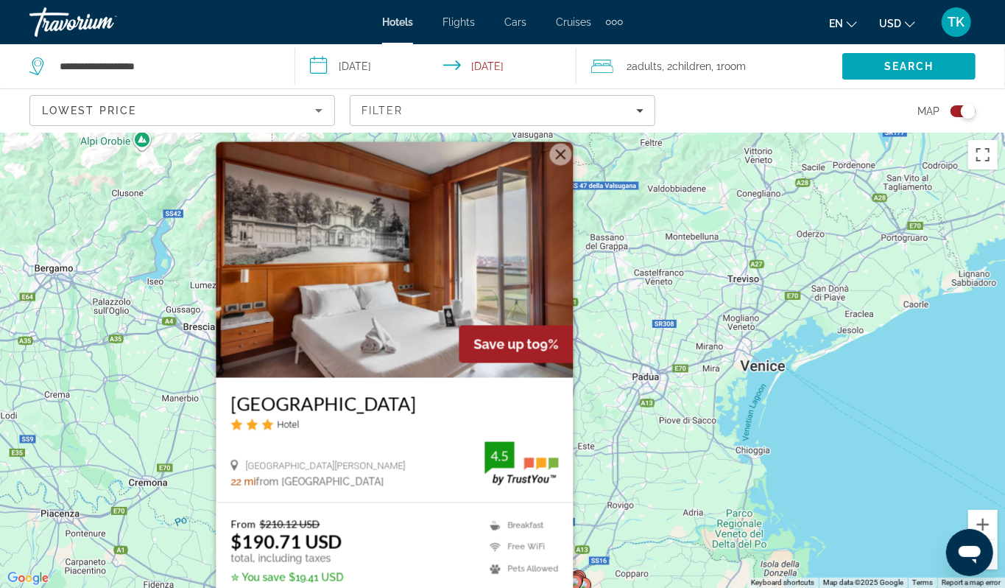
click at [178, 352] on div "To activate drag with keyboard, press Alt + Enter. Once in keyboard drag state,…" at bounding box center [502, 360] width 1005 height 455
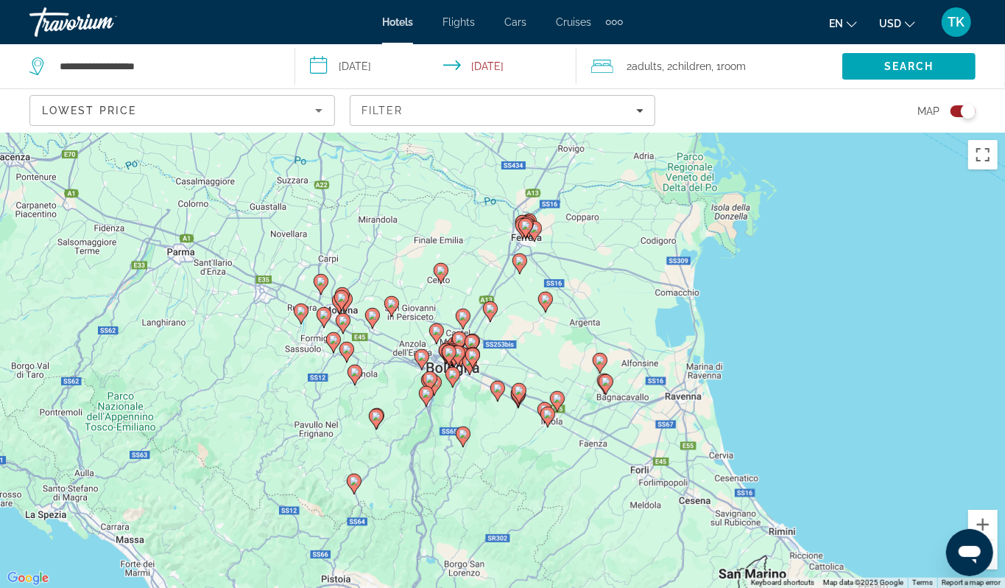
drag, startPoint x: 340, startPoint y: 393, endPoint x: 289, endPoint y: 29, distance: 367.3
click at [289, 29] on div "**********" at bounding box center [502, 294] width 1005 height 588
click at [296, 404] on div "To activate drag with keyboard, press Alt + Enter. Once in keyboard drag state,…" at bounding box center [502, 360] width 1005 height 455
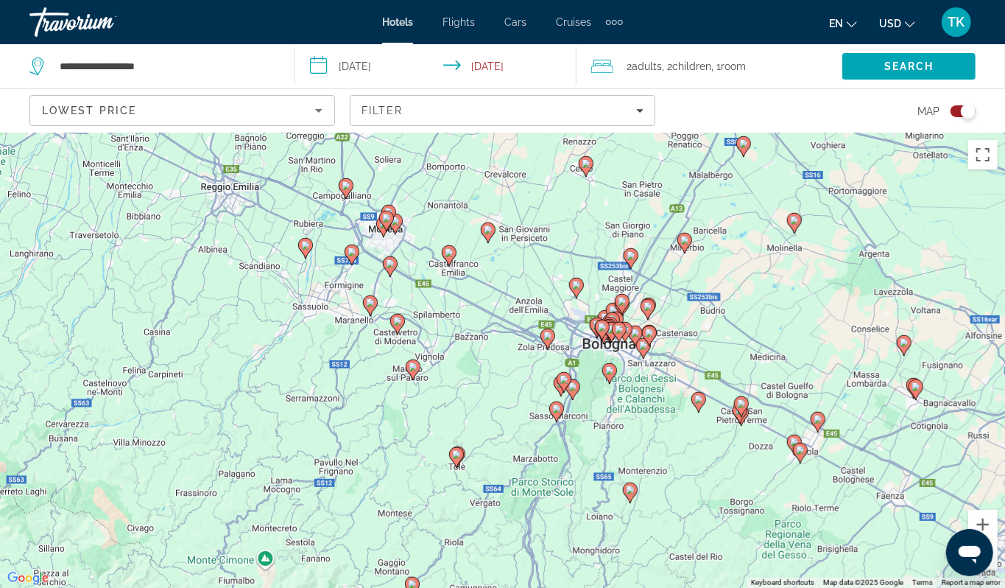
click at [345, 343] on div "To activate drag with keyboard, press Alt + Enter. Once in keyboard drag state,…" at bounding box center [502, 360] width 1005 height 455
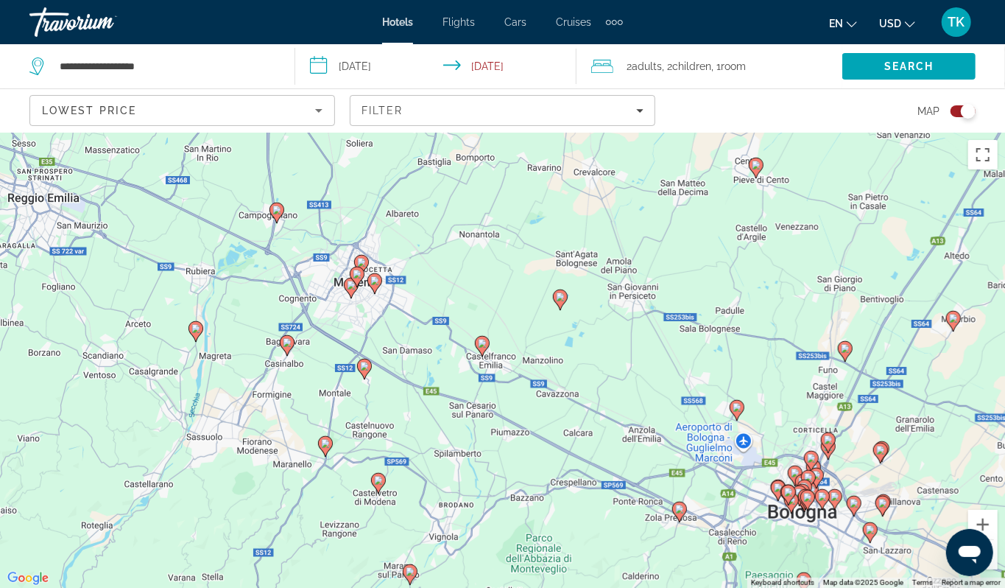
drag, startPoint x: 345, startPoint y: 334, endPoint x: 275, endPoint y: 490, distance: 171.4
click at [275, 490] on div "To activate drag with keyboard, press Alt + Enter. Once in keyboard drag state,…" at bounding box center [502, 360] width 1005 height 455
click at [319, 387] on div "To activate drag with keyboard, press Alt + Enter. Once in keyboard drag state,…" at bounding box center [502, 360] width 1005 height 455
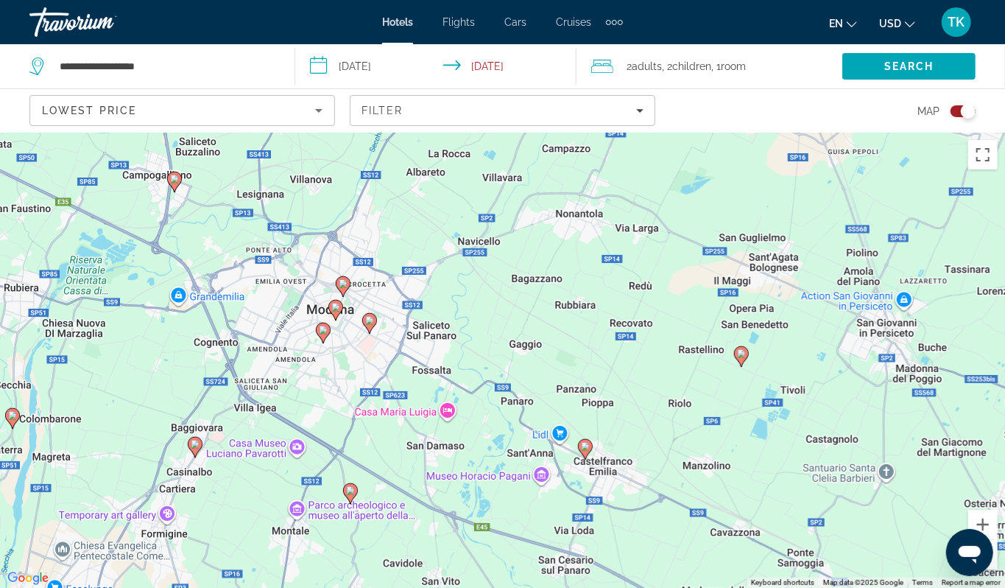
drag, startPoint x: 319, startPoint y: 387, endPoint x: 255, endPoint y: 510, distance: 138.7
click at [255, 510] on div "To activate drag with keyboard, press Alt + Enter. Once in keyboard drag state,…" at bounding box center [502, 360] width 1005 height 455
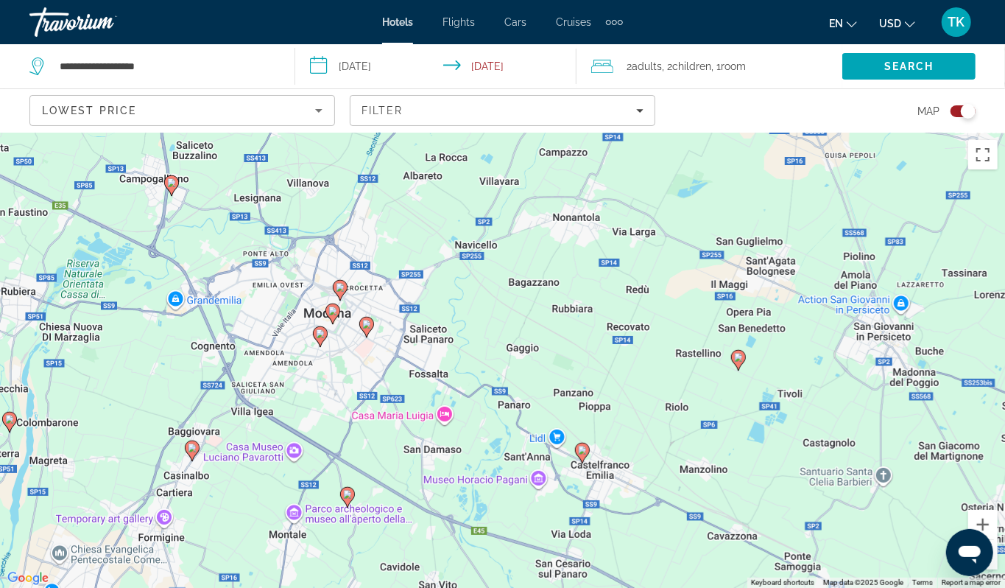
click at [367, 328] on image "Main content" at bounding box center [366, 324] width 9 height 9
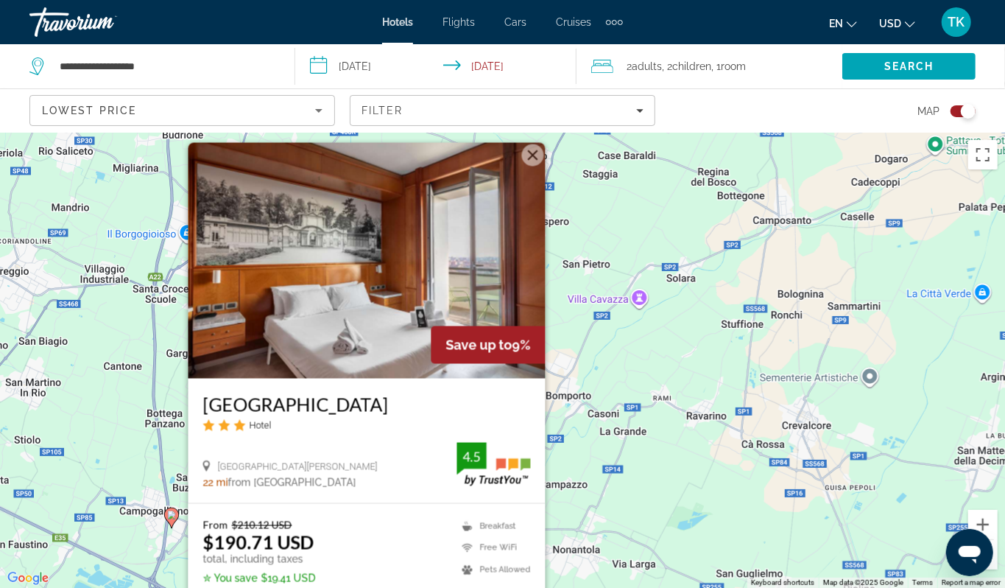
click at [145, 376] on div "To activate drag with keyboard, press Alt + Enter. Once in keyboard drag state,…" at bounding box center [502, 360] width 1005 height 455
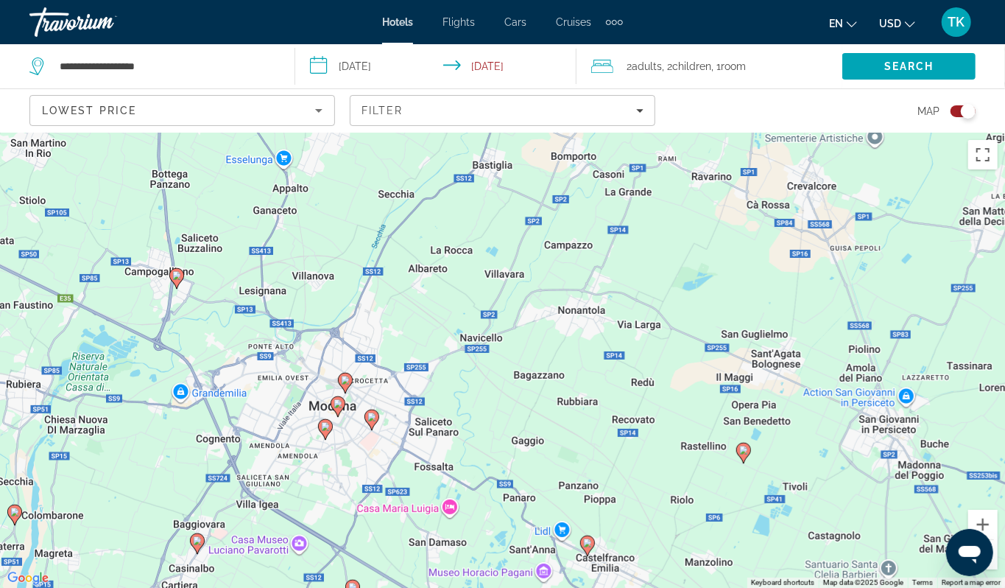
drag, startPoint x: 328, startPoint y: 505, endPoint x: 331, endPoint y: 255, distance: 249.7
click at [331, 255] on div "To activate drag with keyboard, press Alt + Enter. Once in keyboard drag state,…" at bounding box center [502, 360] width 1005 height 455
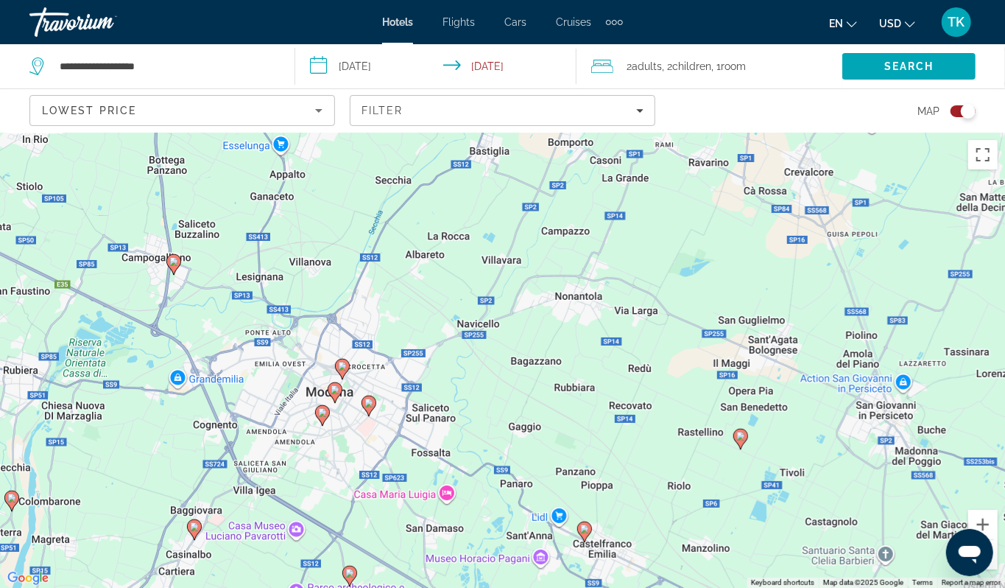
click at [340, 370] on image "Main content" at bounding box center [342, 366] width 9 height 9
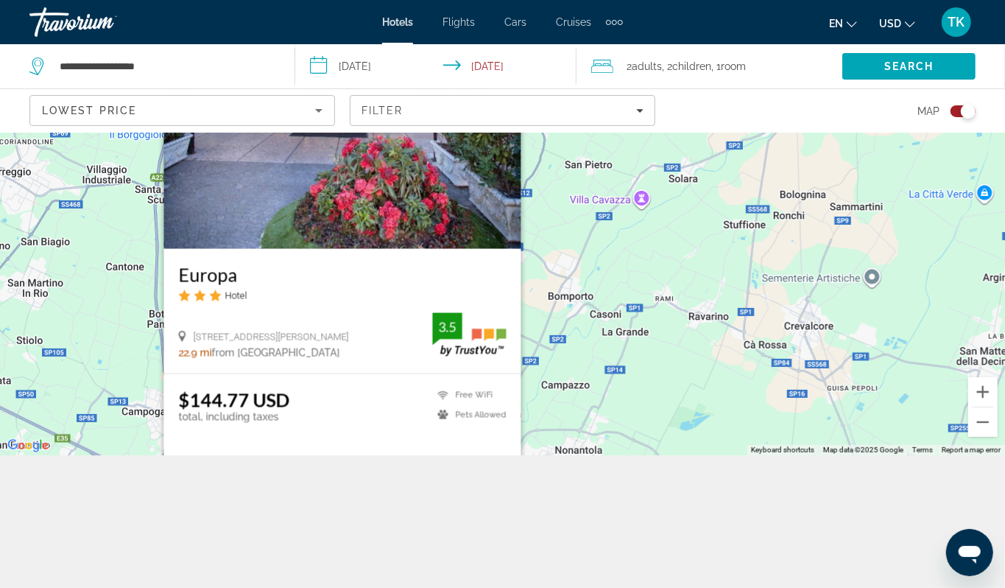
scroll to position [159, 0]
click at [186, 264] on h3 "Europa" at bounding box center [342, 275] width 328 height 22
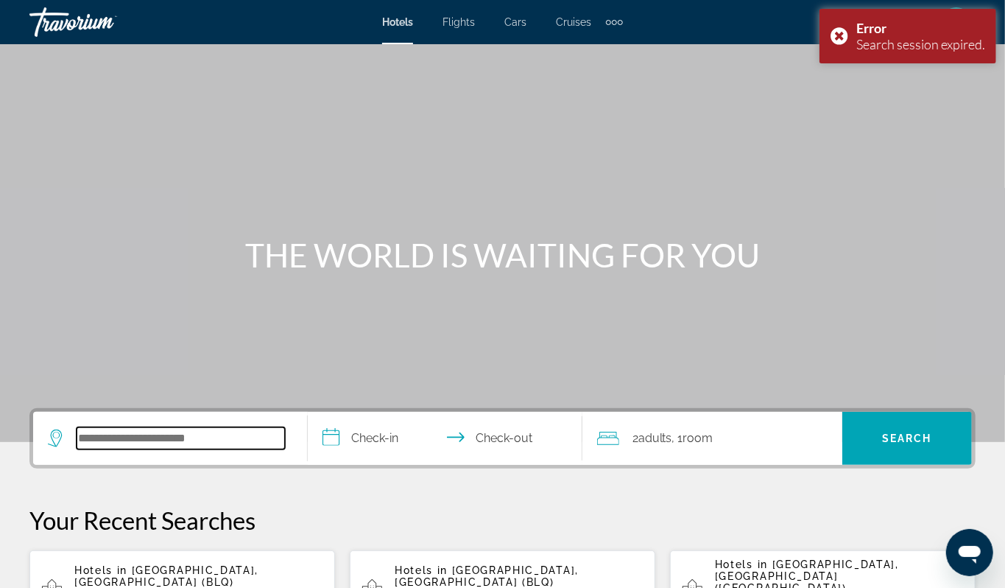
click at [192, 449] on input "Search hotel destination" at bounding box center [181, 438] width 208 height 22
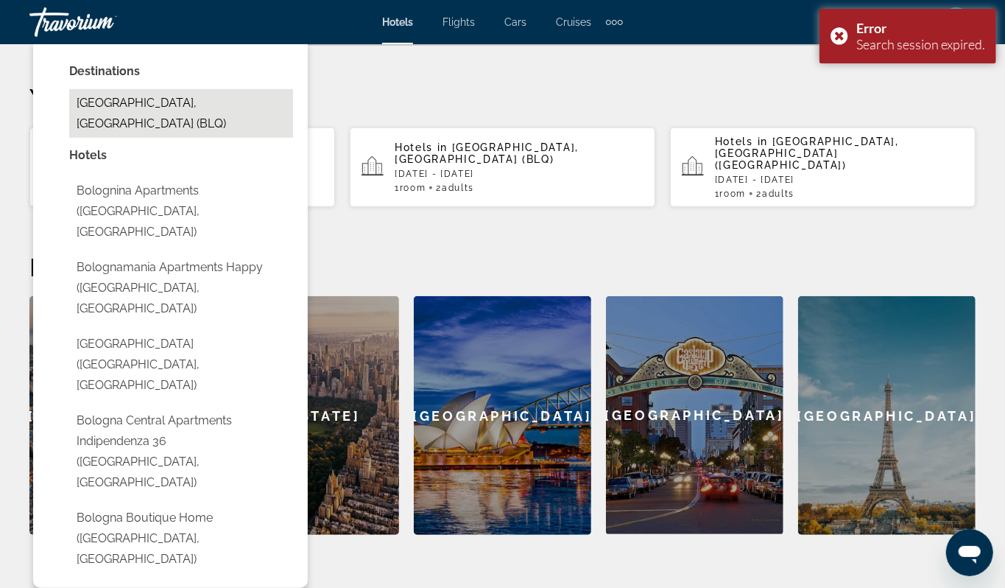
click at [193, 138] on button "Bologna, Italy (BLQ)" at bounding box center [181, 113] width 224 height 49
type input "**********"
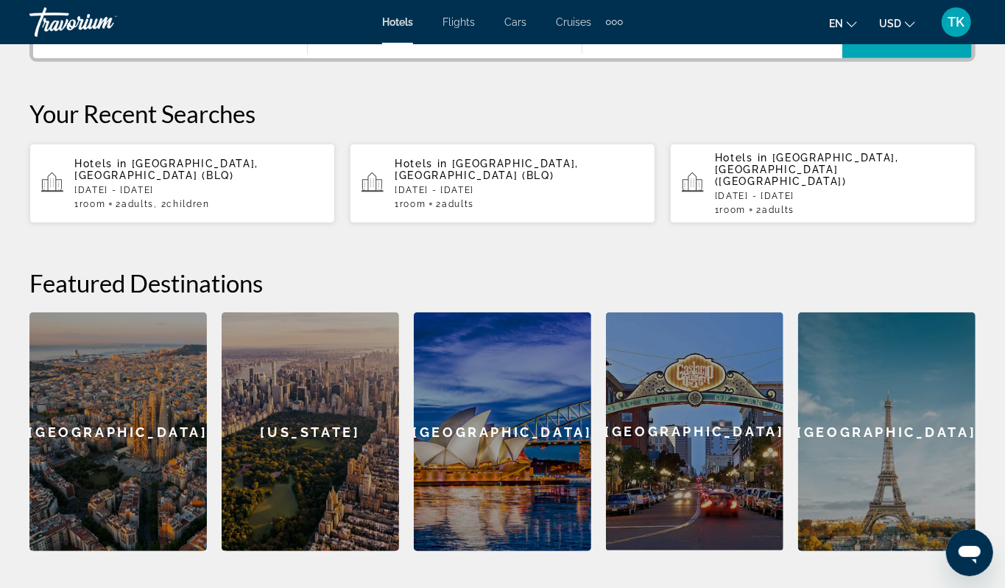
click at [398, 63] on input "**********" at bounding box center [448, 33] width 281 height 57
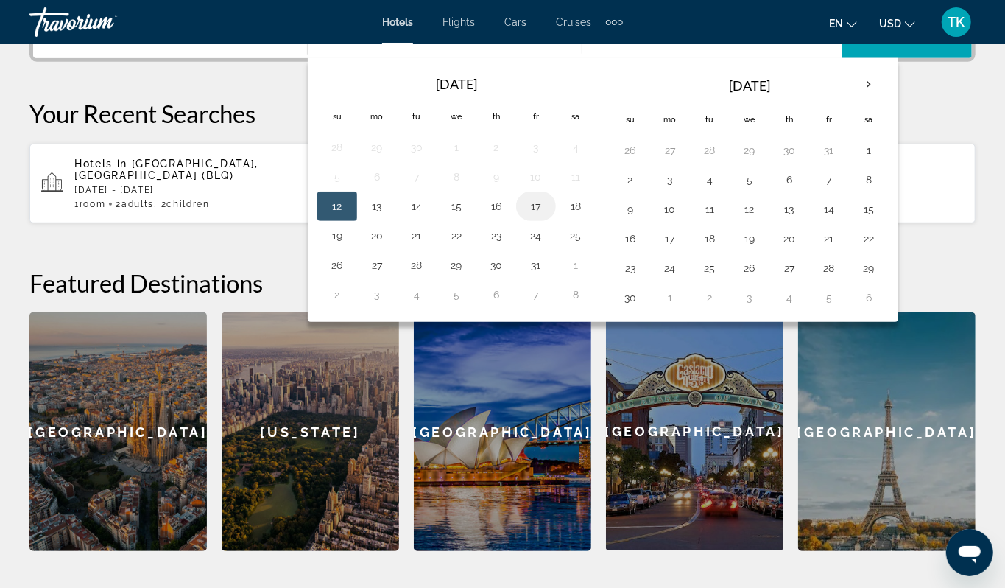
click at [548, 217] on button "17" at bounding box center [536, 206] width 24 height 21
click at [588, 217] on button "18" at bounding box center [576, 206] width 24 height 21
type input "**********"
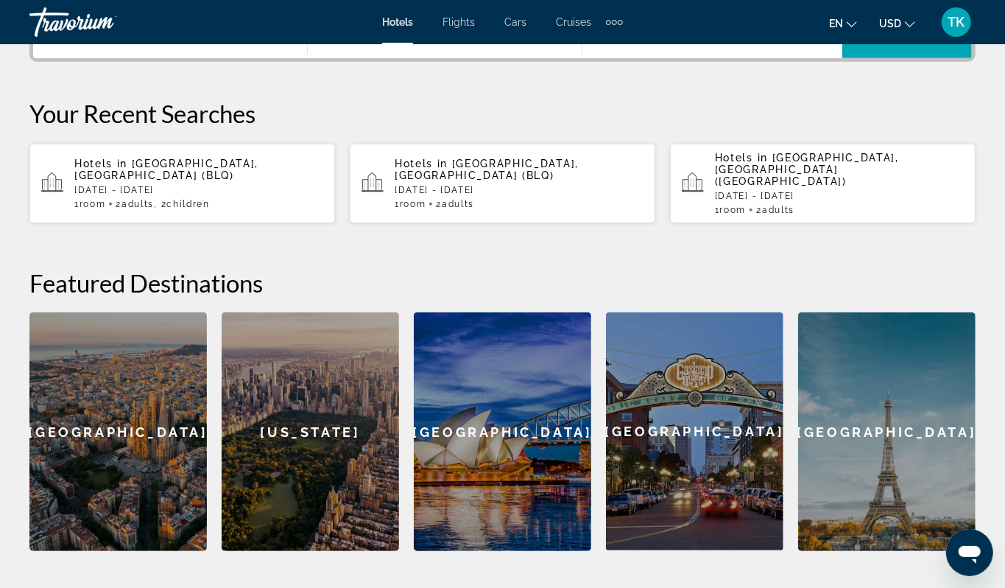
click at [714, 38] on span "Room" at bounding box center [698, 31] width 30 height 14
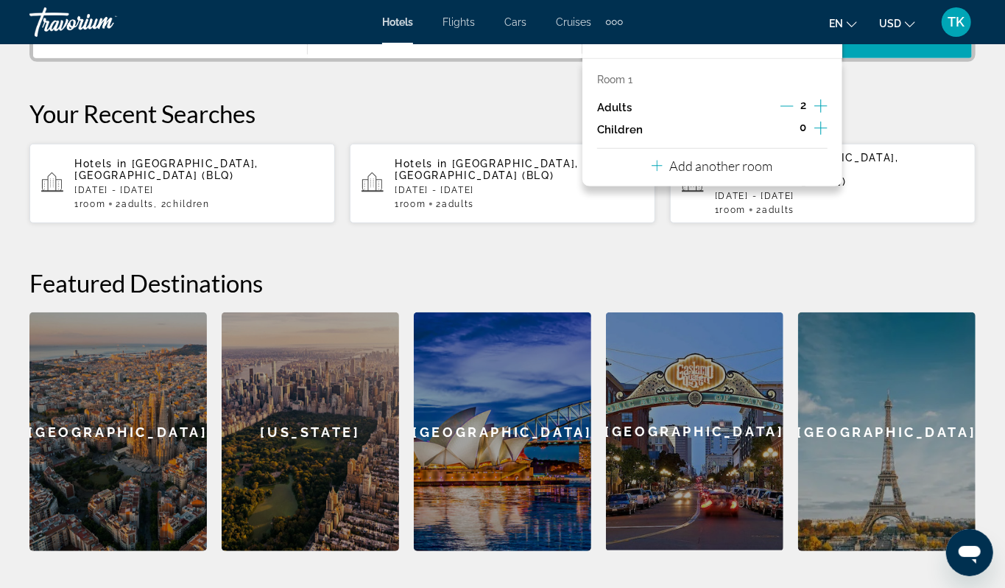
click at [815, 137] on icon "Increment children" at bounding box center [821, 128] width 13 height 18
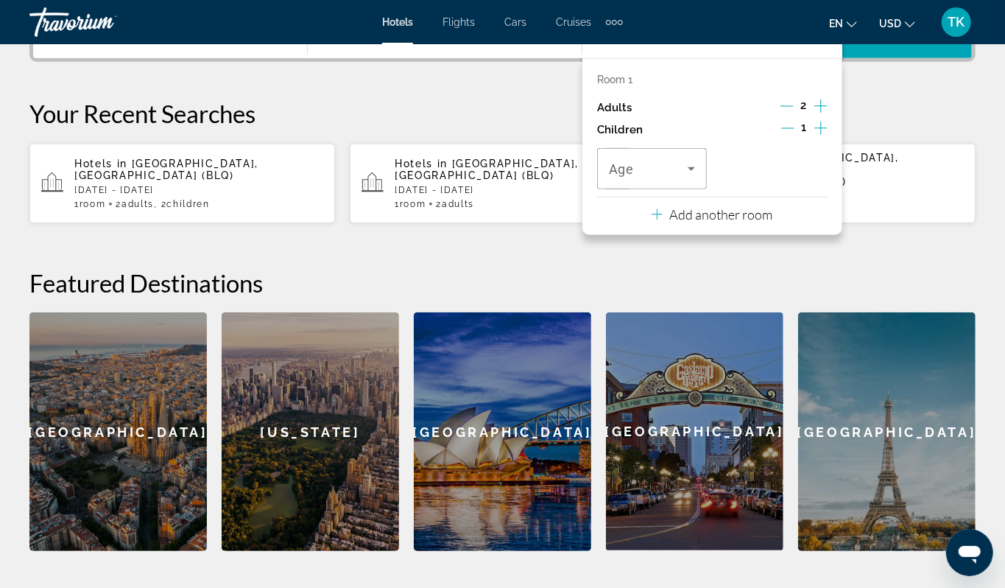
click at [815, 137] on icon "Increment children" at bounding box center [821, 128] width 13 height 18
click at [690, 178] on icon "Travelers: 2 adults, 2 children" at bounding box center [692, 169] width 18 height 18
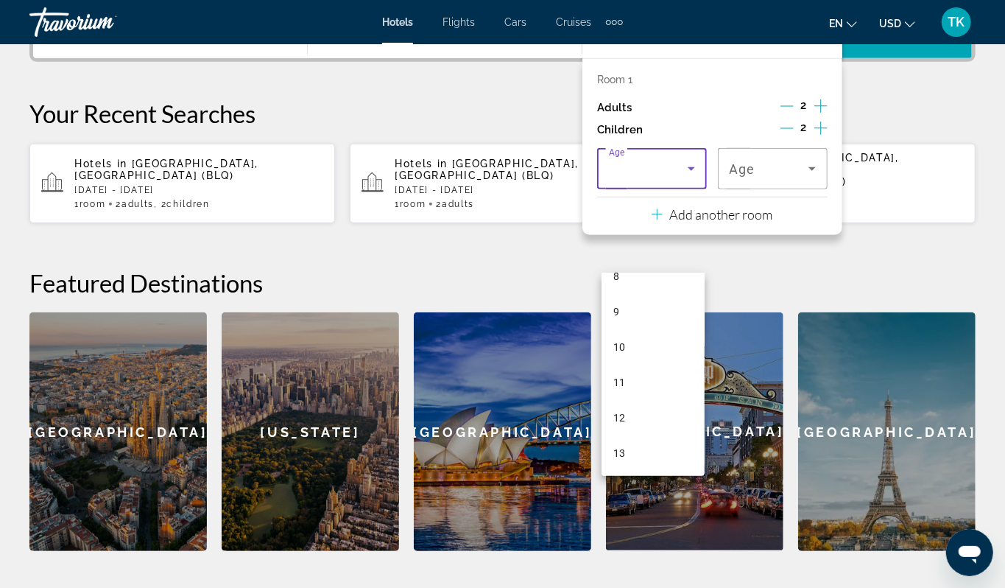
scroll to position [302, 0]
click at [638, 413] on mat-option "12" at bounding box center [653, 418] width 103 height 35
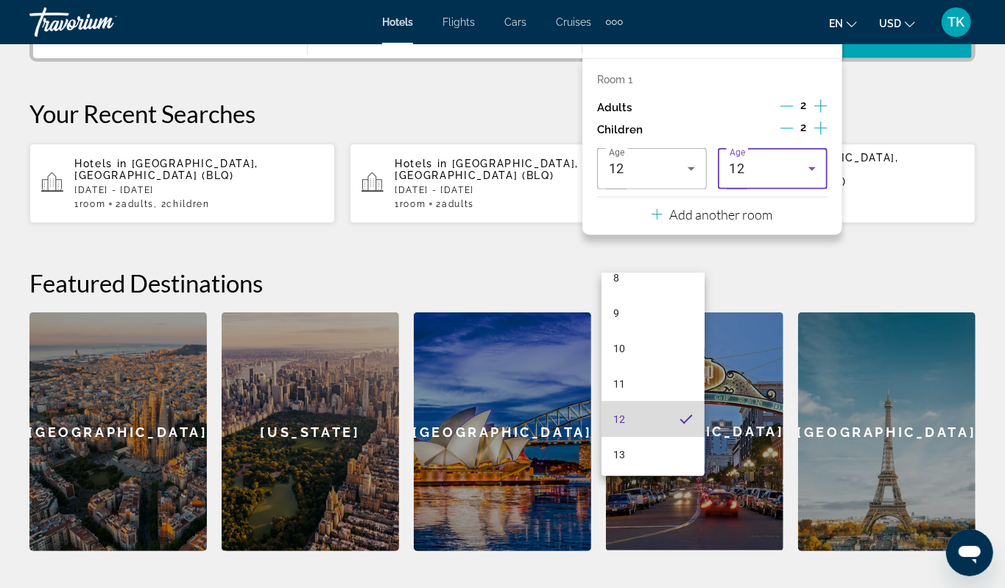
scroll to position [301, 0]
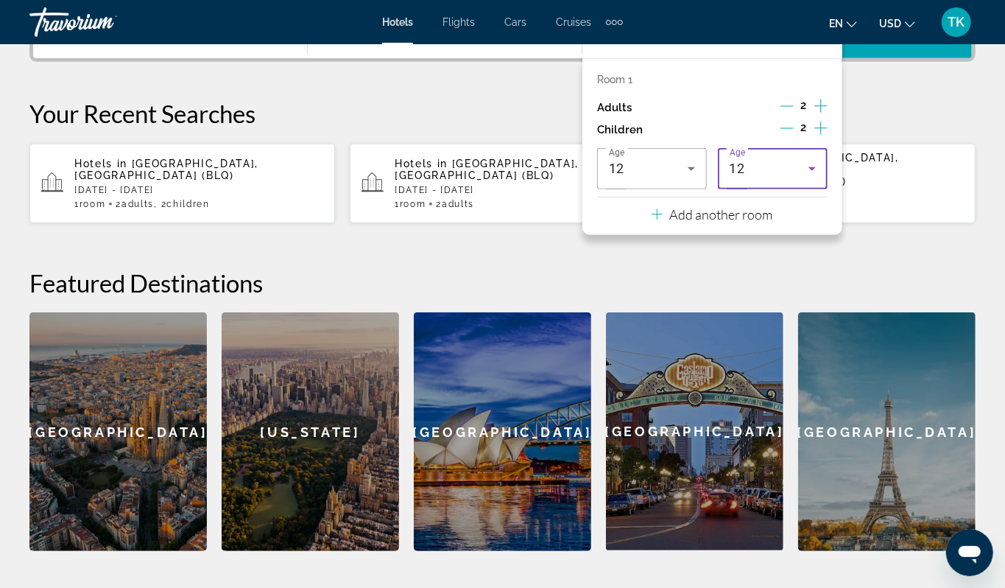
click at [805, 178] on icon "Travelers: 2 adults, 2 children" at bounding box center [813, 169] width 18 height 18
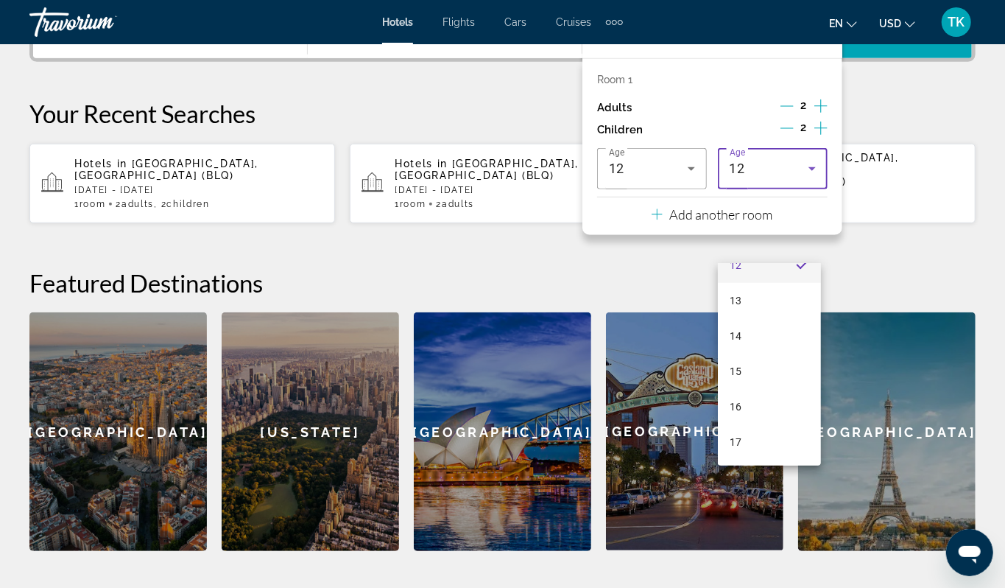
scroll to position [440, 0]
click at [750, 365] on mat-option "15" at bounding box center [769, 372] width 103 height 35
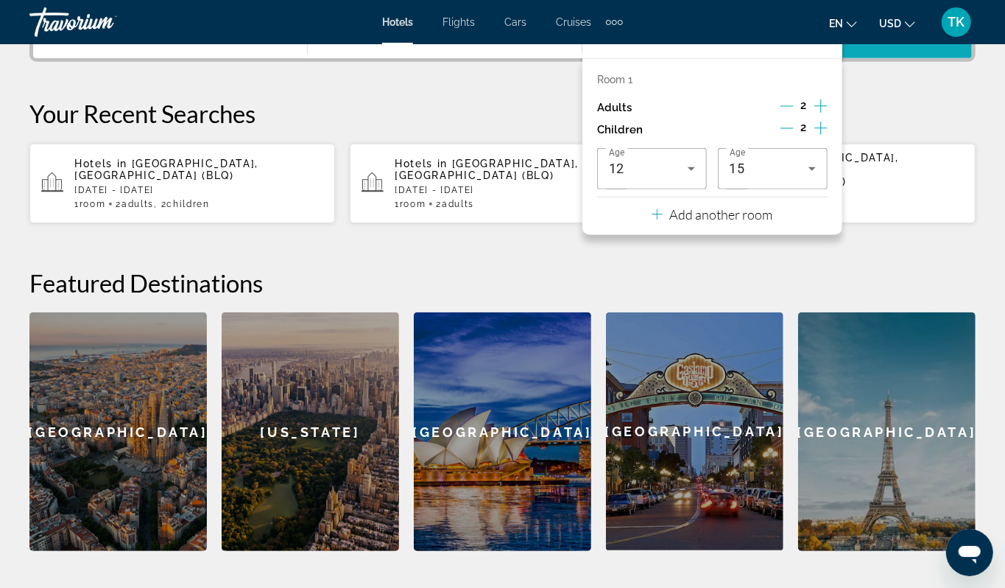
click at [893, 38] on span "Search" at bounding box center [907, 32] width 50 height 12
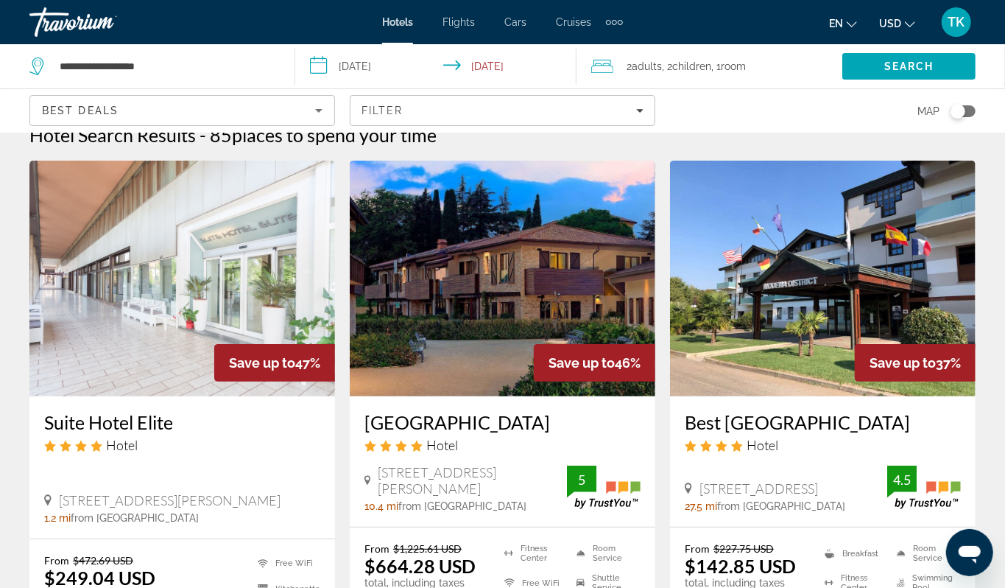
scroll to position [27, 0]
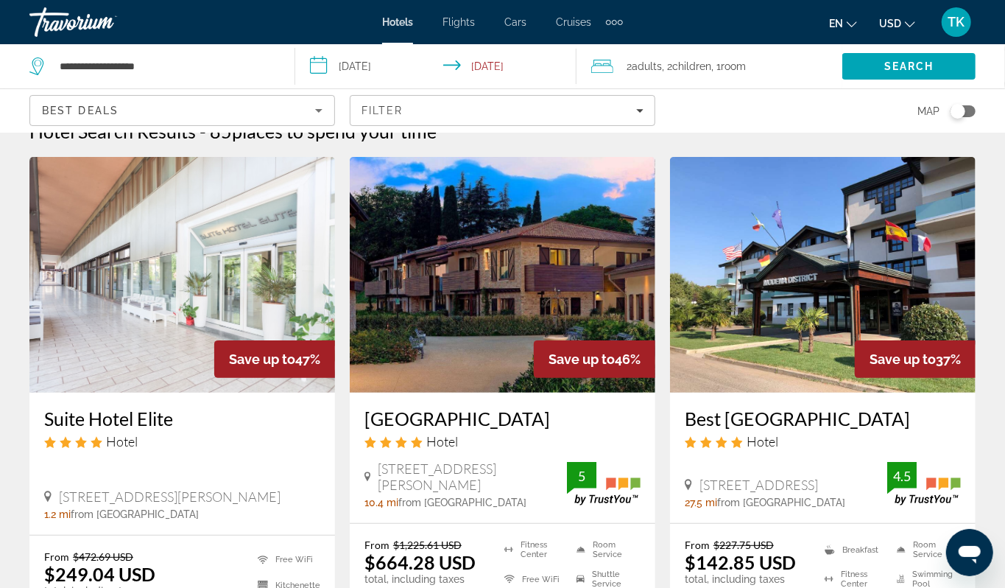
click at [317, 119] on icon "Sort by" at bounding box center [319, 111] width 18 height 18
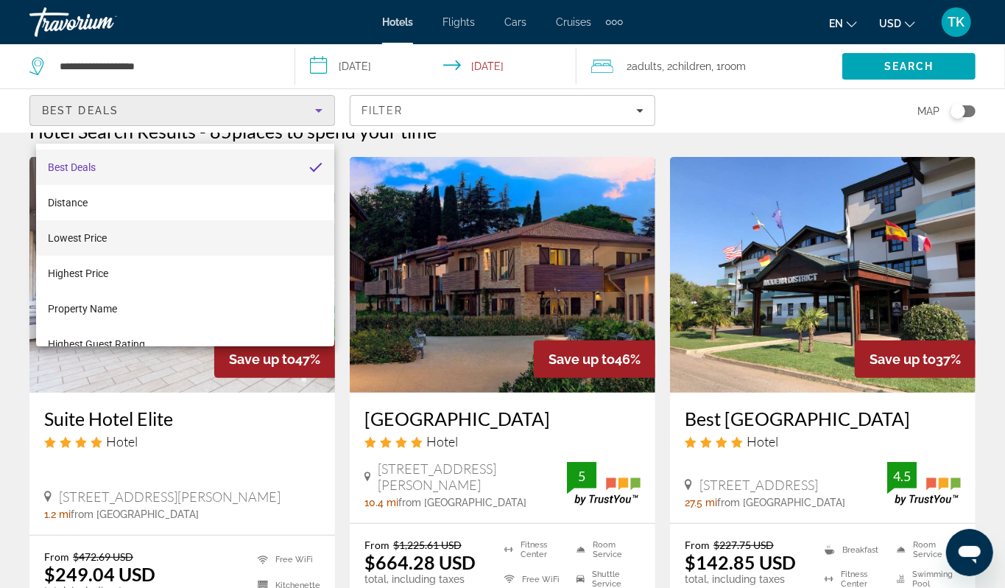
click at [102, 233] on span "Lowest Price" at bounding box center [77, 238] width 59 height 12
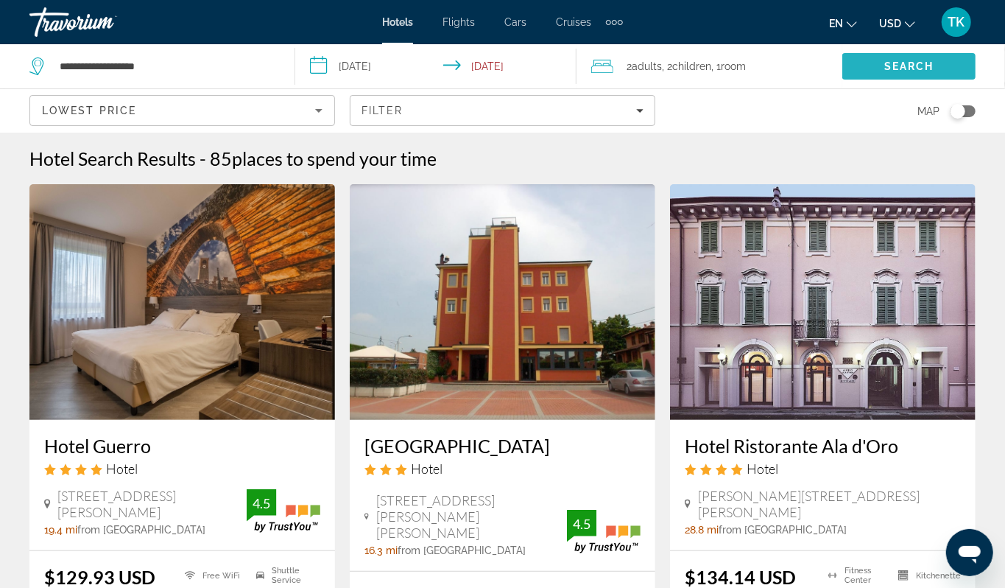
click at [909, 72] on span "Search" at bounding box center [910, 66] width 50 height 12
click at [951, 119] on div "Toggle map" at bounding box center [958, 111] width 15 height 15
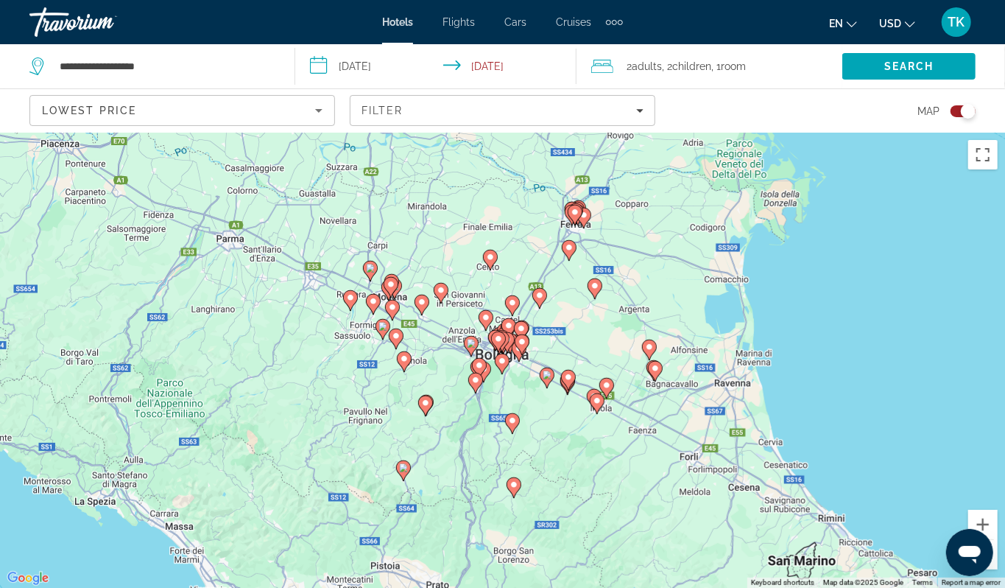
click at [361, 398] on div "To activate drag with keyboard, press Alt + Enter. Once in keyboard drag state,…" at bounding box center [502, 360] width 1005 height 455
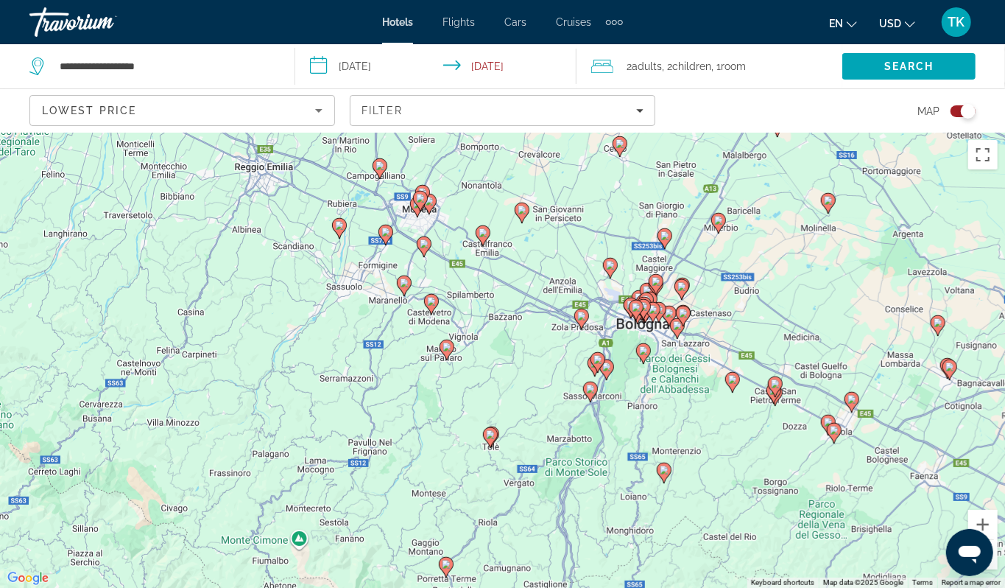
click at [412, 271] on div "To activate drag with keyboard, press Alt + Enter. Once in keyboard drag state,…" at bounding box center [502, 360] width 1005 height 455
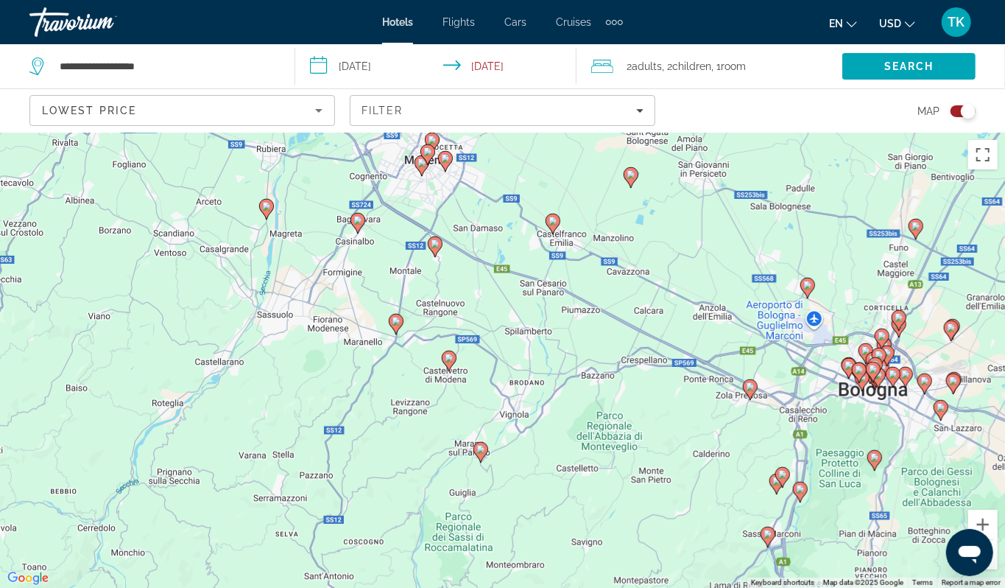
click at [421, 225] on div "To activate drag with keyboard, press Alt + Enter. Once in keyboard drag state,…" at bounding box center [502, 360] width 1005 height 455
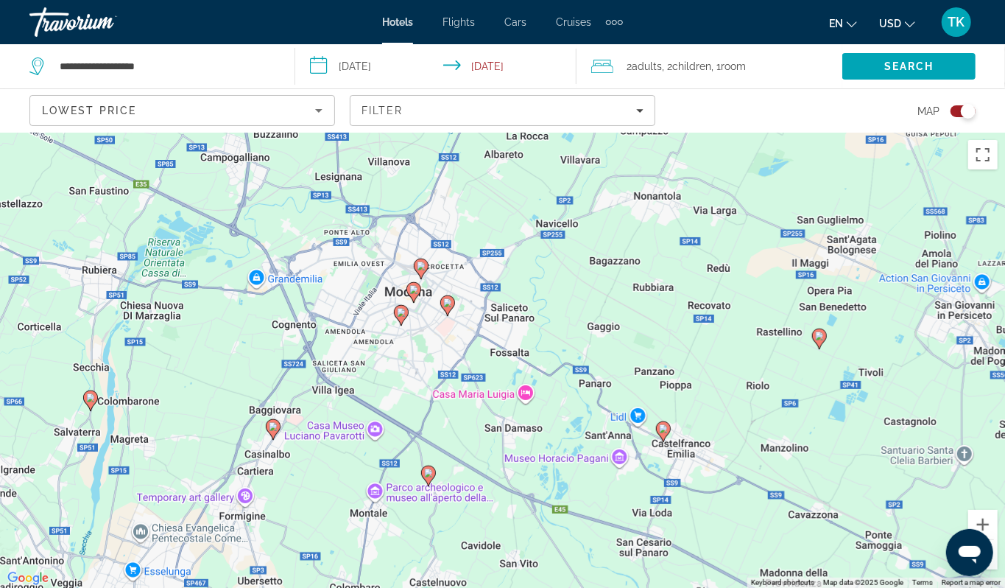
drag, startPoint x: 421, startPoint y: 225, endPoint x: 398, endPoint y: 410, distance: 186.3
click at [398, 410] on div "To activate drag with keyboard, press Alt + Enter. Once in keyboard drag state,…" at bounding box center [502, 360] width 1005 height 455
click at [416, 294] on image "Main content" at bounding box center [414, 289] width 9 height 9
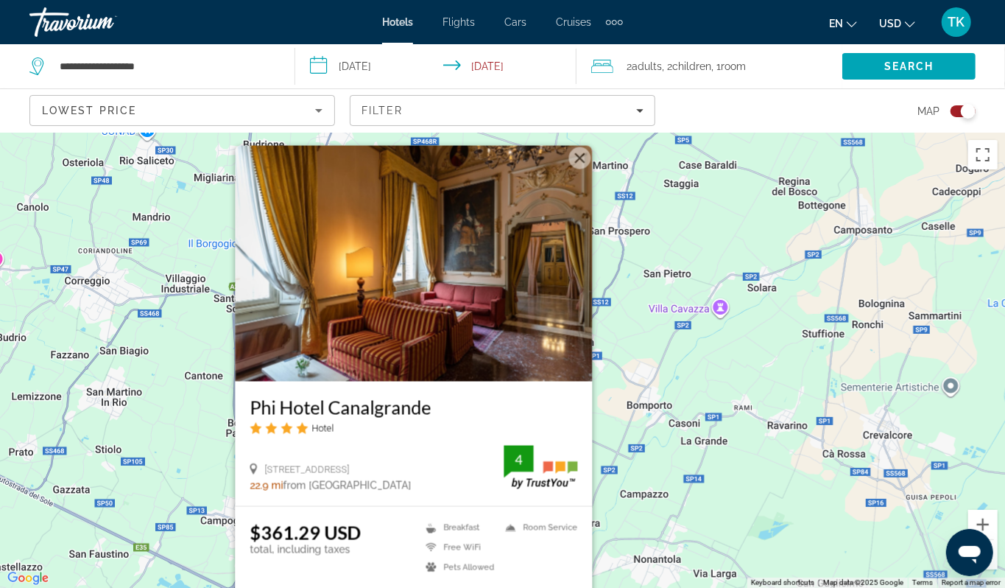
click at [186, 419] on div "To activate drag with keyboard, press Alt + Enter. Once in keyboard drag state,…" at bounding box center [502, 360] width 1005 height 455
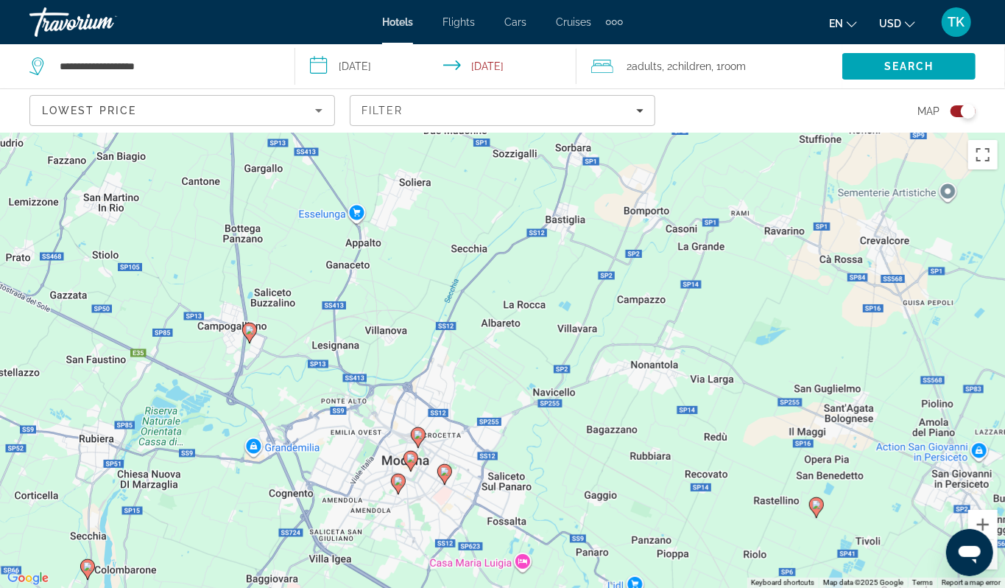
drag, startPoint x: 362, startPoint y: 398, endPoint x: 356, endPoint y: 178, distance: 221.0
click at [356, 178] on div "To activate drag with keyboard, press Alt + Enter. Once in keyboard drag state,…" at bounding box center [502, 360] width 1005 height 455
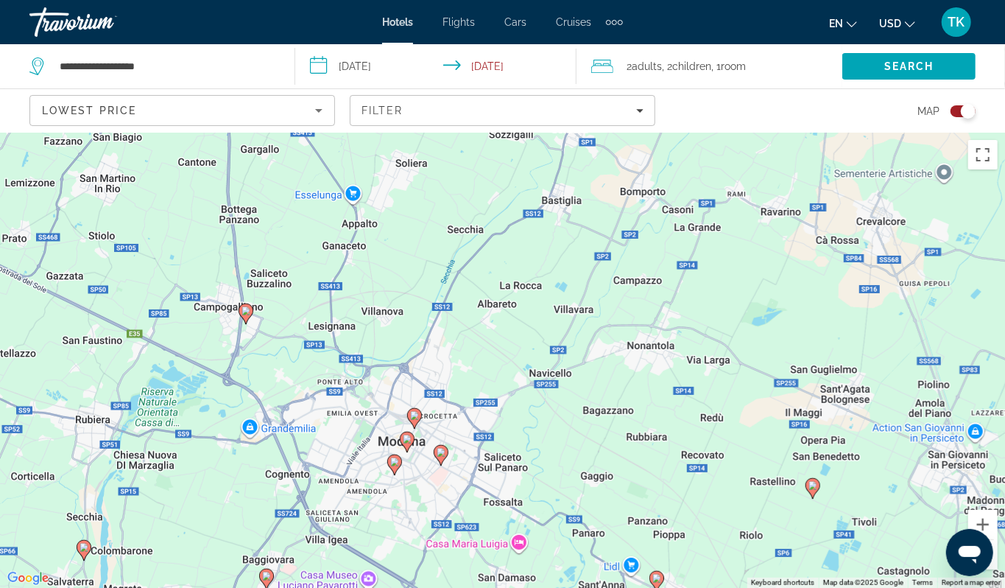
click at [395, 466] on image "Main content" at bounding box center [394, 461] width 9 height 9
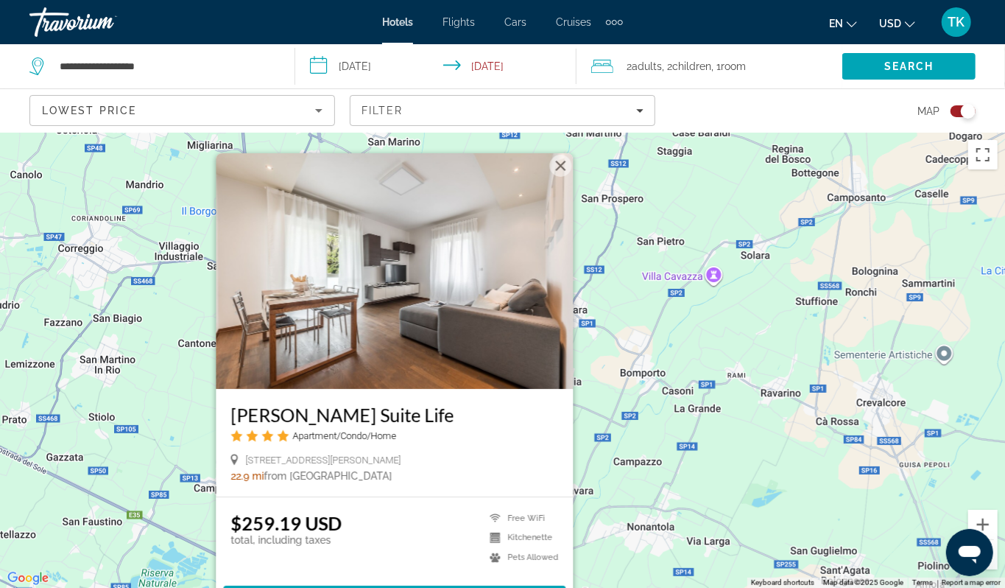
click at [168, 356] on div "To activate drag with keyboard, press Alt + Enter. Once in keyboard drag state,…" at bounding box center [502, 360] width 1005 height 455
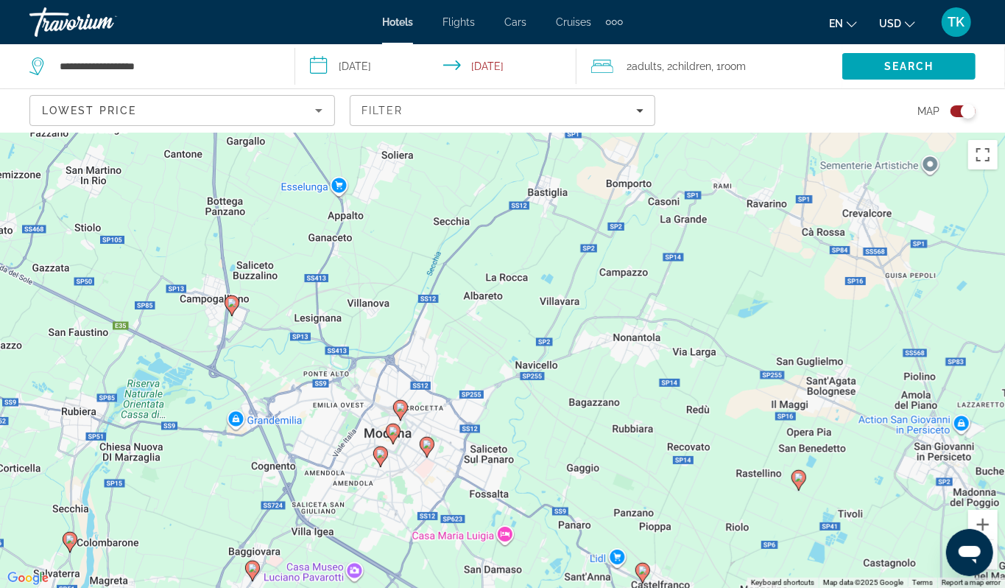
drag, startPoint x: 398, startPoint y: 424, endPoint x: 382, endPoint y: 231, distance: 194.4
click at [382, 231] on div "To activate drag with keyboard, press Alt + Enter. Once in keyboard drag state,…" at bounding box center [502, 360] width 1005 height 455
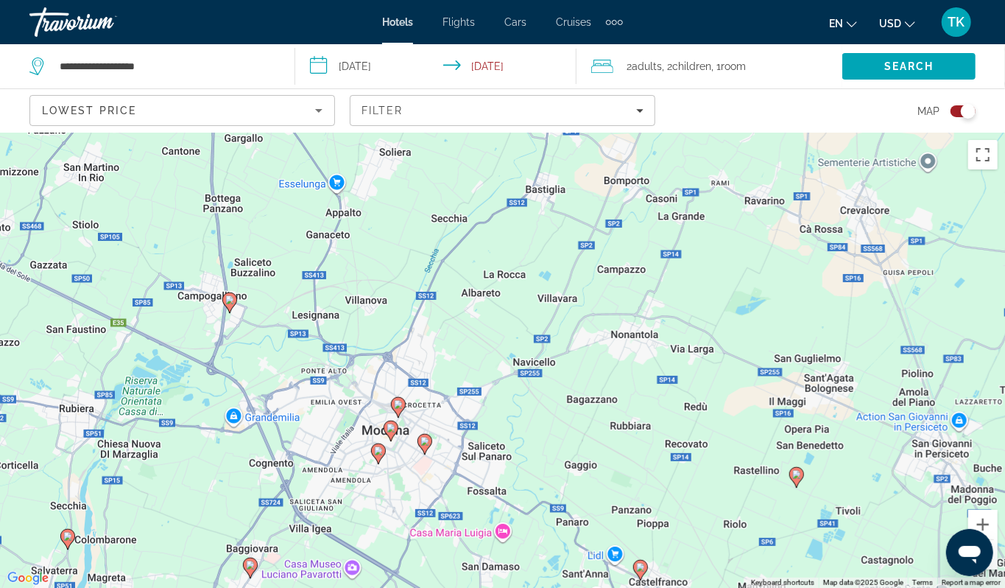
click at [396, 409] on image "Main content" at bounding box center [398, 404] width 9 height 9
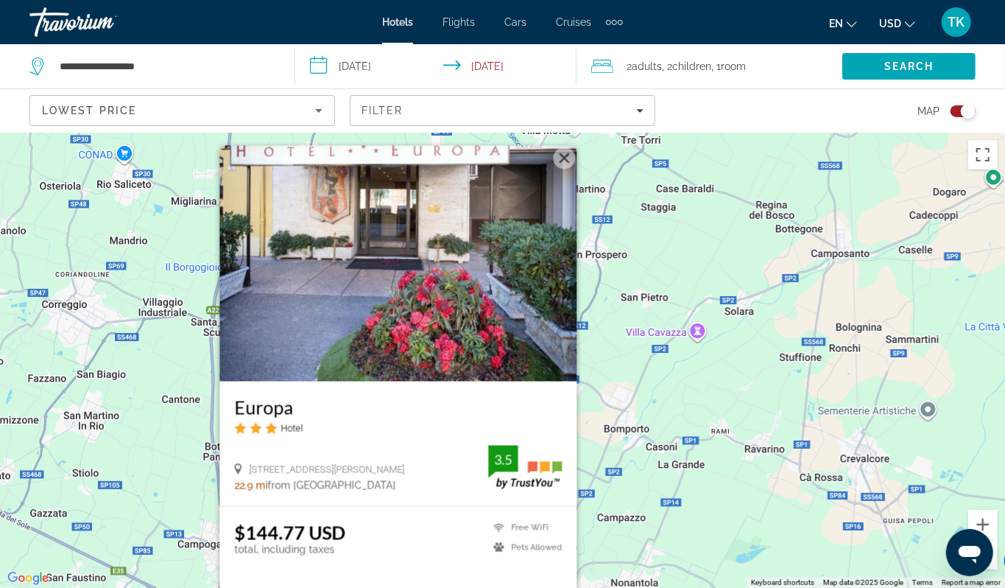
click at [271, 396] on h3 "Europa" at bounding box center [398, 407] width 328 height 22
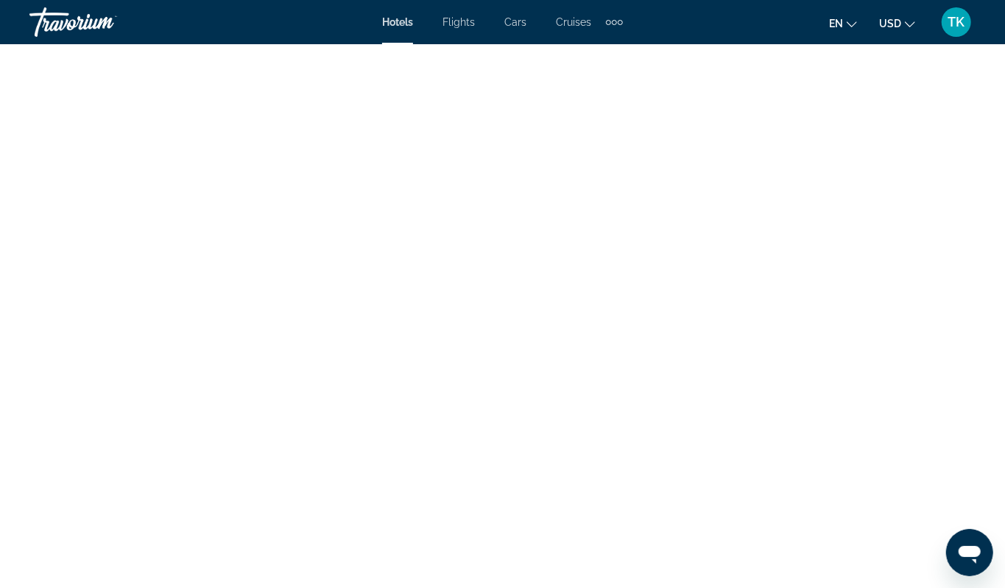
scroll to position [2861, 0]
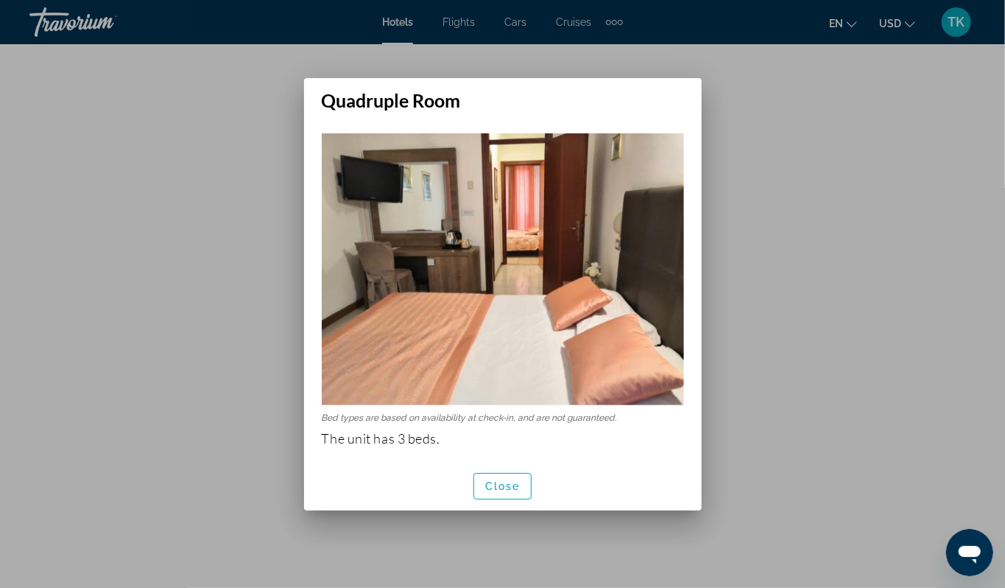
click at [18, 243] on div at bounding box center [502, 294] width 1005 height 588
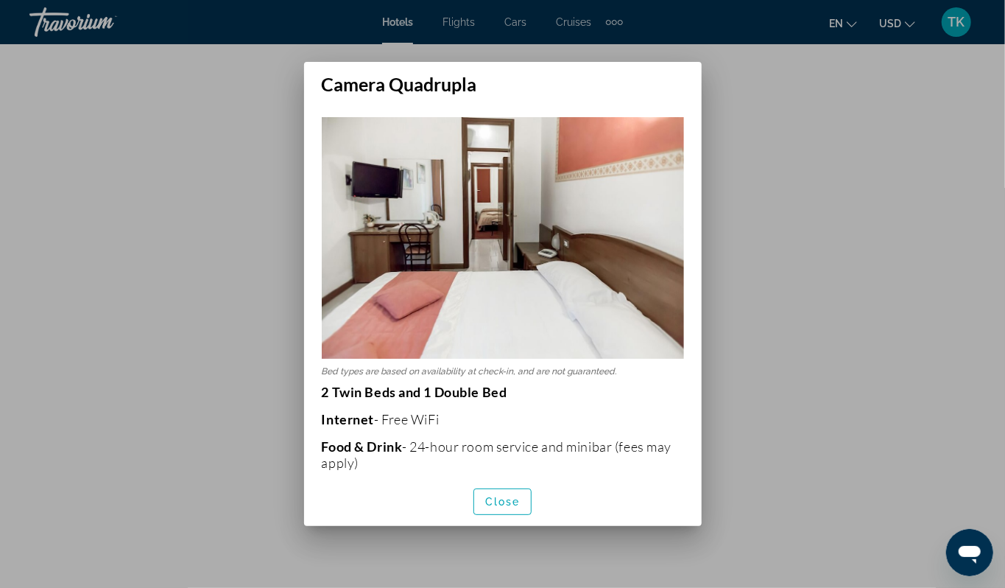
click at [118, 163] on div at bounding box center [502, 294] width 1005 height 588
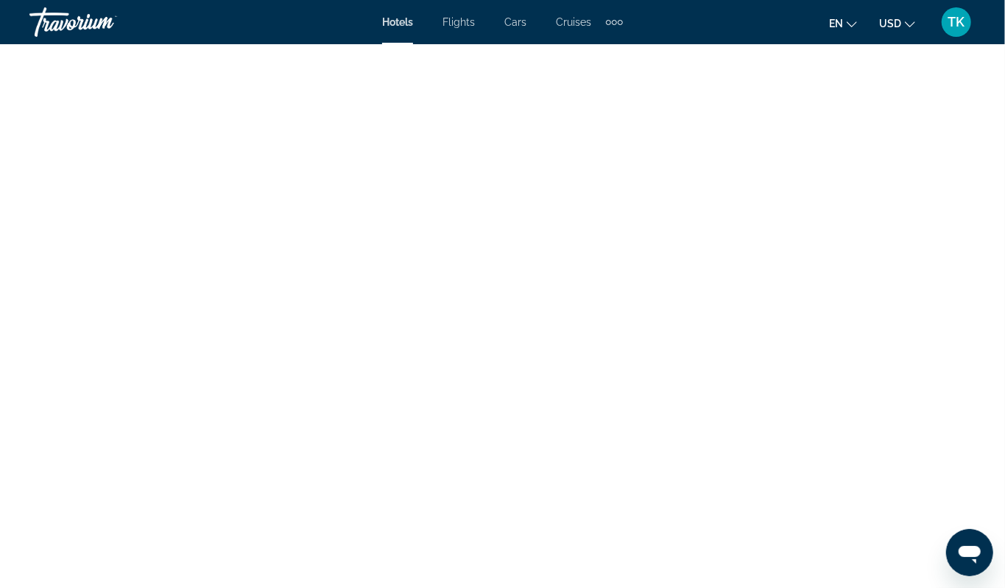
scroll to position [2861, 0]
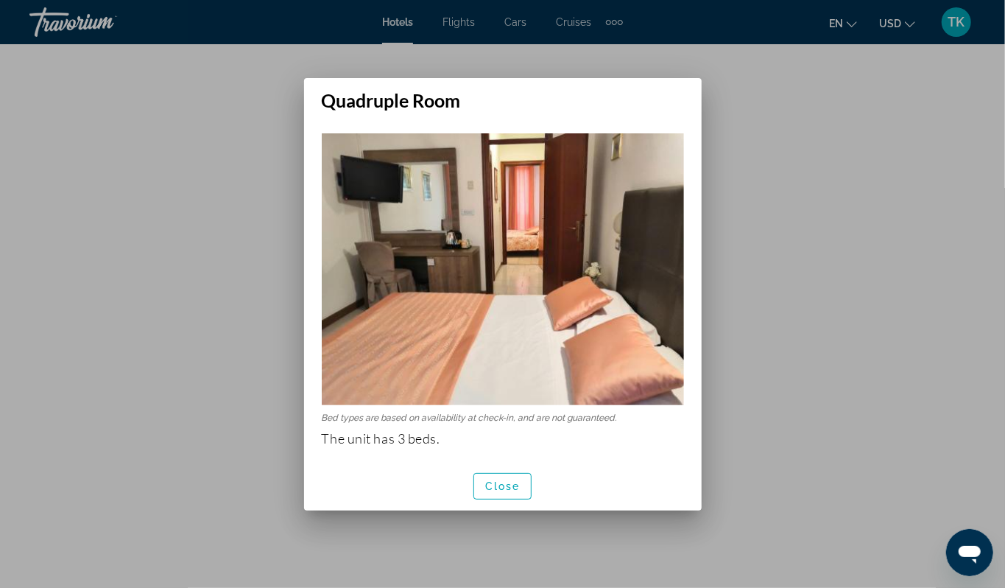
click at [118, 163] on div at bounding box center [502, 294] width 1005 height 588
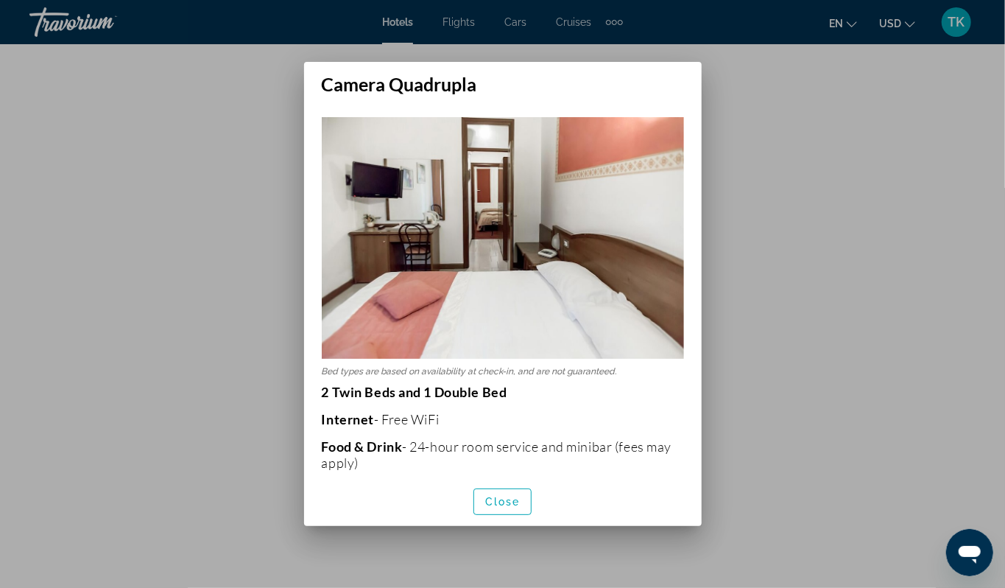
click at [881, 168] on div at bounding box center [502, 294] width 1005 height 588
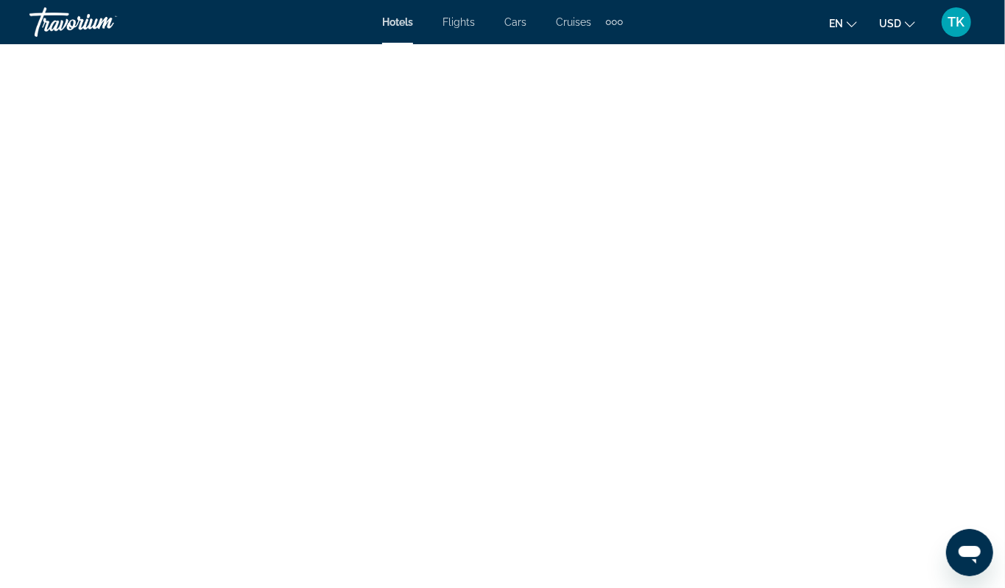
scroll to position [2861, 0]
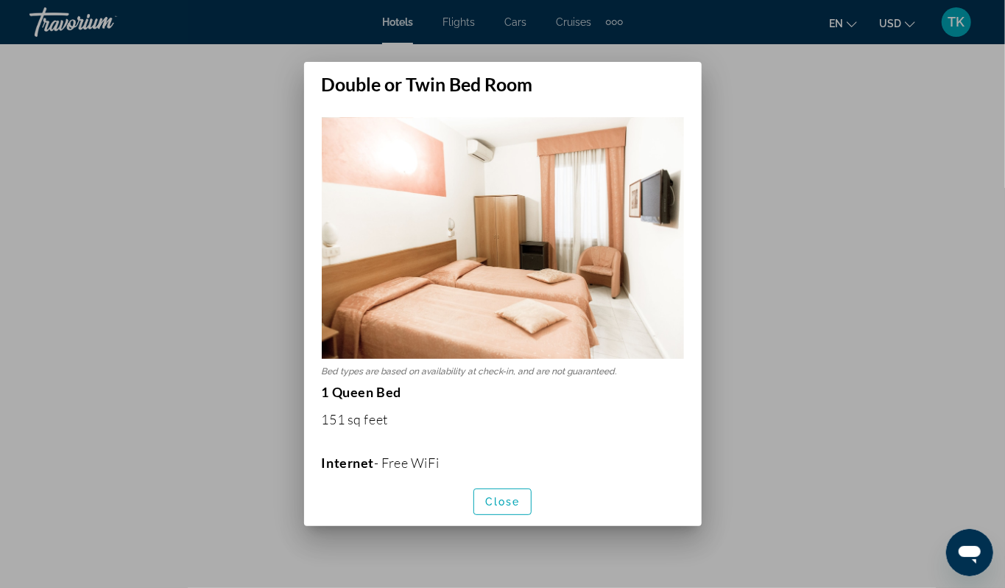
click at [980, 180] on div at bounding box center [502, 294] width 1005 height 588
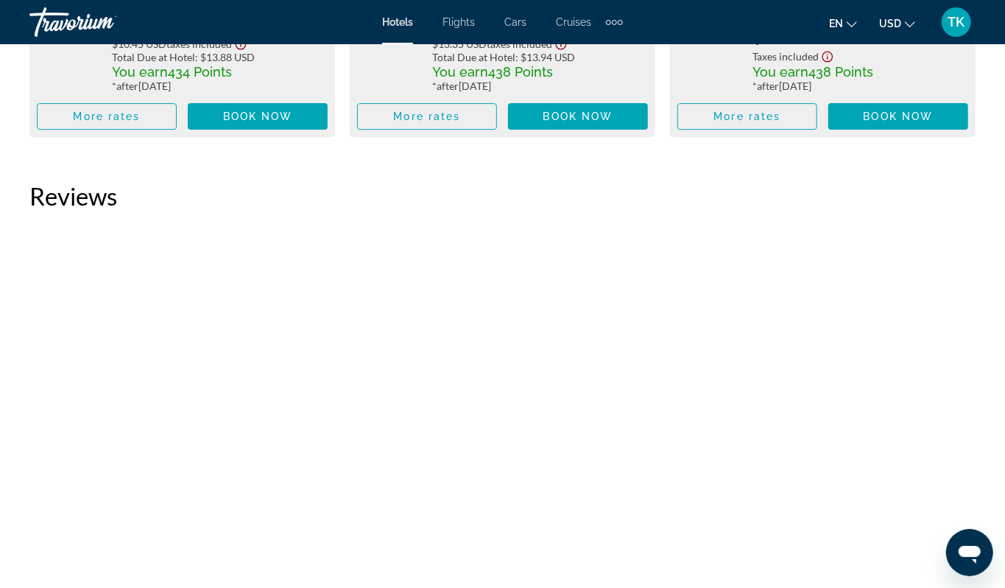
scroll to position [2635, 0]
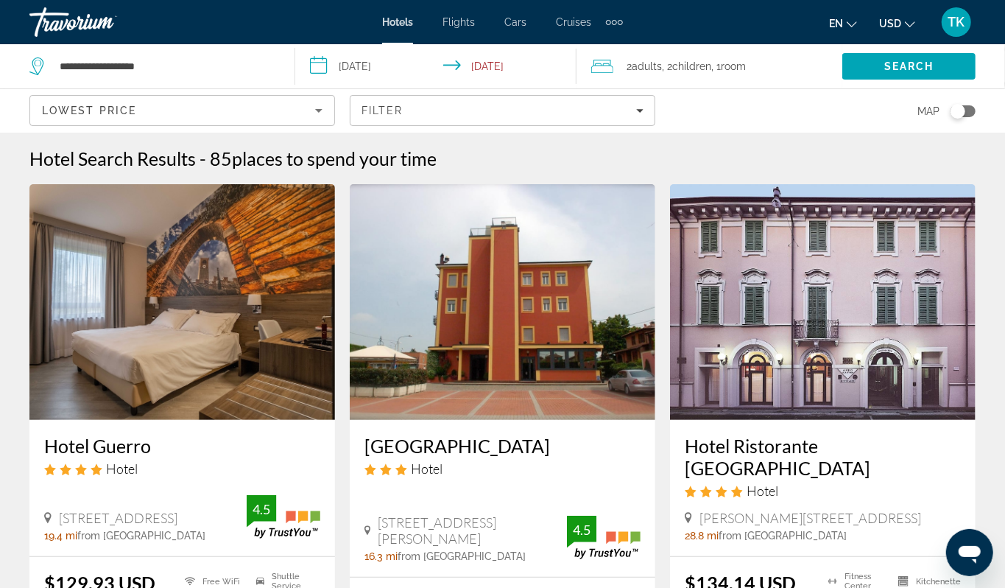
click at [951, 119] on div "Toggle map" at bounding box center [958, 111] width 15 height 15
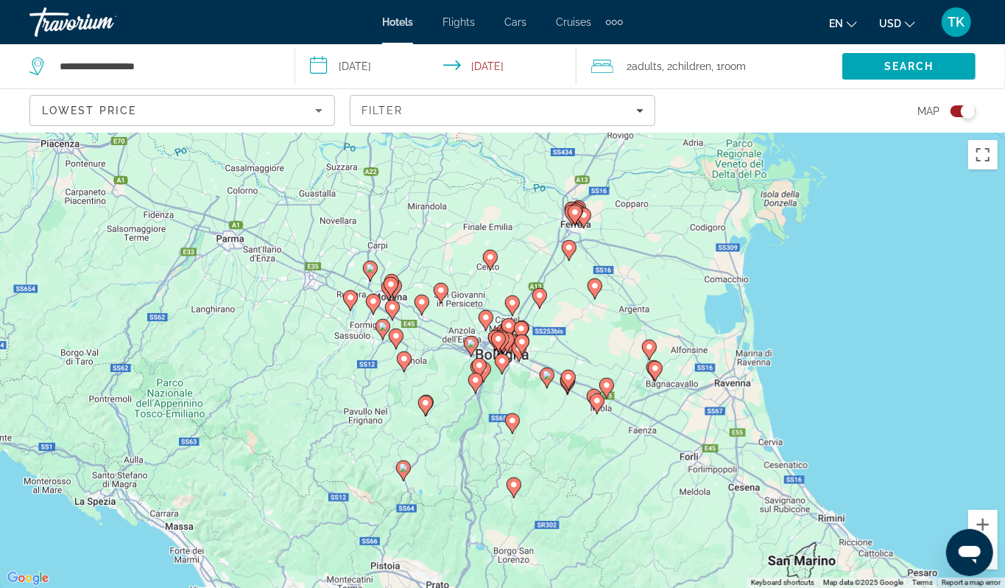
click at [316, 358] on div "To activate drag with keyboard, press Alt + Enter. Once in keyboard drag state,…" at bounding box center [502, 360] width 1005 height 455
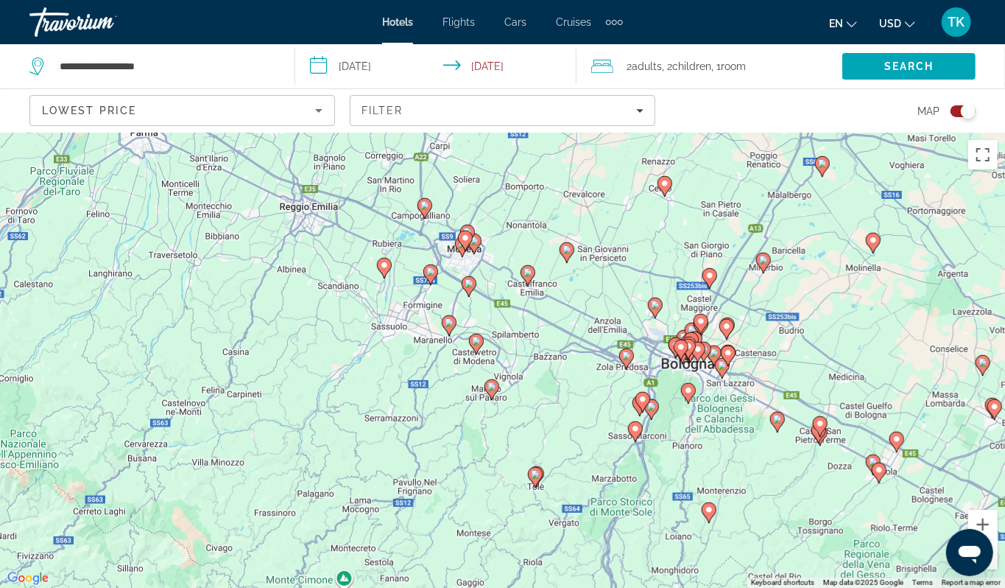
click at [380, 324] on div "To activate drag with keyboard, press Alt + Enter. Once in keyboard drag state,…" at bounding box center [502, 360] width 1005 height 455
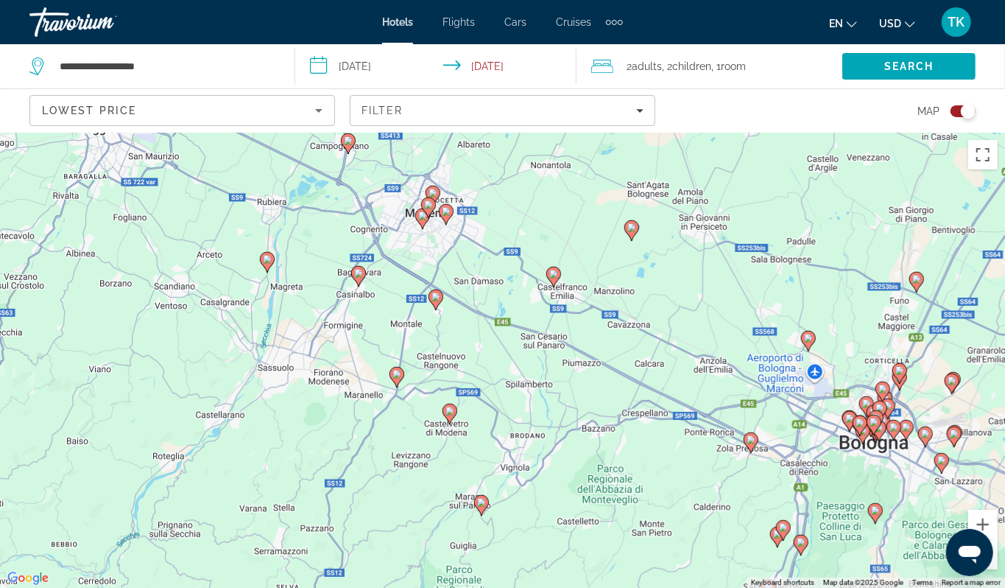
drag, startPoint x: 505, startPoint y: 315, endPoint x: 384, endPoint y: 345, distance: 123.8
click at [384, 345] on div "To activate drag with keyboard, press Alt + Enter. Once in keyboard drag state,…" at bounding box center [502, 360] width 1005 height 455
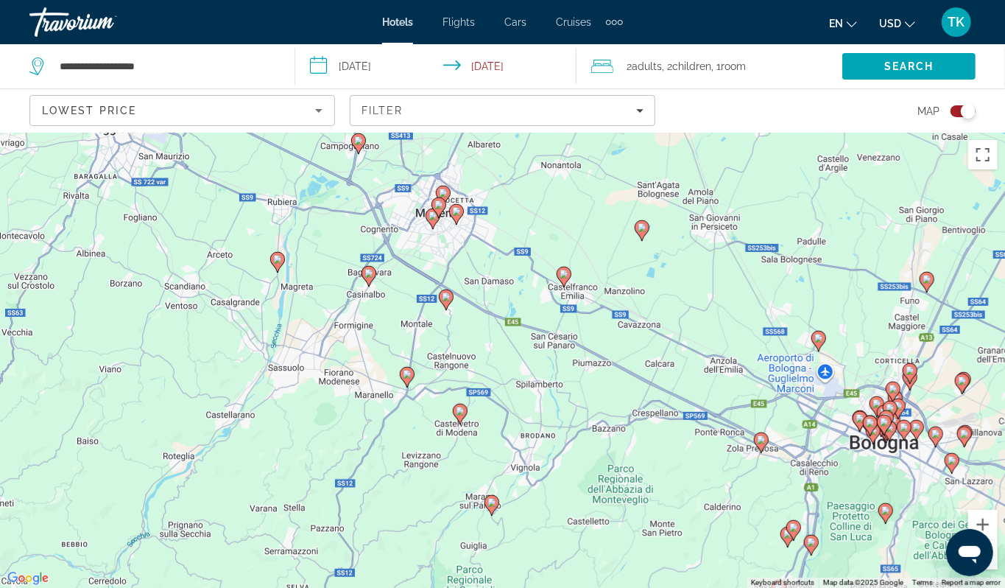
click at [563, 278] on image "Main content" at bounding box center [564, 274] width 9 height 9
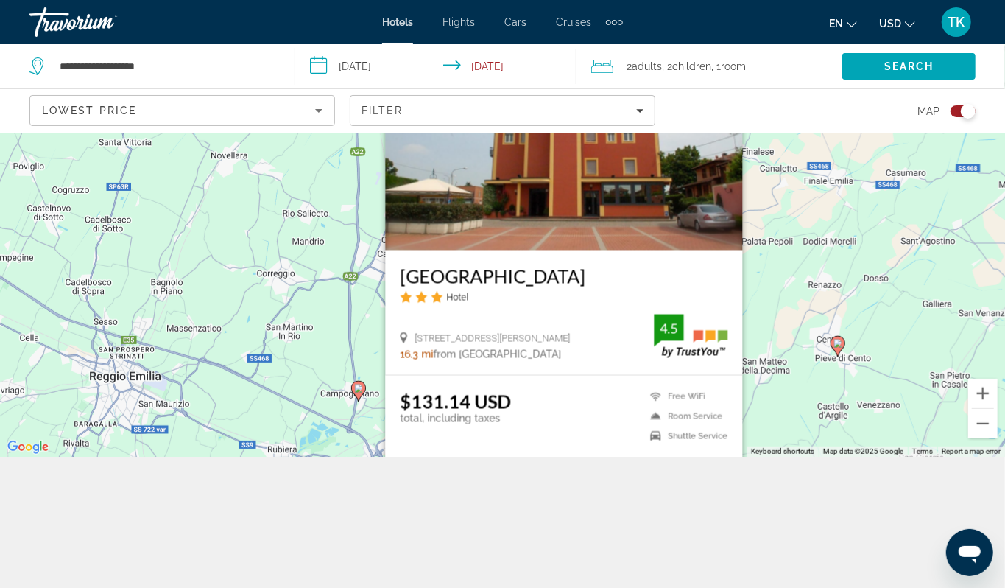
scroll to position [159, 0]
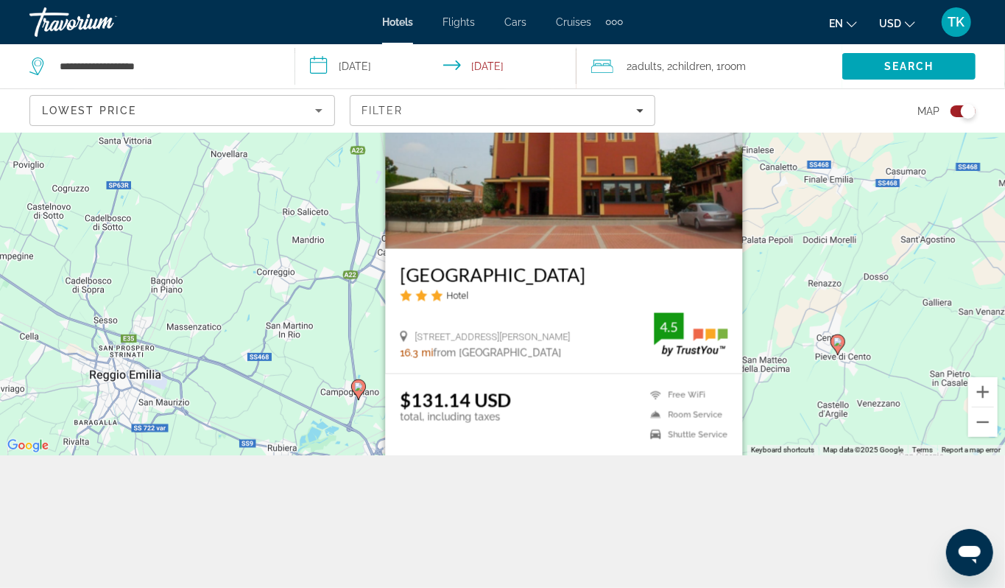
click at [268, 393] on div "To activate drag with keyboard, press Alt + Enter. Once in keyboard drag state,…" at bounding box center [502, 227] width 1005 height 455
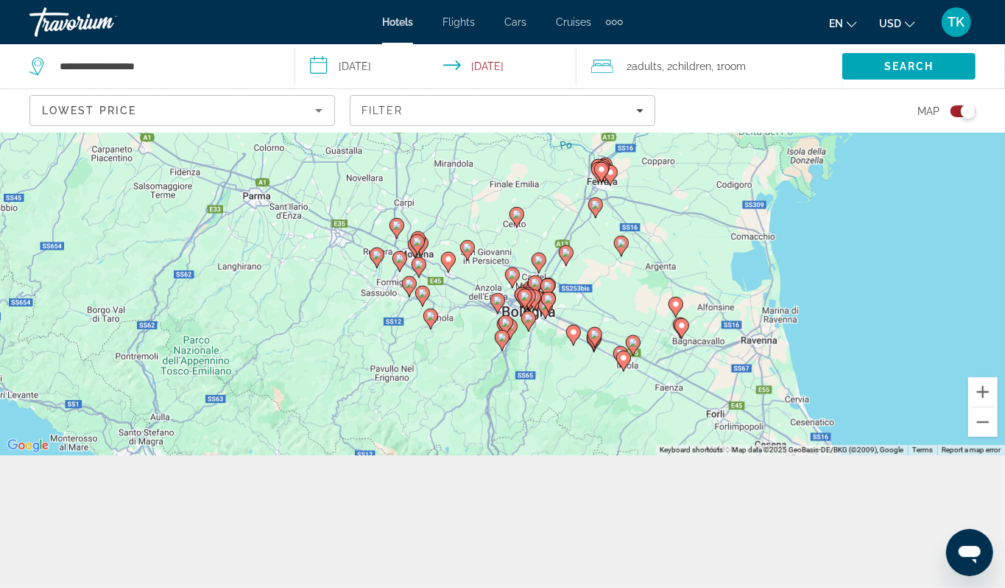
drag, startPoint x: 431, startPoint y: 328, endPoint x: 440, endPoint y: 168, distance: 160.1
click at [440, 168] on div "To activate drag with keyboard, press Alt + Enter. Once in keyboard drag state,…" at bounding box center [502, 227] width 1005 height 455
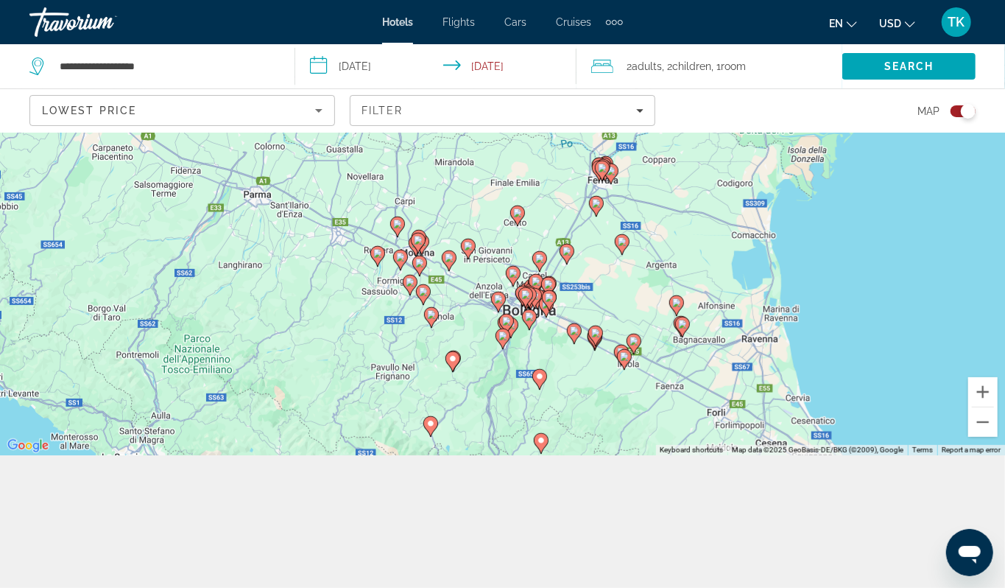
click at [461, 309] on div "To activate drag with keyboard, press Alt + Enter. Once in keyboard drag state,…" at bounding box center [502, 227] width 1005 height 455
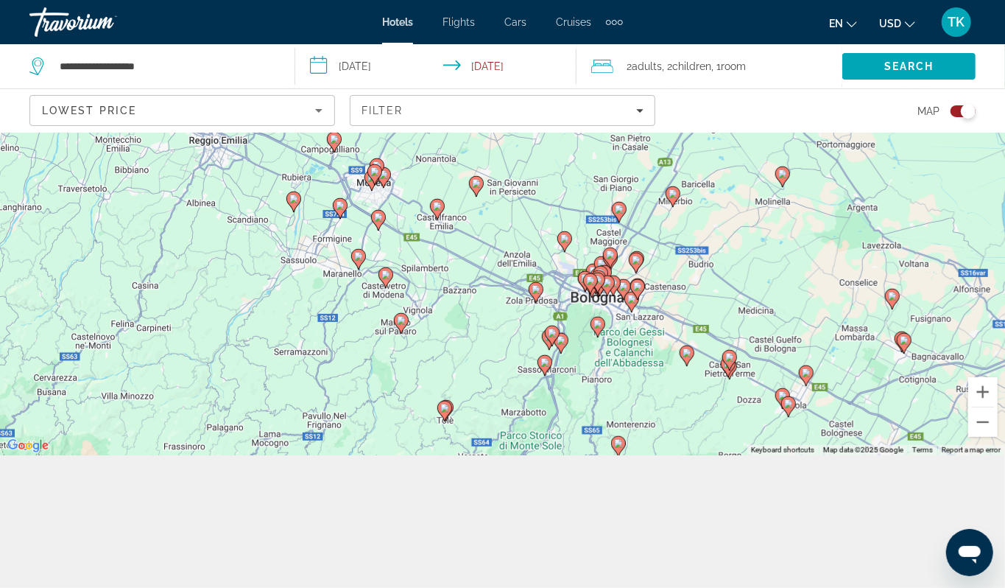
click at [437, 265] on div "To activate drag with keyboard, press Alt + Enter. Once in keyboard drag state,…" at bounding box center [502, 227] width 1005 height 455
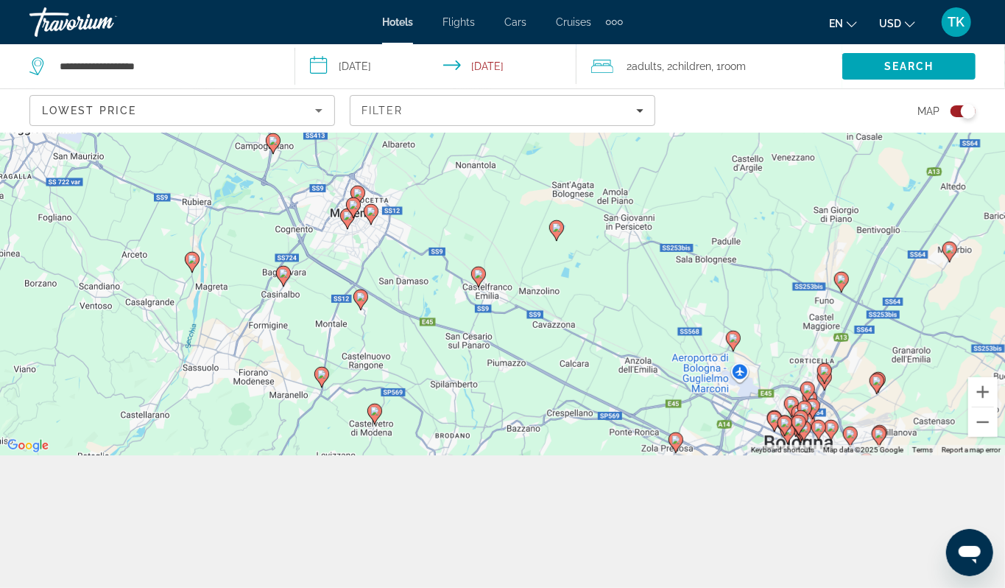
drag, startPoint x: 427, startPoint y: 254, endPoint x: 468, endPoint y: 389, distance: 141.0
click at [468, 389] on div "To activate drag with keyboard, press Alt + Enter. Once in keyboard drag state,…" at bounding box center [502, 227] width 1005 height 455
click at [321, 371] on image "Main content" at bounding box center [321, 375] width 9 height 9
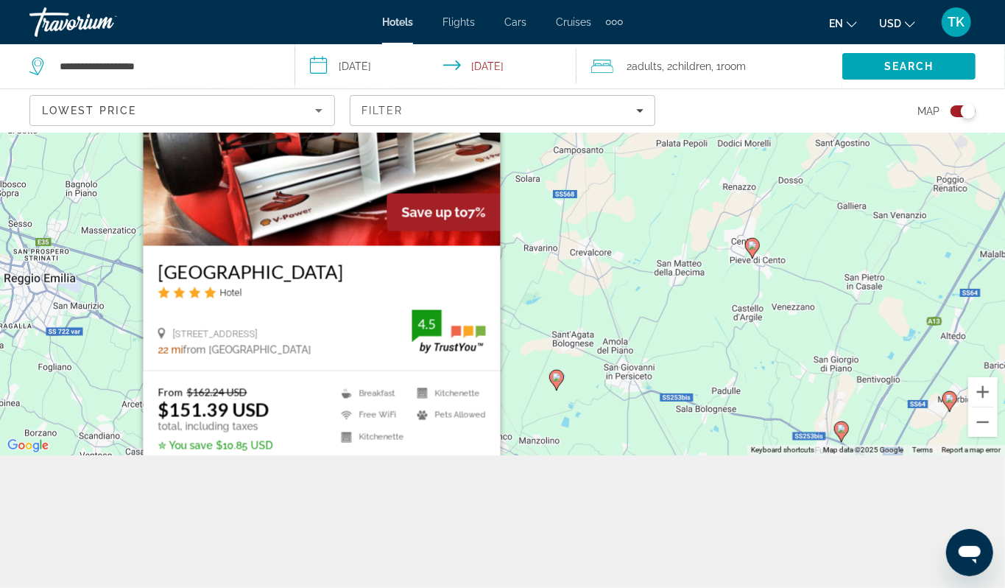
click at [301, 261] on h3 "Hotel Maranello Village" at bounding box center [322, 272] width 328 height 22
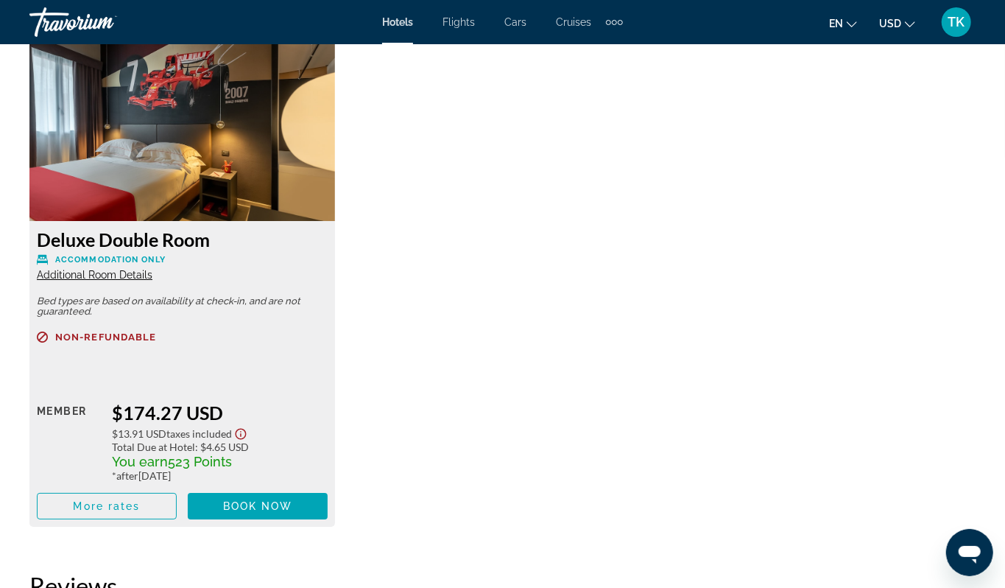
scroll to position [2844, 0]
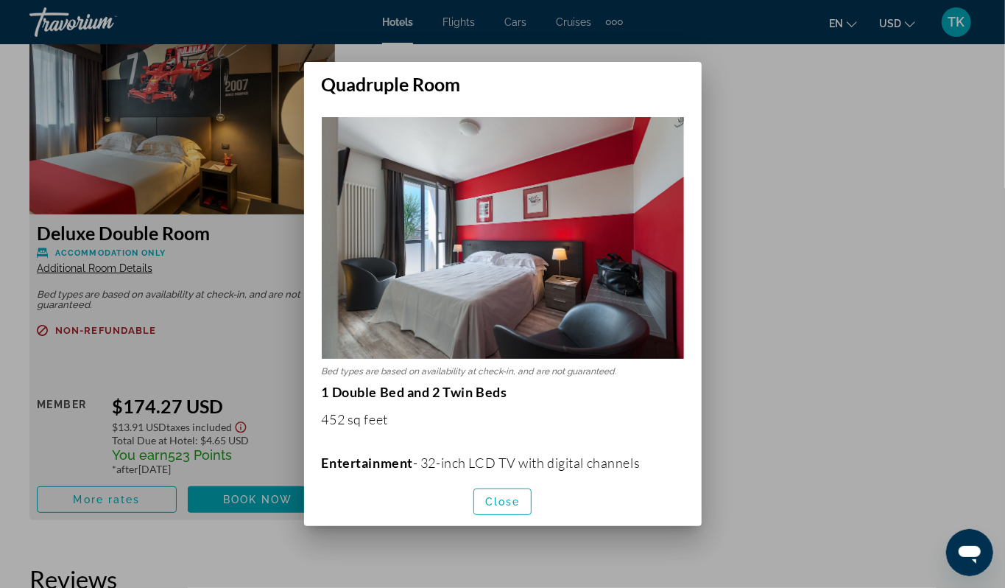
click at [18, 186] on div at bounding box center [502, 294] width 1005 height 588
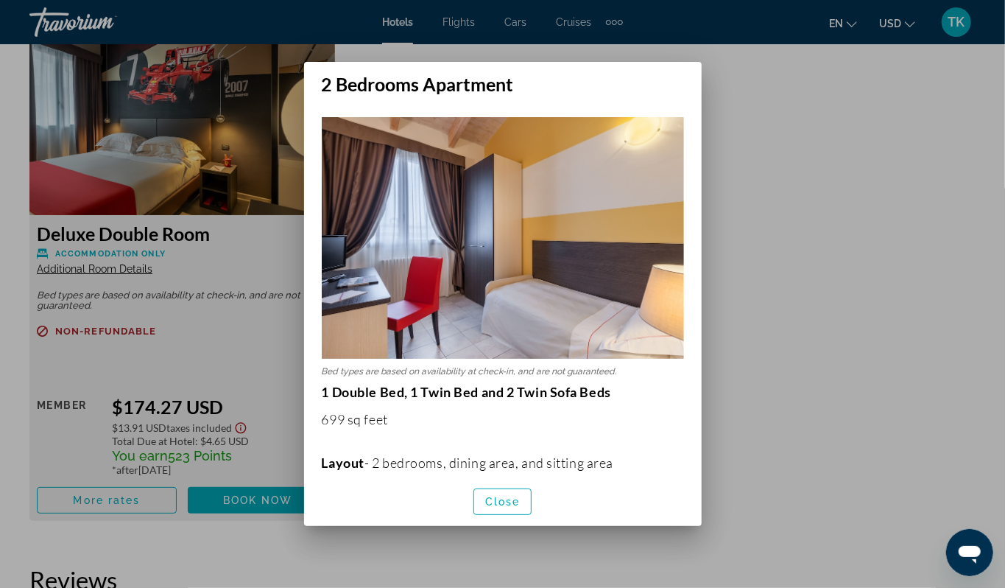
click at [22, 222] on div at bounding box center [502, 294] width 1005 height 588
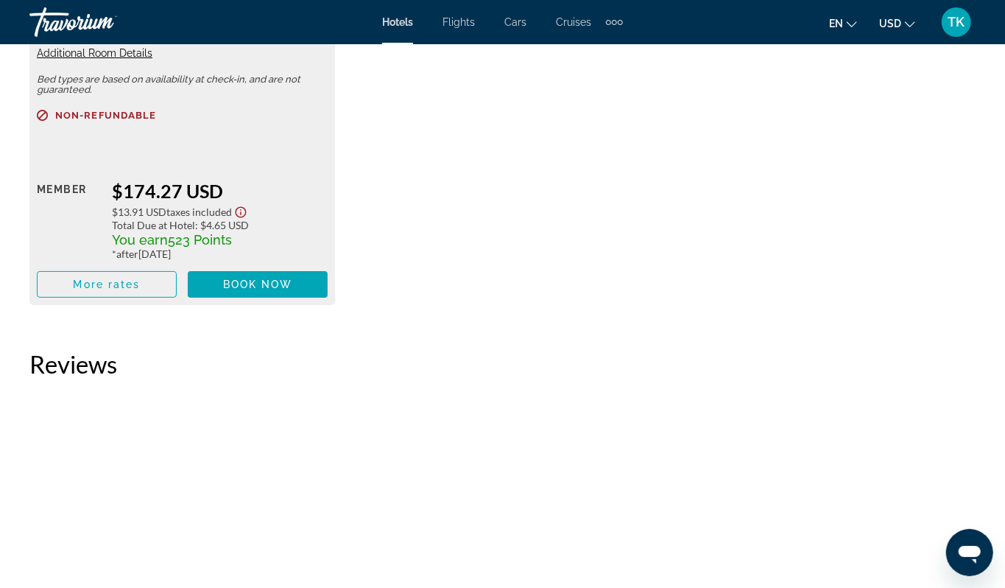
scroll to position [3055, 0]
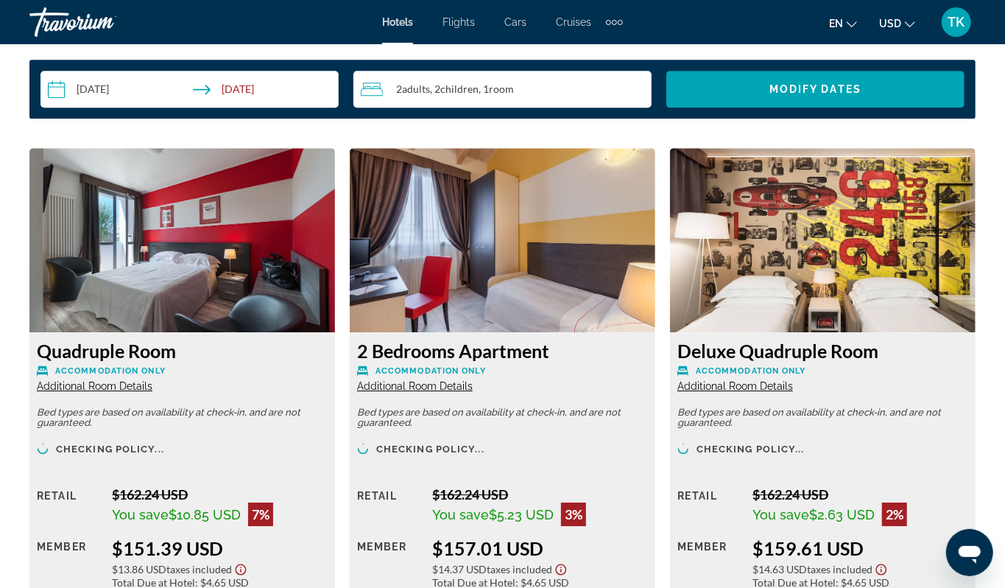
scroll to position [2163, 0]
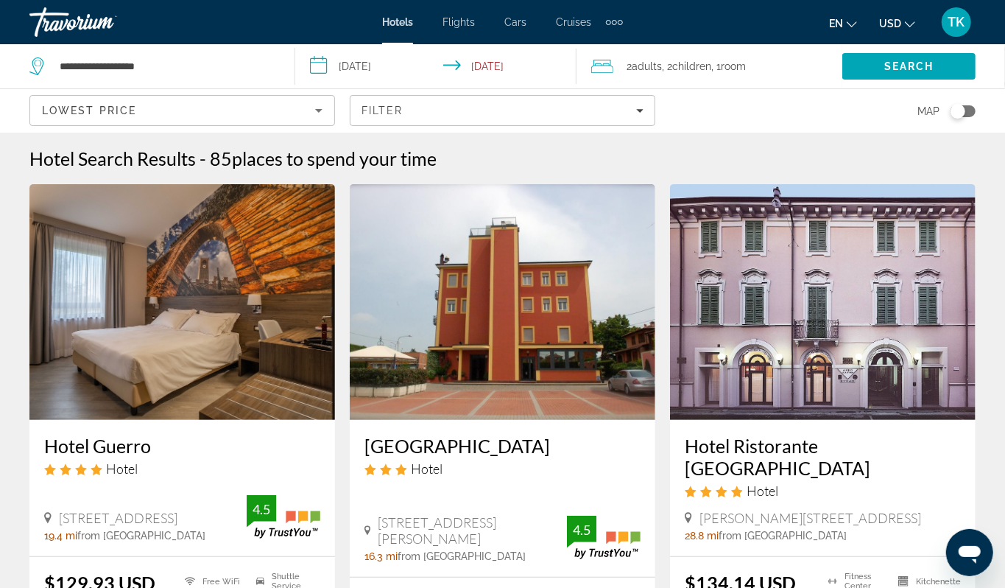
click at [951, 119] on div "Toggle map" at bounding box center [958, 111] width 15 height 15
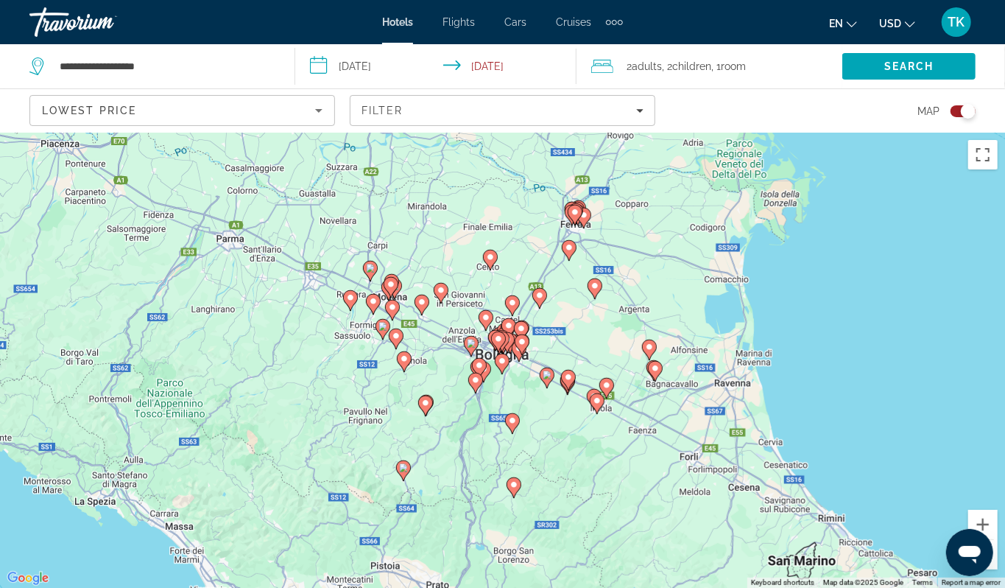
click at [432, 384] on div "To activate drag with keyboard, press Alt + Enter. Once in keyboard drag state,…" at bounding box center [502, 360] width 1005 height 455
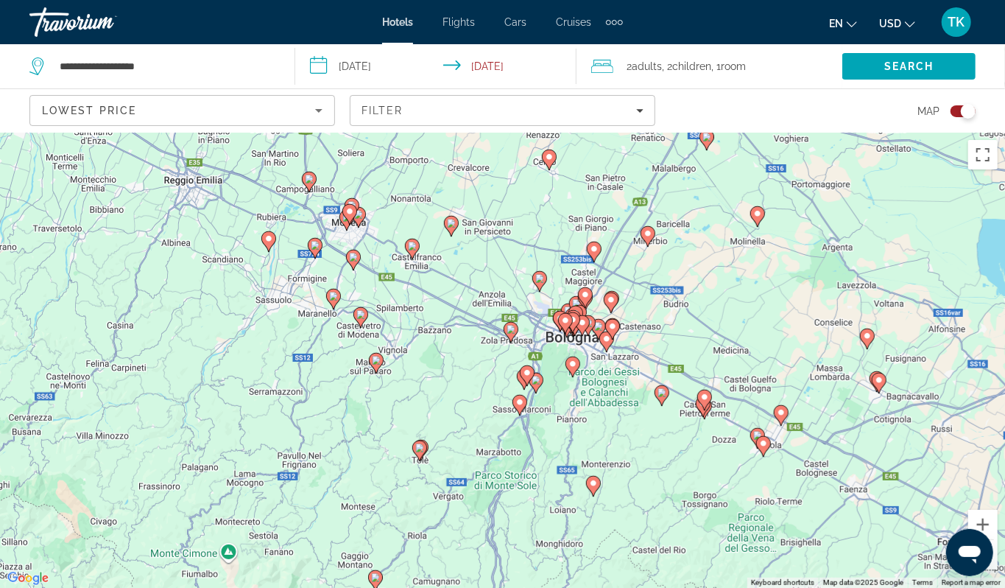
click at [289, 325] on div "To activate drag with keyboard, press Alt + Enter. Once in keyboard drag state,…" at bounding box center [502, 360] width 1005 height 455
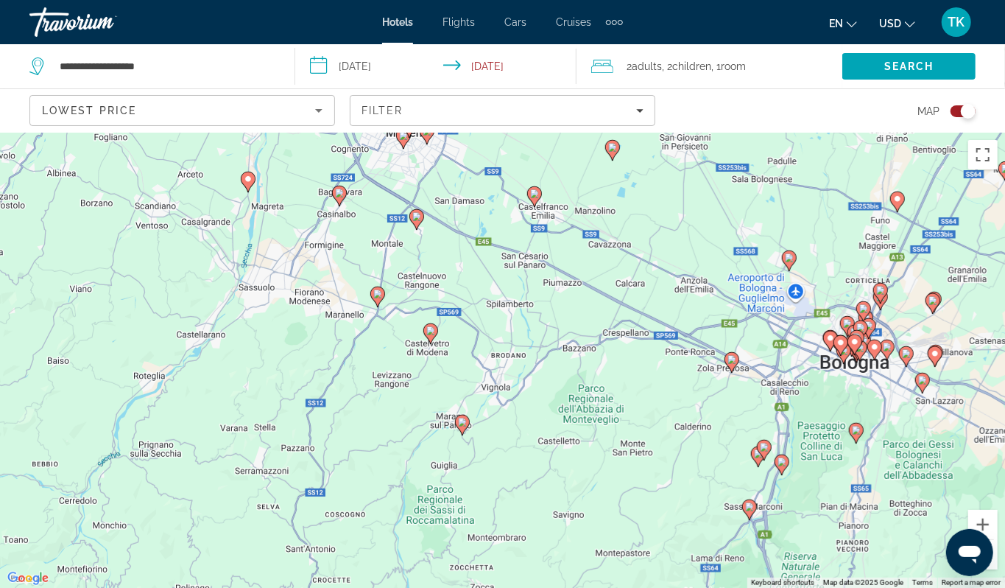
click at [339, 271] on div "To activate drag with keyboard, press Alt + Enter. Once in keyboard drag state,…" at bounding box center [502, 360] width 1005 height 455
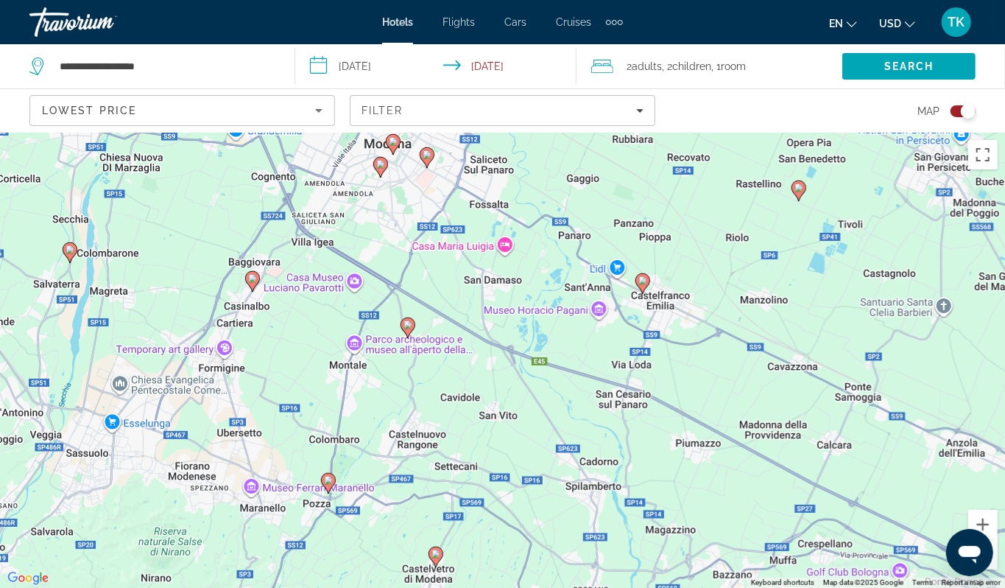
drag, startPoint x: 339, startPoint y: 271, endPoint x: 251, endPoint y: 408, distance: 162.6
click at [251, 408] on div "To activate drag with keyboard, press Alt + Enter. Once in keyboard drag state,…" at bounding box center [502, 360] width 1005 height 455
click at [404, 329] on image "Main content" at bounding box center [408, 324] width 9 height 9
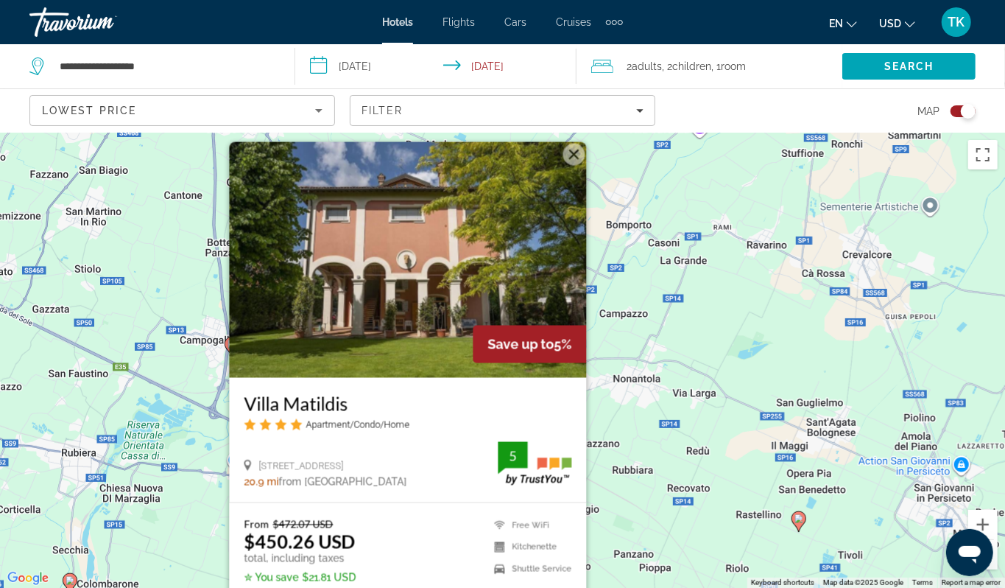
click at [186, 460] on div "To activate drag with keyboard, press Alt + Enter. Once in keyboard drag state,…" at bounding box center [502, 360] width 1005 height 455
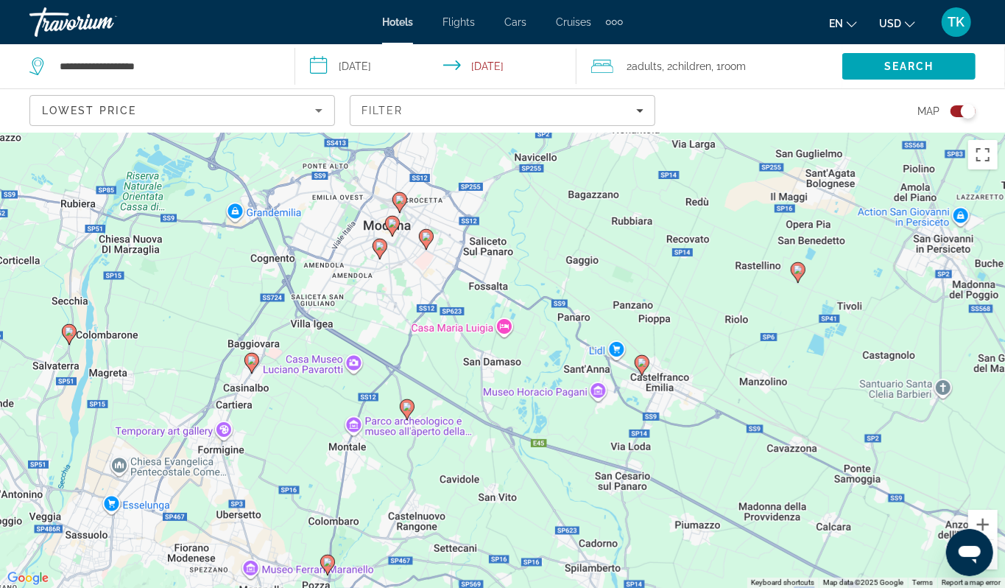
drag, startPoint x: 260, startPoint y: 498, endPoint x: 261, endPoint y: 239, distance: 259.3
click at [261, 239] on div "To activate drag with keyboard, press Alt + Enter. Once in keyboard drag state,…" at bounding box center [502, 360] width 1005 height 455
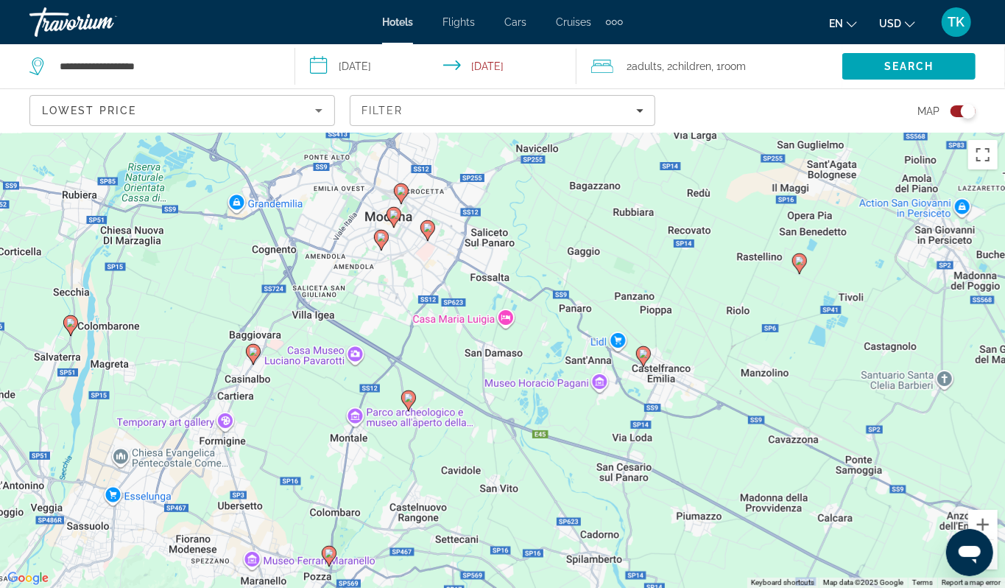
click at [253, 356] on image "Main content" at bounding box center [253, 351] width 9 height 9
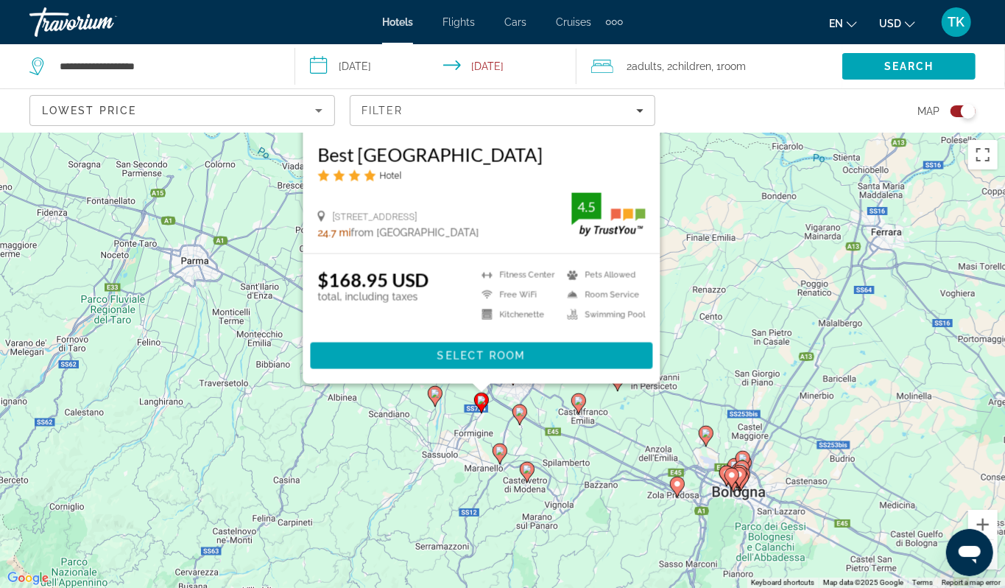
click at [267, 410] on div "To activate drag with keyboard, press Alt + Enter. Once in keyboard drag state,…" at bounding box center [502, 360] width 1005 height 455
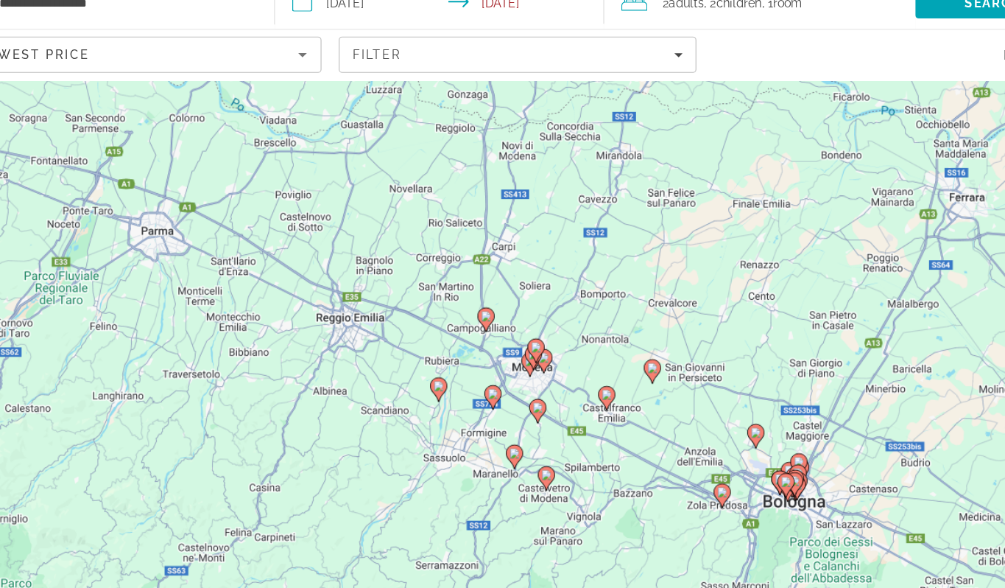
click at [351, 373] on div "To activate drag with keyboard, press Alt + Enter. Once in keyboard drag state,…" at bounding box center [502, 360] width 1005 height 455
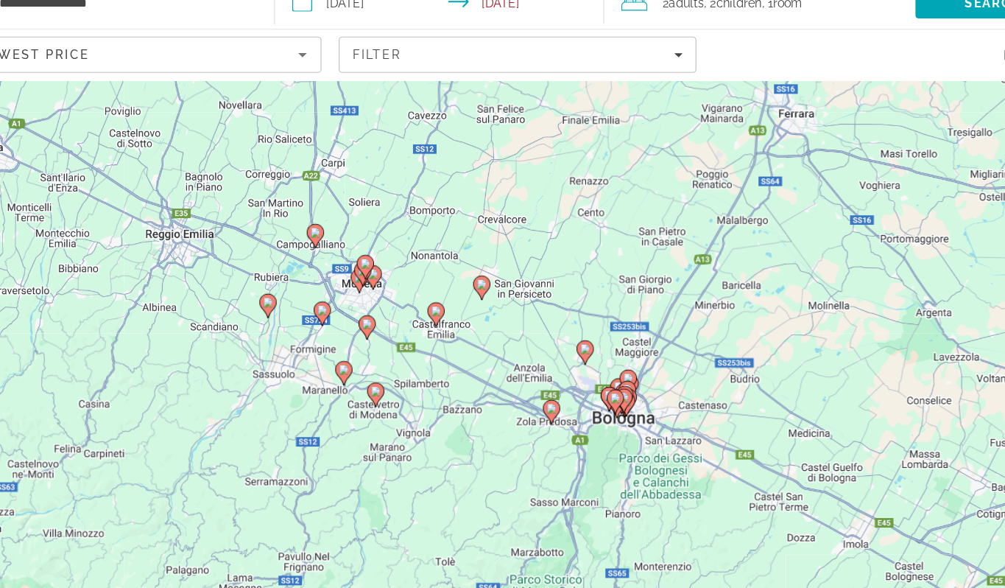
drag, startPoint x: 352, startPoint y: 373, endPoint x: 186, endPoint y: 295, distance: 182.9
click at [186, 295] on div "To activate drag with keyboard, press Alt + Enter. Once in keyboard drag state,…" at bounding box center [502, 360] width 1005 height 455
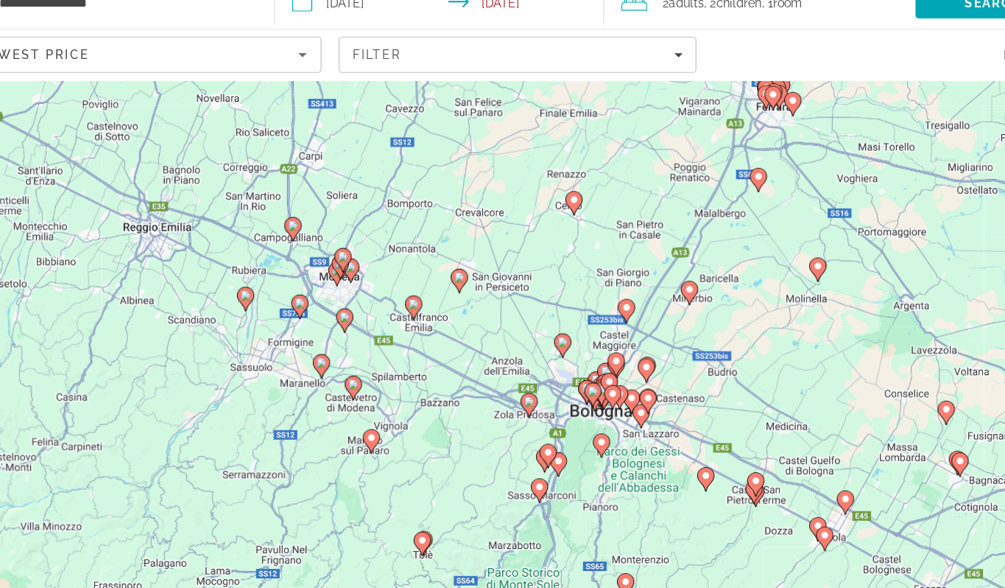
click at [232, 325] on div "To activate drag with keyboard, press Alt + Enter. Once in keyboard drag state,…" at bounding box center [502, 360] width 1005 height 455
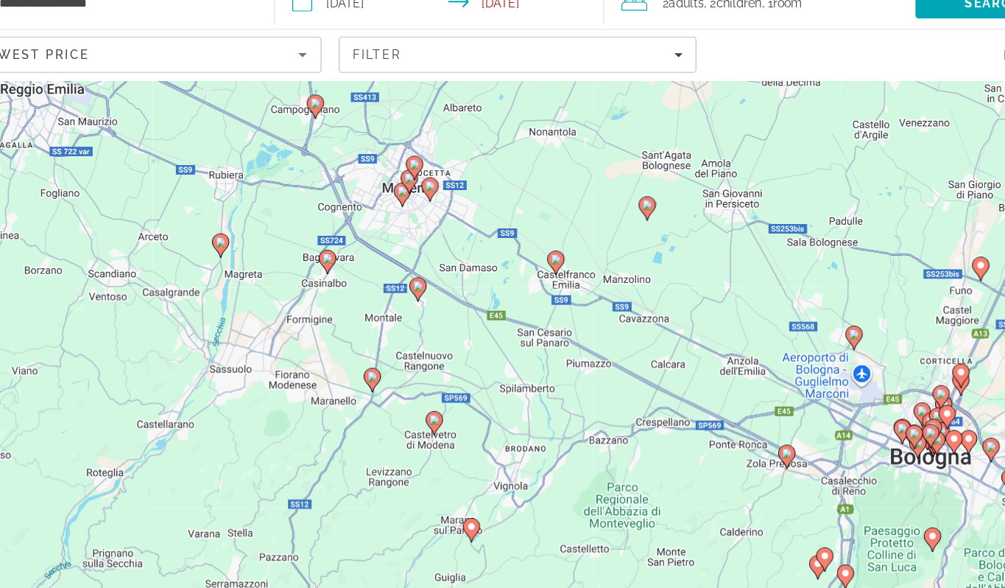
click at [282, 286] on div "To activate drag with keyboard, press Alt + Enter. Once in keyboard drag state,…" at bounding box center [502, 360] width 1005 height 455
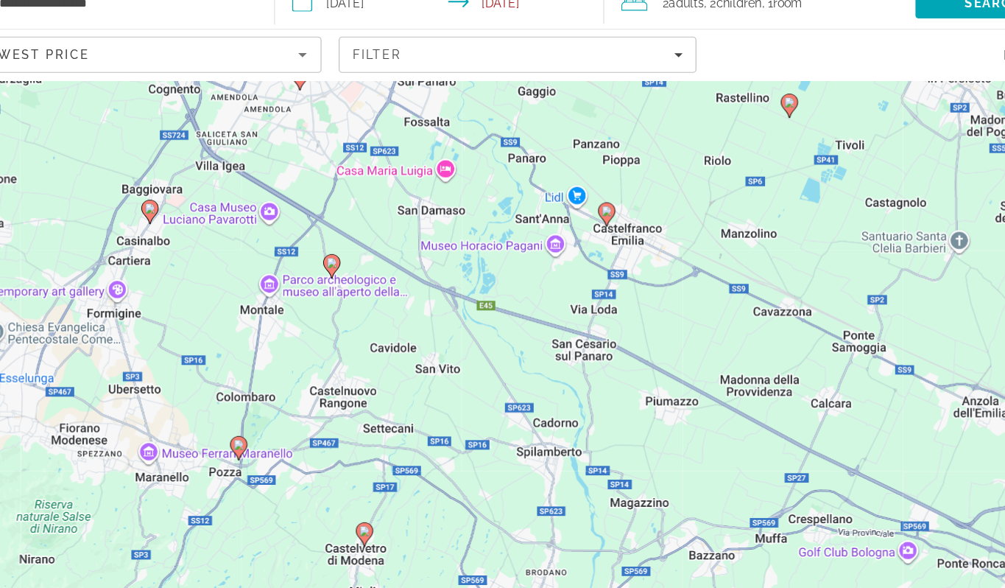
drag, startPoint x: 412, startPoint y: 342, endPoint x: 263, endPoint y: 340, distance: 149.5
click at [263, 340] on div "To activate drag with keyboard, press Alt + Enter. Once in keyboard drag state,…" at bounding box center [502, 360] width 1005 height 455
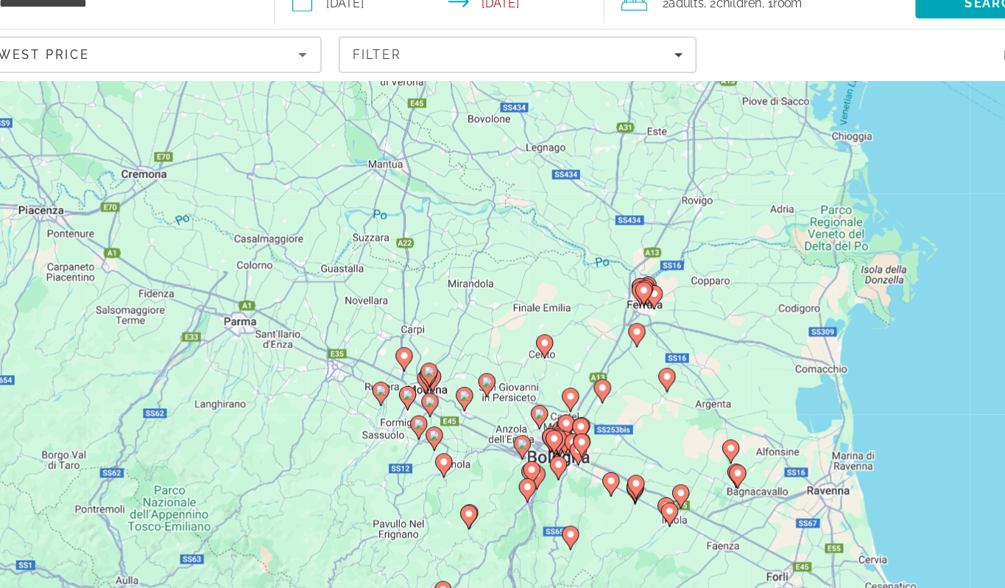
drag, startPoint x: 122, startPoint y: 306, endPoint x: 263, endPoint y: 351, distance: 148.4
click at [263, 351] on div "To activate drag with keyboard, press Alt + Enter. Once in keyboard drag state,…" at bounding box center [502, 360] width 1005 height 455
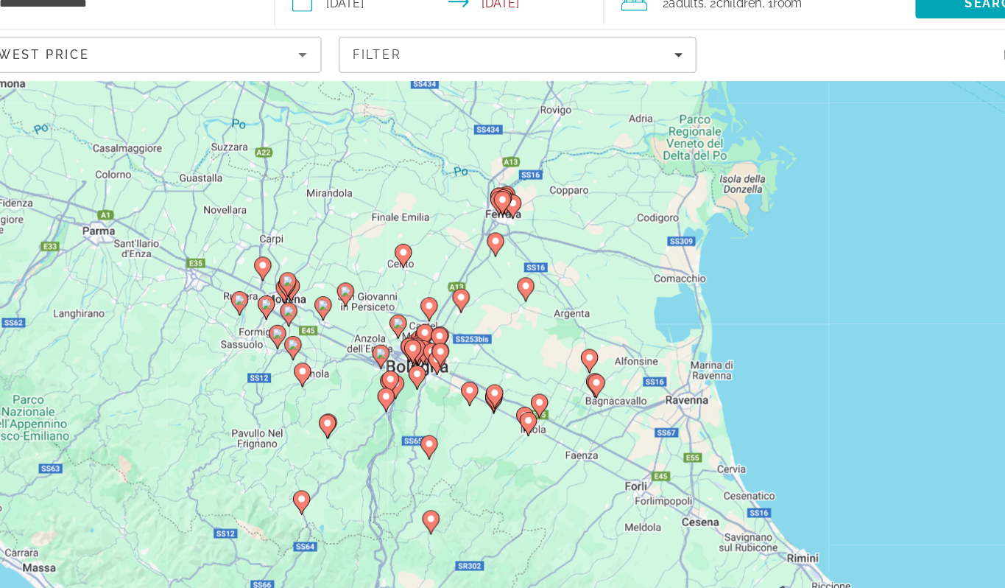
drag, startPoint x: 252, startPoint y: 365, endPoint x: 131, endPoint y: 283, distance: 145.9
click at [131, 283] on div "To activate drag with keyboard, press Alt + Enter. Once in keyboard drag state,…" at bounding box center [502, 360] width 1005 height 455
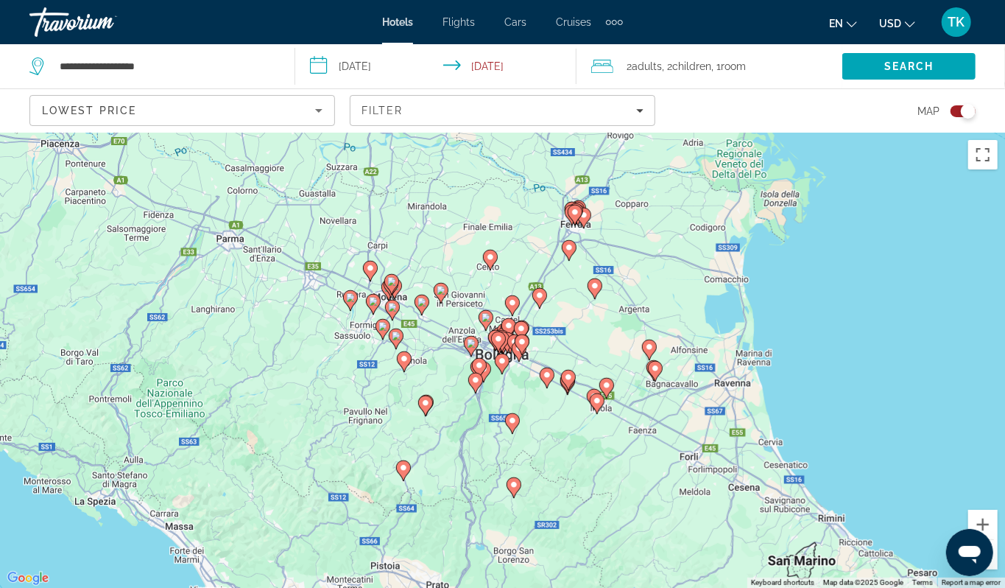
click at [951, 117] on div "Toggle map" at bounding box center [963, 111] width 25 height 12
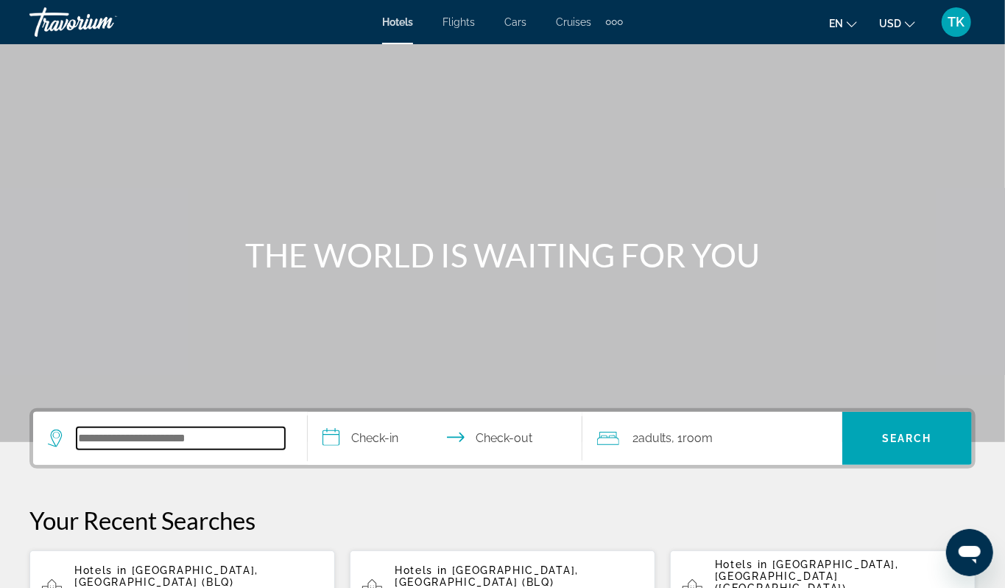
click at [222, 449] on input "Search hotel destination" at bounding box center [181, 438] width 208 height 22
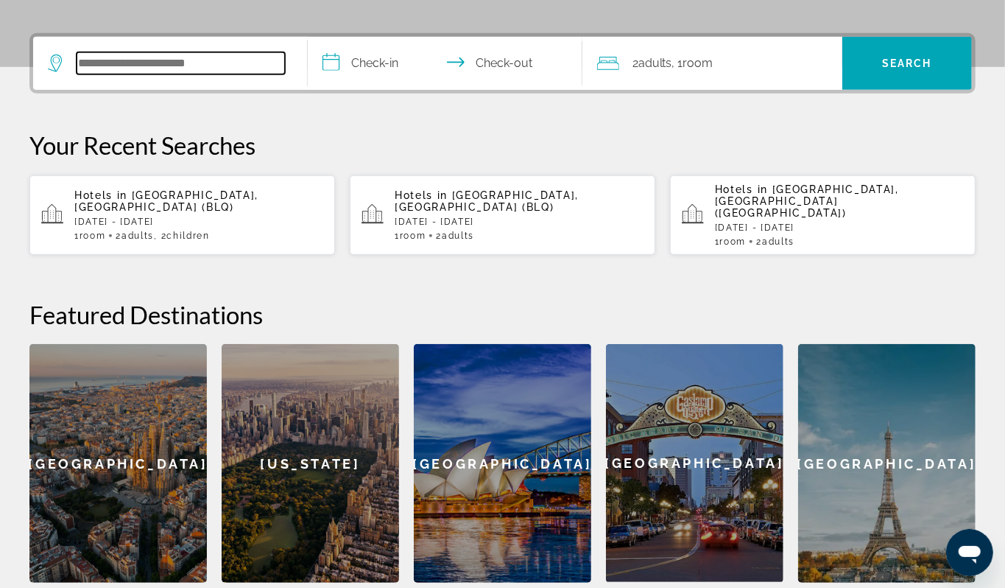
scroll to position [432, 0]
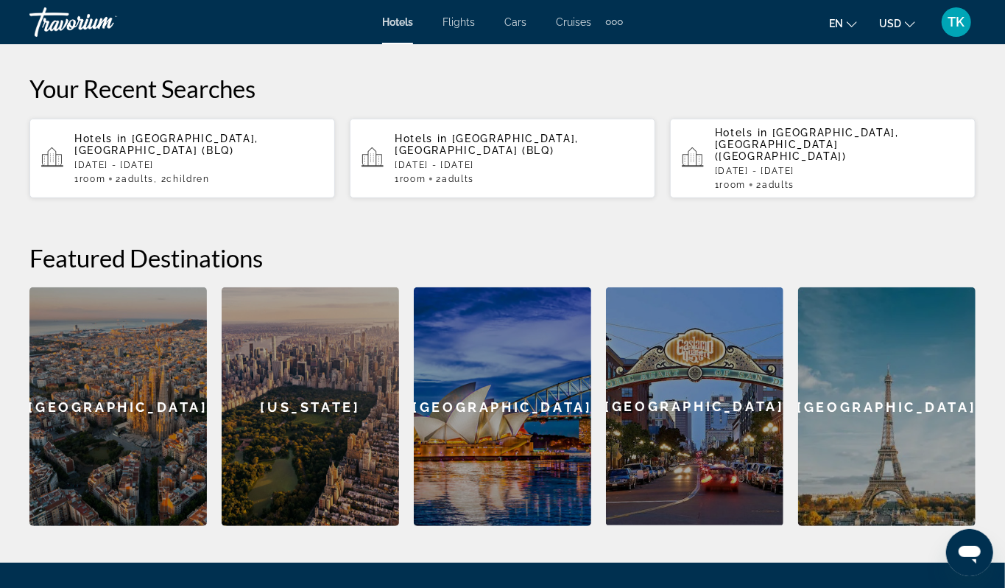
type input "*"
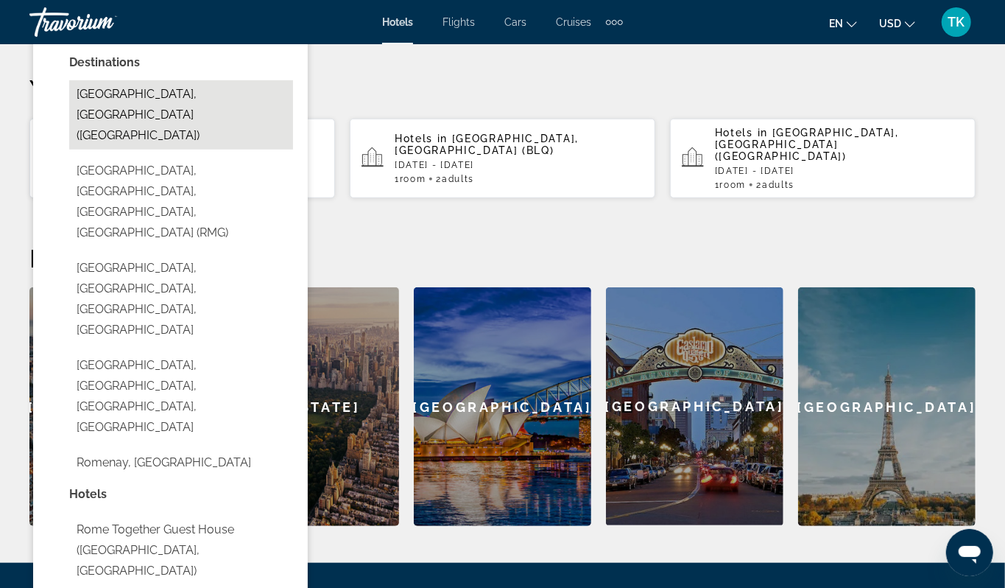
click at [222, 150] on button "[GEOGRAPHIC_DATA], [GEOGRAPHIC_DATA] ([GEOGRAPHIC_DATA])" at bounding box center [181, 114] width 224 height 69
type input "**********"
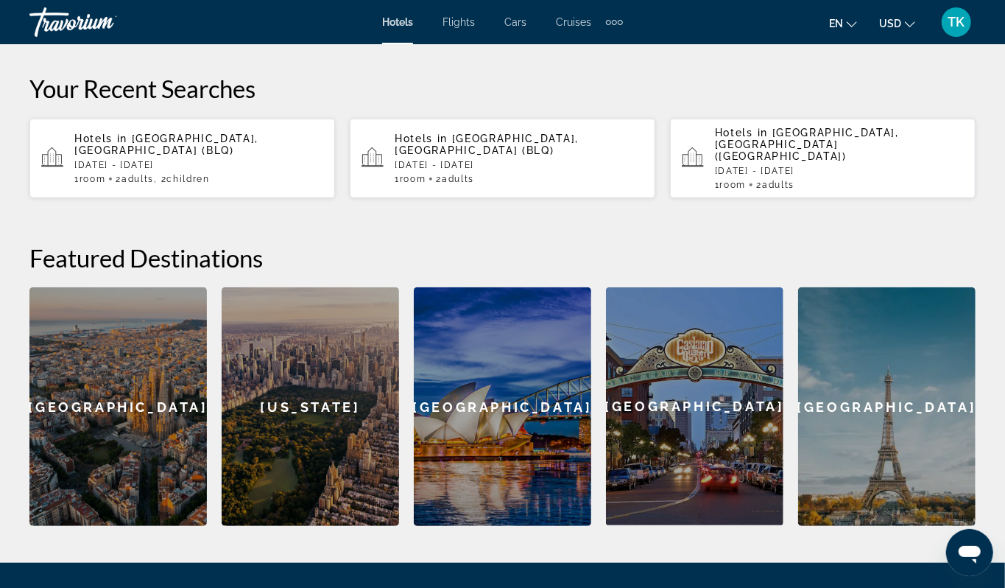
click at [387, 38] on input "**********" at bounding box center [448, 8] width 281 height 57
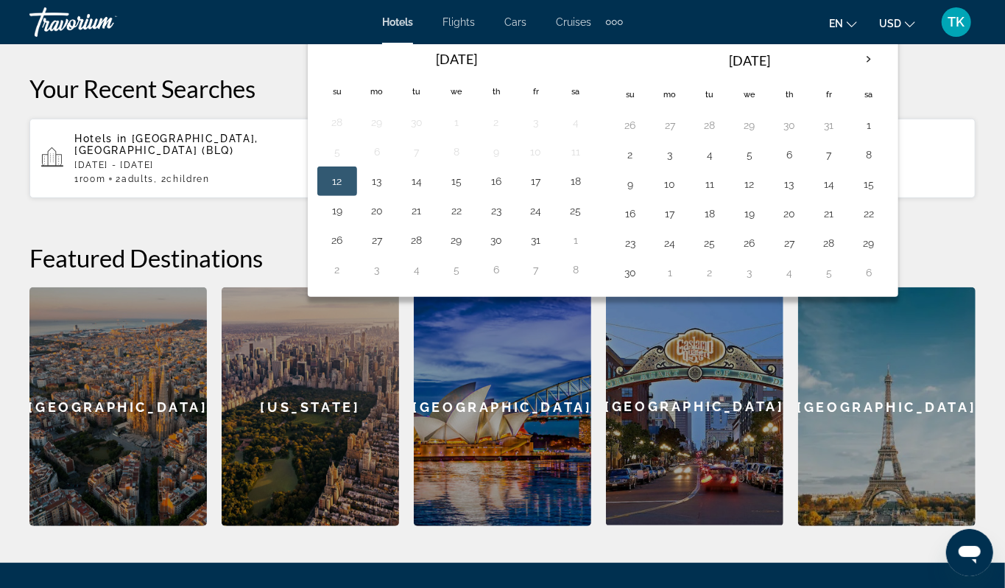
click at [588, 221] on button "25" at bounding box center [576, 210] width 24 height 21
click at [346, 250] on button "26" at bounding box center [338, 240] width 24 height 21
type input "**********"
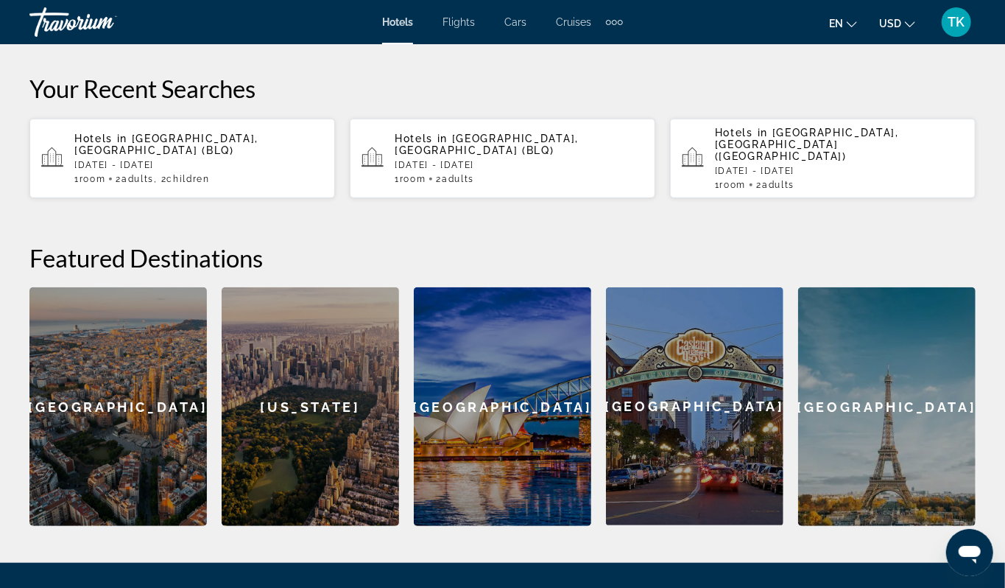
click at [708, 13] on span "Room" at bounding box center [698, 6] width 30 height 14
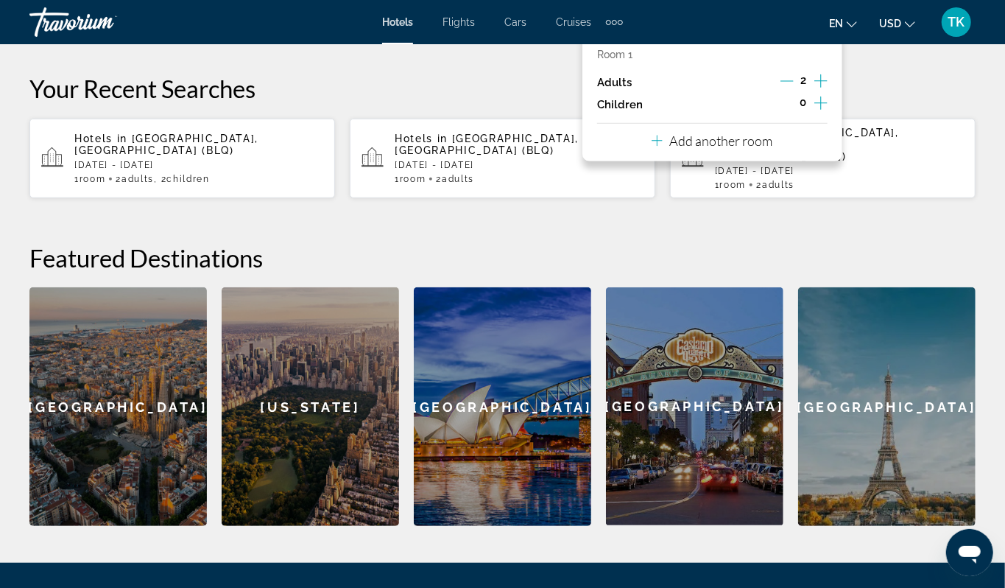
click at [817, 112] on icon "Increment children" at bounding box center [821, 103] width 13 height 18
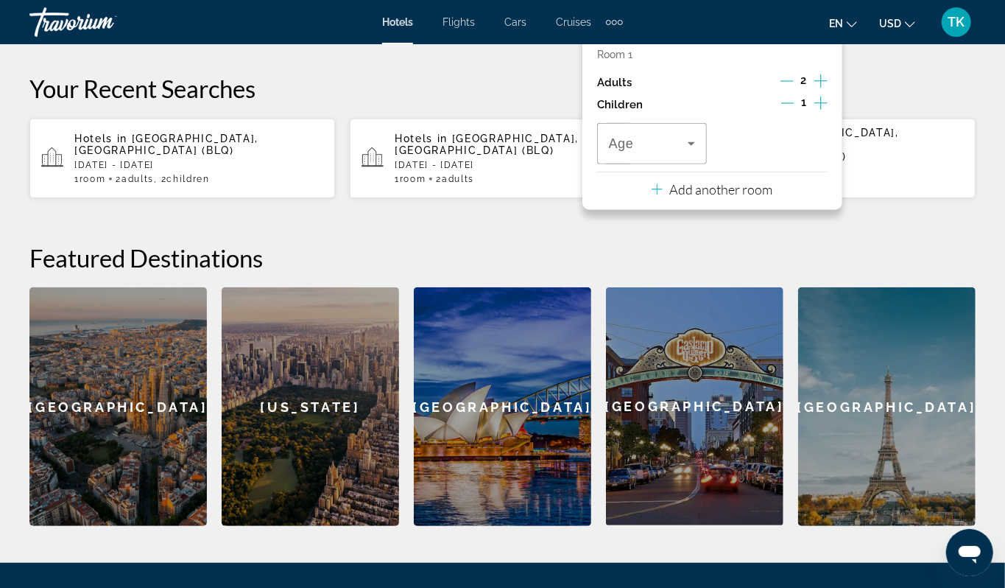
click at [817, 112] on icon "Increment children" at bounding box center [821, 103] width 13 height 18
click at [687, 152] on icon "Travelers: 2 adults, 2 children" at bounding box center [692, 144] width 18 height 18
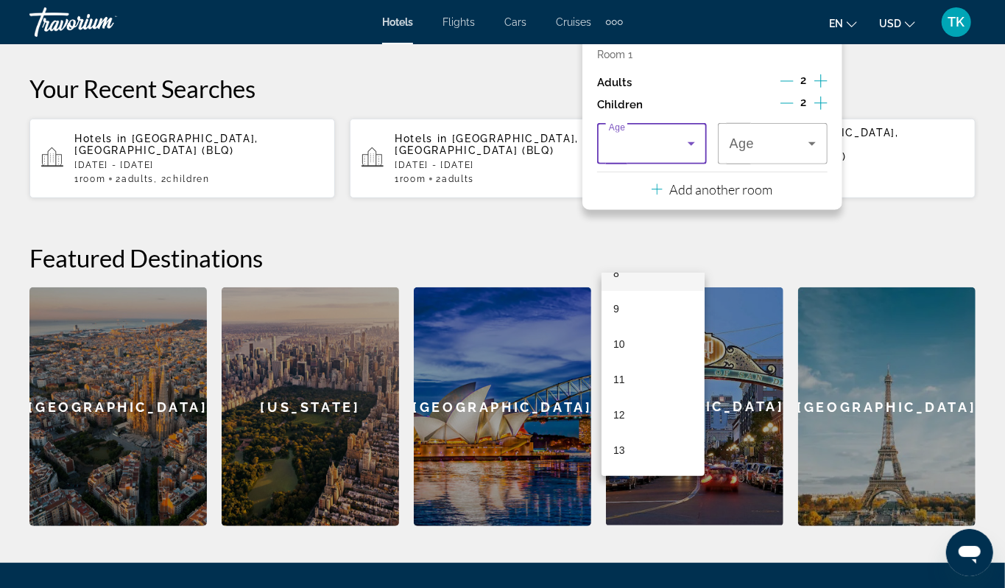
scroll to position [311, 0]
click at [626, 417] on mat-option "12" at bounding box center [653, 410] width 103 height 35
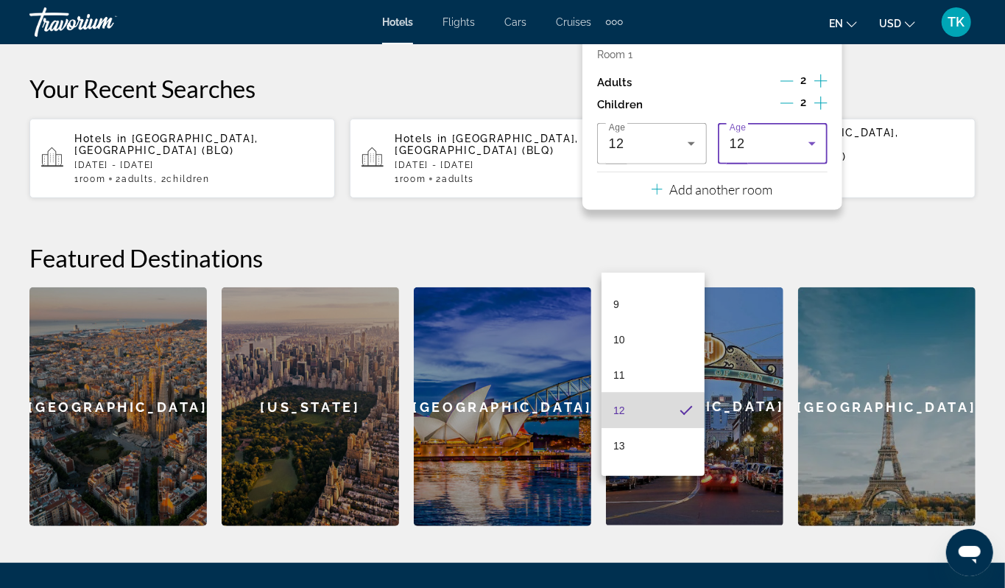
scroll to position [310, 0]
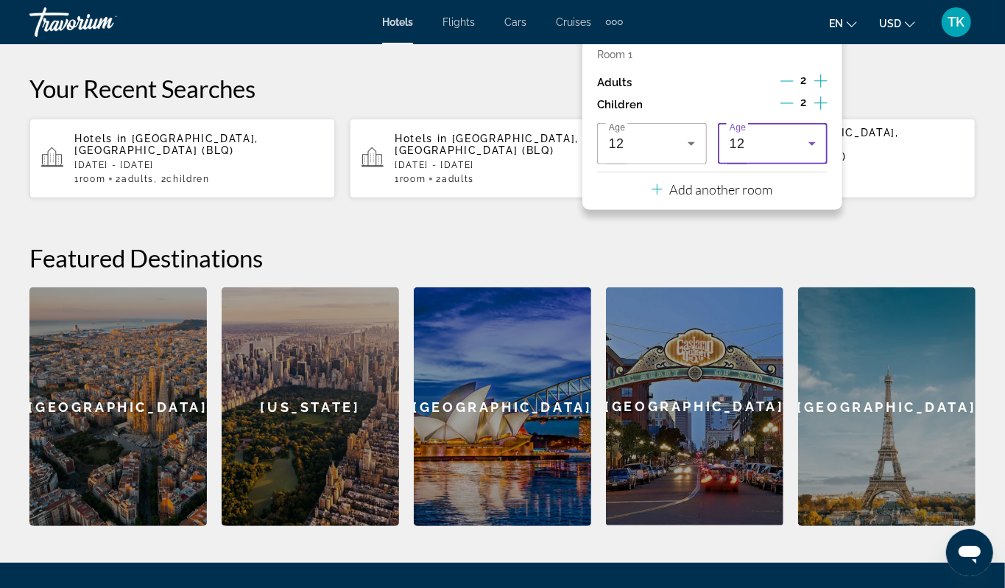
click at [806, 152] on icon "Travelers: 2 adults, 2 children" at bounding box center [813, 144] width 18 height 18
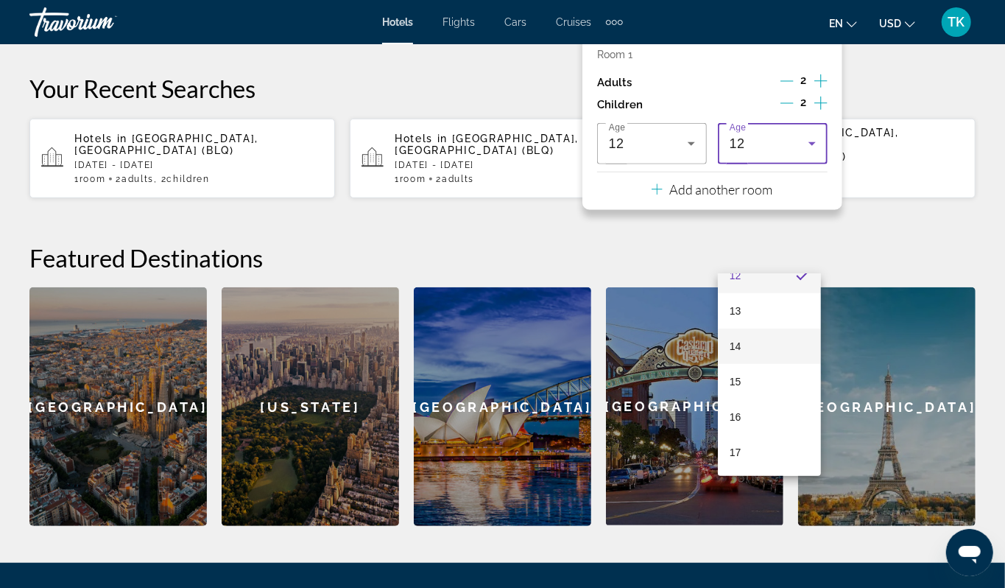
scroll to position [446, 0]
click at [752, 378] on mat-option "15" at bounding box center [769, 381] width 103 height 35
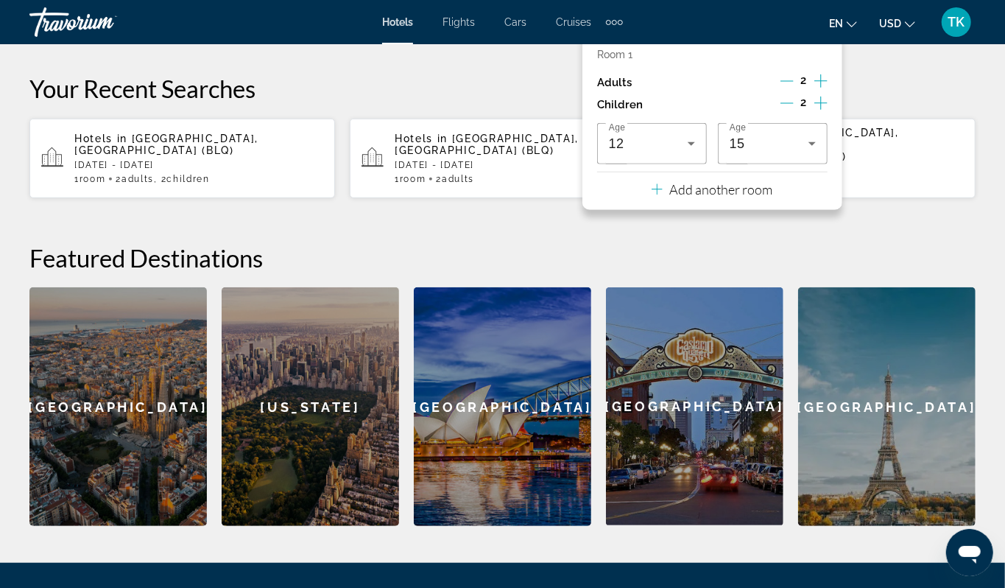
click at [890, 13] on span "Search" at bounding box center [907, 7] width 50 height 12
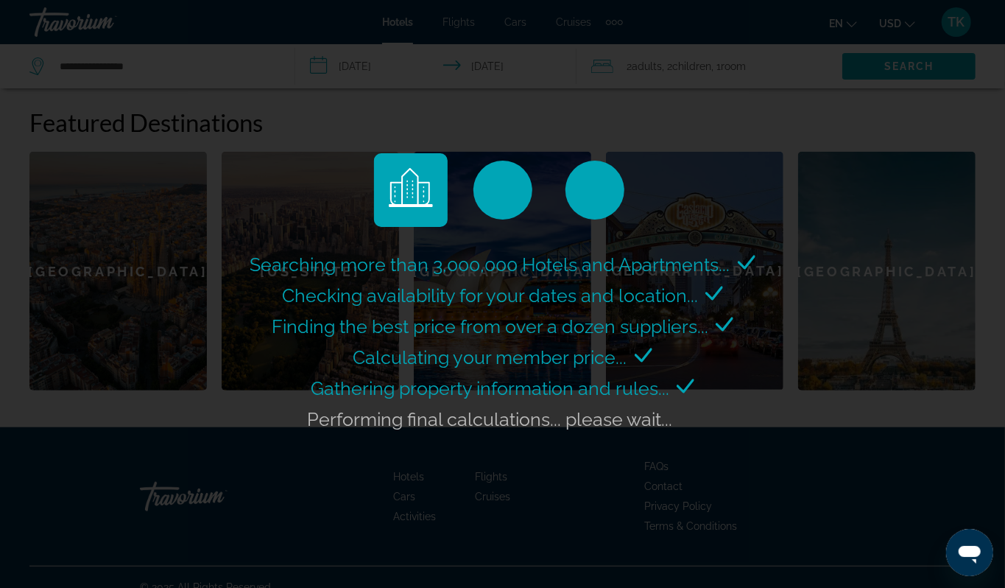
scroll to position [569, 0]
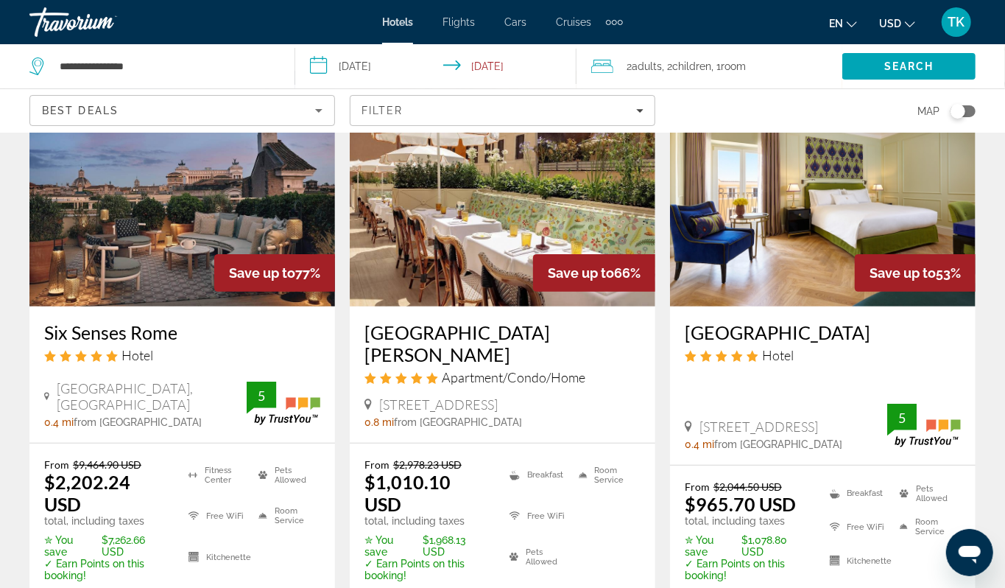
scroll to position [98, 0]
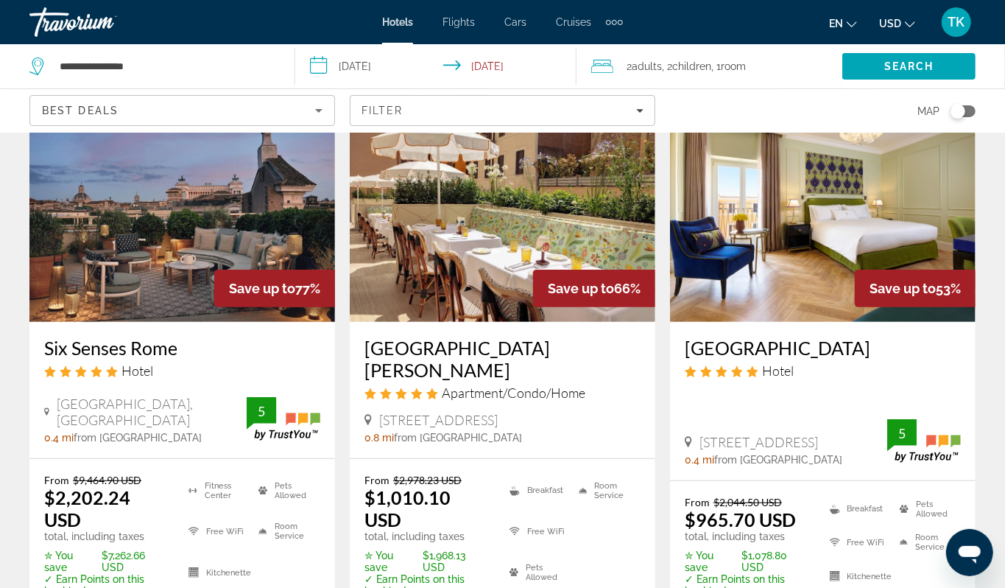
click at [319, 119] on icon "Sort by" at bounding box center [319, 111] width 18 height 18
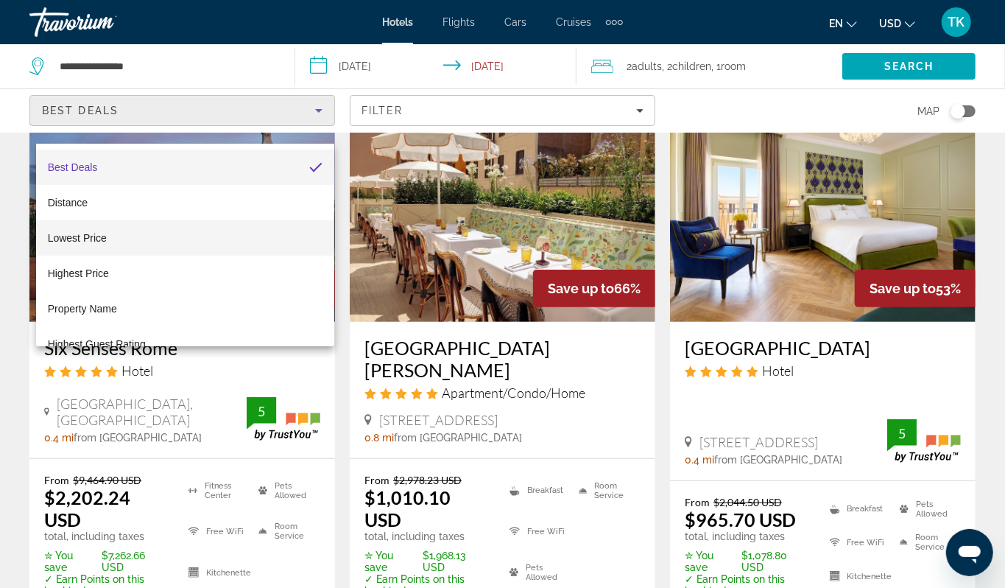
click at [158, 233] on mat-option "Lowest Price" at bounding box center [185, 237] width 299 height 35
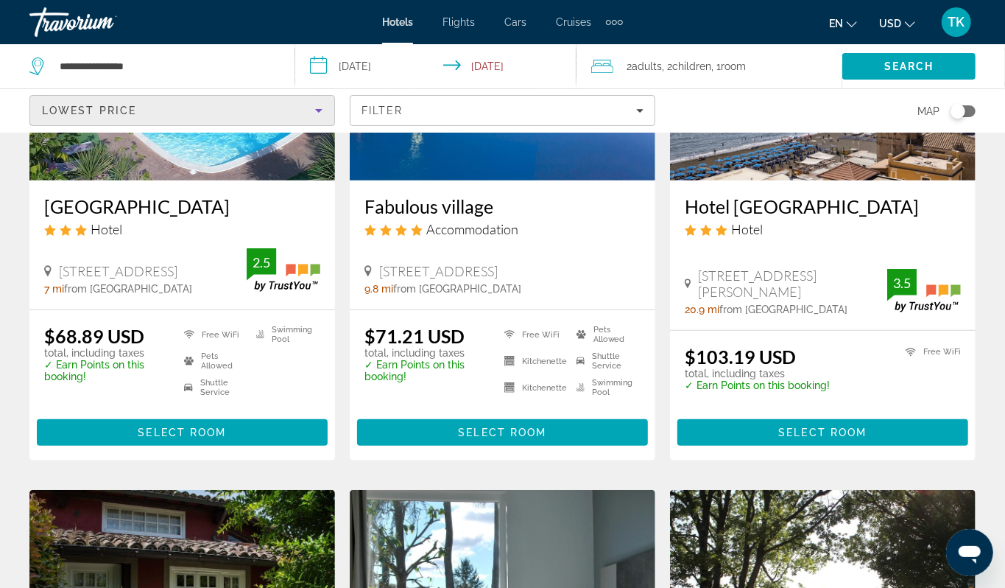
scroll to position [237, 0]
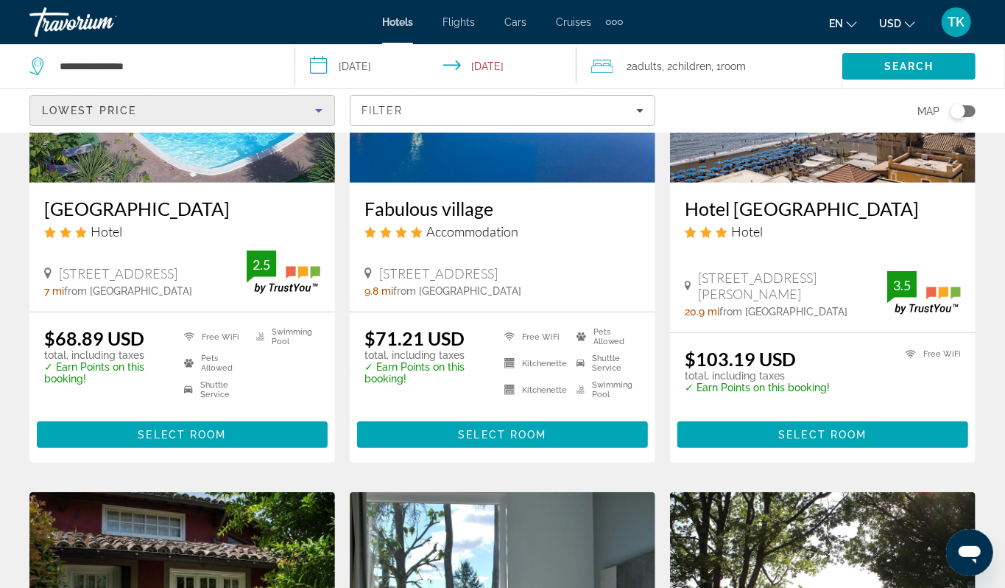
click at [951, 119] on div "Toggle map" at bounding box center [958, 111] width 15 height 15
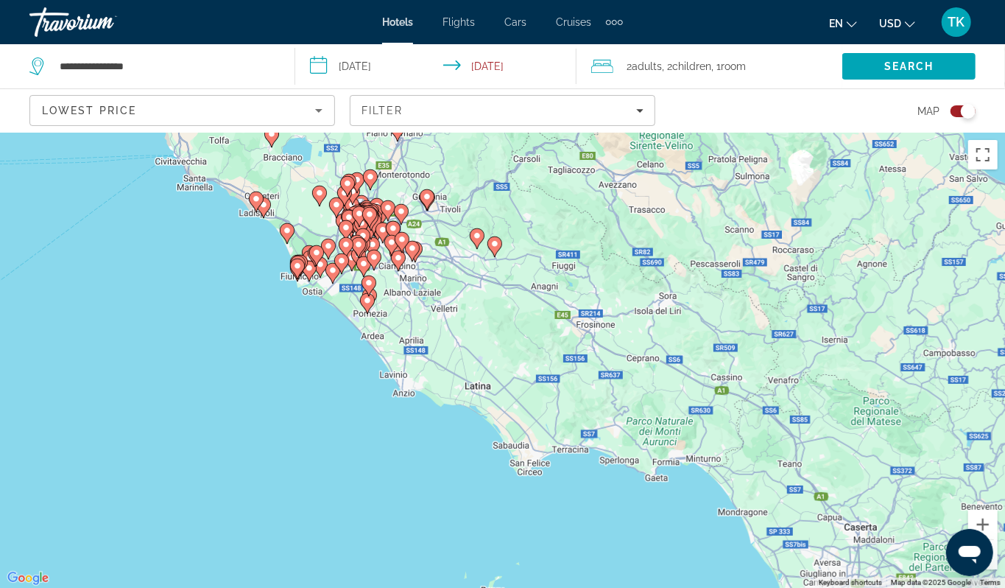
drag, startPoint x: 526, startPoint y: 337, endPoint x: 392, endPoint y: 180, distance: 205.8
click at [392, 180] on div "To activate drag with keyboard, press Alt + Enter. Once in keyboard drag state,…" at bounding box center [502, 360] width 1005 height 455
click at [419, 286] on div "To activate drag with keyboard, press Alt + Enter. Once in keyboard drag state,…" at bounding box center [502, 360] width 1005 height 455
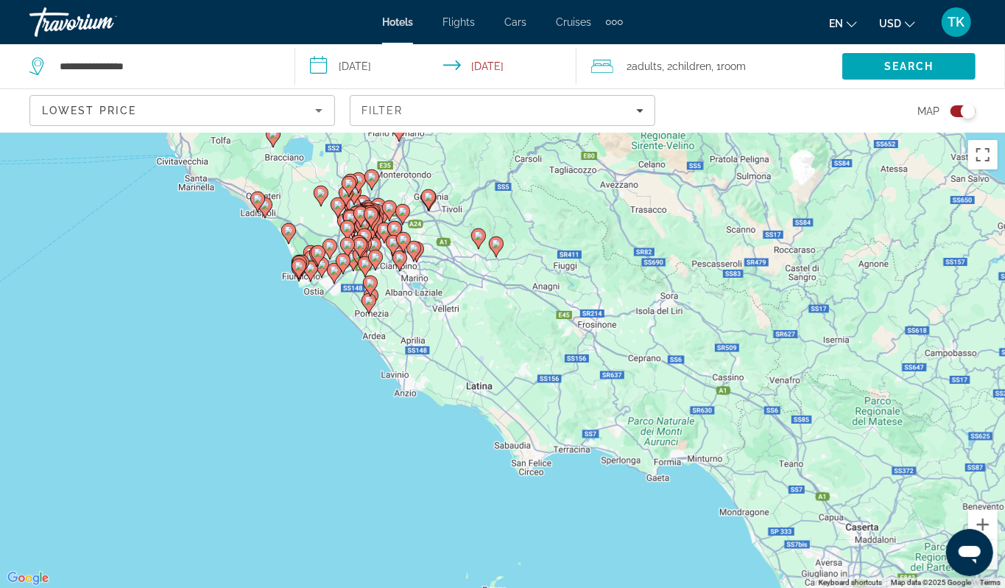
click at [419, 286] on div "To activate drag with keyboard, press Alt + Enter. Once in keyboard drag state,…" at bounding box center [502, 360] width 1005 height 455
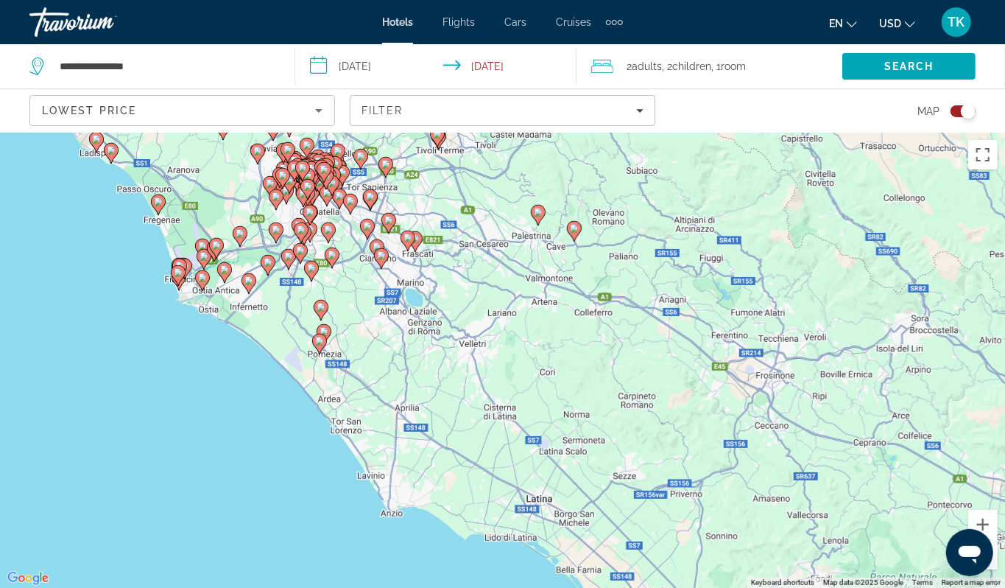
click at [351, 298] on div "To activate drag with keyboard, press Alt + Enter. Once in keyboard drag state,…" at bounding box center [502, 360] width 1005 height 455
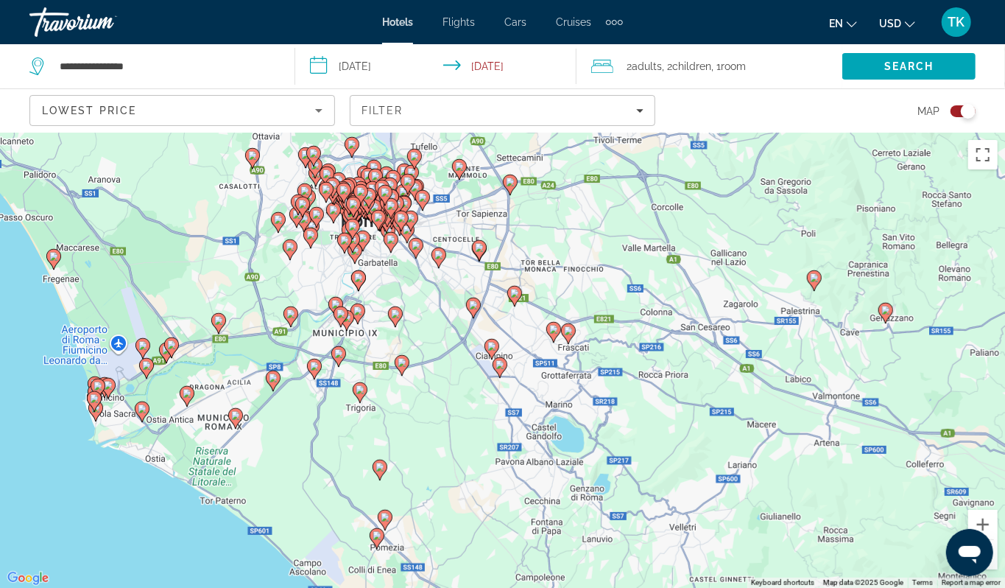
drag, startPoint x: 351, startPoint y: 298, endPoint x: 442, endPoint y: 425, distance: 155.7
click at [442, 425] on div "To activate drag with keyboard, press Alt + Enter. Once in keyboard drag state,…" at bounding box center [502, 360] width 1005 height 455
click at [407, 295] on div "To activate drag with keyboard, press Alt + Enter. Once in keyboard drag state,…" at bounding box center [502, 360] width 1005 height 455
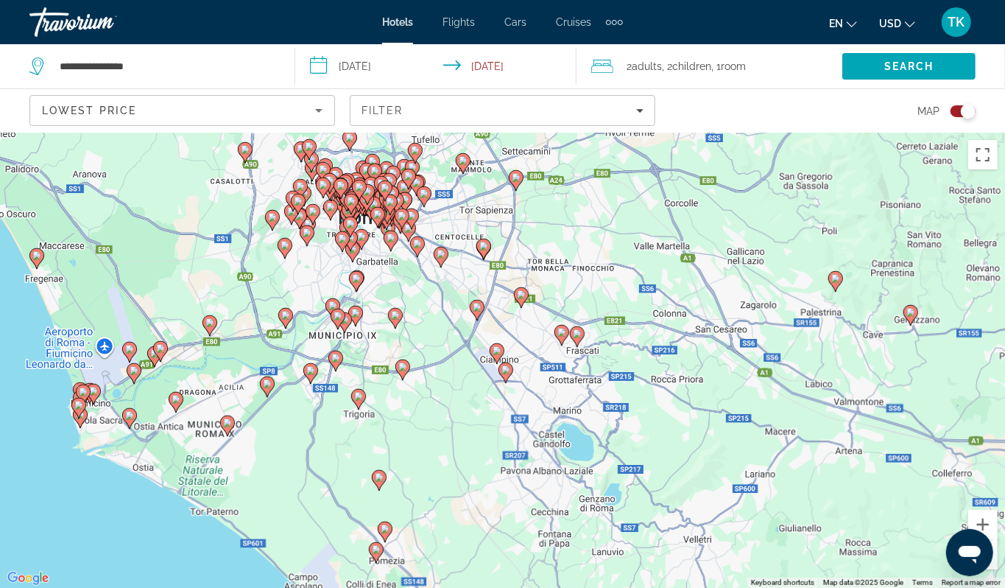
click at [407, 295] on div "To activate drag with keyboard, press Alt + Enter. Once in keyboard drag state,…" at bounding box center [502, 360] width 1005 height 455
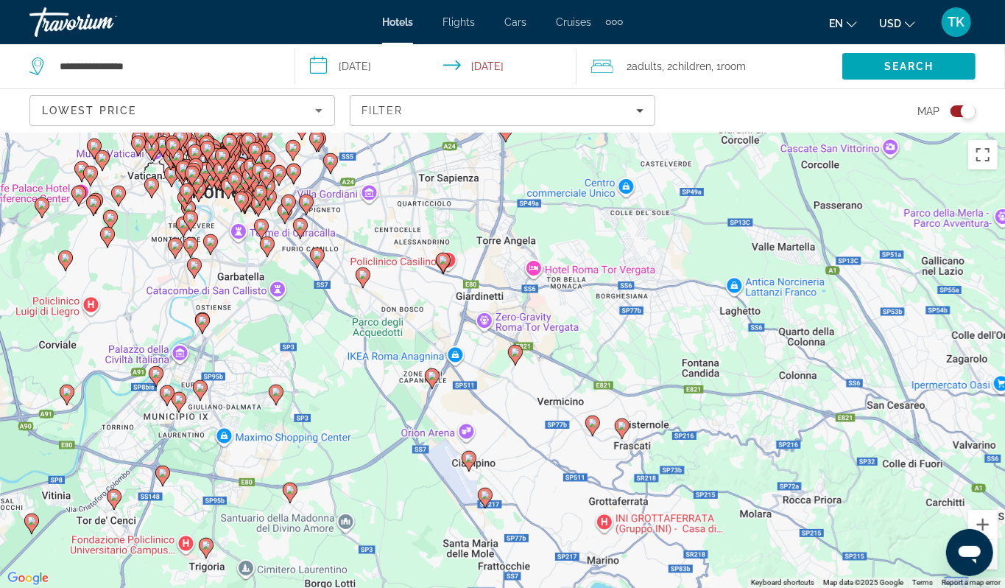
drag, startPoint x: 407, startPoint y: 295, endPoint x: 296, endPoint y: 330, distance: 116.5
click at [296, 330] on div "To activate drag with keyboard, press Alt + Enter. Once in keyboard drag state,…" at bounding box center [502, 360] width 1005 height 455
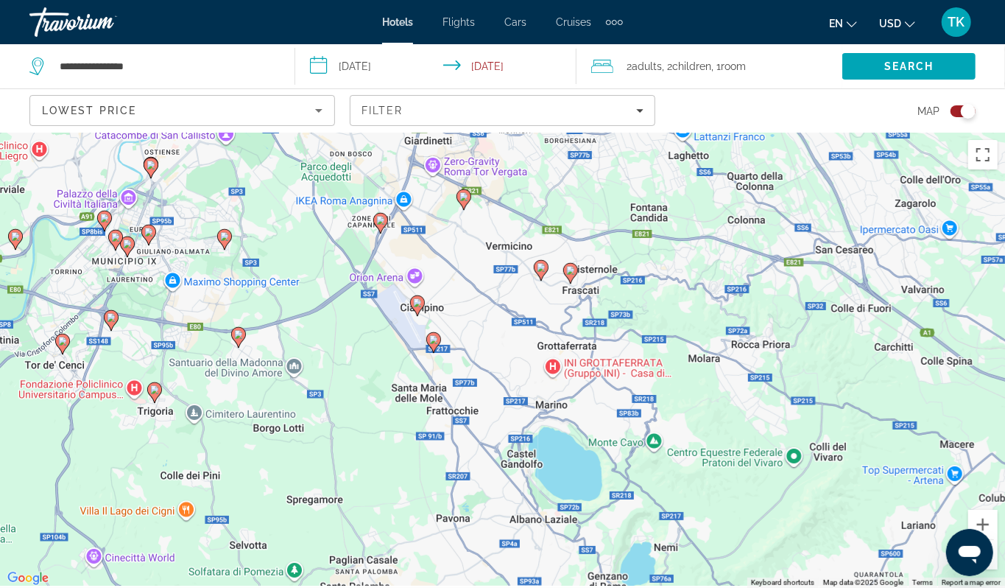
drag, startPoint x: 296, startPoint y: 330, endPoint x: 243, endPoint y: 171, distance: 167.7
click at [243, 171] on div "To activate drag with keyboard, press Alt + Enter. Once in keyboard drag state,…" at bounding box center [502, 360] width 1005 height 455
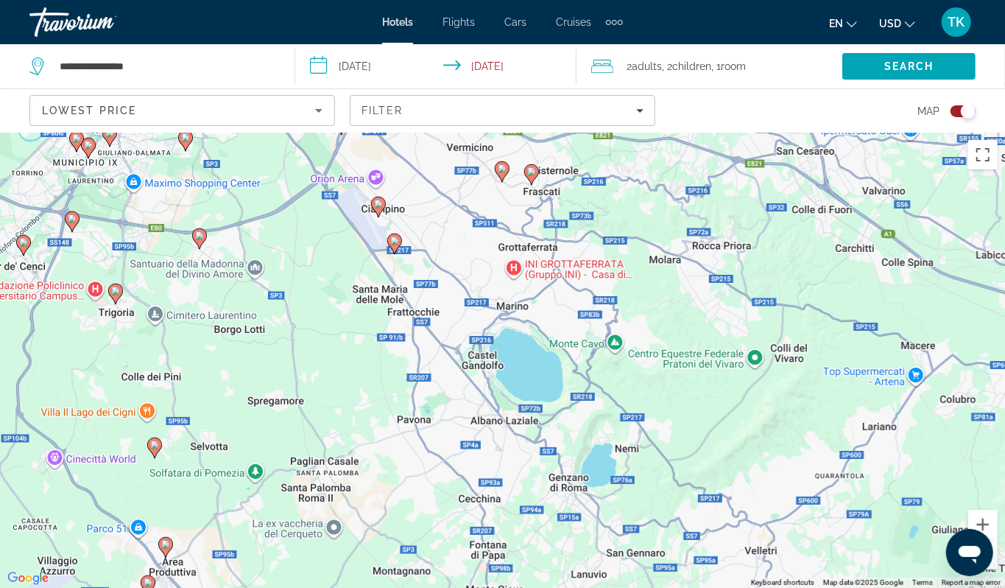
drag, startPoint x: 326, startPoint y: 348, endPoint x: 287, endPoint y: 247, distance: 107.5
click at [287, 247] on div "To activate drag with keyboard, press Alt + Enter. Once in keyboard drag state,…" at bounding box center [502, 360] width 1005 height 455
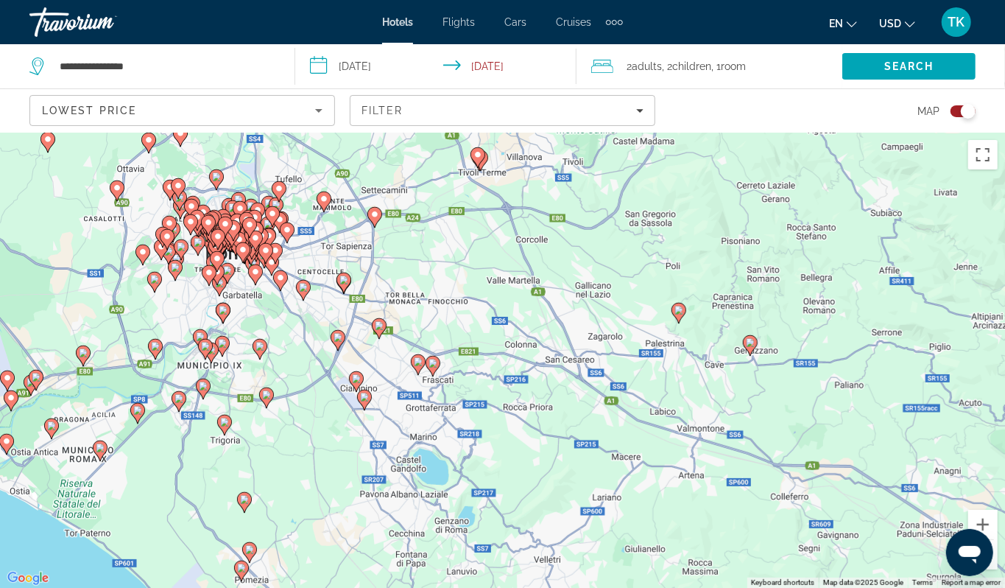
click at [60, 214] on div "To activate drag with keyboard, press Alt + Enter. Once in keyboard drag state,…" at bounding box center [502, 360] width 1005 height 455
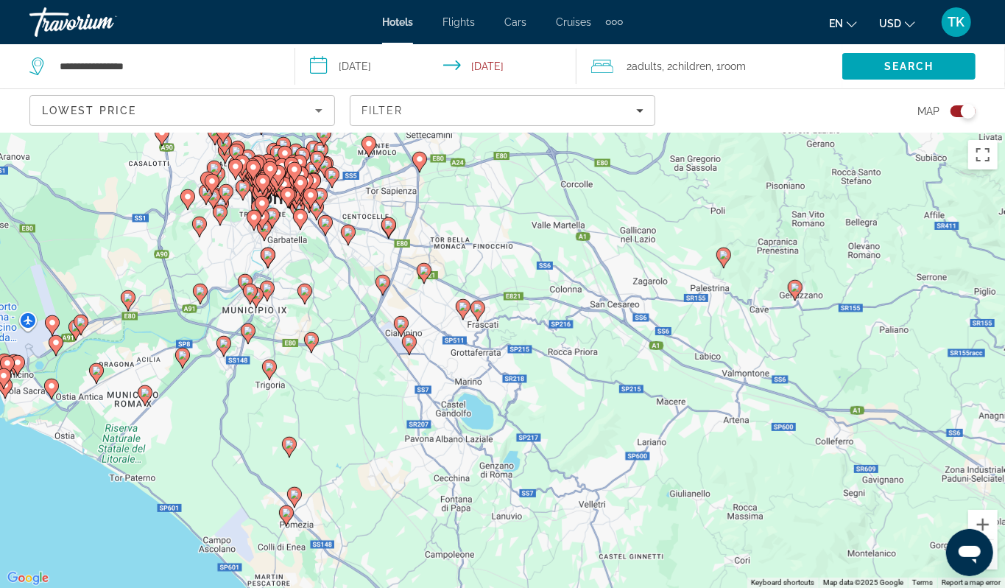
drag, startPoint x: 100, startPoint y: 331, endPoint x: 466, endPoint y: 228, distance: 380.3
click at [466, 228] on div "To activate drag with keyboard, press Alt + Enter. Once in keyboard drag state,…" at bounding box center [502, 360] width 1005 height 455
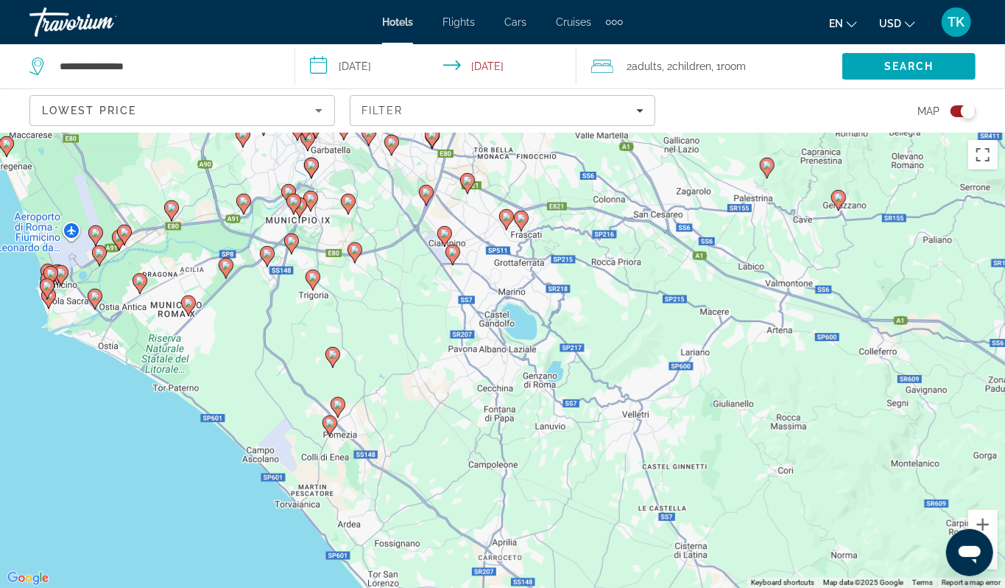
drag, startPoint x: 466, startPoint y: 228, endPoint x: 239, endPoint y: 342, distance: 254.3
click at [239, 342] on div "To activate drag with keyboard, press Alt + Enter. Once in keyboard drag state,…" at bounding box center [502, 360] width 1005 height 455
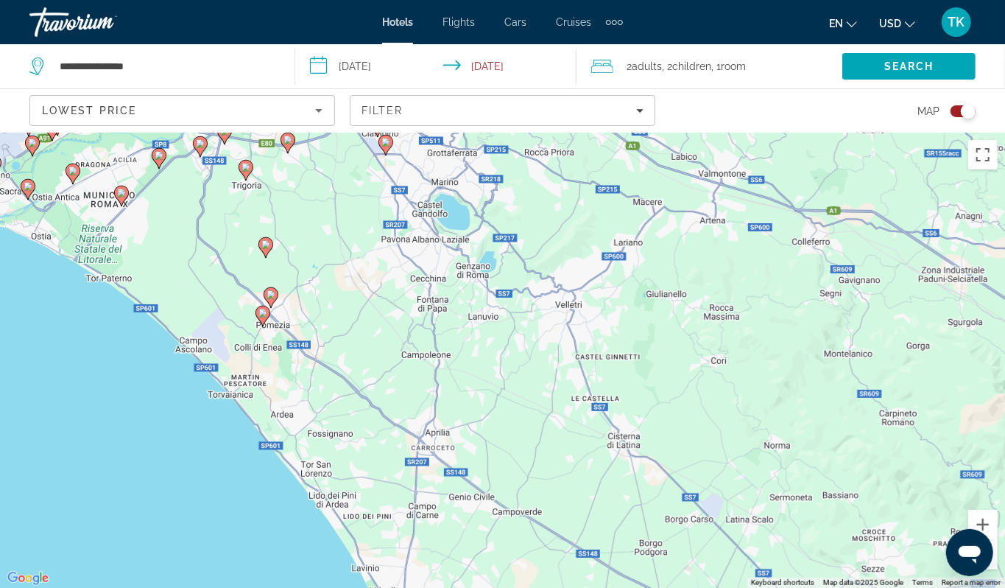
drag, startPoint x: 247, startPoint y: 389, endPoint x: 180, endPoint y: 278, distance: 129.8
click at [180, 278] on div "To activate drag with keyboard, press Alt + Enter. Once in keyboard drag state,…" at bounding box center [502, 360] width 1005 height 455
click at [258, 322] on icon "Main content" at bounding box center [262, 315] width 13 height 19
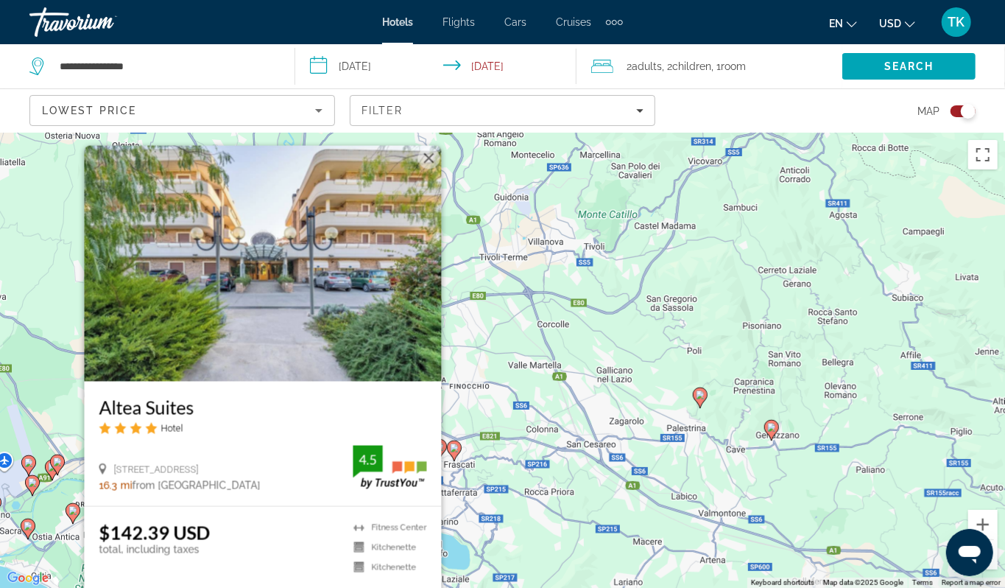
click at [314, 263] on img "Main content" at bounding box center [262, 264] width 357 height 236
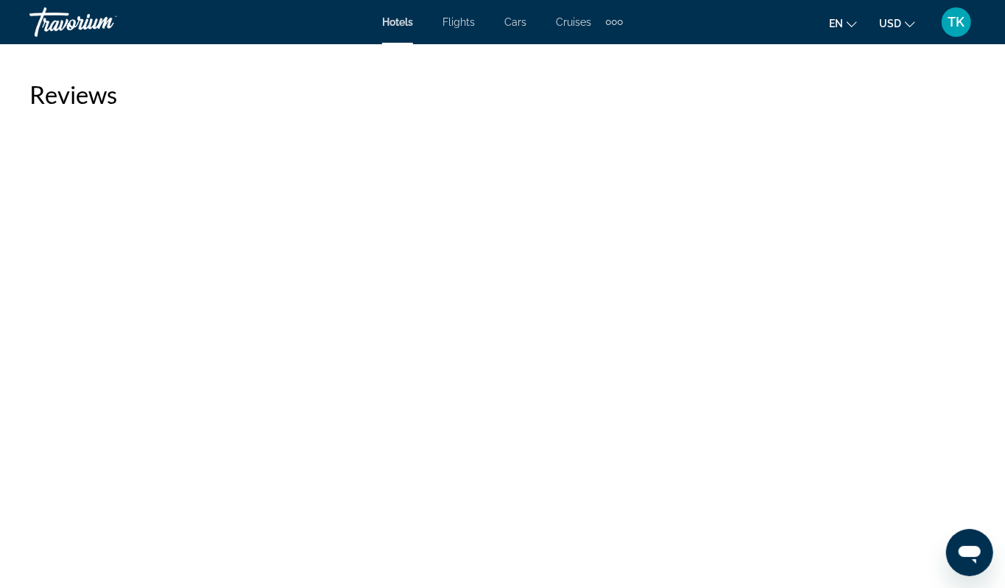
scroll to position [2784, 0]
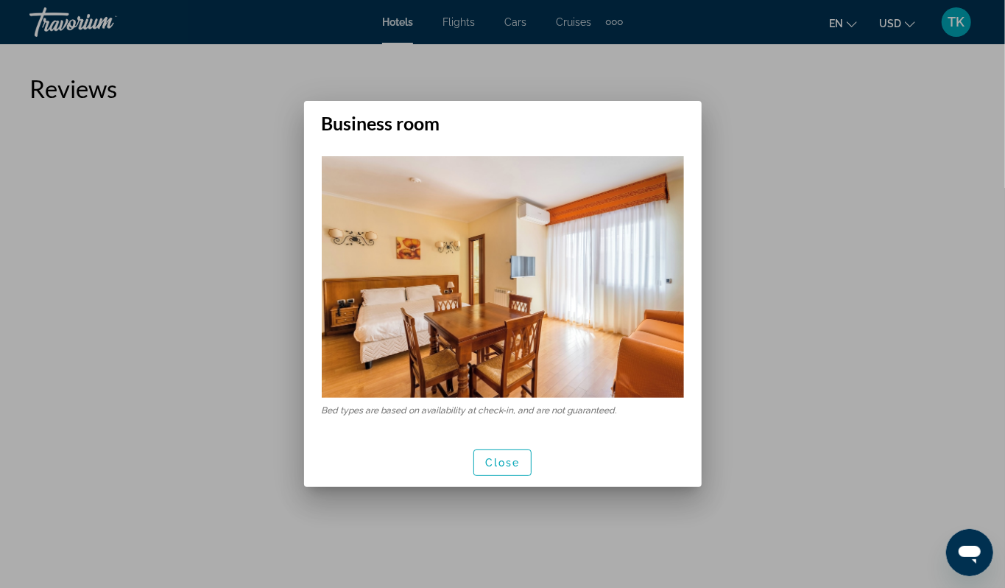
click at [742, 71] on div at bounding box center [502, 294] width 1005 height 588
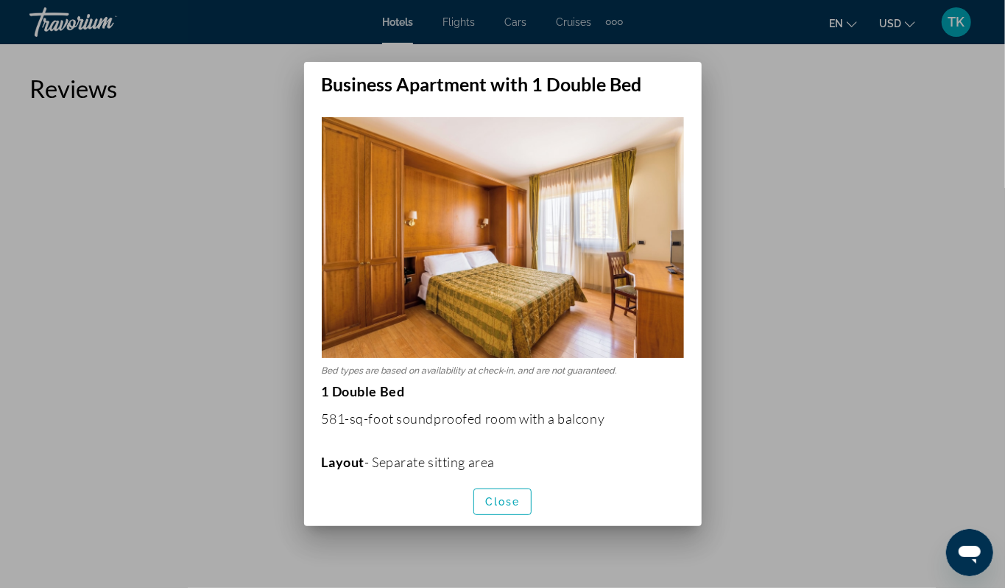
click at [779, 155] on div at bounding box center [502, 294] width 1005 height 588
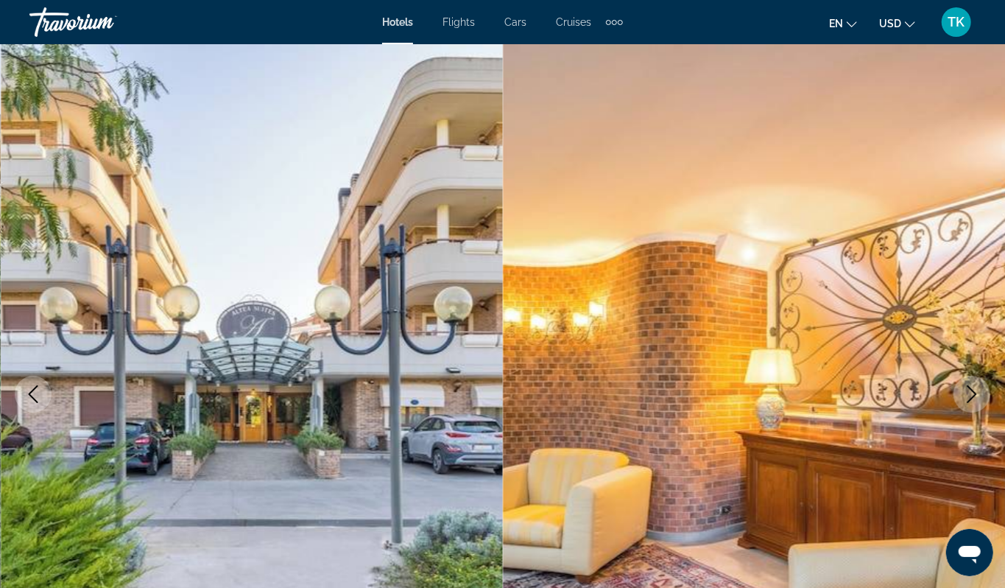
scroll to position [2784, 0]
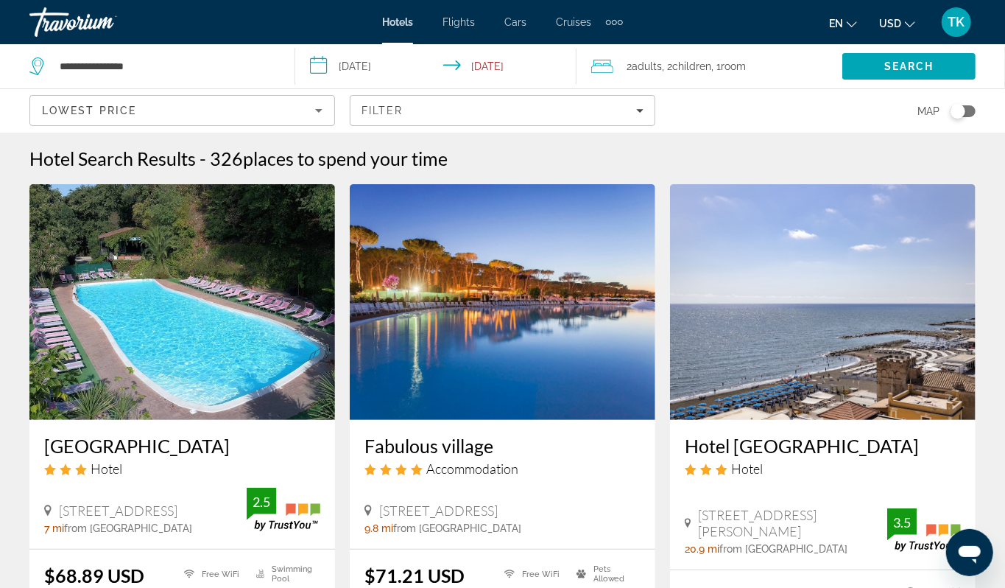
click at [951, 119] on div "Toggle map" at bounding box center [958, 111] width 15 height 15
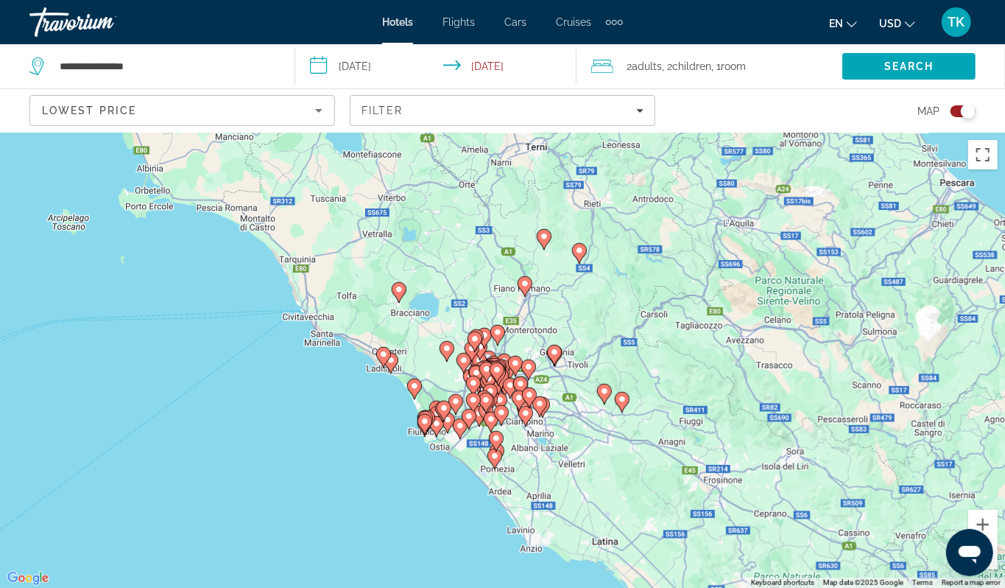
click at [522, 484] on div "To activate drag with keyboard, press Alt + Enter. Once in keyboard drag state,…" at bounding box center [502, 360] width 1005 height 455
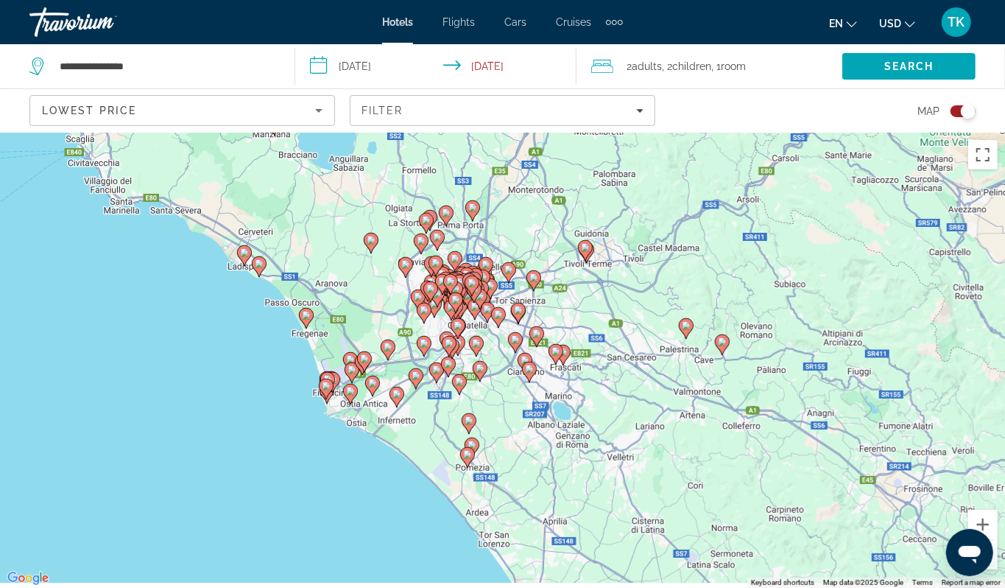
click at [493, 445] on div "To activate drag with keyboard, press Alt + Enter. Once in keyboard drag state,…" at bounding box center [502, 360] width 1005 height 455
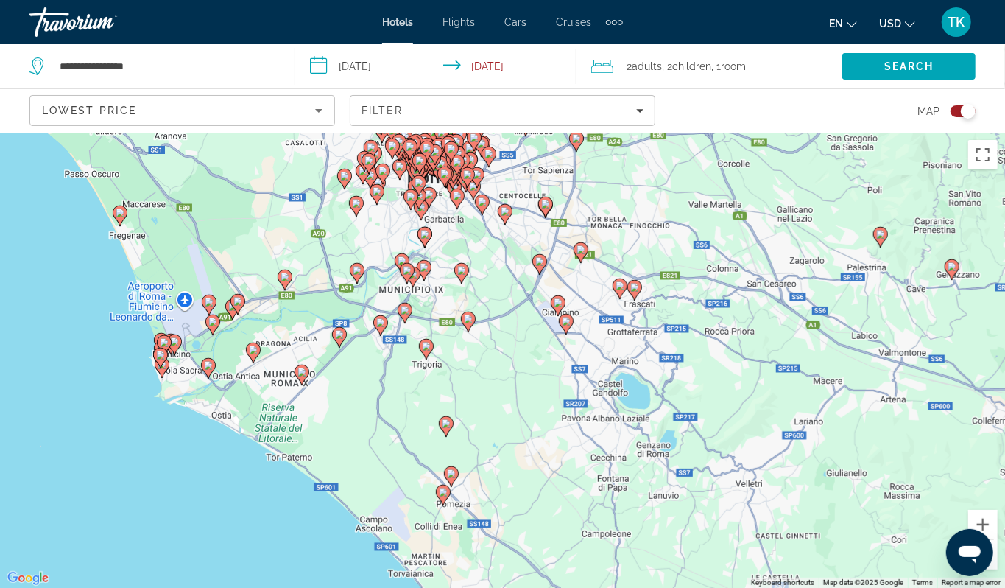
click at [451, 478] on image "Main content" at bounding box center [451, 473] width 9 height 9
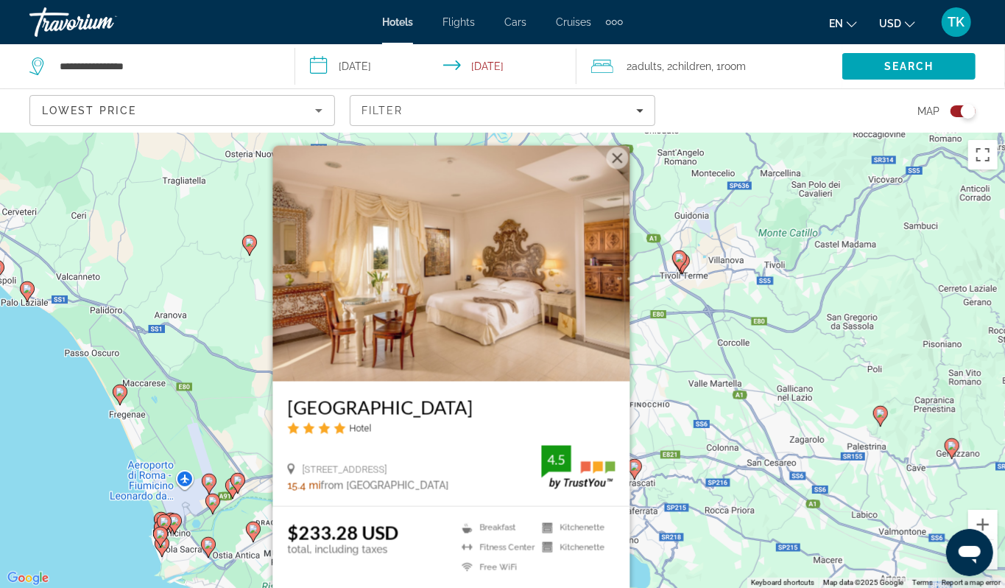
click at [90, 499] on div "To activate drag with keyboard, press Alt + Enter. Once in keyboard drag state,…" at bounding box center [502, 360] width 1005 height 455
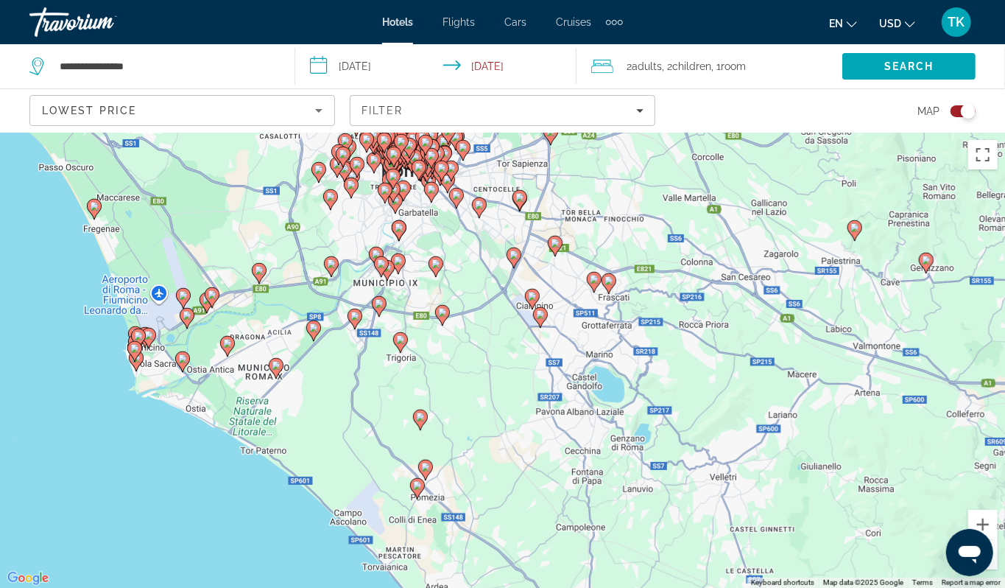
drag, startPoint x: 412, startPoint y: 496, endPoint x: 392, endPoint y: 289, distance: 208.0
click at [392, 289] on div "To activate drag with keyboard, press Alt + Enter. Once in keyboard drag state,…" at bounding box center [502, 360] width 1005 height 455
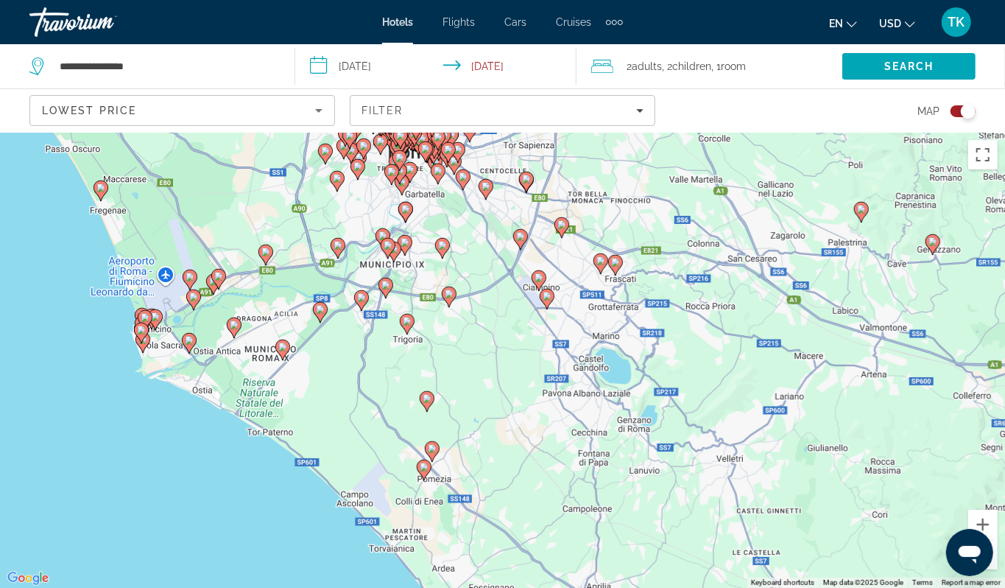
click at [427, 403] on image "Main content" at bounding box center [427, 398] width 9 height 9
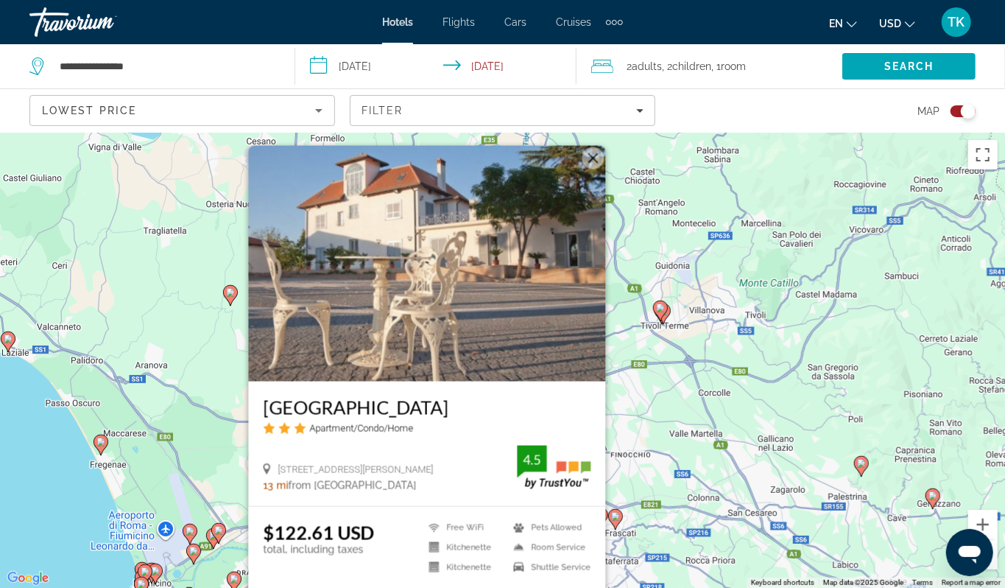
click at [475, 287] on img "Main content" at bounding box center [426, 264] width 357 height 236
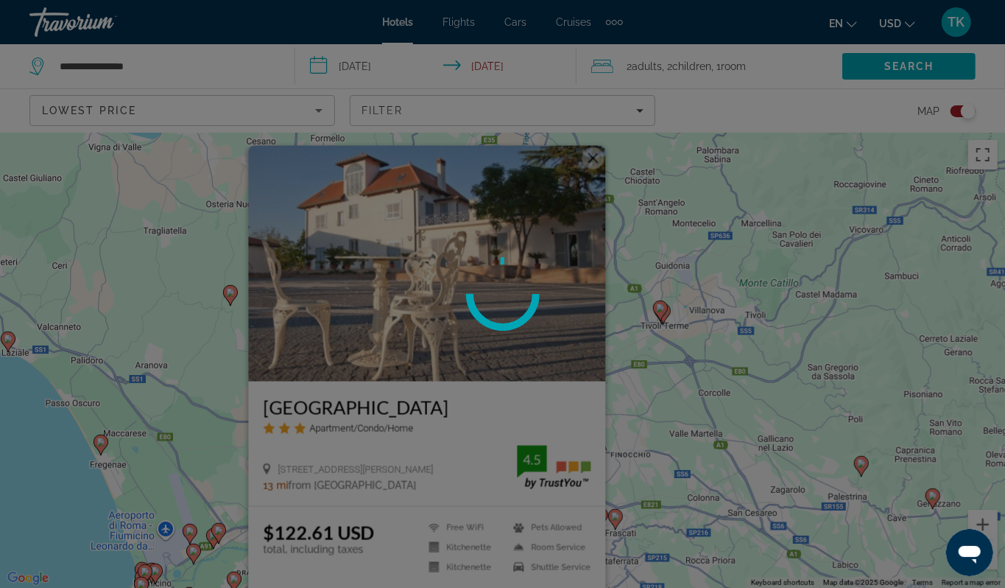
click at [475, 287] on circle at bounding box center [502, 294] width 84 height 84
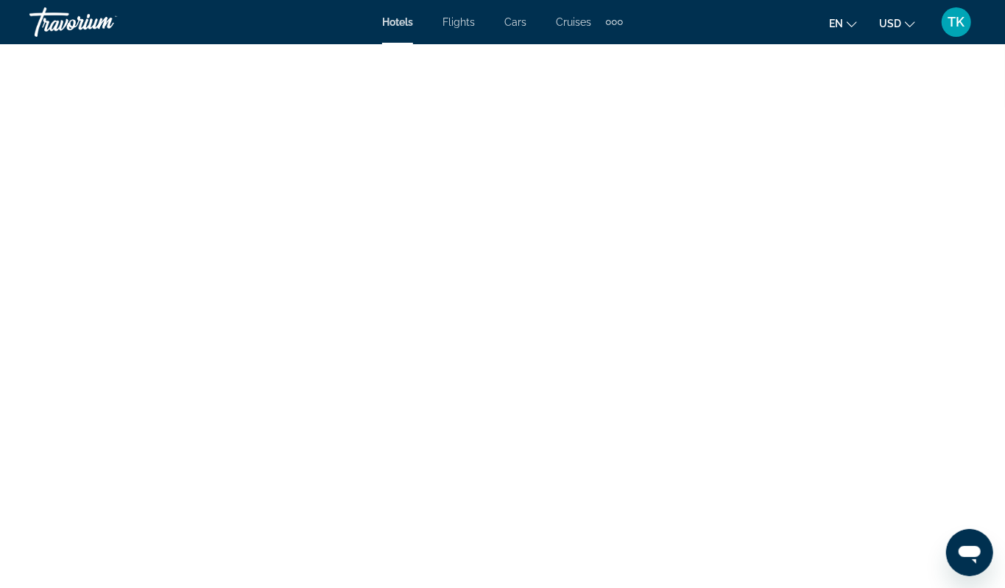
scroll to position [2884, 0]
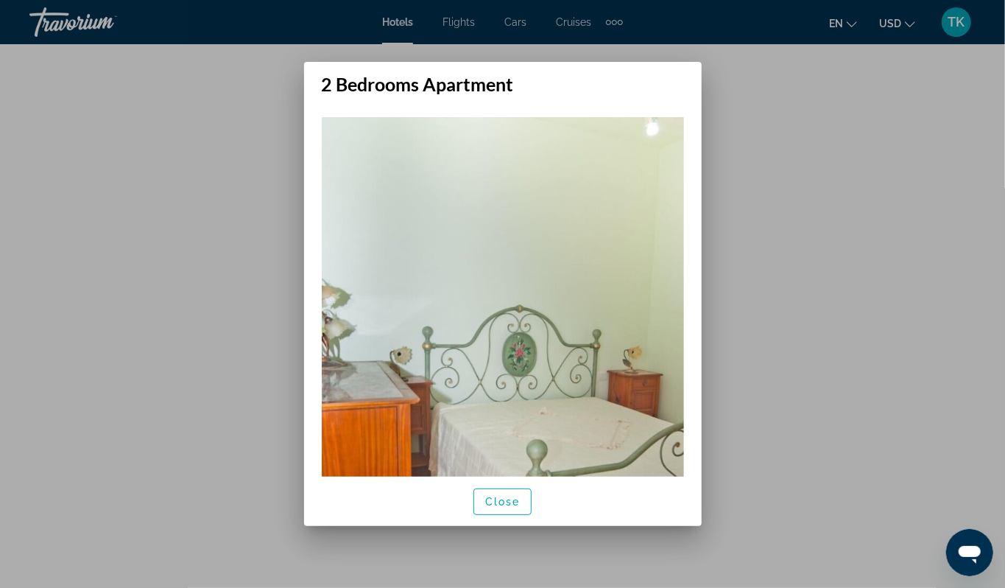
scroll to position [0, 0]
click at [225, 227] on div at bounding box center [502, 294] width 1005 height 588
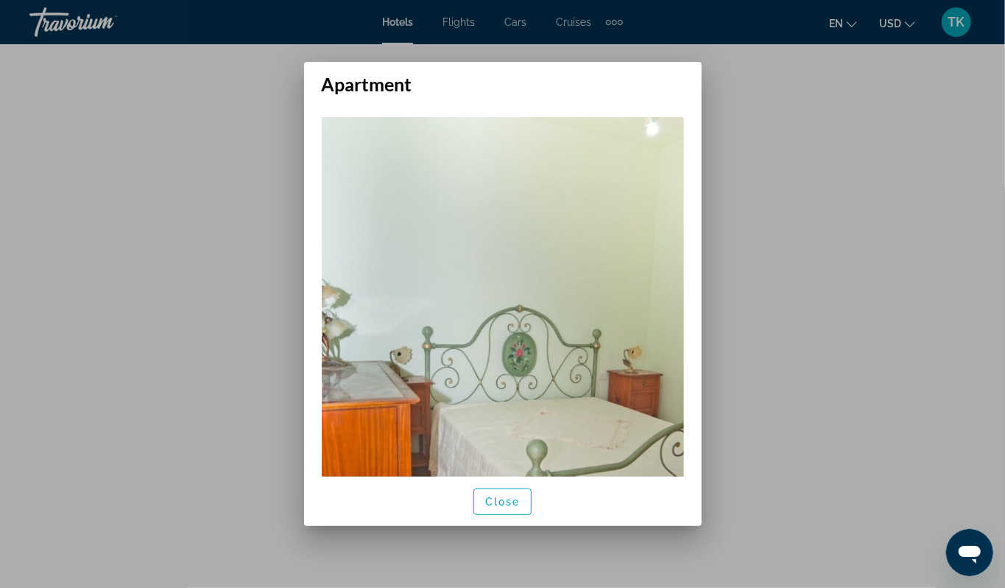
scroll to position [0, 0]
click at [250, 274] on div at bounding box center [502, 294] width 1005 height 588
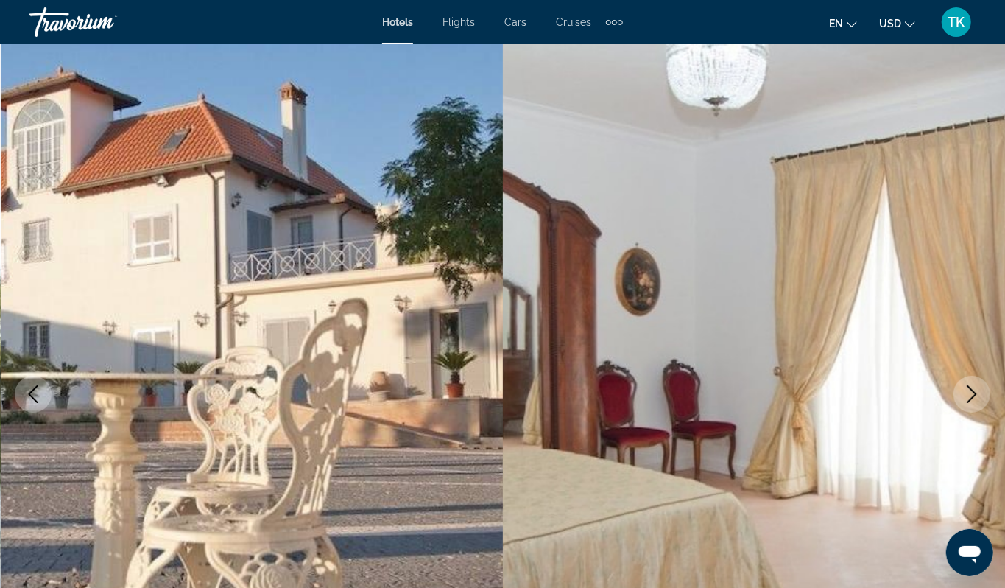
scroll to position [2884, 0]
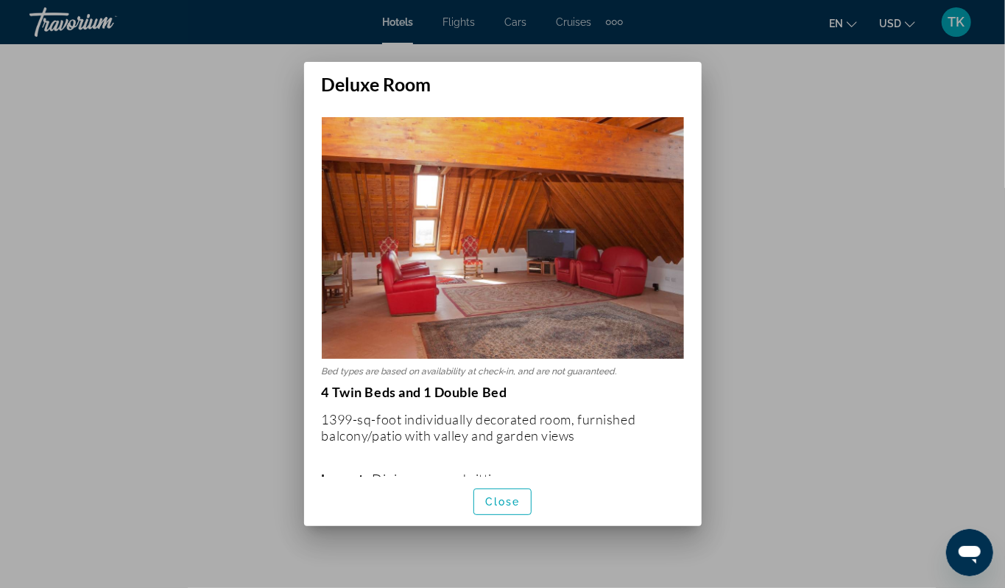
scroll to position [0, 0]
click at [490, 507] on span "Close" at bounding box center [502, 502] width 35 height 12
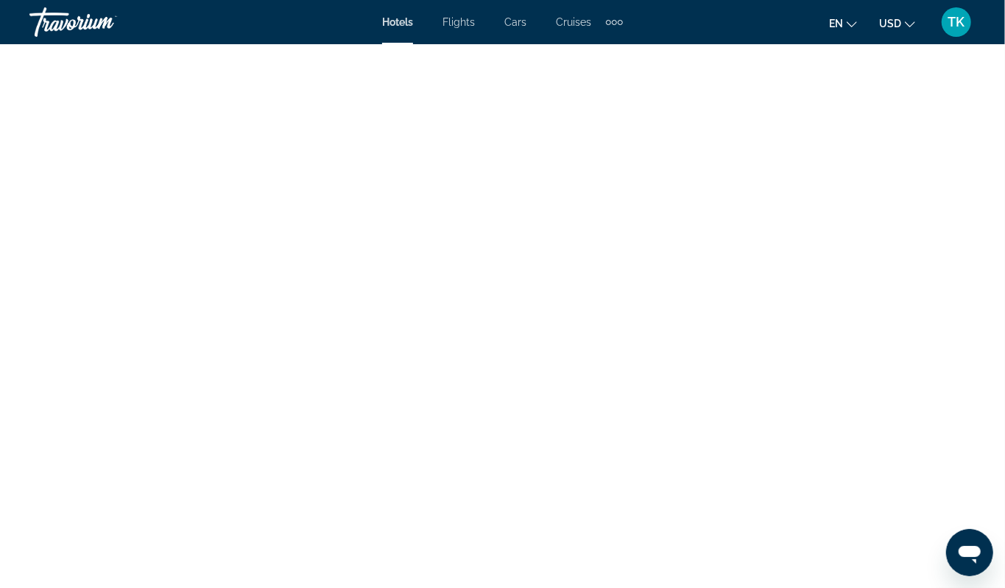
scroll to position [2884, 0]
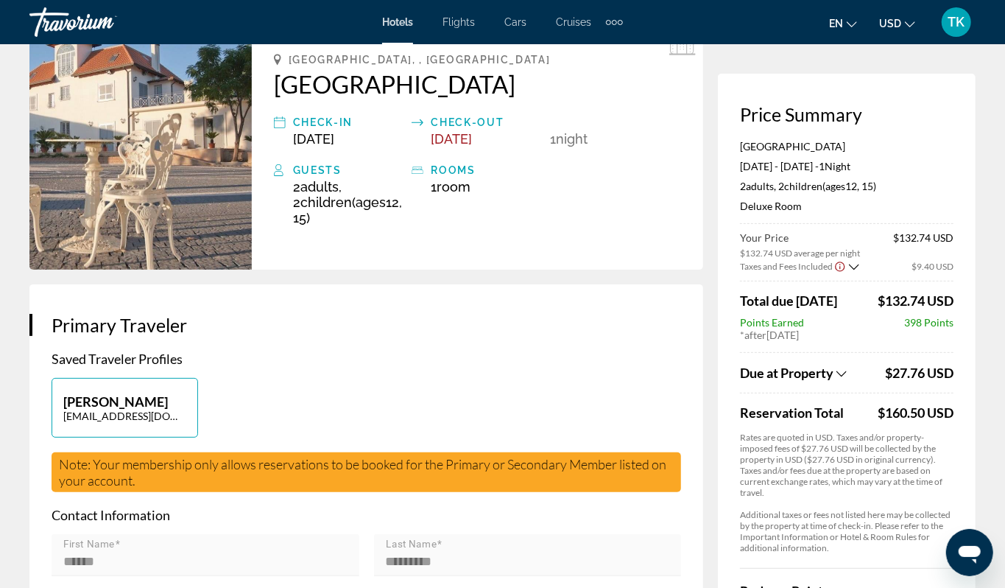
scroll to position [87, 0]
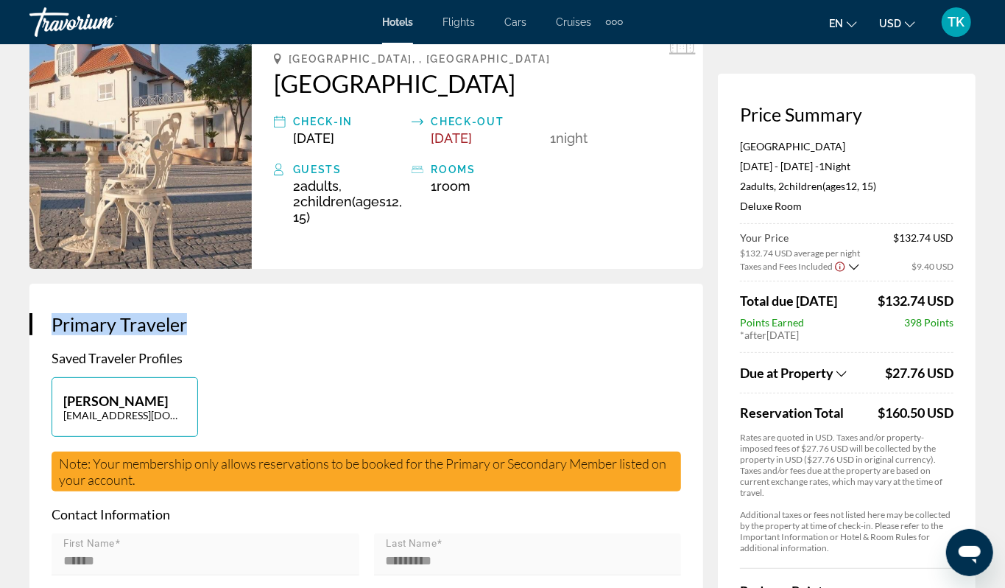
drag, startPoint x: 574, startPoint y: 404, endPoint x: 573, endPoint y: 294, distance: 110.5
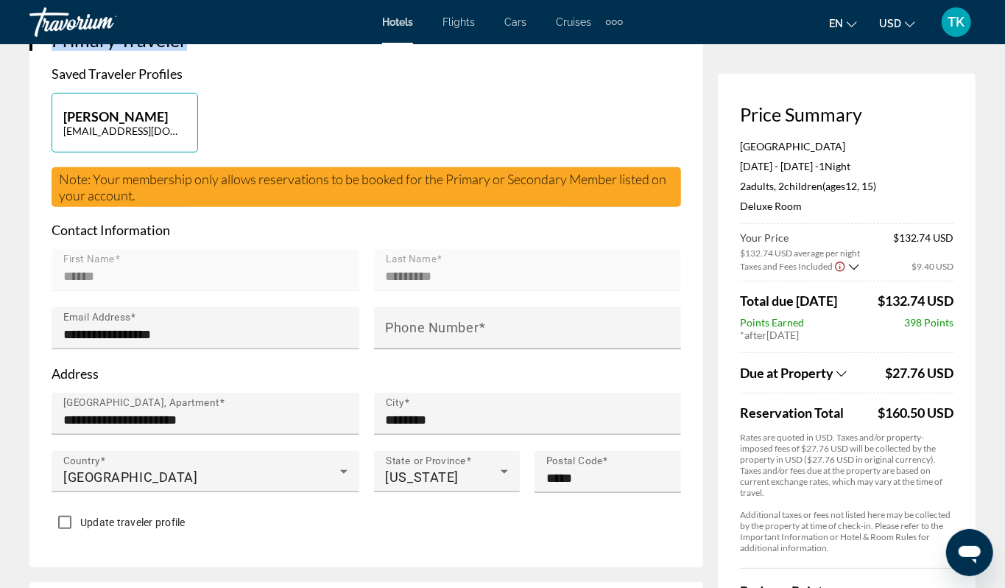
scroll to position [0, 0]
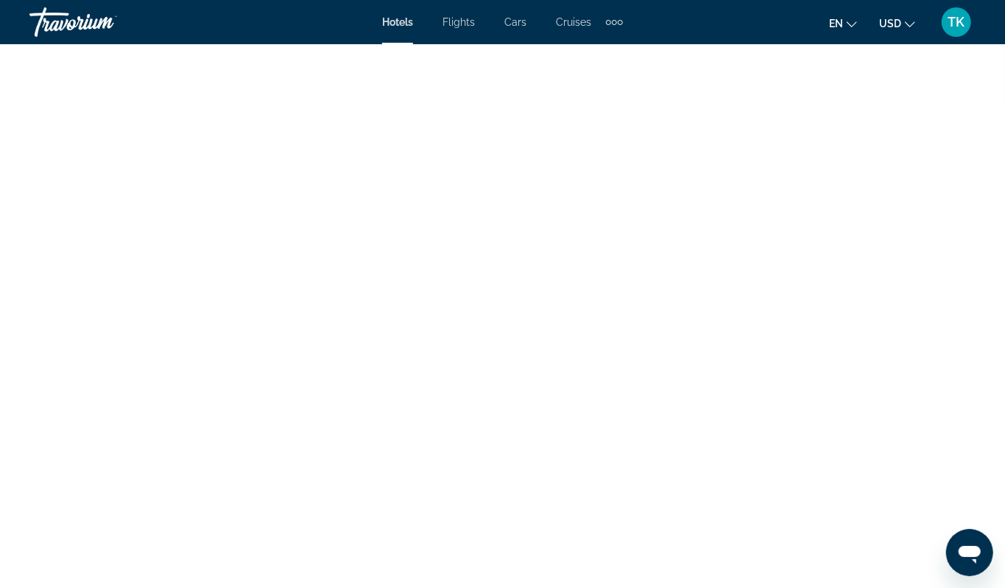
scroll to position [3018, 0]
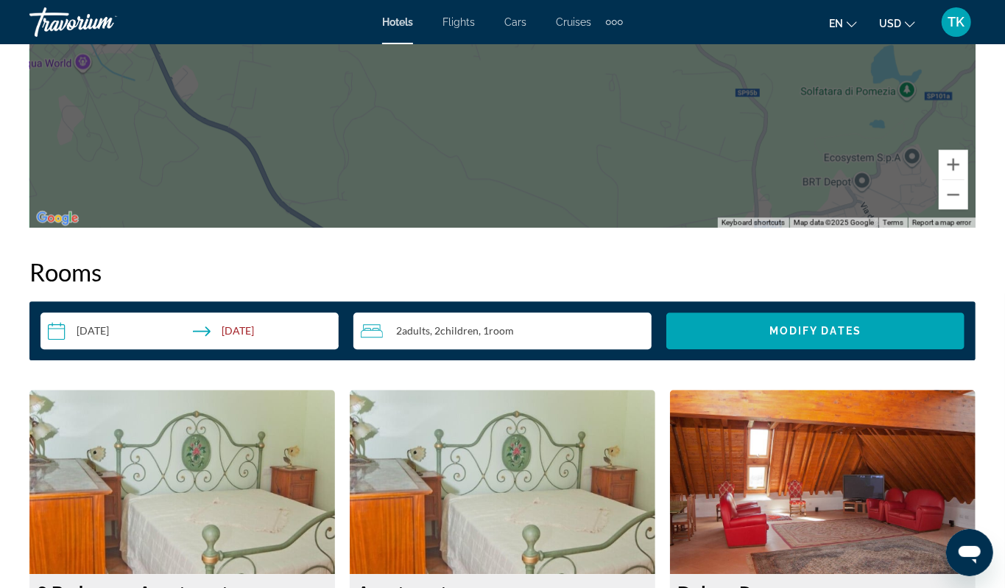
scroll to position [1937, 0]
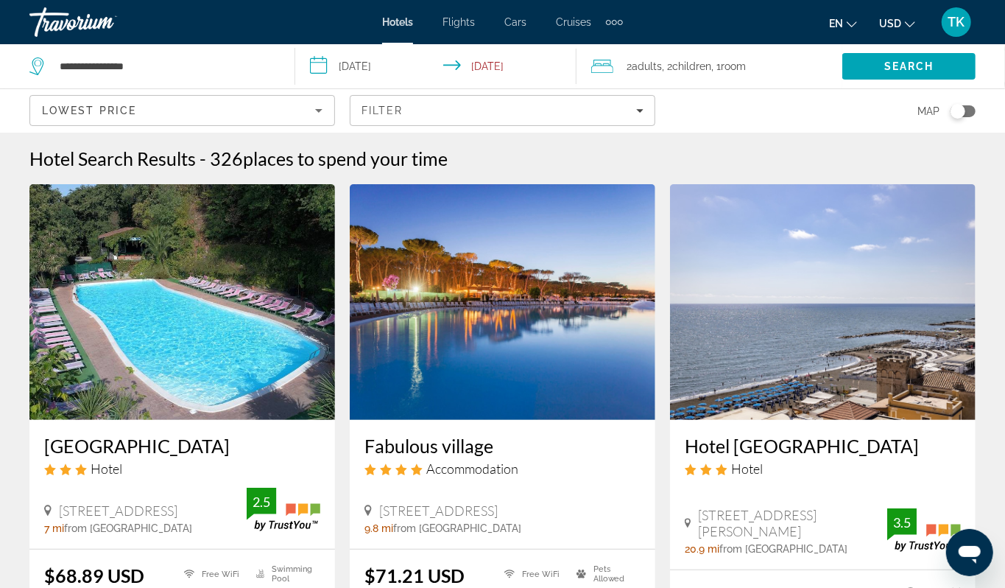
click at [951, 119] on div "Toggle map" at bounding box center [958, 111] width 15 height 15
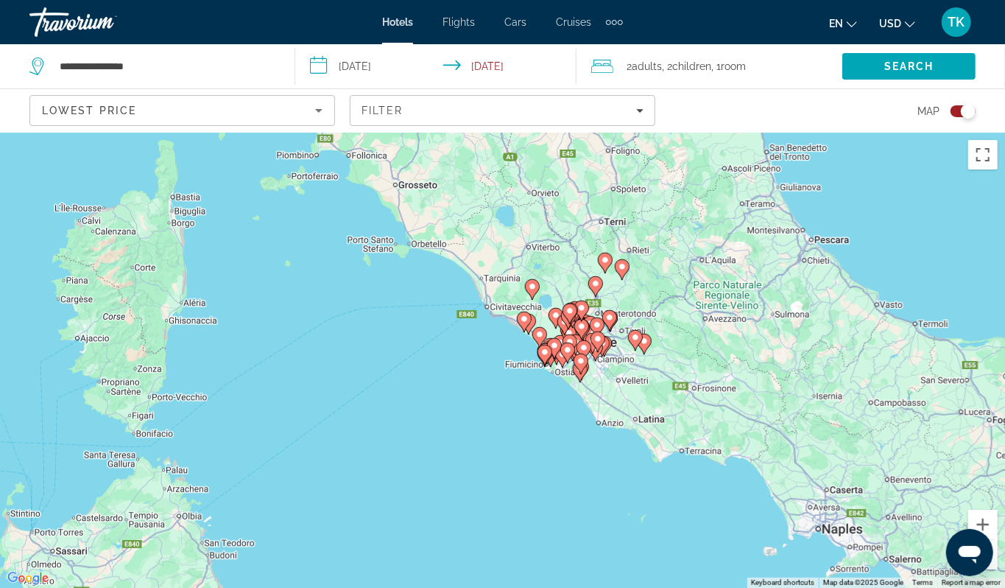
click at [599, 405] on div "To activate drag with keyboard, press Alt + Enter. Once in keyboard drag state,…" at bounding box center [502, 360] width 1005 height 455
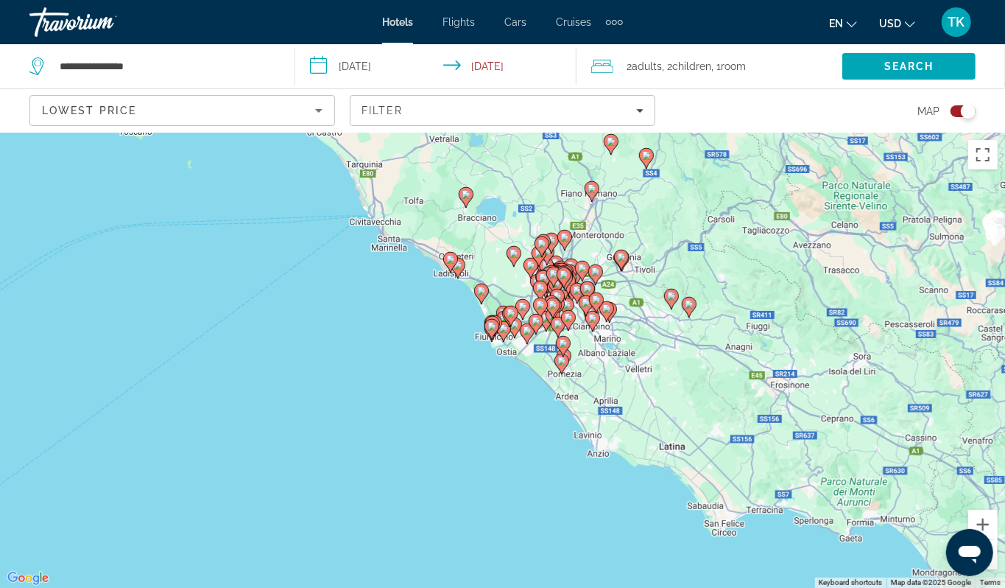
click at [546, 377] on div "To activate drag with keyboard, press Alt + Enter. Once in keyboard drag state,…" at bounding box center [502, 360] width 1005 height 455
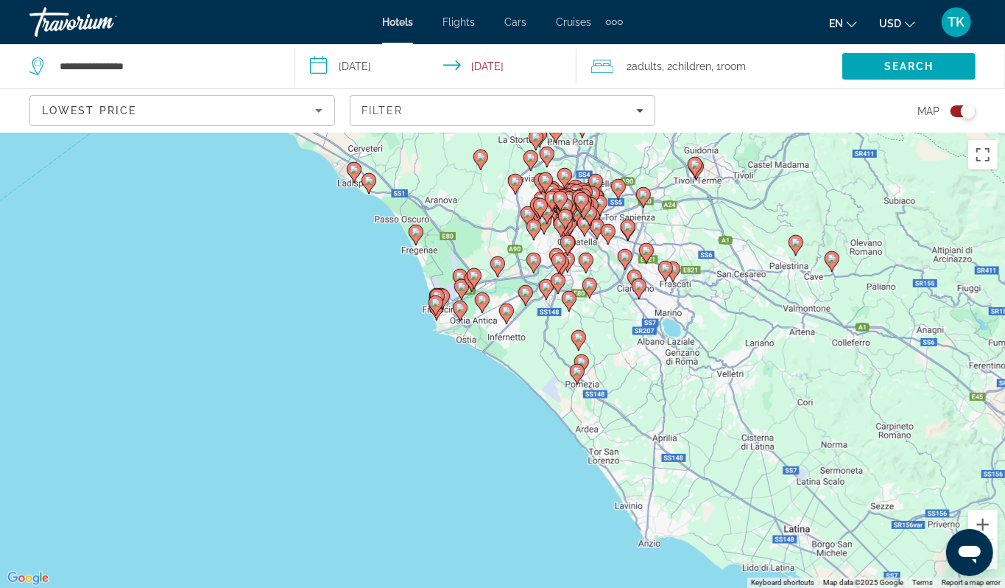
click at [546, 377] on div "To activate drag with keyboard, press Alt + Enter. Once in keyboard drag state,…" at bounding box center [502, 360] width 1005 height 455
click at [534, 354] on div "To activate drag with keyboard, press Alt + Enter. Once in keyboard drag state,…" at bounding box center [502, 360] width 1005 height 455
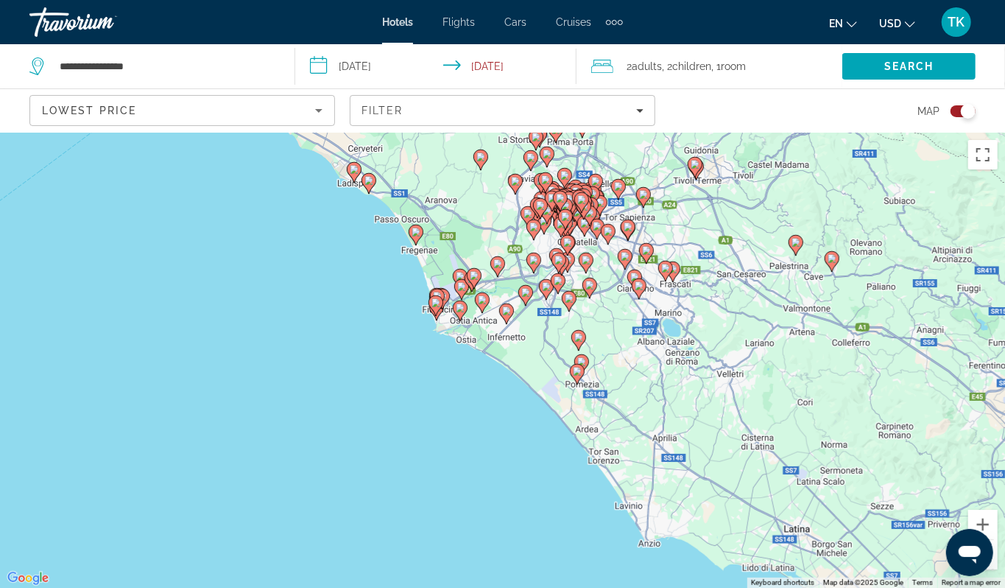
click at [534, 354] on div "To activate drag with keyboard, press Alt + Enter. Once in keyboard drag state,…" at bounding box center [502, 360] width 1005 height 455
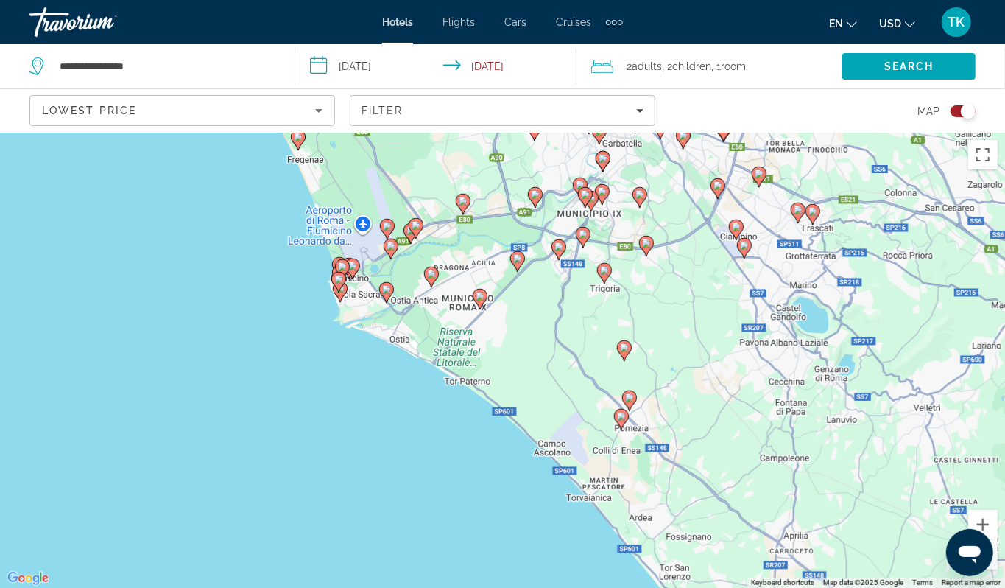
click at [537, 324] on div "To activate drag with keyboard, press Alt + Enter. Once in keyboard drag state,…" at bounding box center [502, 360] width 1005 height 455
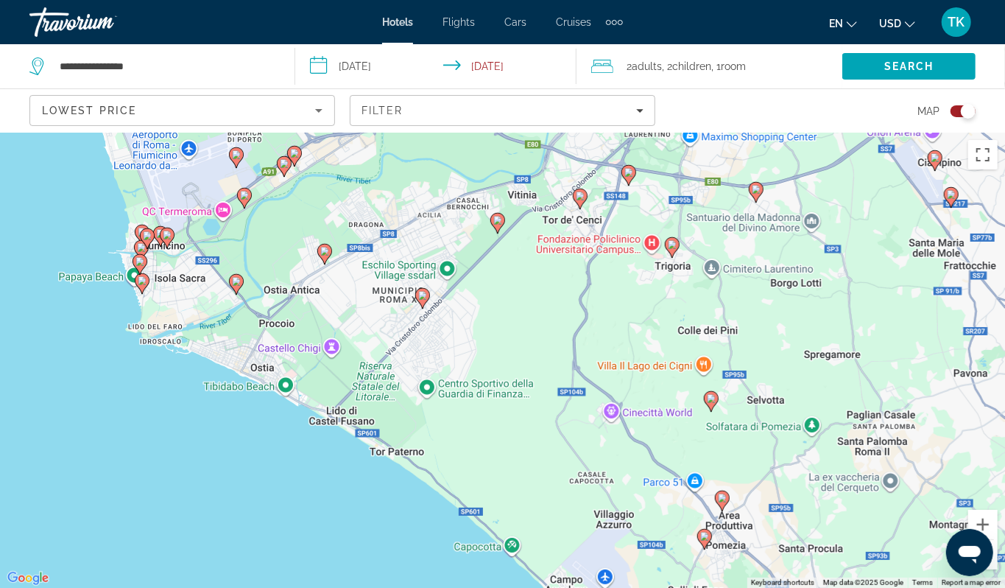
click at [579, 200] on image "Main content" at bounding box center [580, 195] width 9 height 9
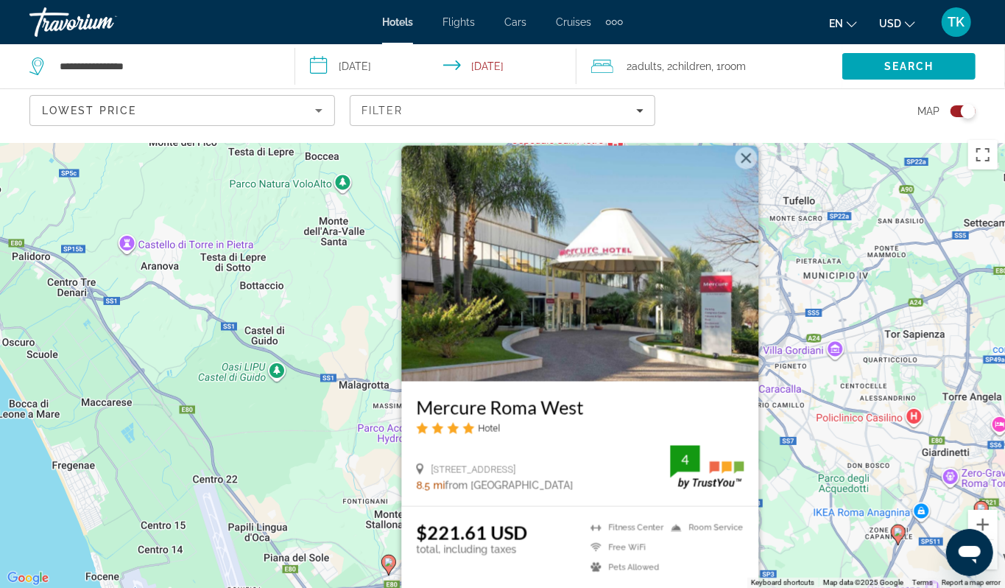
click at [339, 302] on div "To activate drag with keyboard, press Alt + Enter. Once in keyboard drag state,…" at bounding box center [502, 360] width 1005 height 455
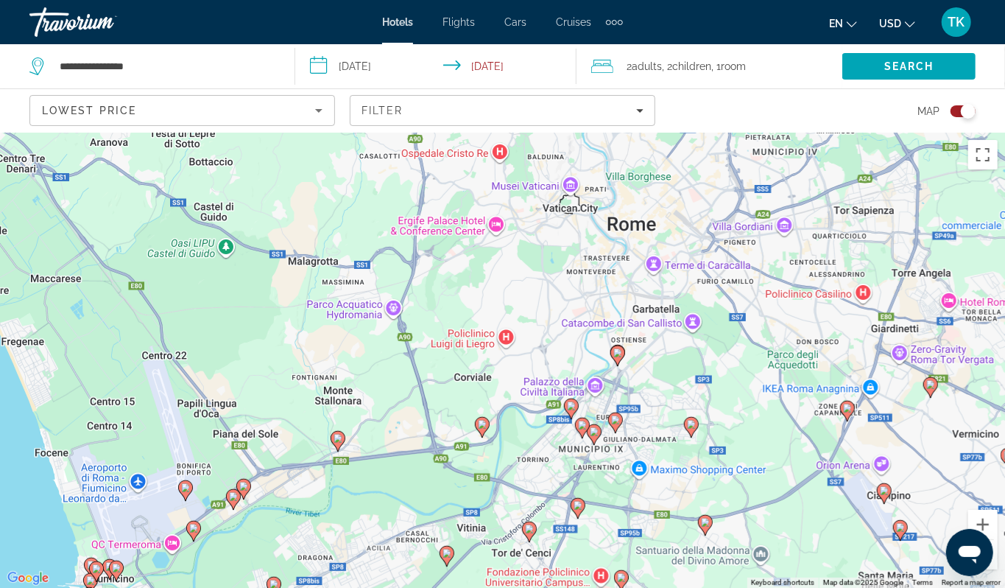
drag, startPoint x: 689, startPoint y: 526, endPoint x: 637, endPoint y: 399, distance: 137.1
click at [637, 399] on div "To activate drag with keyboard, press Alt + Enter. Once in keyboard drag state,…" at bounding box center [502, 360] width 1005 height 455
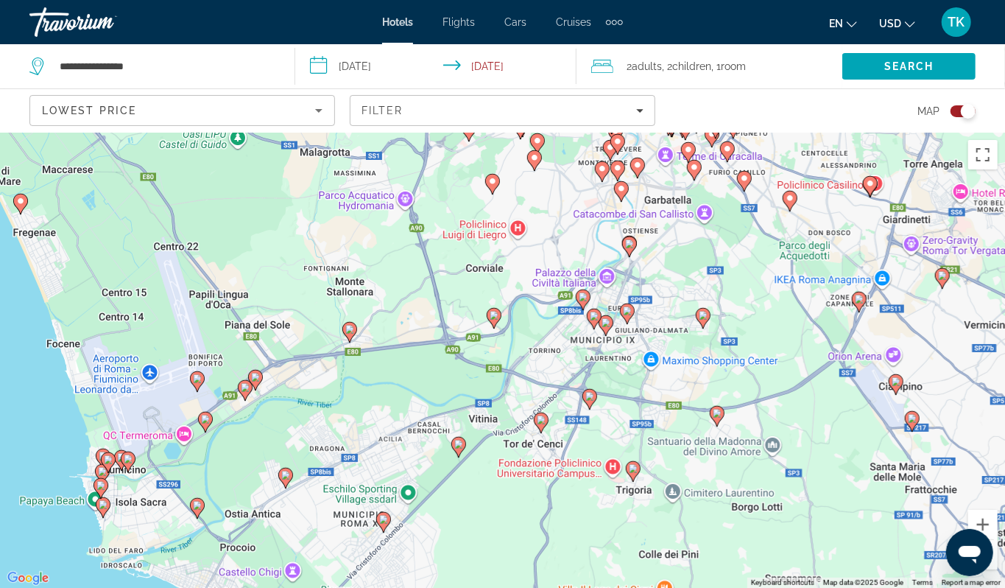
drag, startPoint x: 686, startPoint y: 502, endPoint x: 700, endPoint y: 387, distance: 116.4
click at [700, 387] on div "To activate drag with keyboard, press Alt + Enter. Once in keyboard drag state,…" at bounding box center [502, 360] width 1005 height 455
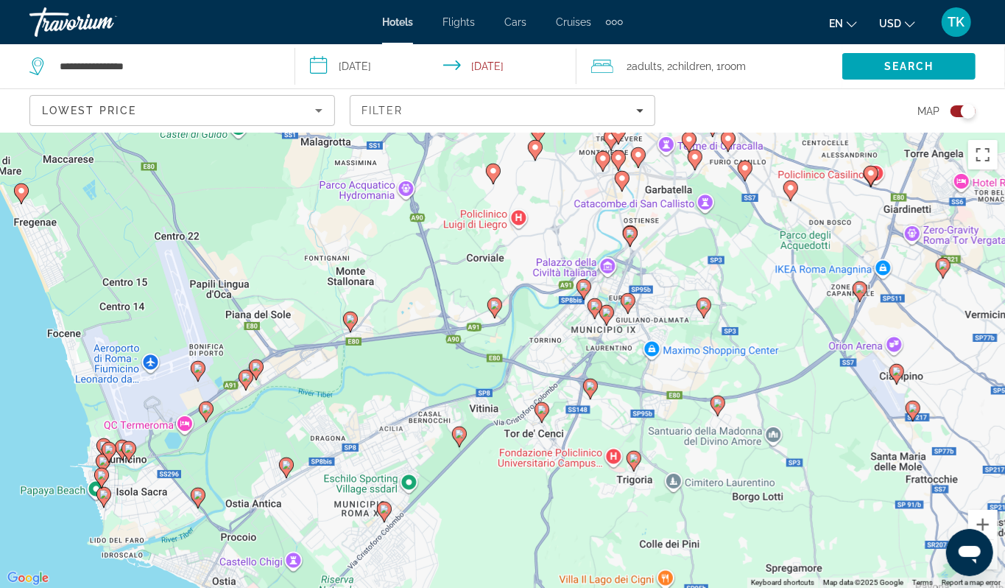
click at [588, 390] on image "Main content" at bounding box center [590, 386] width 9 height 9
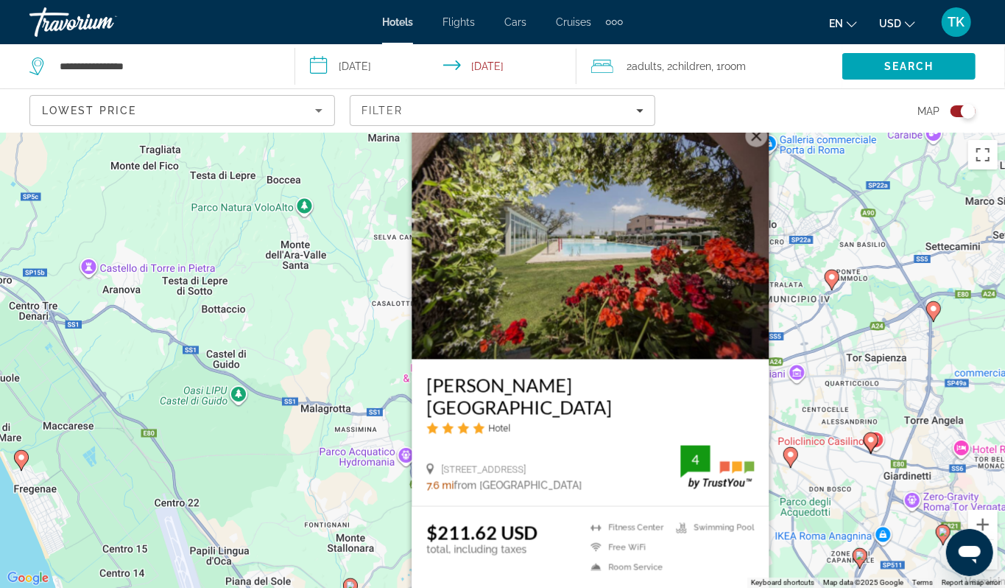
click at [289, 491] on div "To activate drag with keyboard, press Alt + Enter. Once in keyboard drag state,…" at bounding box center [502, 360] width 1005 height 455
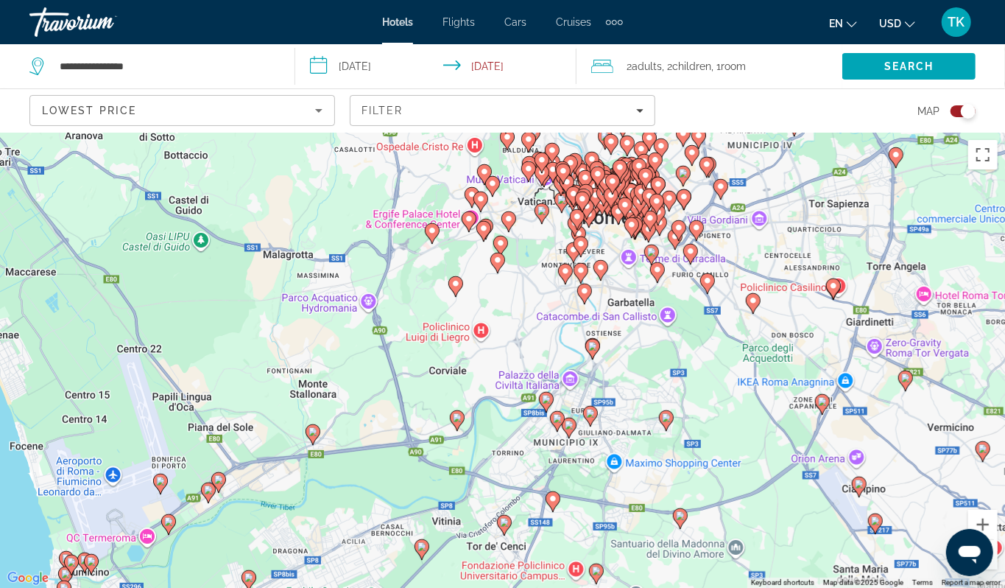
drag, startPoint x: 560, startPoint y: 487, endPoint x: 522, endPoint y: 330, distance: 161.3
click at [522, 330] on div "To activate drag with keyboard, press Alt + Enter. Once in keyboard drag state,…" at bounding box center [502, 360] width 1005 height 455
click at [584, 492] on div "To activate drag with keyboard, press Alt + Enter. Once in keyboard drag state,…" at bounding box center [502, 360] width 1005 height 455
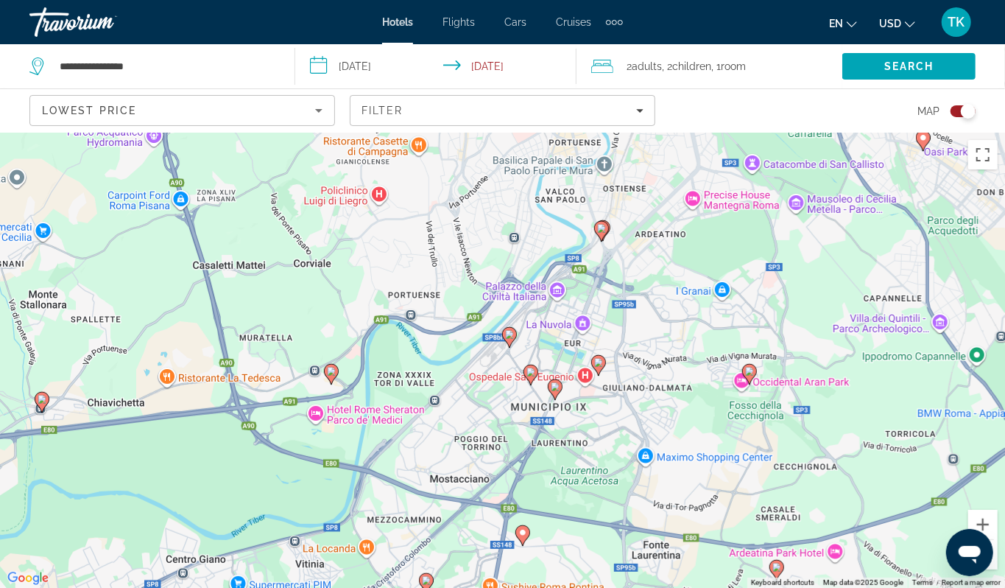
click at [551, 391] on image "Main content" at bounding box center [555, 386] width 9 height 9
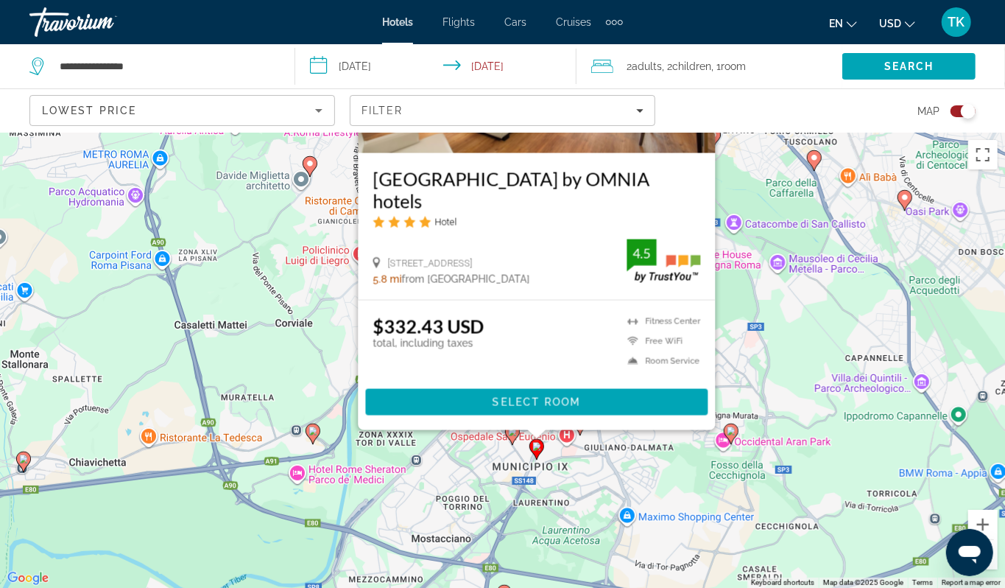
drag, startPoint x: 343, startPoint y: 455, endPoint x: 323, endPoint y: 253, distance: 202.9
click at [323, 253] on div "To activate drag with keyboard, press Alt + Enter. Once in keyboard drag state,…" at bounding box center [502, 360] width 1005 height 455
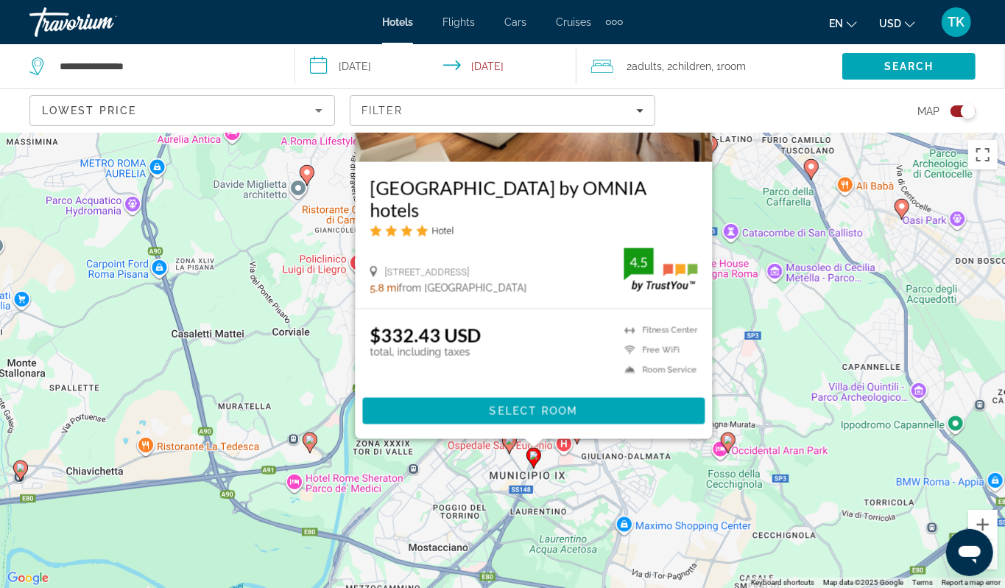
click at [645, 496] on div "To activate drag with keyboard, press Alt + Enter. Once in keyboard drag state,…" at bounding box center [502, 360] width 1005 height 455
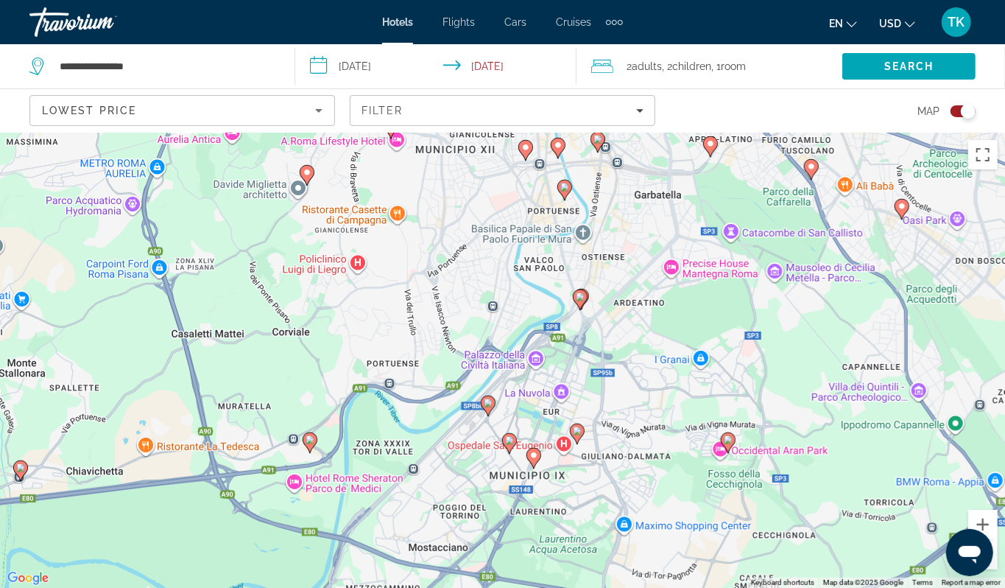
click at [574, 443] on icon "Main content" at bounding box center [576, 433] width 13 height 19
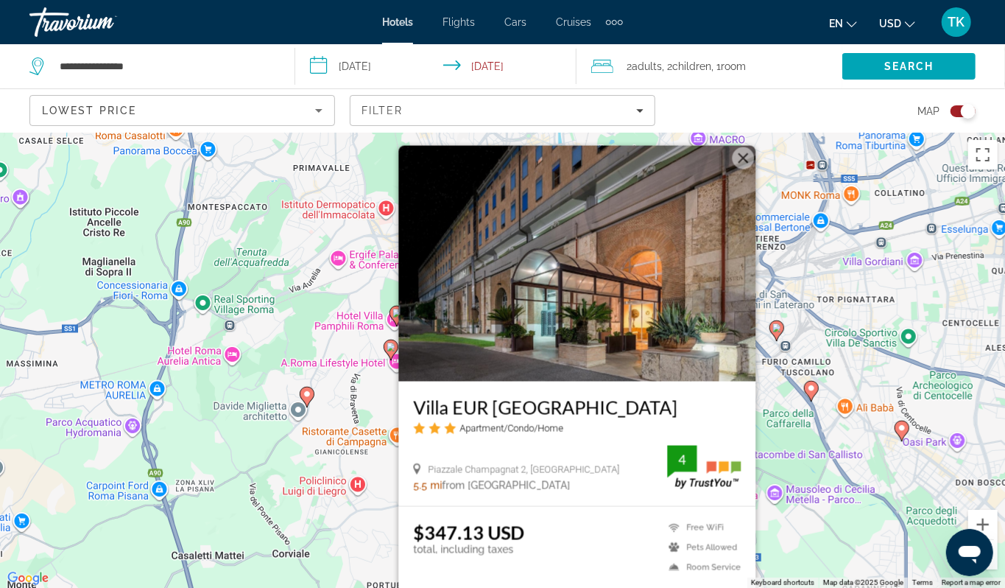
click at [278, 488] on div "To activate drag with keyboard, press Alt + Enter. Once in keyboard drag state,…" at bounding box center [502, 360] width 1005 height 455
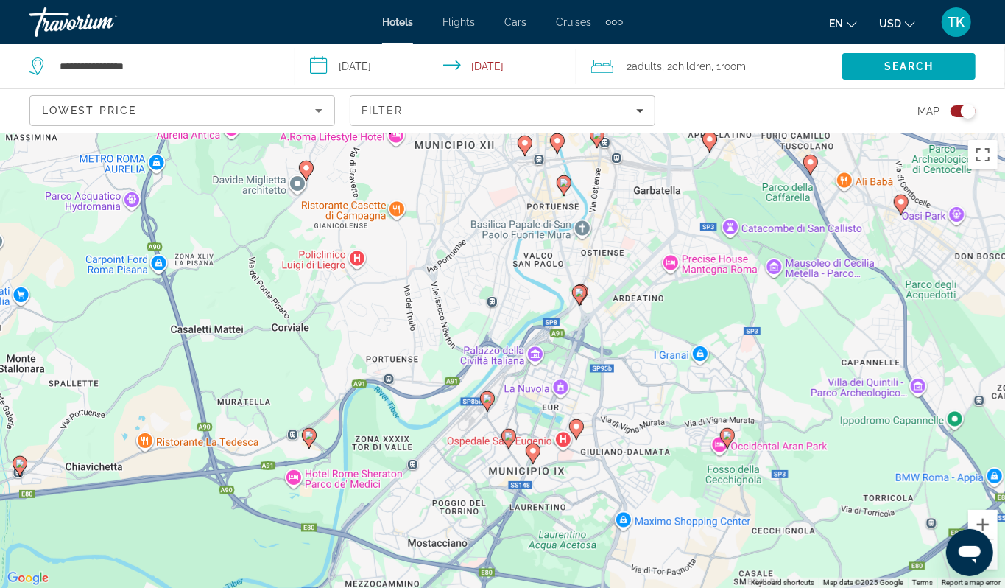
drag, startPoint x: 278, startPoint y: 488, endPoint x: 271, endPoint y: 250, distance: 237.3
click at [271, 250] on div "To activate drag with keyboard, press Alt + Enter. Once in keyboard drag state,…" at bounding box center [502, 360] width 1005 height 455
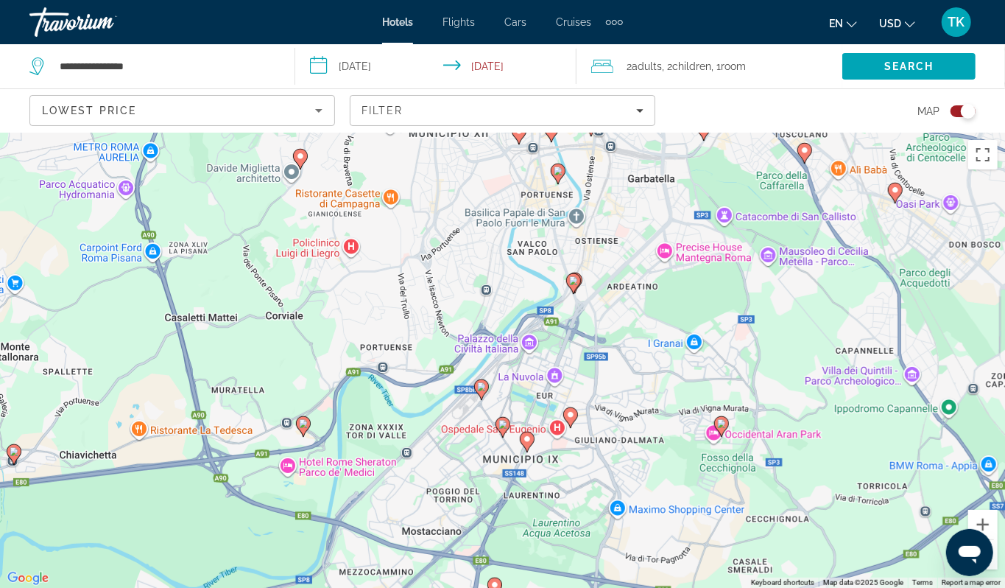
click at [499, 429] on image "Main content" at bounding box center [503, 424] width 9 height 9
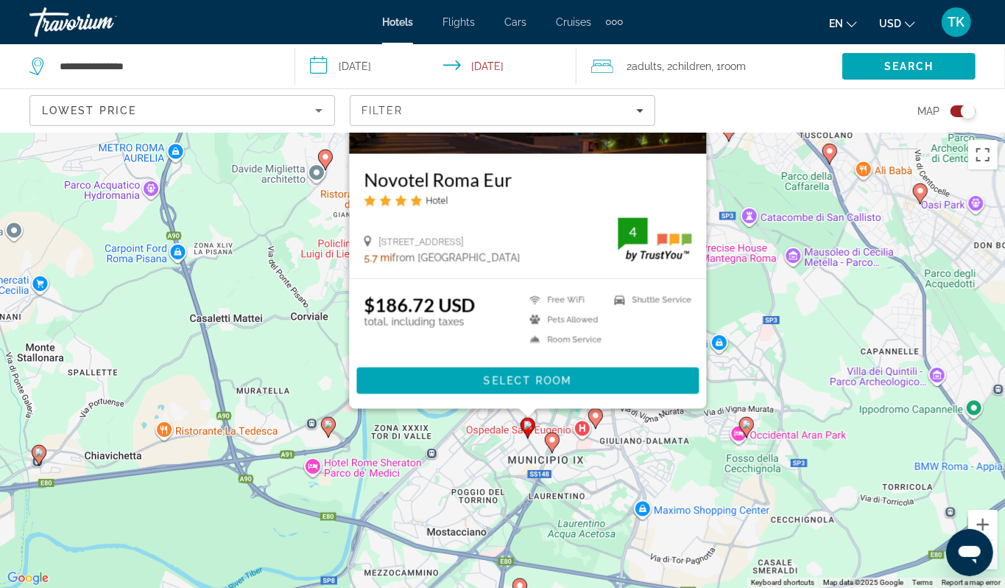
drag, startPoint x: 259, startPoint y: 452, endPoint x: 284, endPoint y: 222, distance: 231.9
click at [284, 222] on div "To activate drag with keyboard, press Alt + Enter. Once in keyboard drag state,…" at bounding box center [502, 360] width 1005 height 455
click at [213, 526] on div "To activate drag with keyboard, press Alt + Enter. Once in keyboard drag state,…" at bounding box center [502, 360] width 1005 height 455
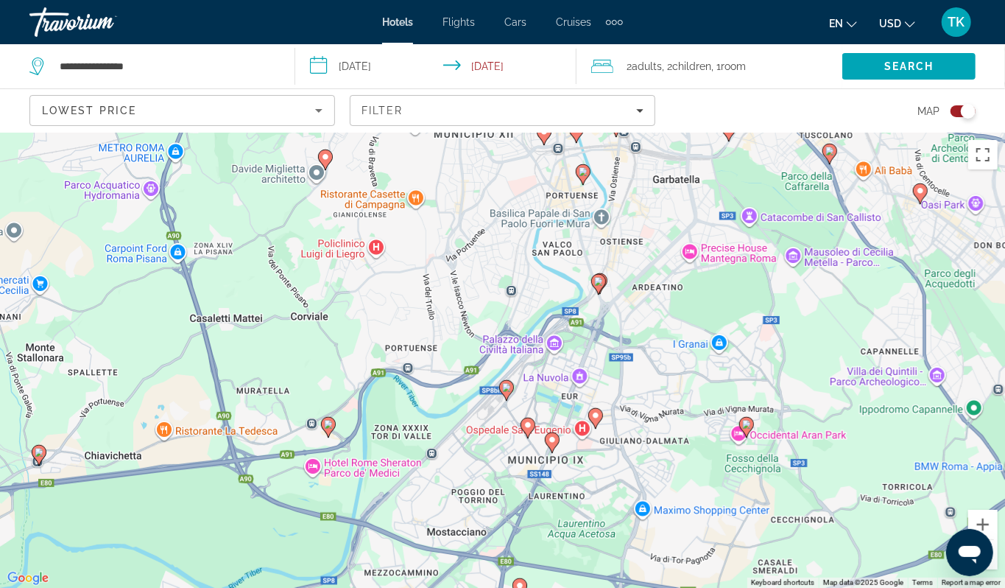
scroll to position [1, 0]
click at [638, 114] on icon "Filters" at bounding box center [639, 110] width 7 height 7
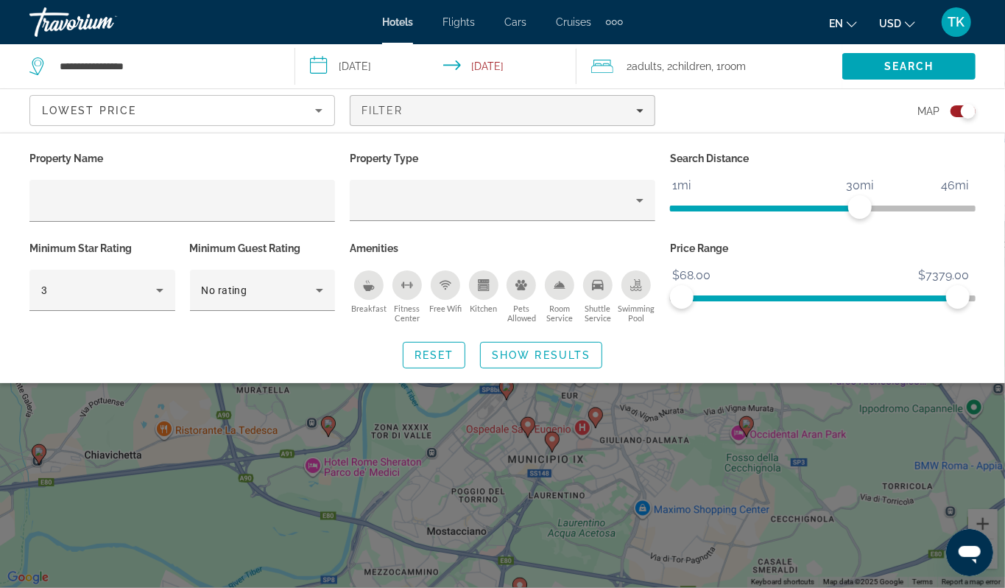
click at [130, 222] on div "Hotel Filters" at bounding box center [182, 201] width 282 height 42
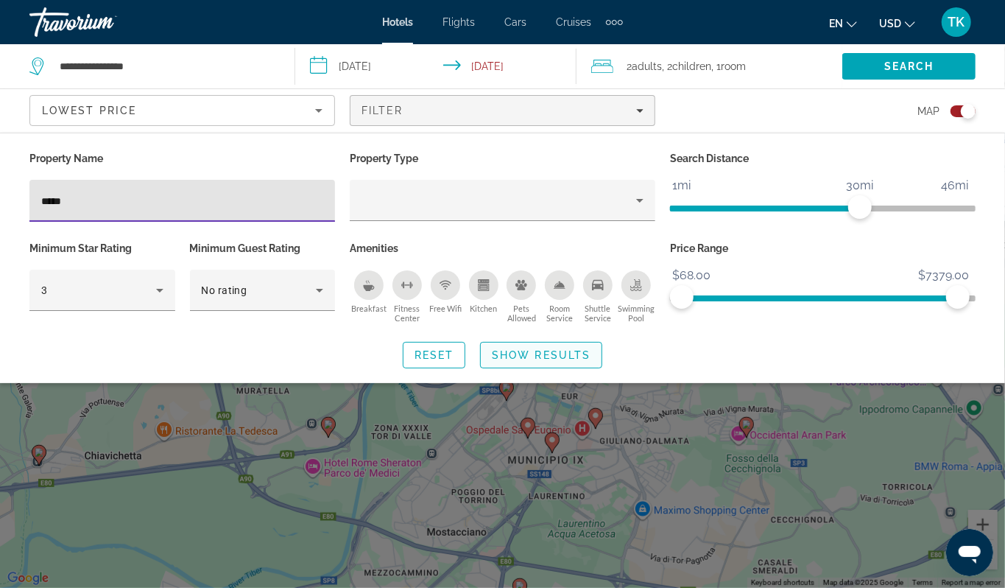
type input "*****"
click at [532, 373] on span "Search widget" at bounding box center [541, 354] width 121 height 35
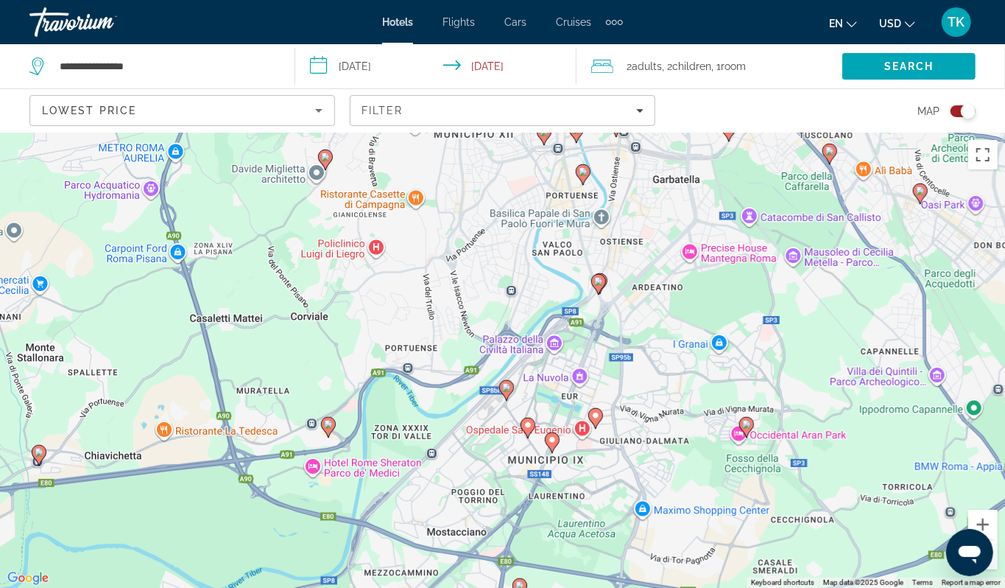
click at [963, 119] on div "Toggle map" at bounding box center [968, 111] width 15 height 15
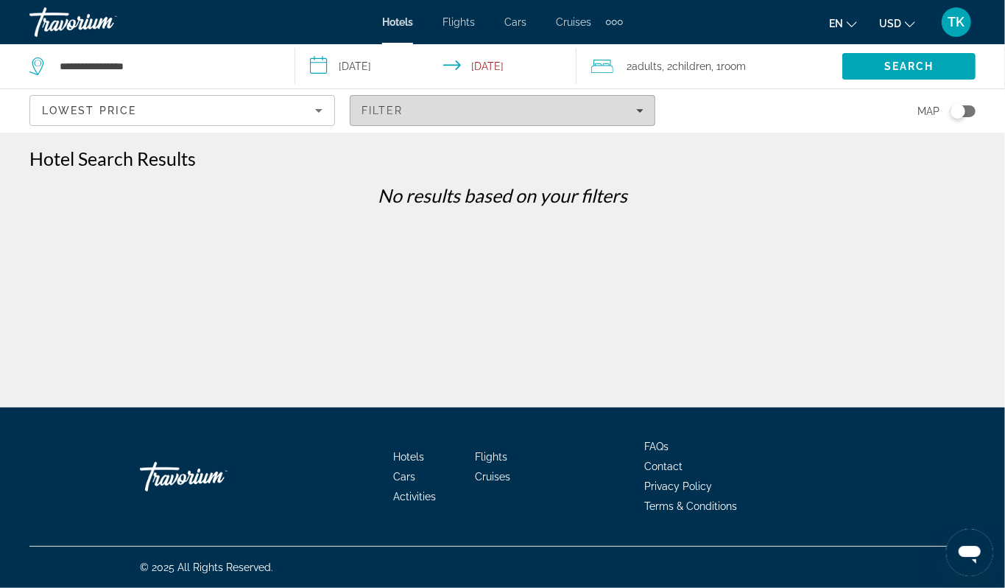
click at [638, 116] on div "Filter" at bounding box center [503, 111] width 282 height 12
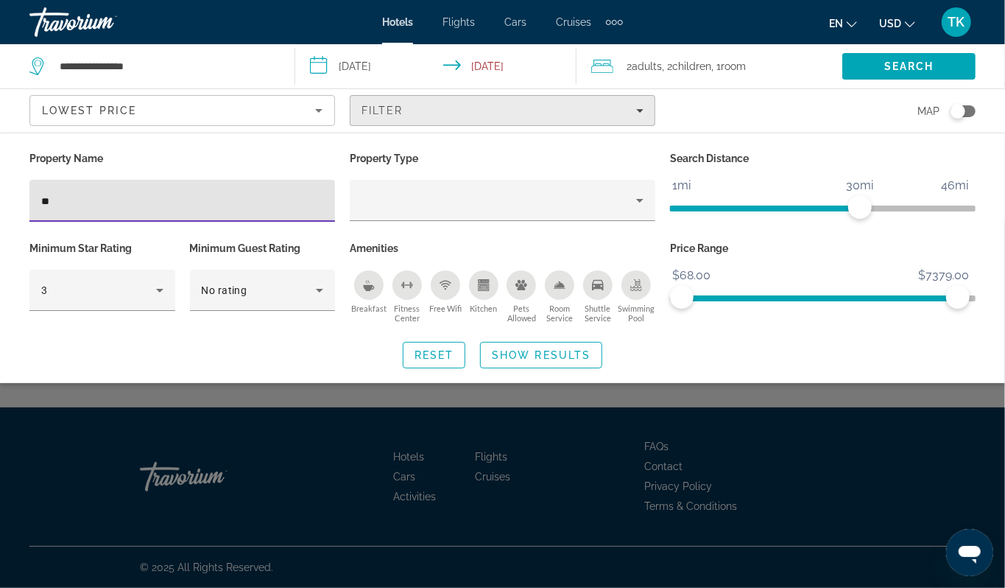
type input "*"
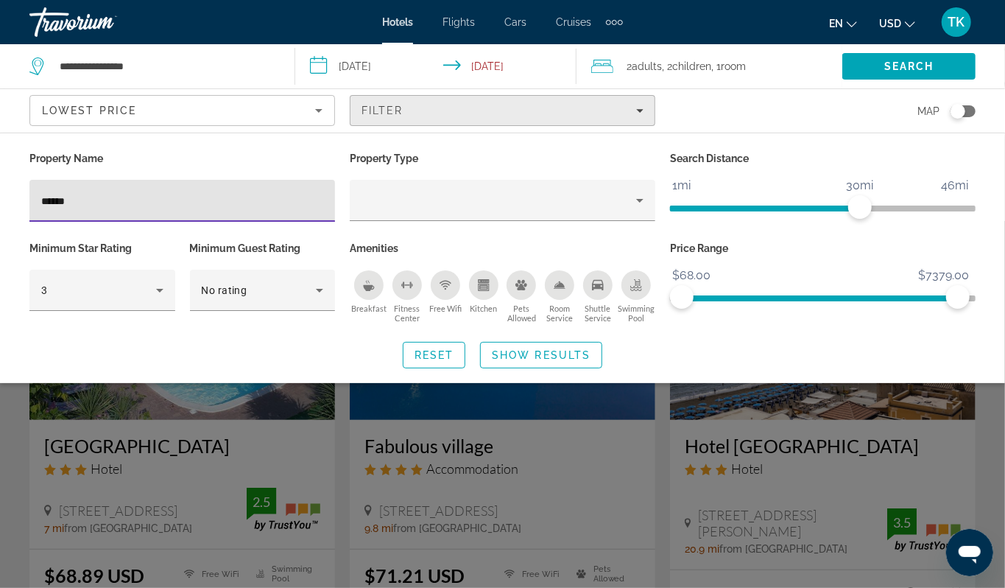
type input "*******"
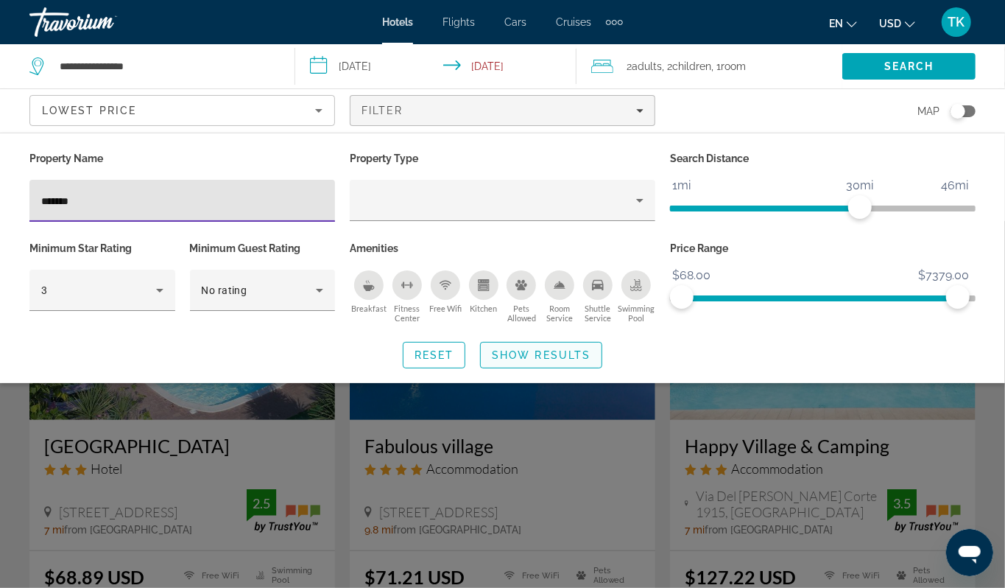
click at [552, 361] on span "Show Results" at bounding box center [541, 355] width 99 height 12
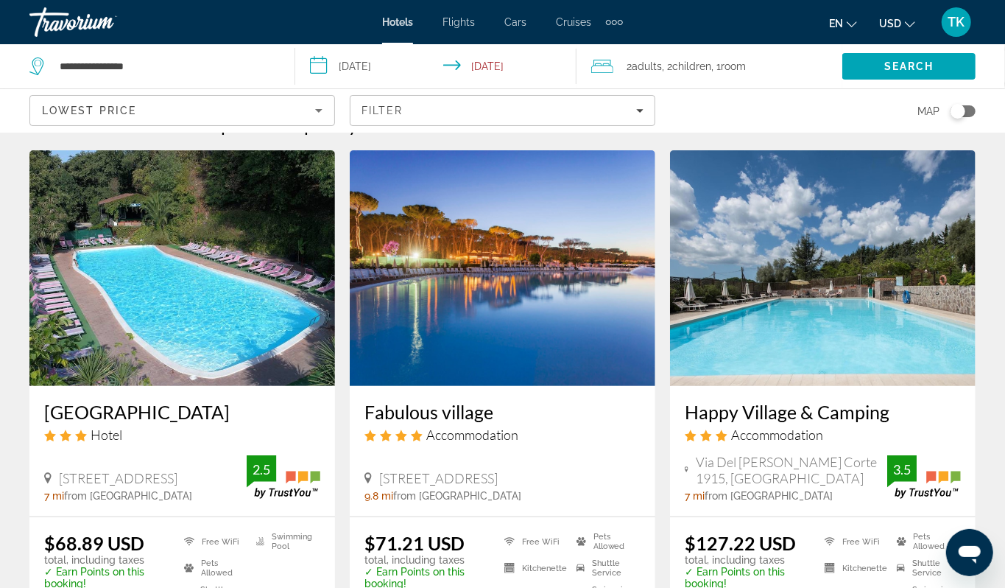
scroll to position [30, 0]
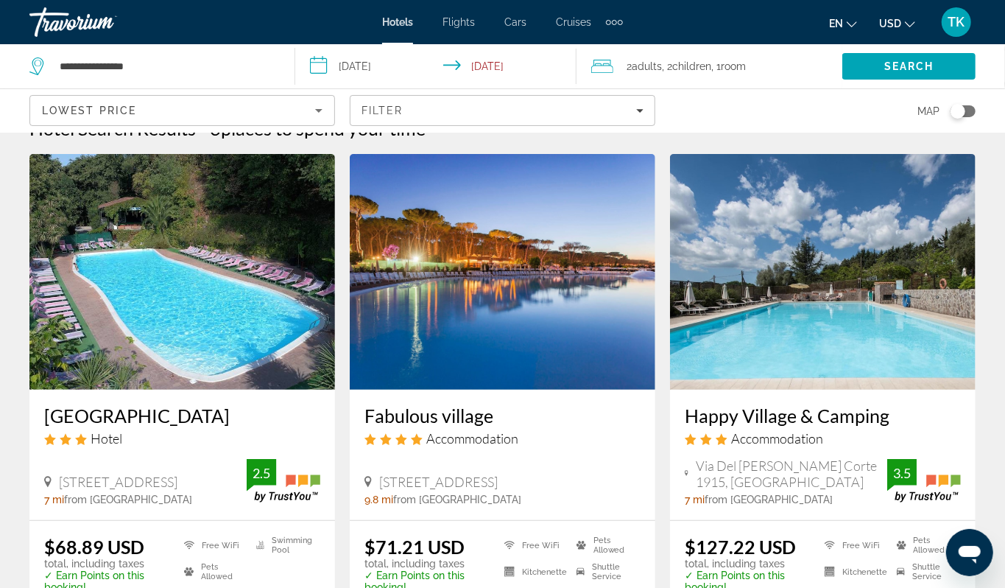
click at [951, 119] on div "Toggle map" at bounding box center [958, 111] width 15 height 15
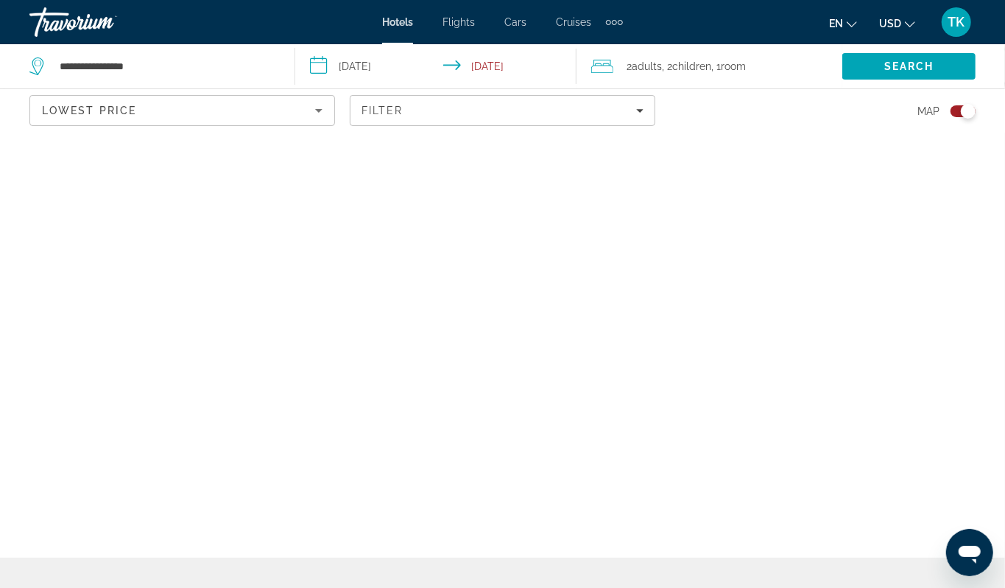
scroll to position [0, 0]
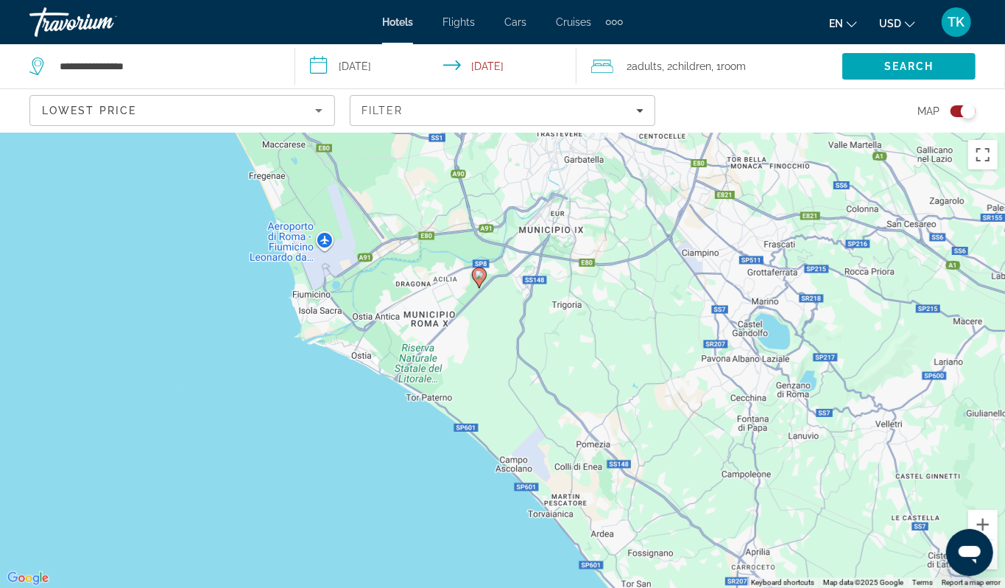
drag, startPoint x: 373, startPoint y: 392, endPoint x: 376, endPoint y: 156, distance: 235.7
click at [376, 156] on div "**********" at bounding box center [502, 427] width 1005 height 588
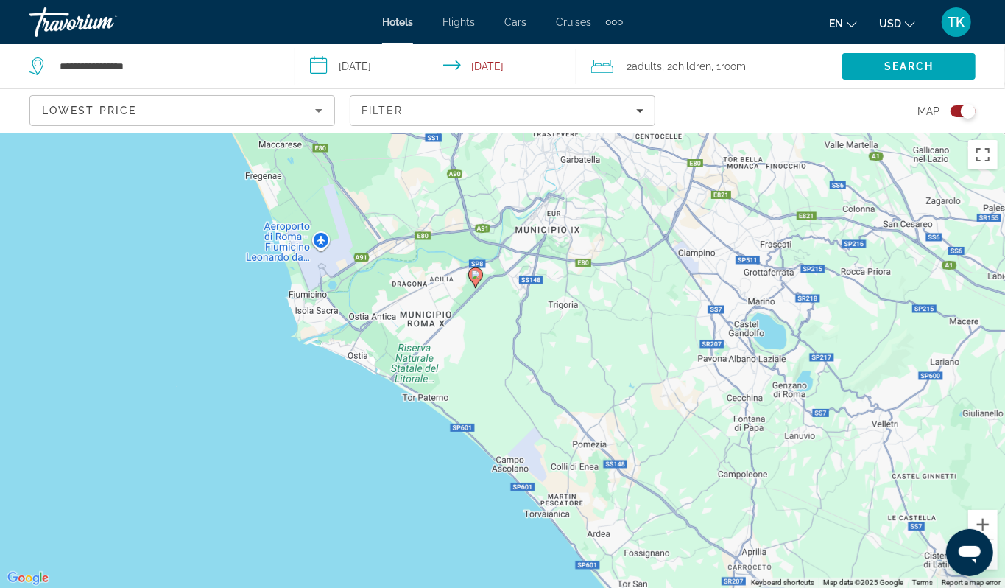
click at [475, 279] on image "Main content" at bounding box center [475, 274] width 9 height 9
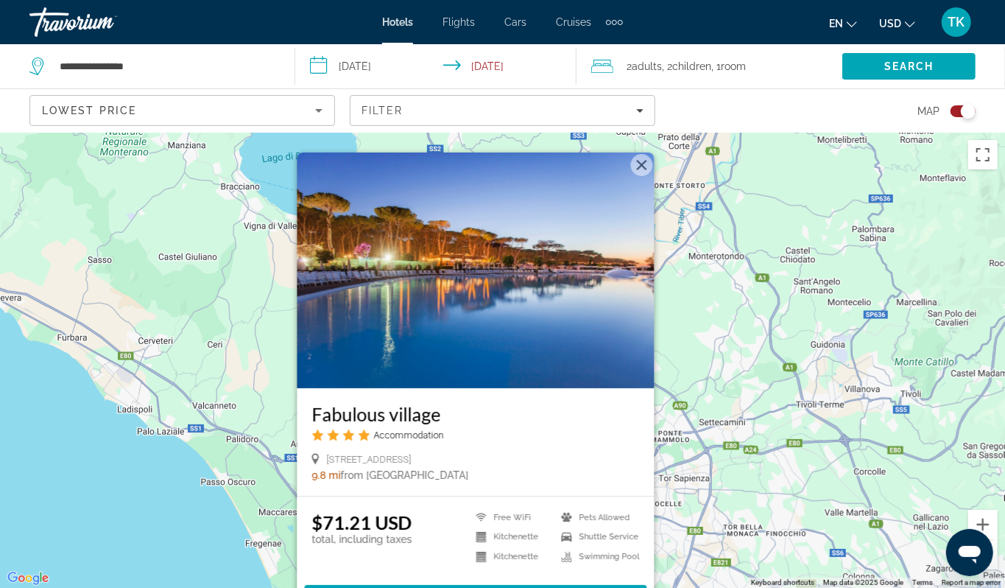
click at [55, 437] on div "To activate drag with keyboard, press Alt + Enter. Once in keyboard drag state,…" at bounding box center [502, 360] width 1005 height 455
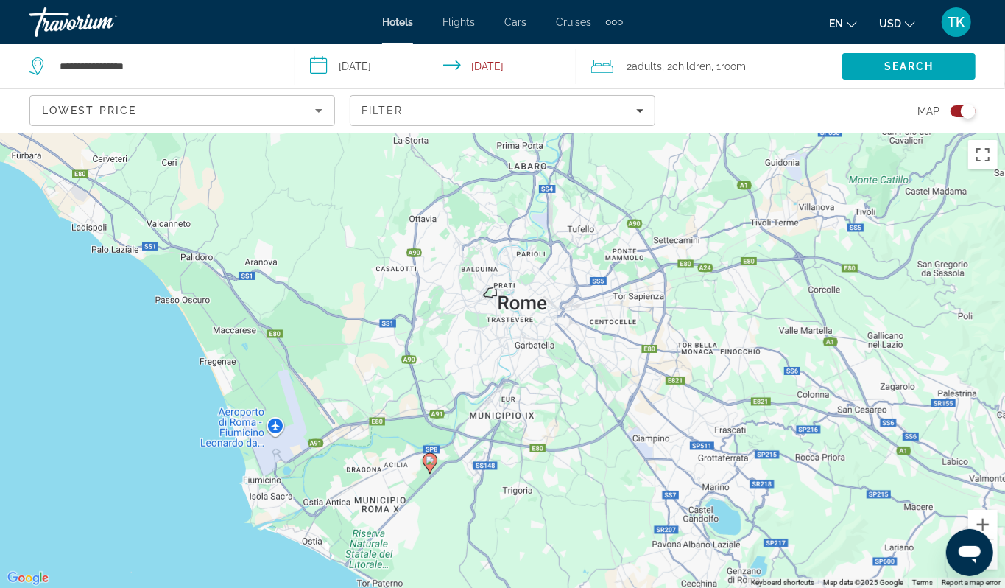
drag, startPoint x: 296, startPoint y: 452, endPoint x: 379, endPoint y: 225, distance: 241.4
click at [379, 225] on div "To activate drag with keyboard, press Alt + Enter. Once in keyboard drag state,…" at bounding box center [502, 360] width 1005 height 455
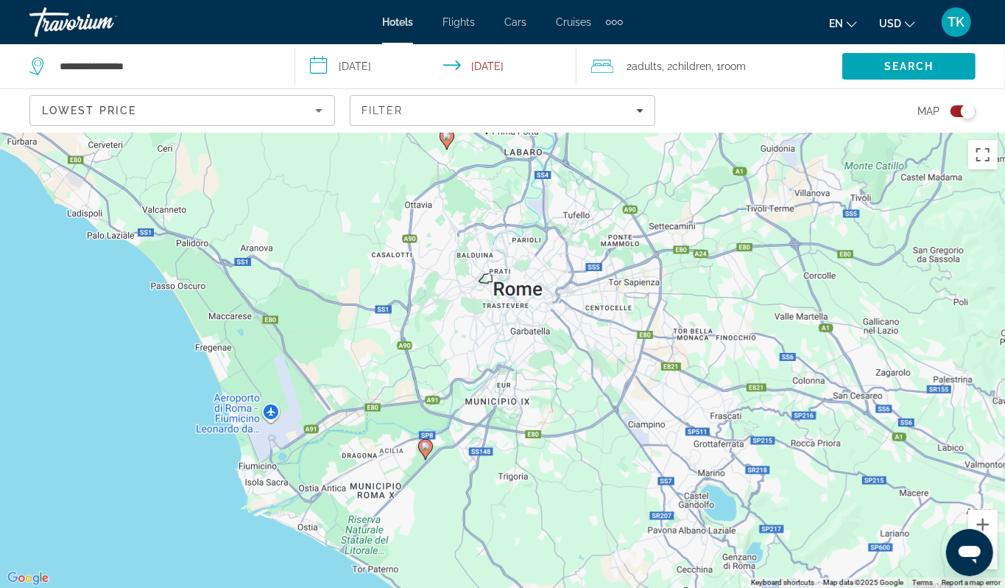
click at [425, 451] on image "Main content" at bounding box center [425, 446] width 9 height 9
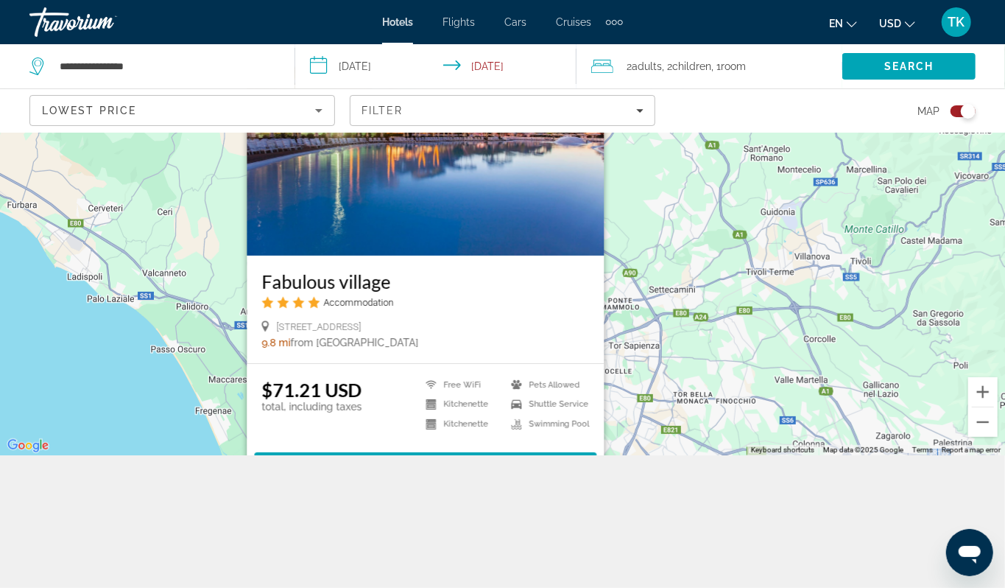
scroll to position [158, 0]
click at [407, 175] on img "Main content" at bounding box center [425, 138] width 357 height 236
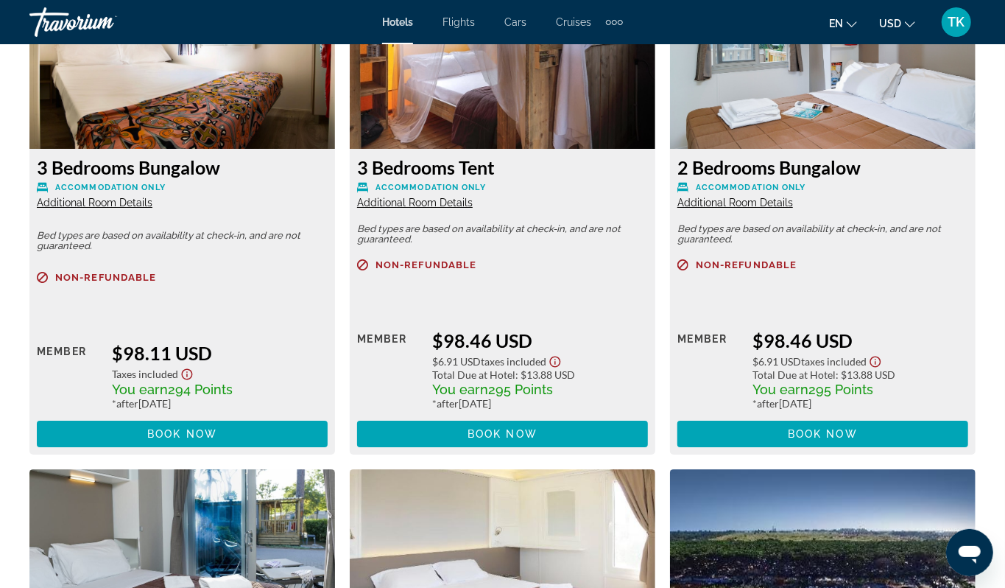
scroll to position [2894, 0]
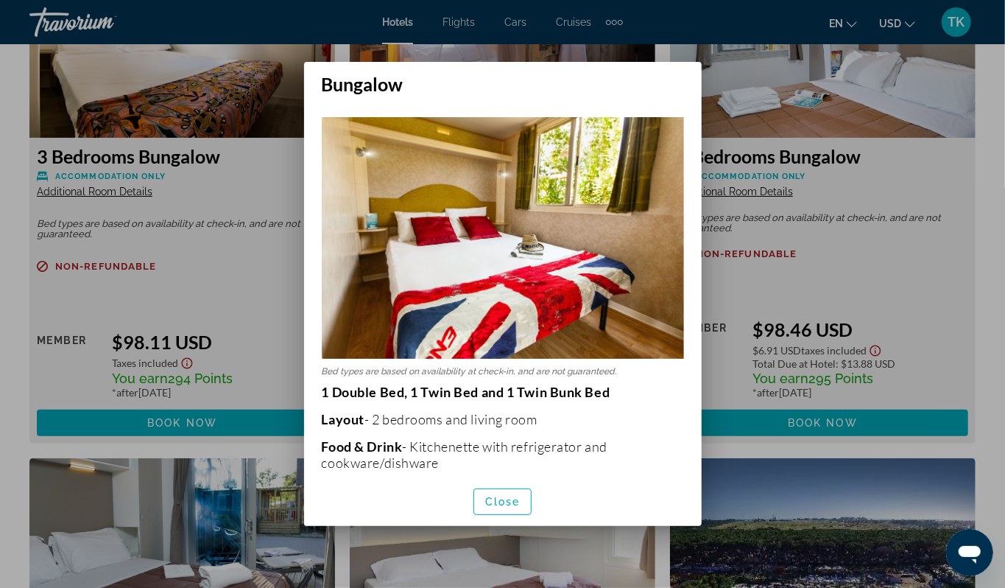
click at [10, 401] on div at bounding box center [502, 294] width 1005 height 588
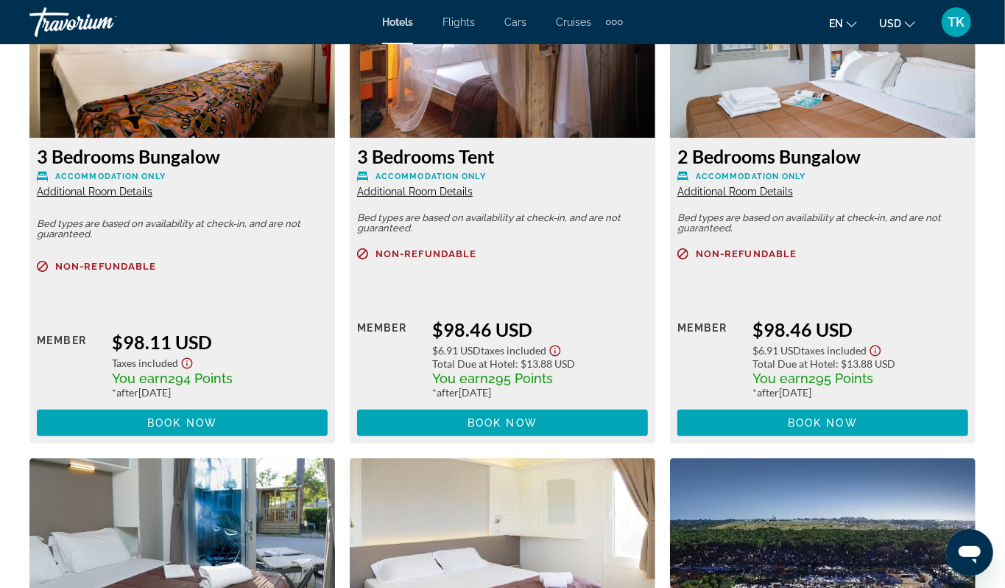
scroll to position [2893, 0]
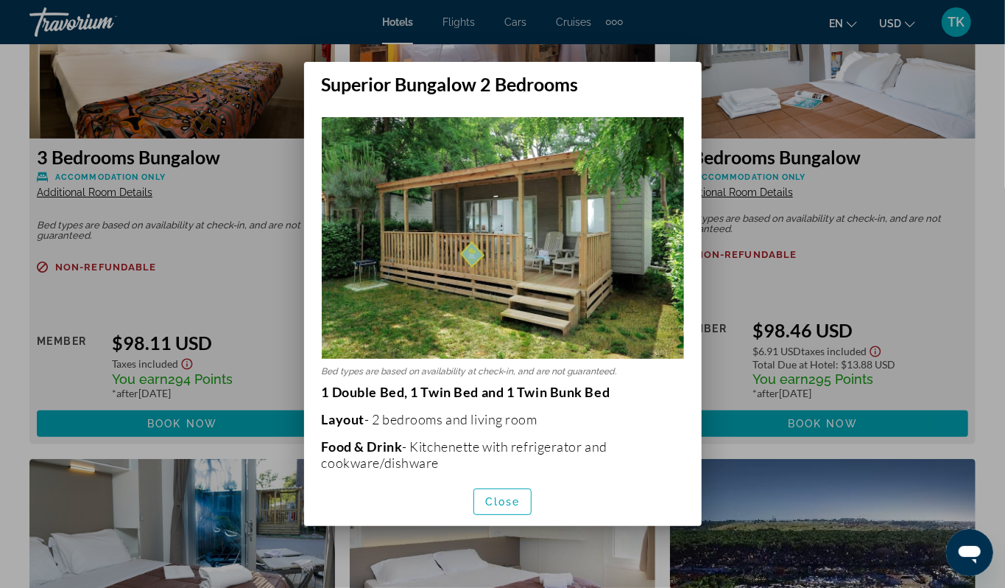
scroll to position [0, 0]
click at [19, 314] on div at bounding box center [502, 294] width 1005 height 588
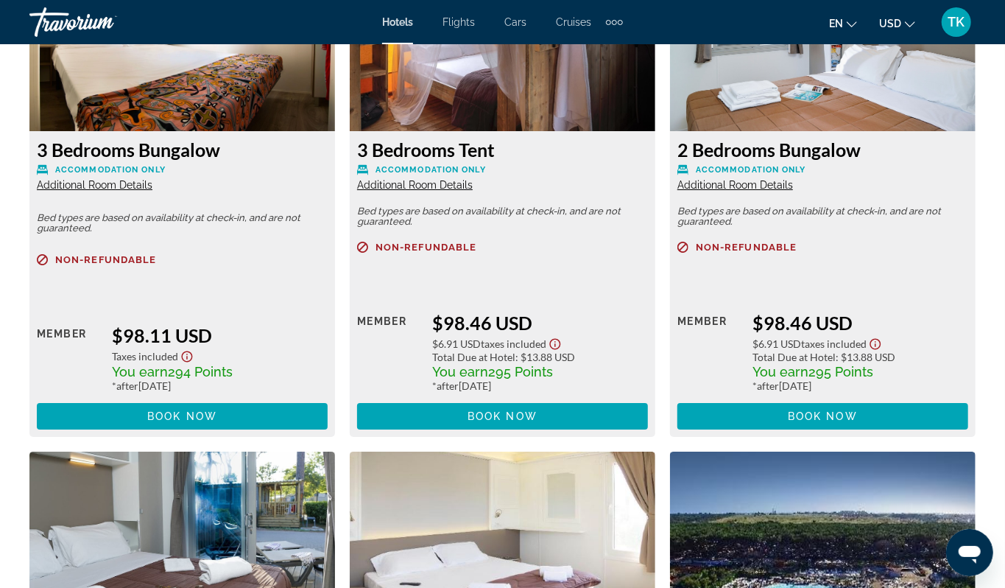
scroll to position [2906, 0]
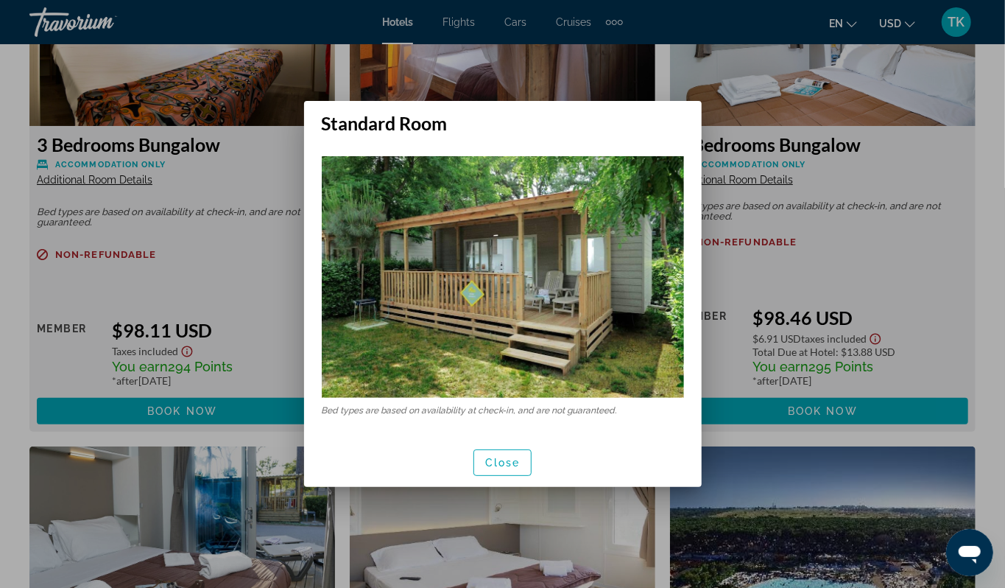
scroll to position [0, 0]
click at [734, 183] on div at bounding box center [502, 294] width 1005 height 588
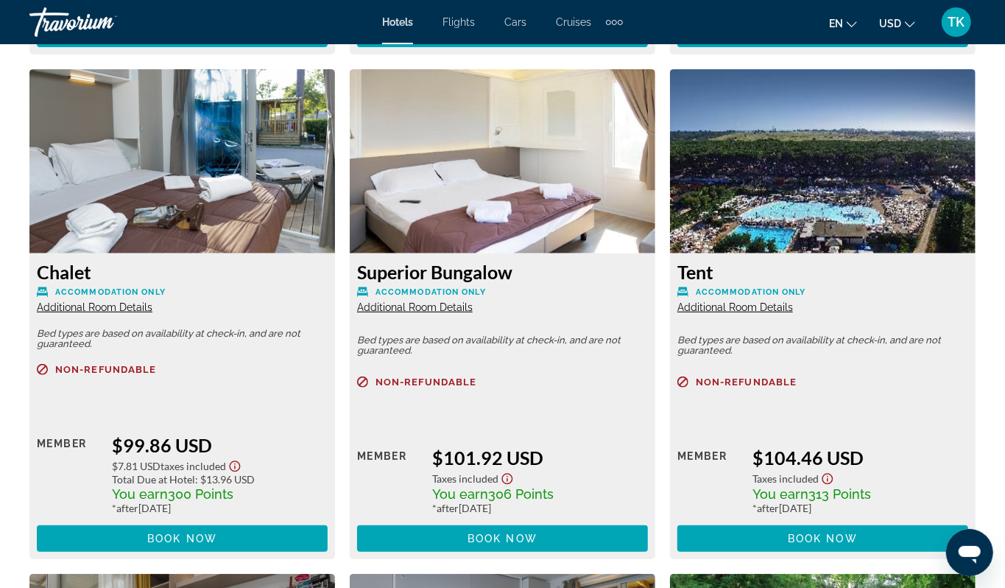
scroll to position [3285, 0]
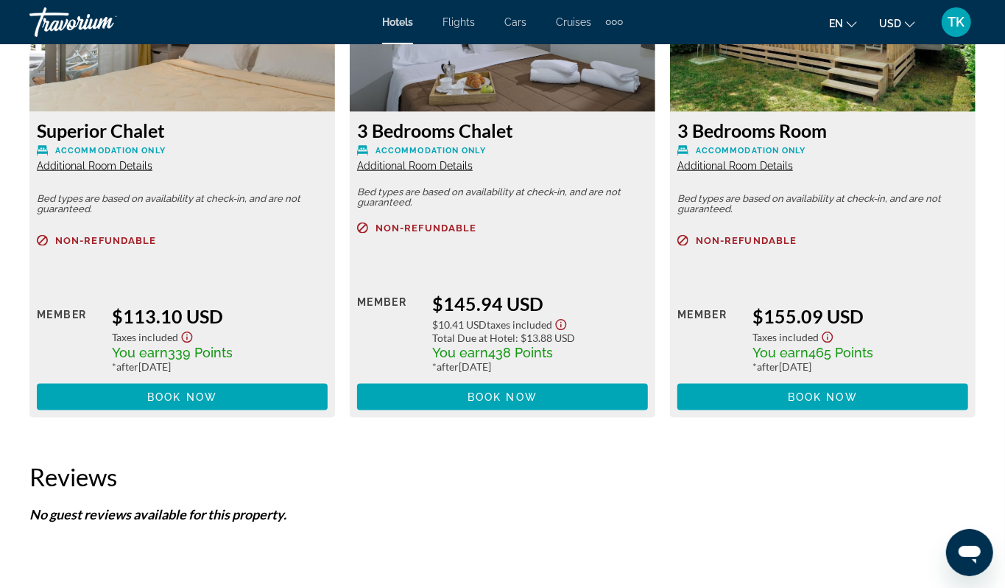
scroll to position [3939, 0]
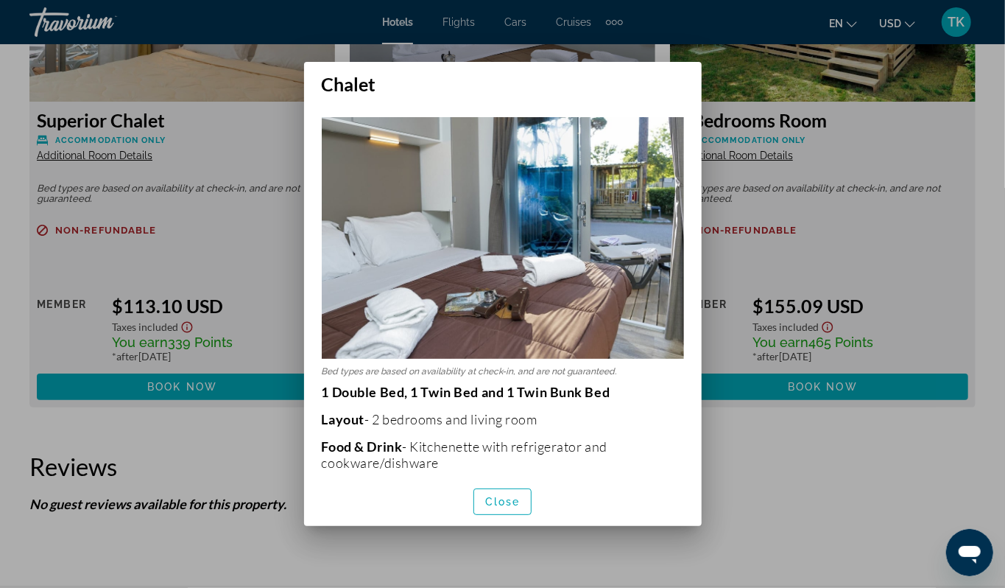
scroll to position [0, 0]
click at [18, 423] on div at bounding box center [502, 294] width 1005 height 588
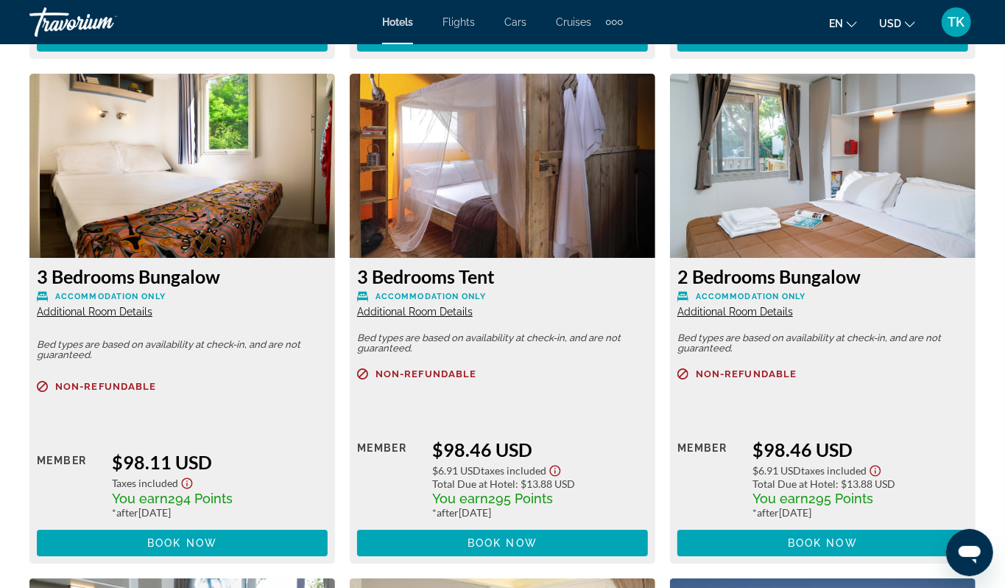
scroll to position [2773, 0]
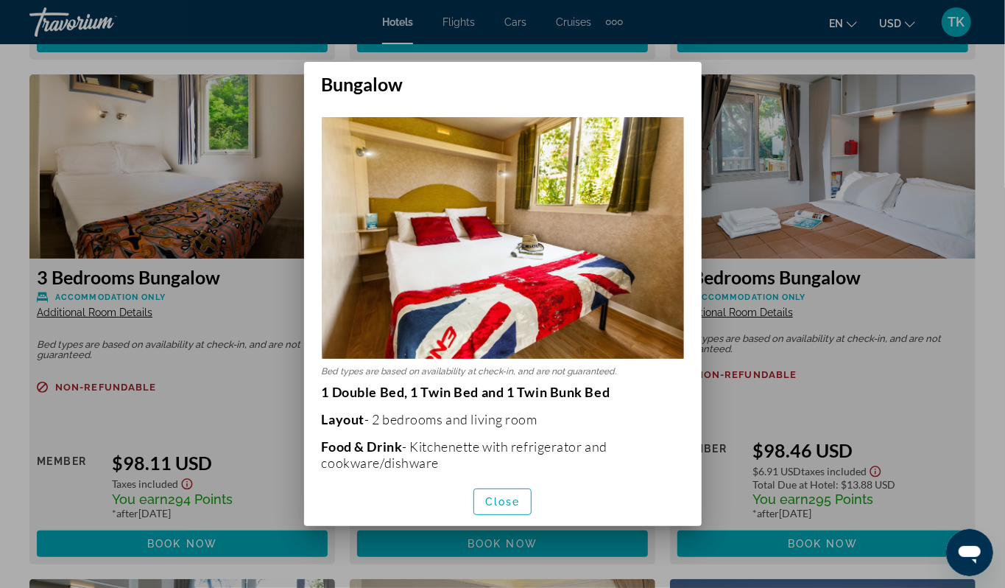
scroll to position [0, 0]
click at [16, 342] on div at bounding box center [502, 294] width 1005 height 588
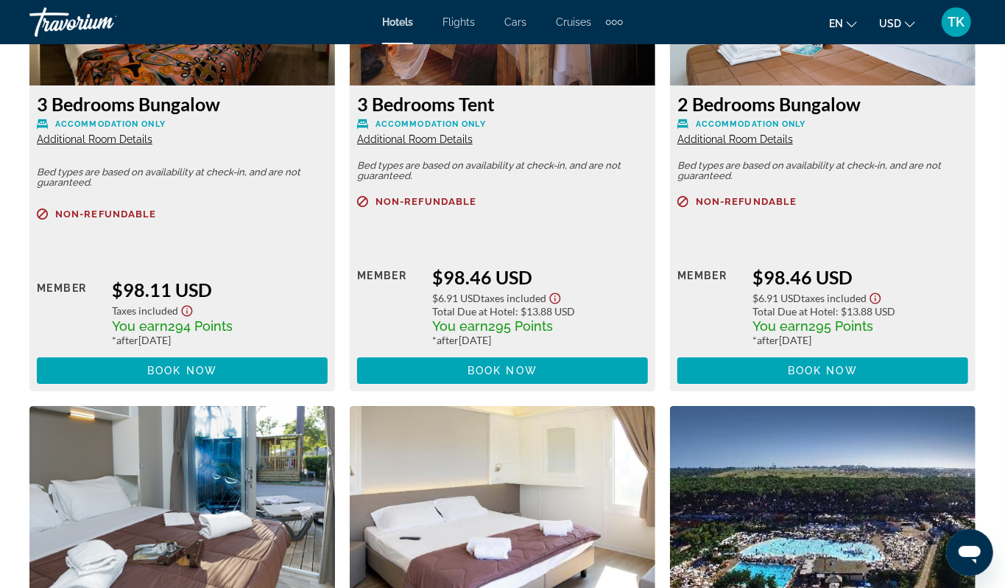
scroll to position [2950, 0]
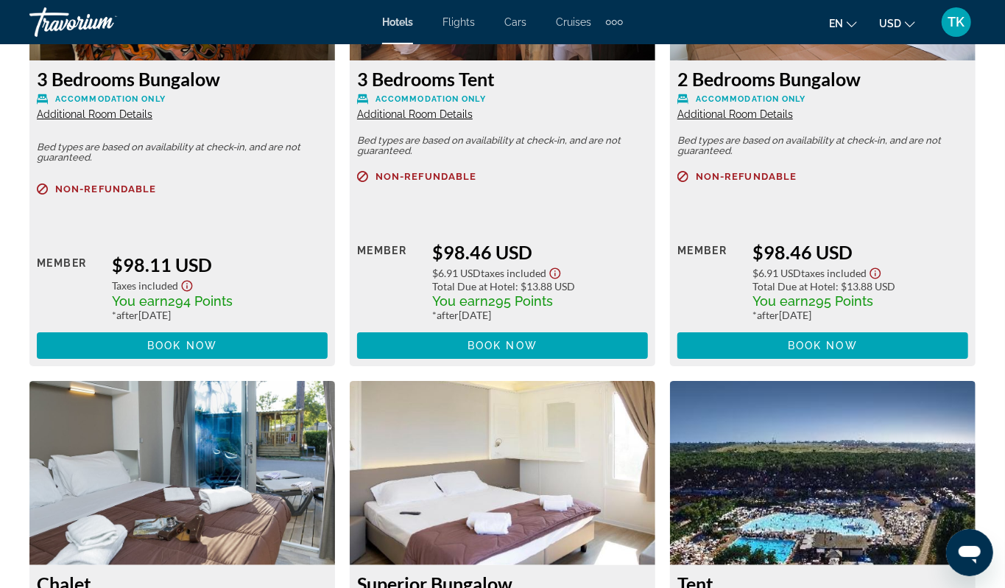
scroll to position [2986, 0]
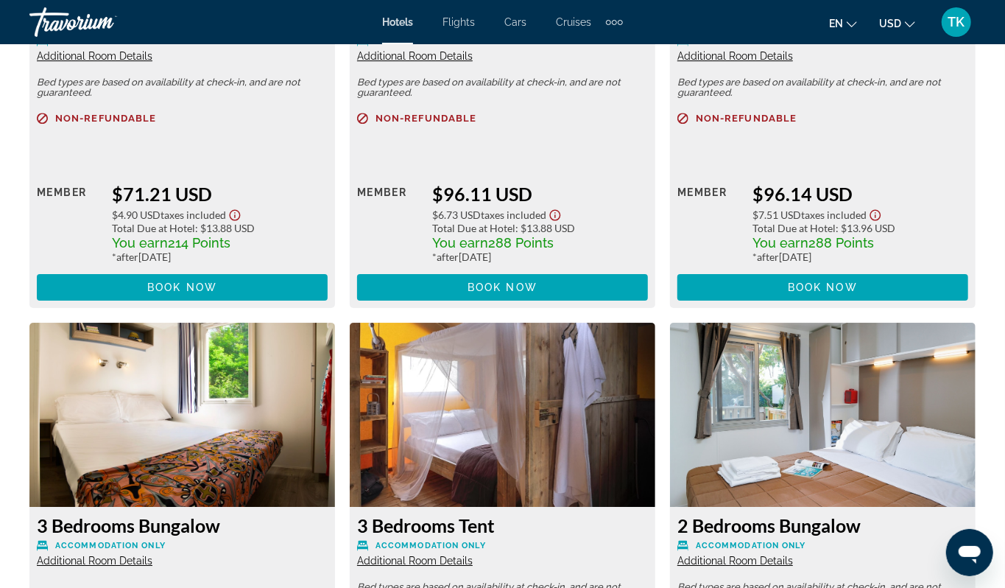
scroll to position [2526, 0]
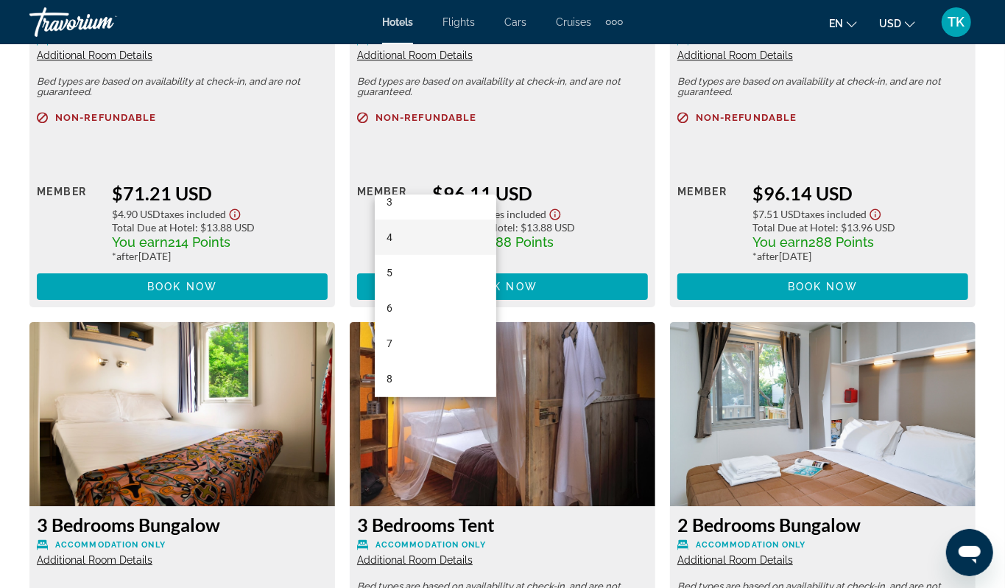
scroll to position [124, 0]
click at [425, 302] on mat-option "6" at bounding box center [436, 305] width 122 height 35
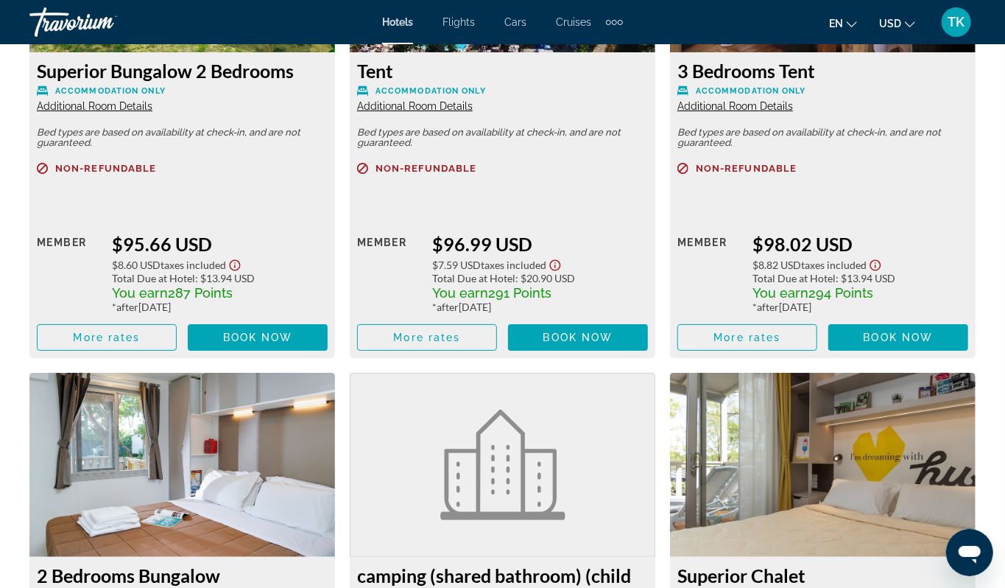
scroll to position [2979, 0]
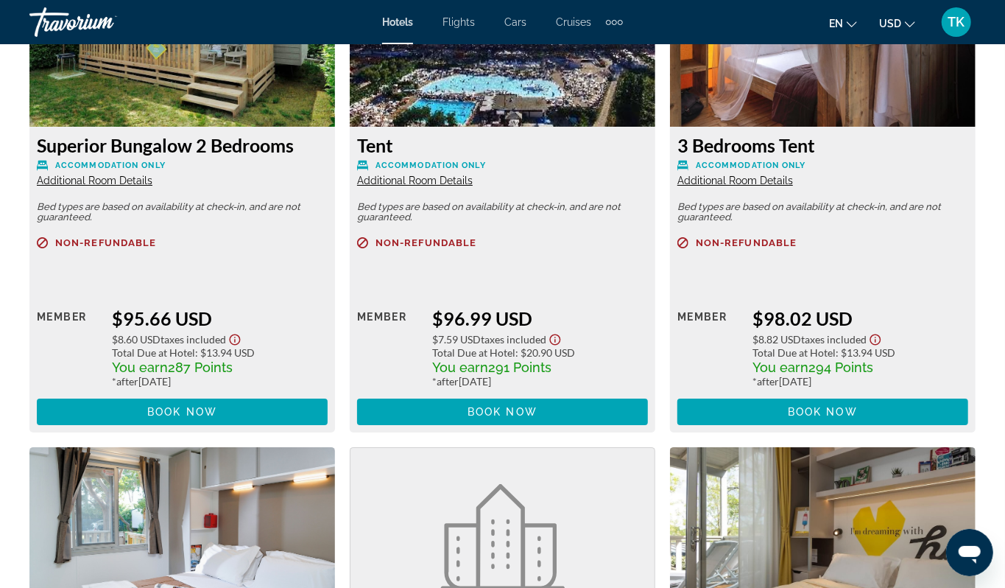
scroll to position [2906, 0]
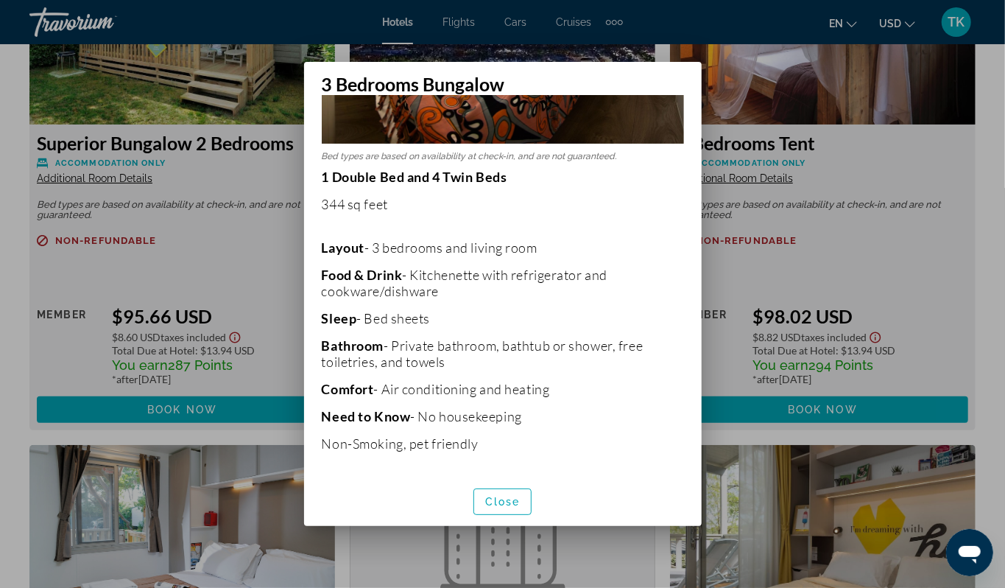
scroll to position [337, 0]
click at [507, 502] on span "Close" at bounding box center [502, 502] width 35 height 12
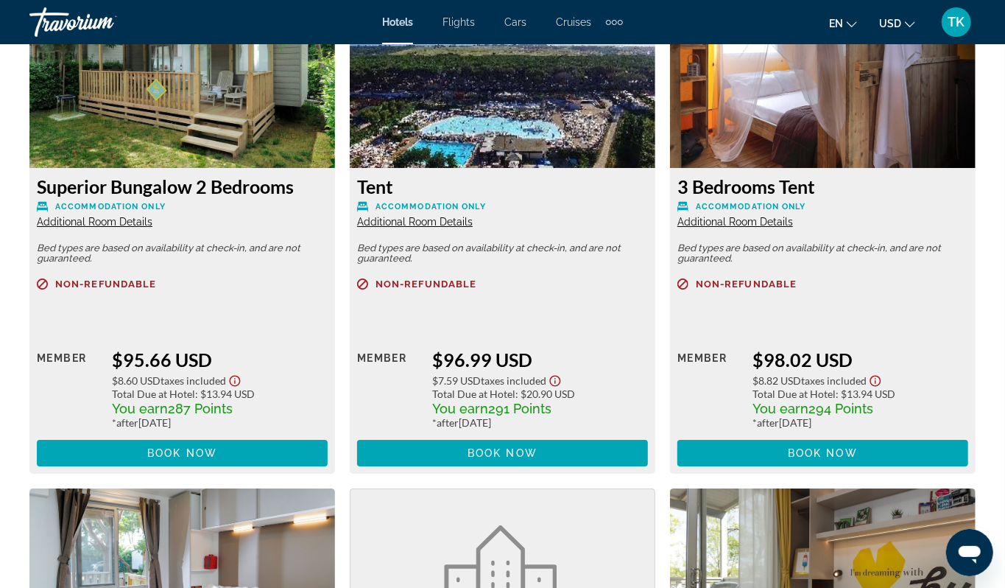
scroll to position [2865, 0]
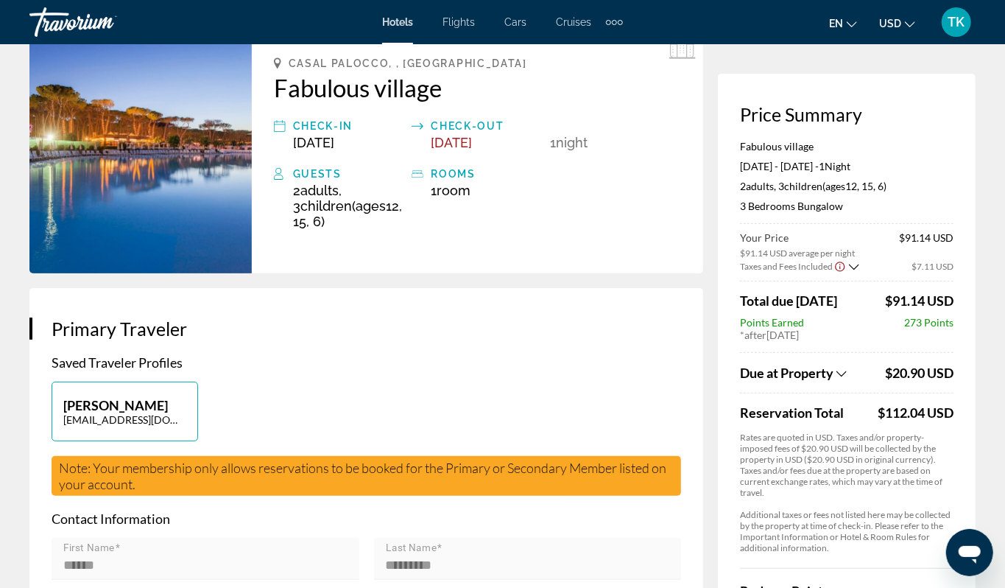
scroll to position [89, 0]
